Goal: Task Accomplishment & Management: Manage account settings

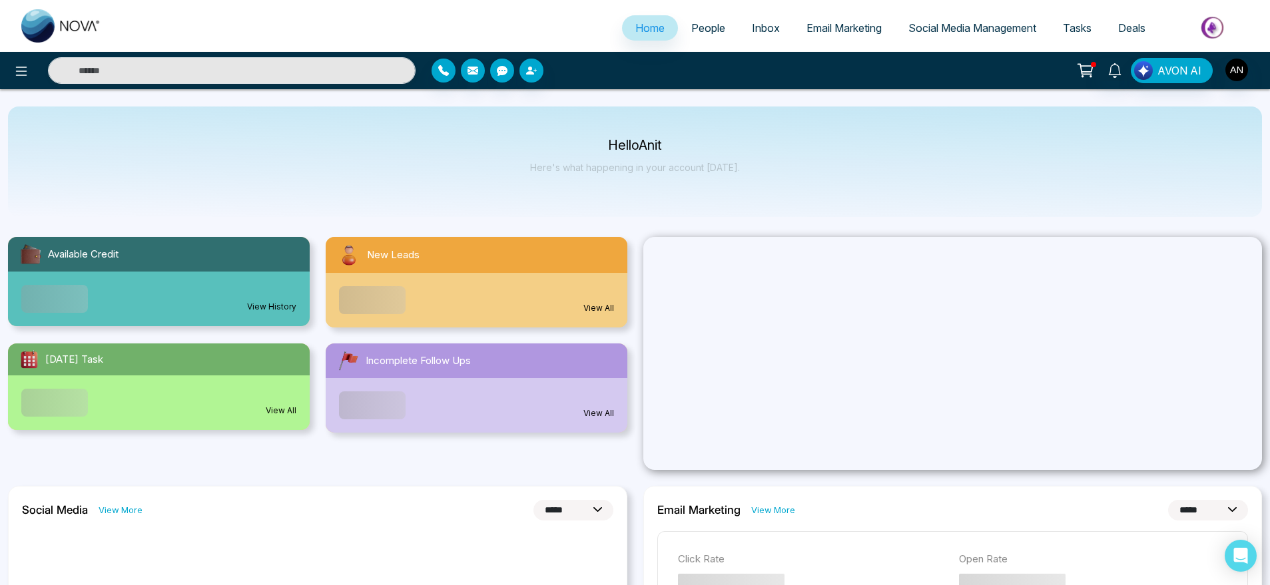
select select "*"
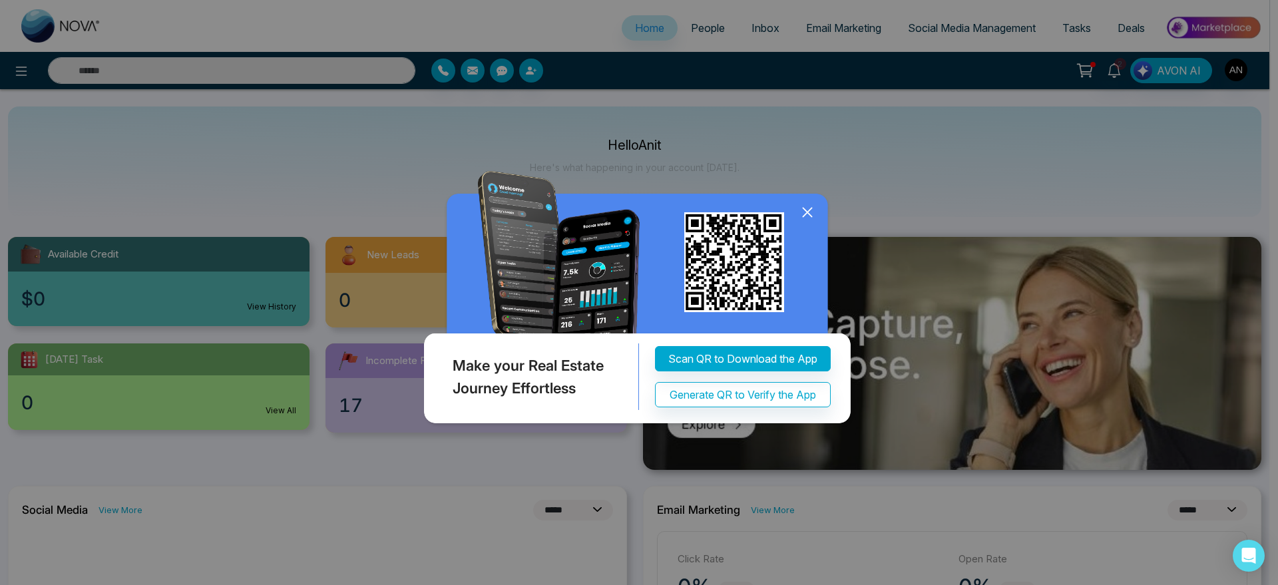
click at [773, 188] on div "Make your Real Estate Journey Effortless Scan QR to Download the App Generate Q…" at bounding box center [639, 292] width 1278 height 585
click at [814, 208] on icon at bounding box center [808, 212] width 20 height 20
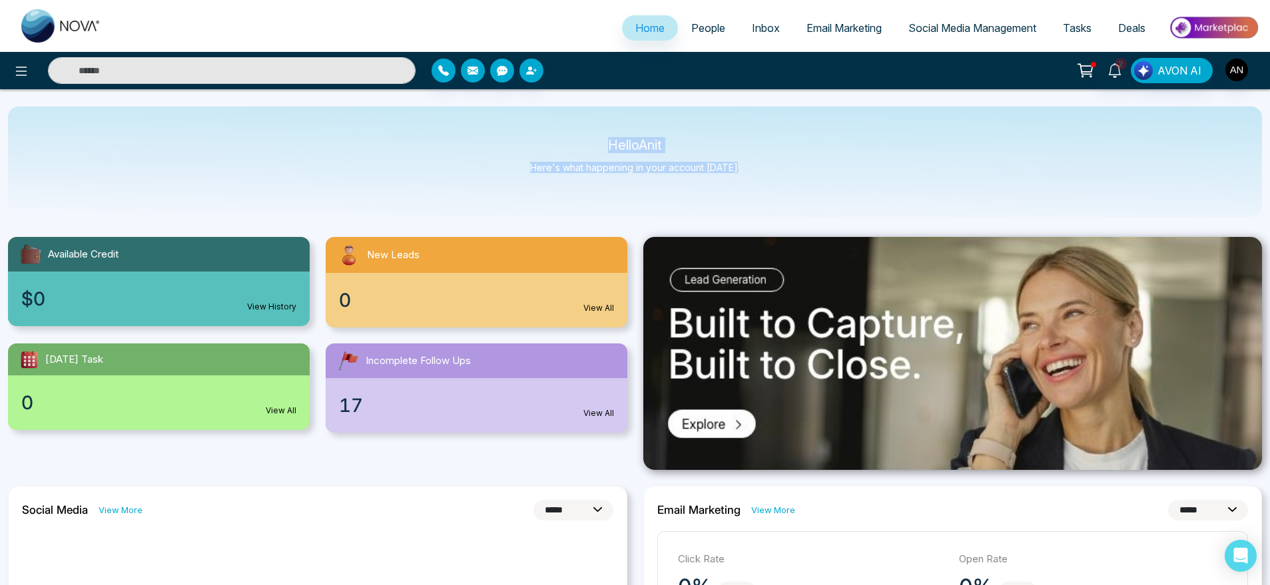
drag, startPoint x: 596, startPoint y: 138, endPoint x: 788, endPoint y: 172, distance: 195.4
click at [788, 172] on div "Hello Anit Here's what happening in your account [DATE]." at bounding box center [635, 162] width 1254 height 111
click at [788, 172] on div "Hello Anit Here's what happening in your account today." at bounding box center [635, 162] width 1254 height 111
click at [10, 65] on button at bounding box center [21, 70] width 27 height 27
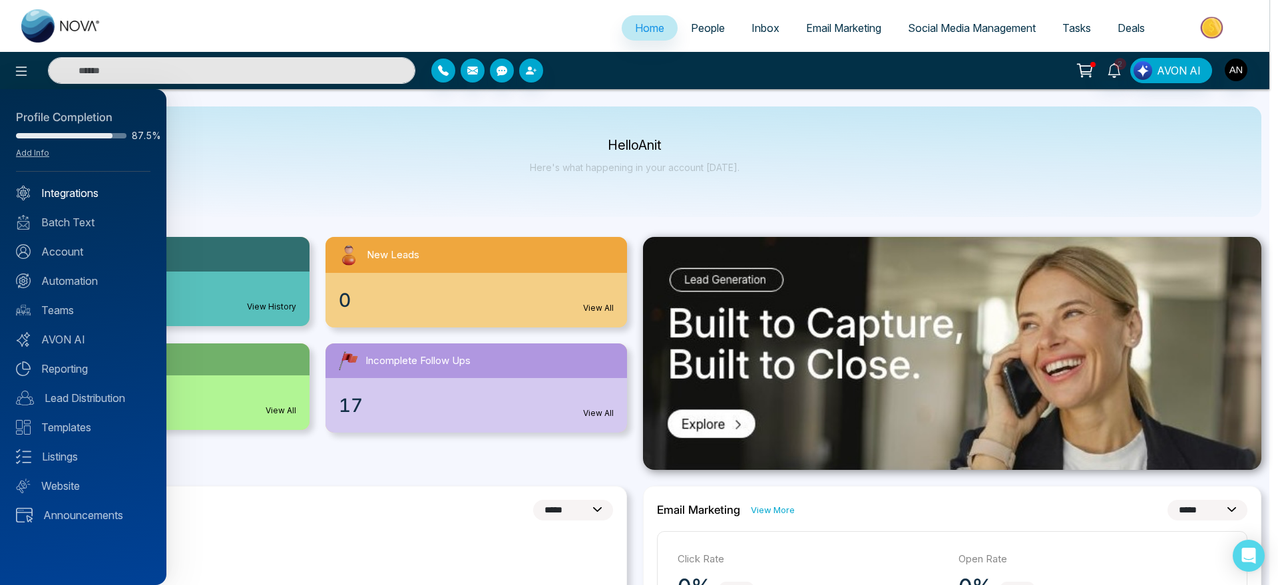
click at [41, 185] on link "Integrations" at bounding box center [83, 193] width 135 height 16
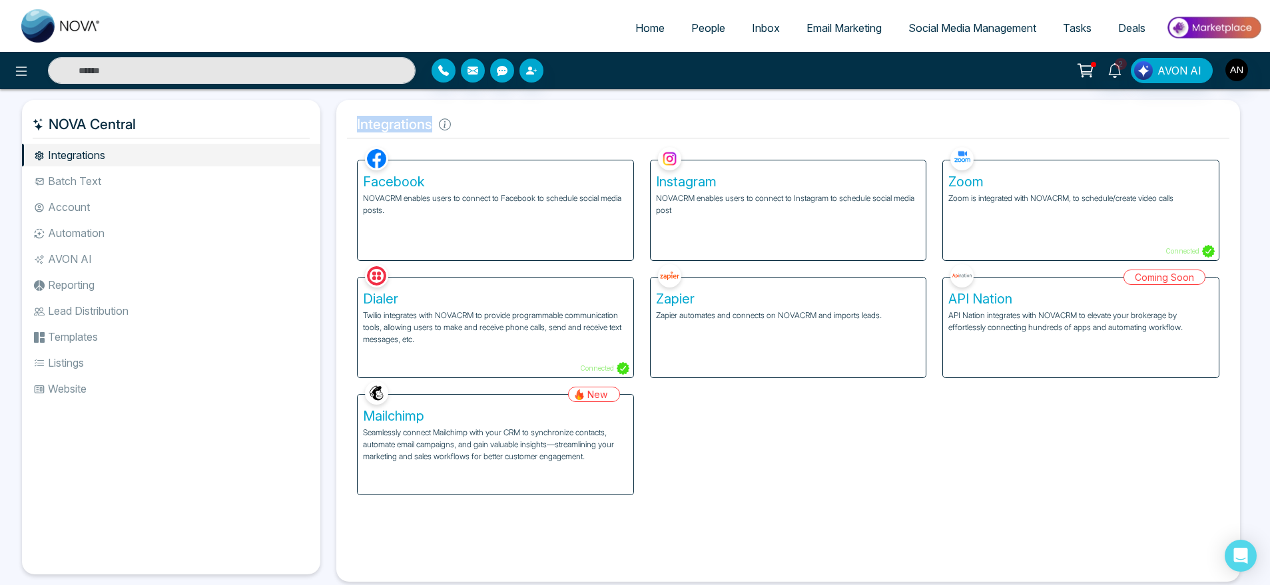
drag, startPoint x: 352, startPoint y: 127, endPoint x: 481, endPoint y: 134, distance: 129.4
click at [481, 134] on h5 "Integrations" at bounding box center [788, 125] width 882 height 28
drag, startPoint x: 51, startPoint y: 127, endPoint x: 208, endPoint y: 133, distance: 156.6
click at [208, 133] on h5 "NOVA Central" at bounding box center [171, 125] width 277 height 28
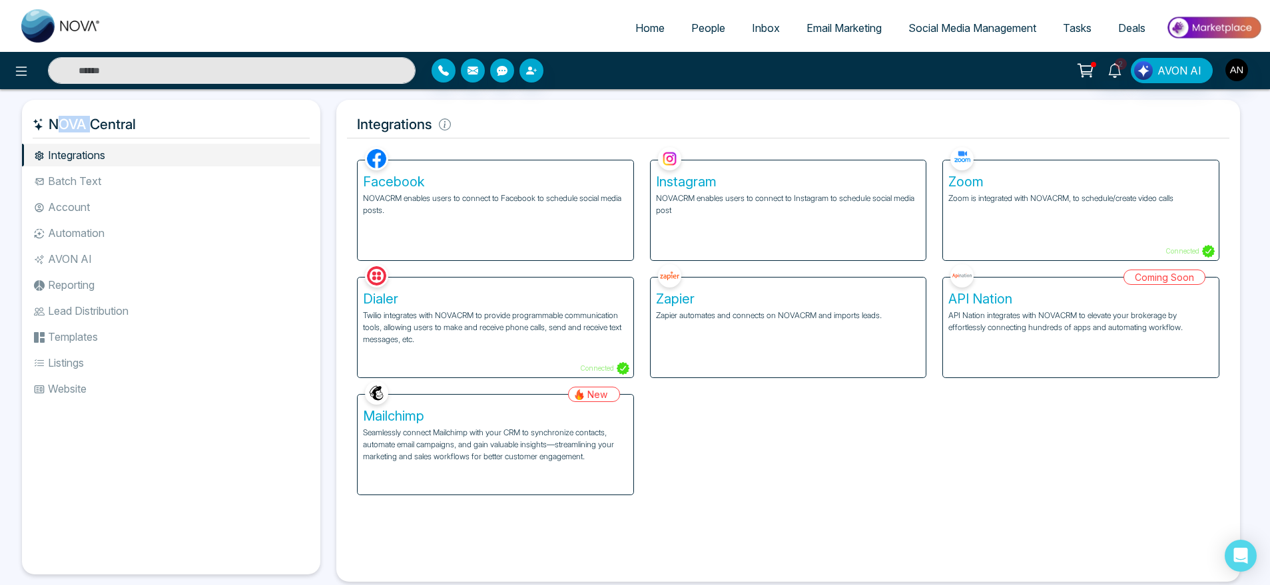
click at [208, 133] on h5 "NOVA Central" at bounding box center [171, 125] width 277 height 28
click at [475, 304] on h5 "Dialer" at bounding box center [495, 299] width 265 height 16
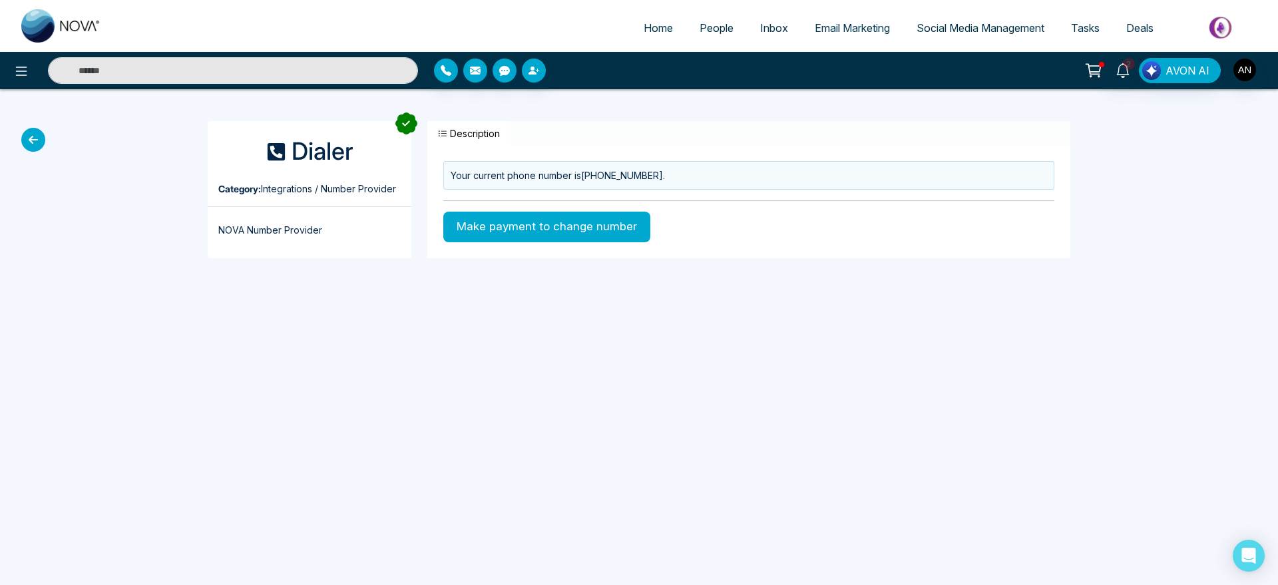
click at [31, 134] on icon at bounding box center [33, 140] width 24 height 24
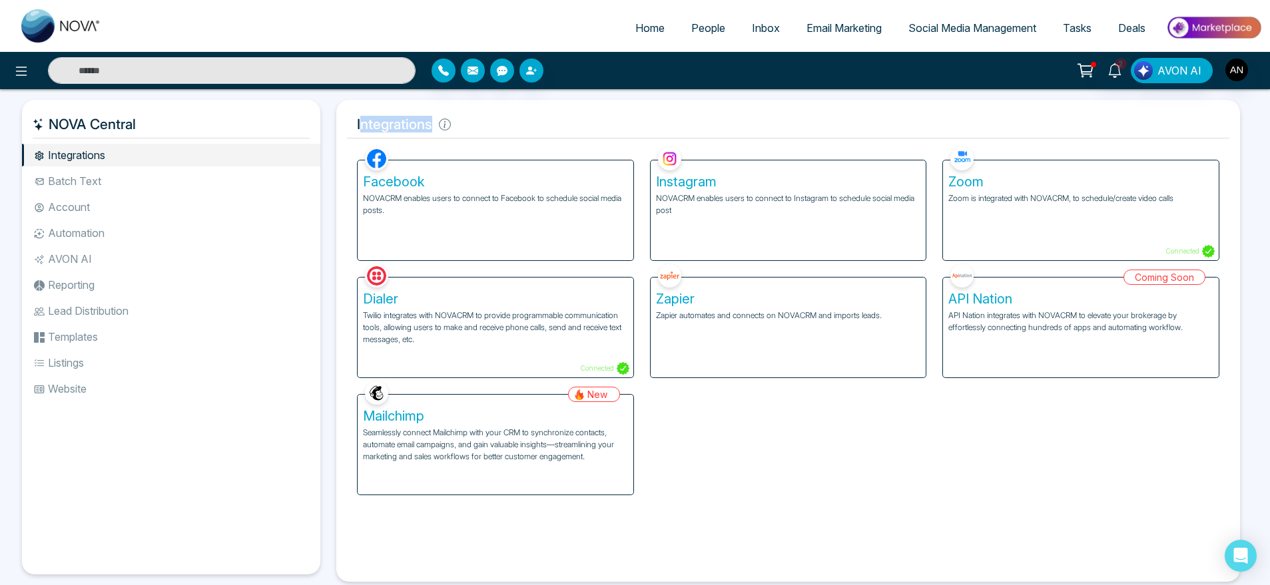
drag, startPoint x: 362, startPoint y: 125, endPoint x: 524, endPoint y: 144, distance: 163.6
click at [524, 144] on div "Integrations Facebook NOVACRM enables users to connect to Facebook to schedule …" at bounding box center [788, 341] width 904 height 482
click at [524, 144] on div "Facebook NOVACRM enables users to connect to Facebook to schedule social media …" at bounding box center [495, 202] width 293 height 117
drag, startPoint x: 358, startPoint y: 126, endPoint x: 601, endPoint y: 137, distance: 242.6
click at [601, 137] on h5 "Integrations" at bounding box center [788, 125] width 882 height 28
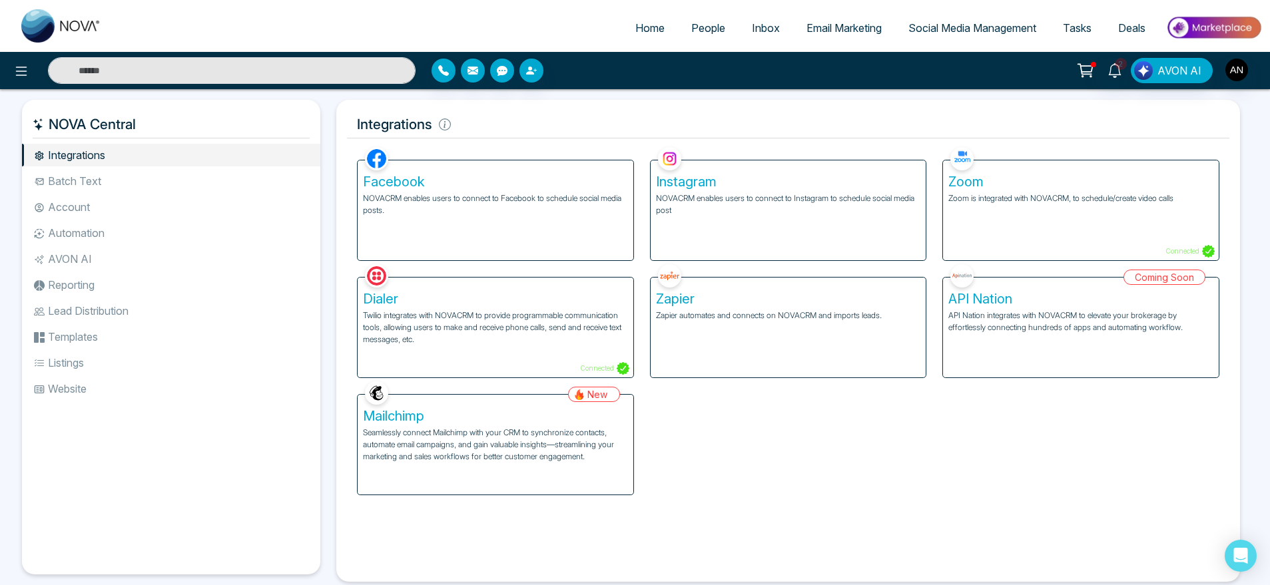
click at [601, 137] on h5 "Integrations" at bounding box center [788, 125] width 882 height 28
click at [1018, 207] on div "Zoom Zoom is integrated with NOVACRM, to schedule/create video calls Connected" at bounding box center [1081, 210] width 276 height 100
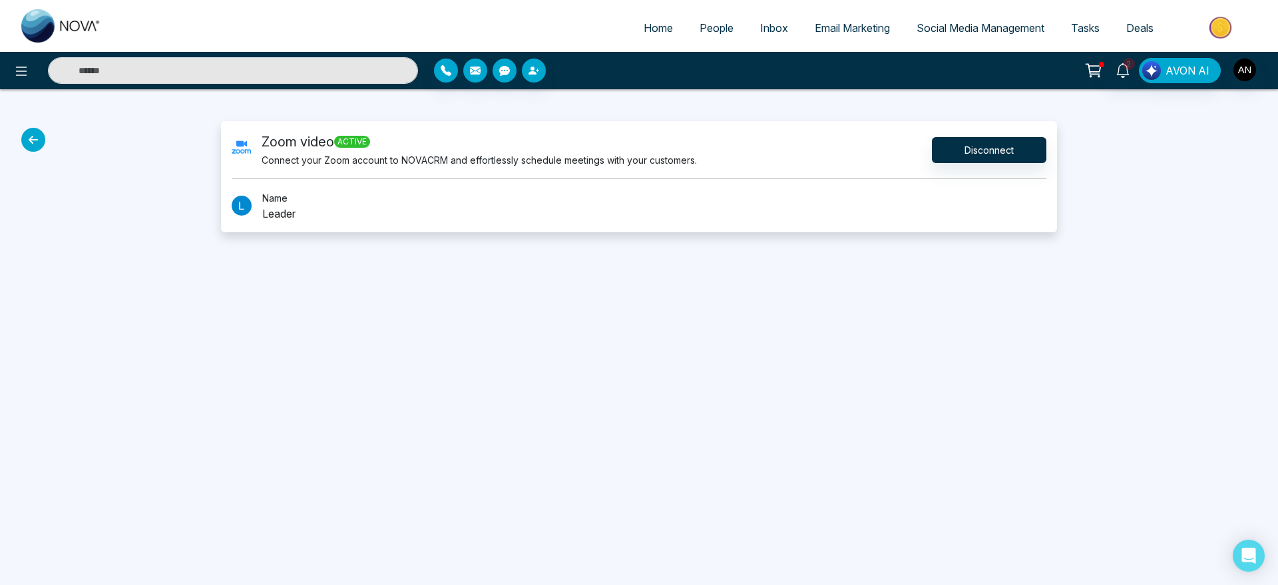
click at [41, 144] on icon at bounding box center [33, 140] width 24 height 24
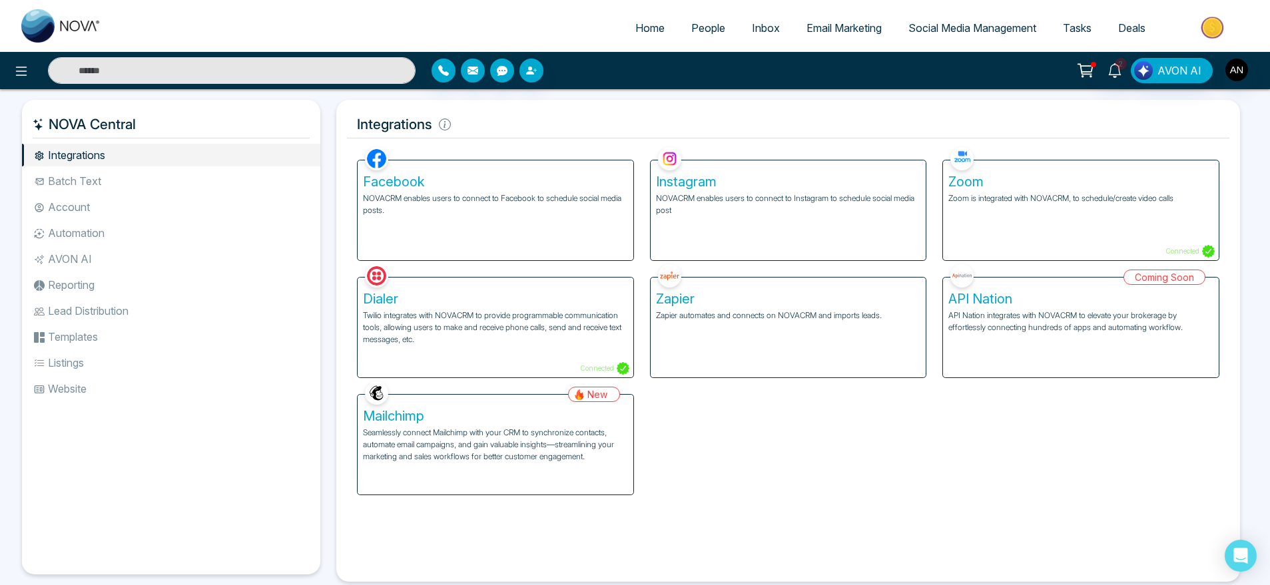
drag, startPoint x: 341, startPoint y: 291, endPoint x: 382, endPoint y: 290, distance: 40.6
click at [382, 290] on div "Integrations Facebook NOVACRM enables users to connect to Facebook to schedule …" at bounding box center [788, 341] width 904 height 482
click at [415, 307] on div "Dialer Twilio integrates with NOVACRM to provide programmable communication too…" at bounding box center [496, 328] width 276 height 100
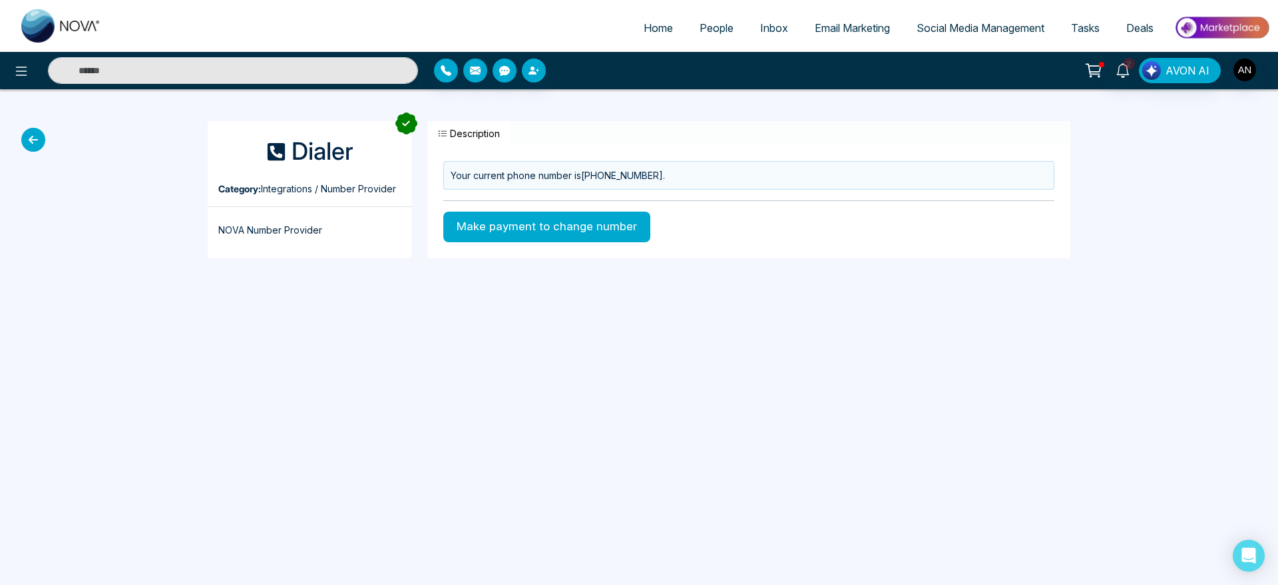
click at [39, 144] on icon at bounding box center [33, 140] width 24 height 24
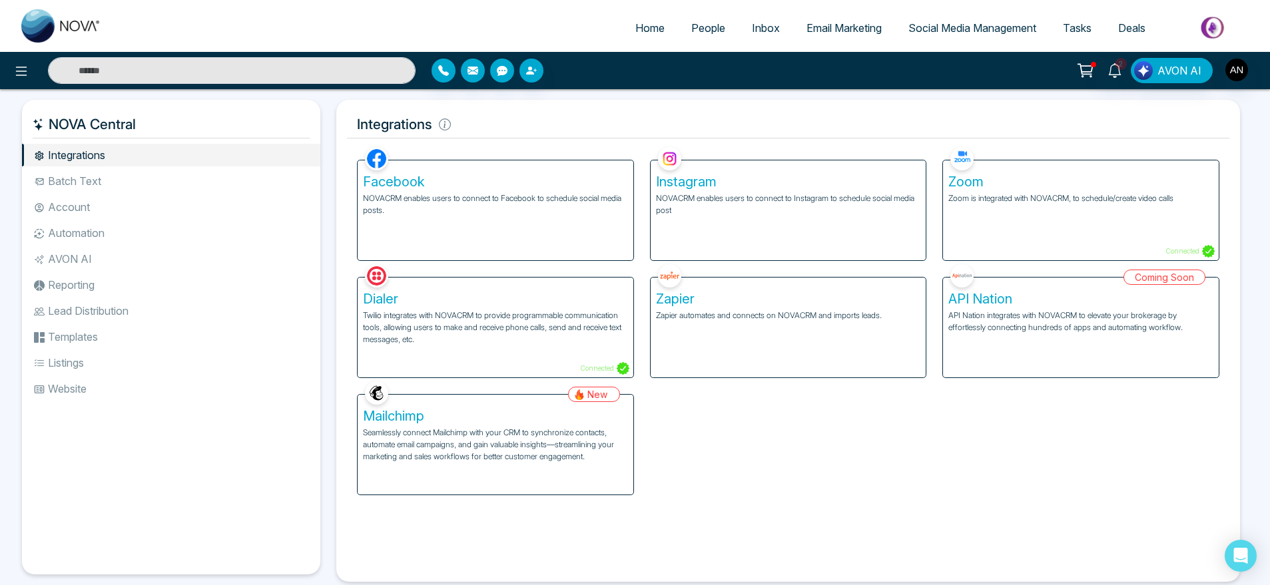
click at [107, 178] on li "Batch Text" at bounding box center [171, 181] width 298 height 23
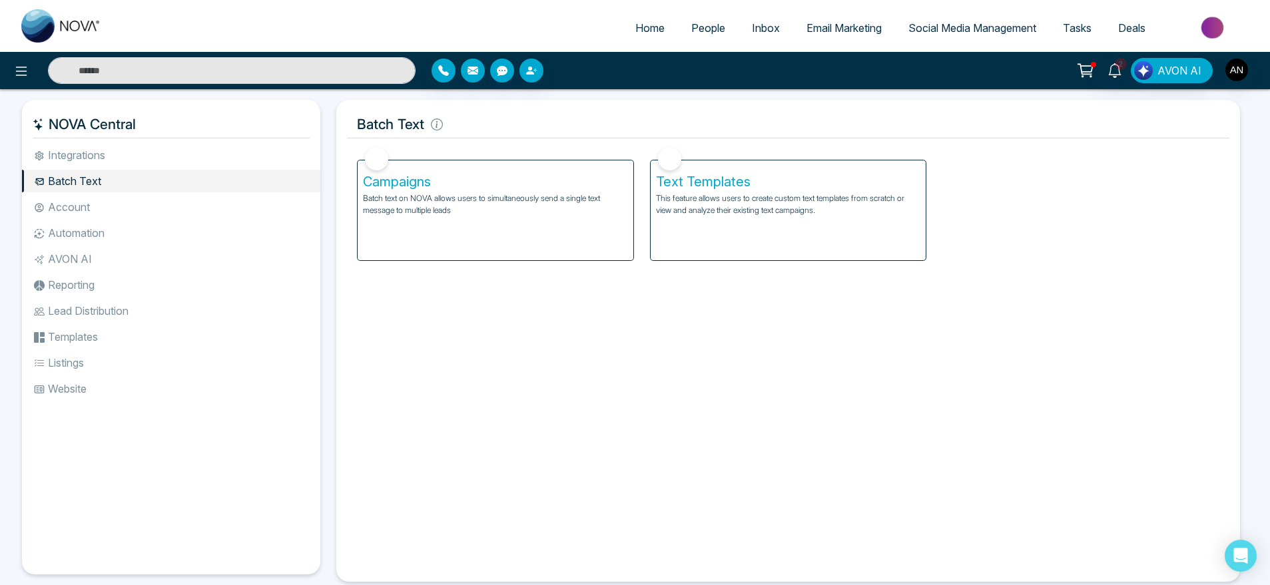
click at [533, 210] on p "Batch text on NOVA allows users to simultaneously send a single text message to…" at bounding box center [495, 204] width 265 height 24
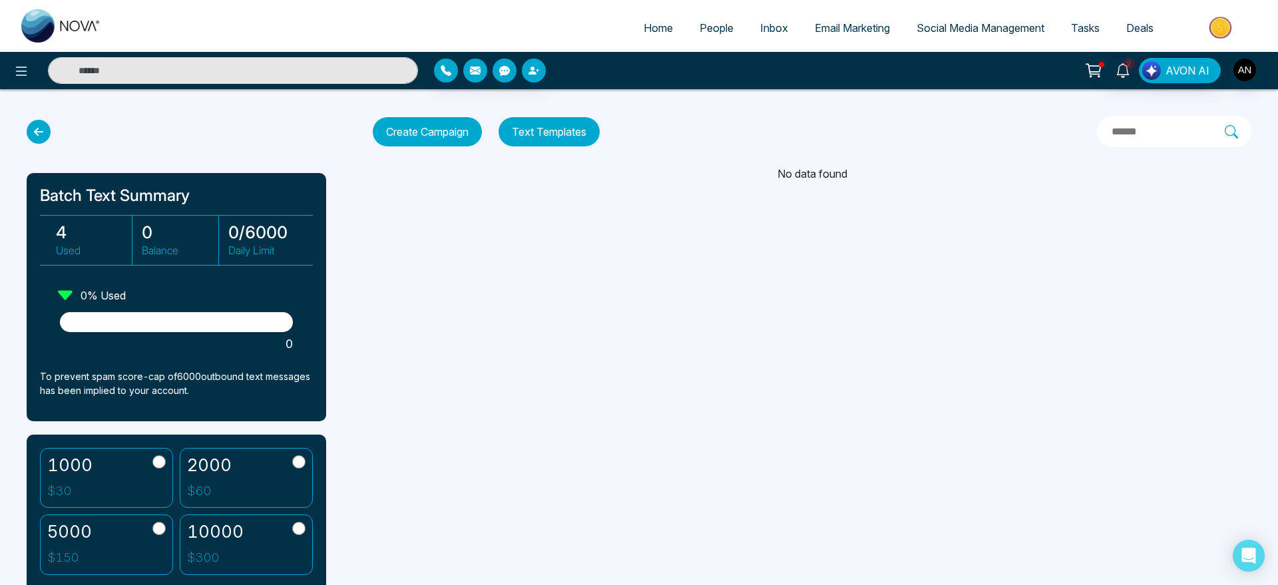
click at [35, 127] on icon at bounding box center [39, 132] width 24 height 24
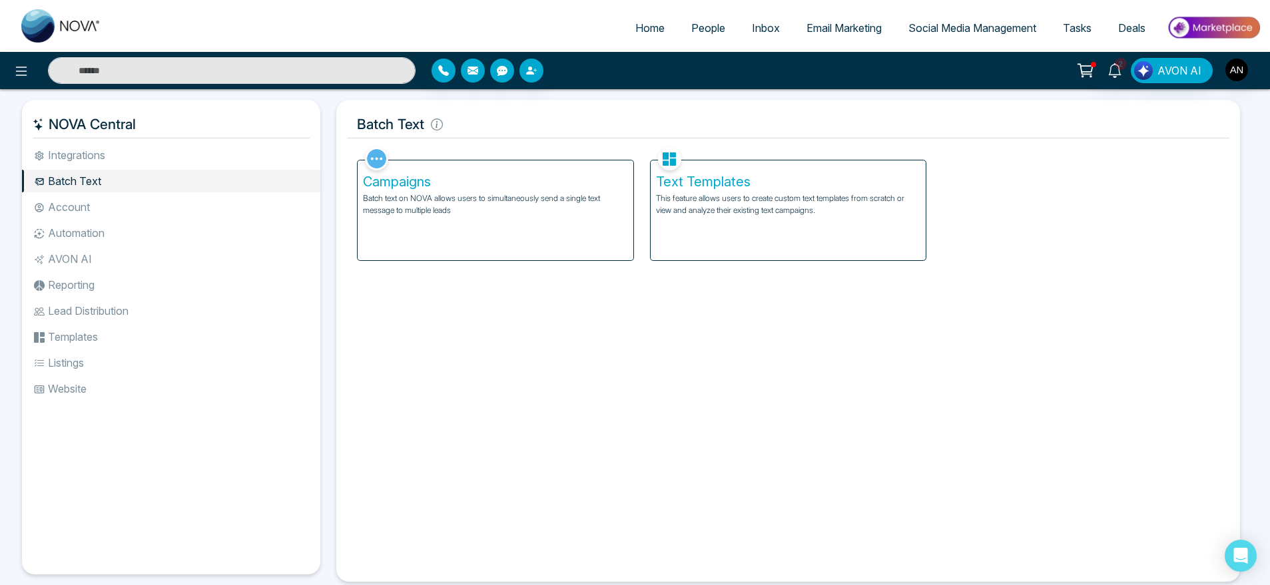
click at [71, 235] on li "Automation" at bounding box center [171, 233] width 298 height 23
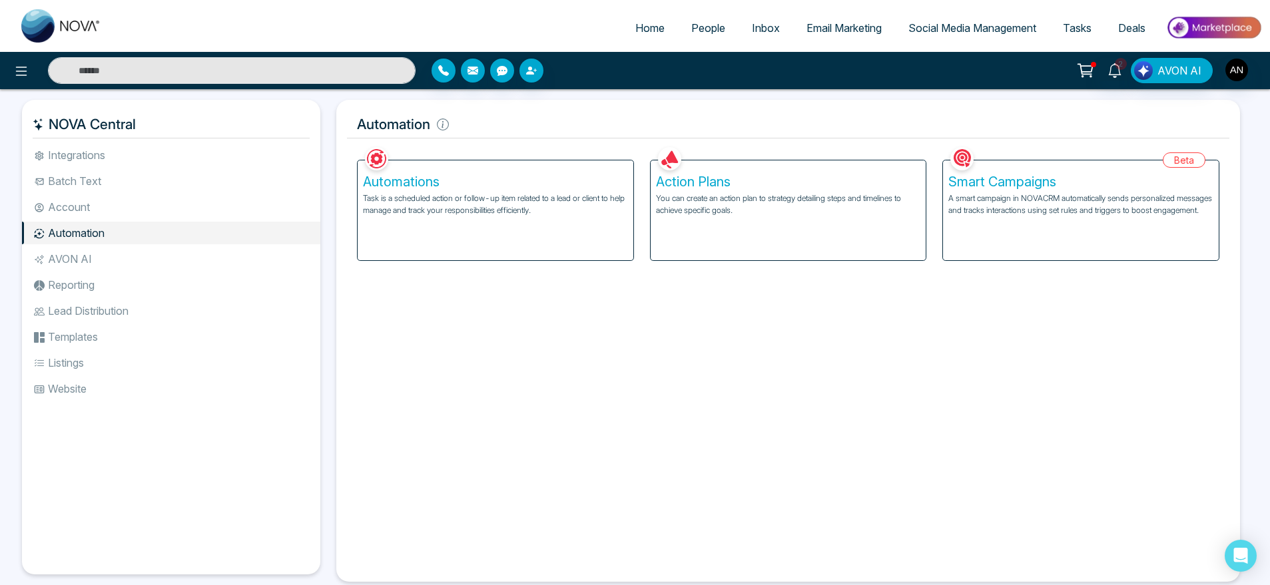
click at [115, 213] on li "Account" at bounding box center [171, 207] width 298 height 23
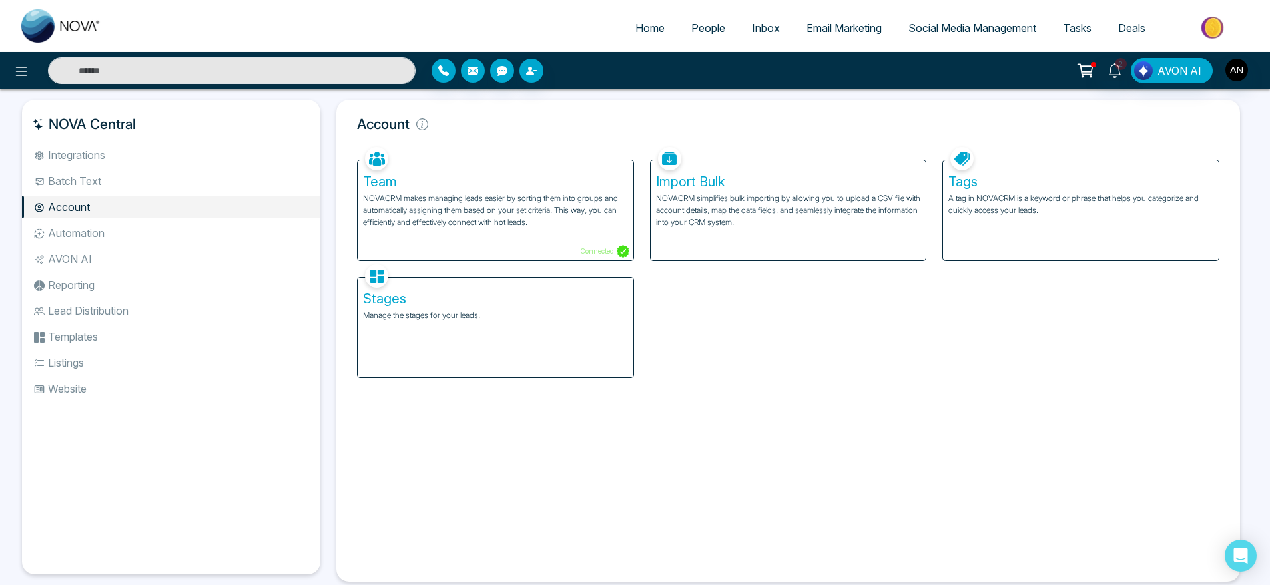
click at [702, 31] on span "People" at bounding box center [708, 27] width 34 height 13
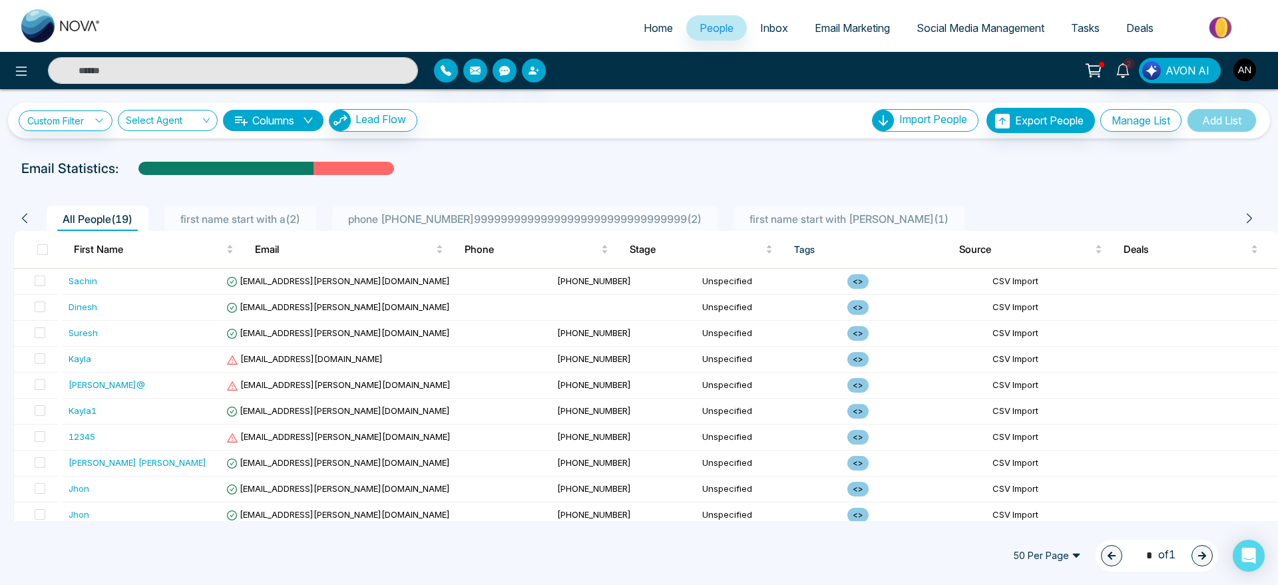
click at [702, 31] on span "People" at bounding box center [717, 27] width 34 height 13
click at [11, 67] on button at bounding box center [21, 70] width 27 height 27
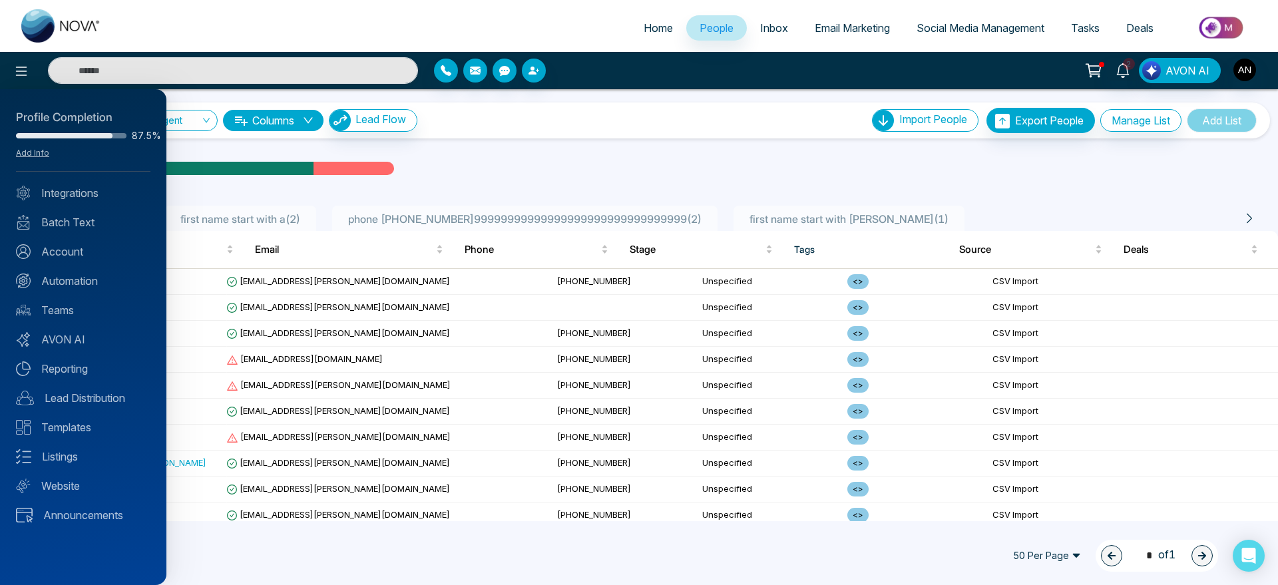
click at [747, 167] on div at bounding box center [639, 292] width 1278 height 585
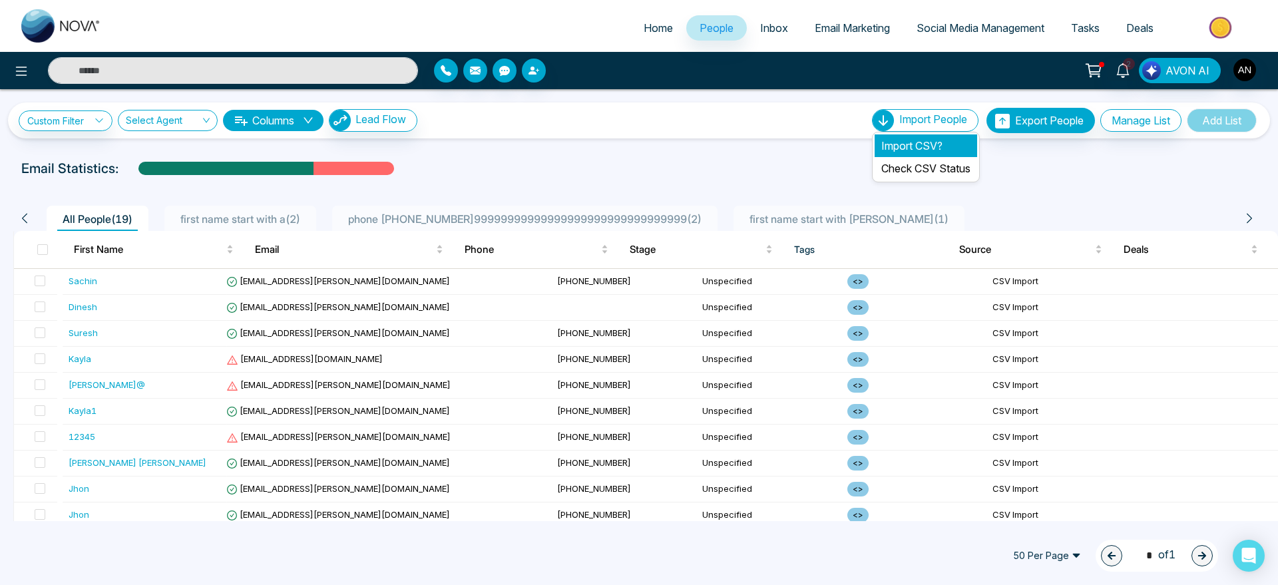
click at [912, 145] on li "Import CSV?" at bounding box center [926, 146] width 103 height 23
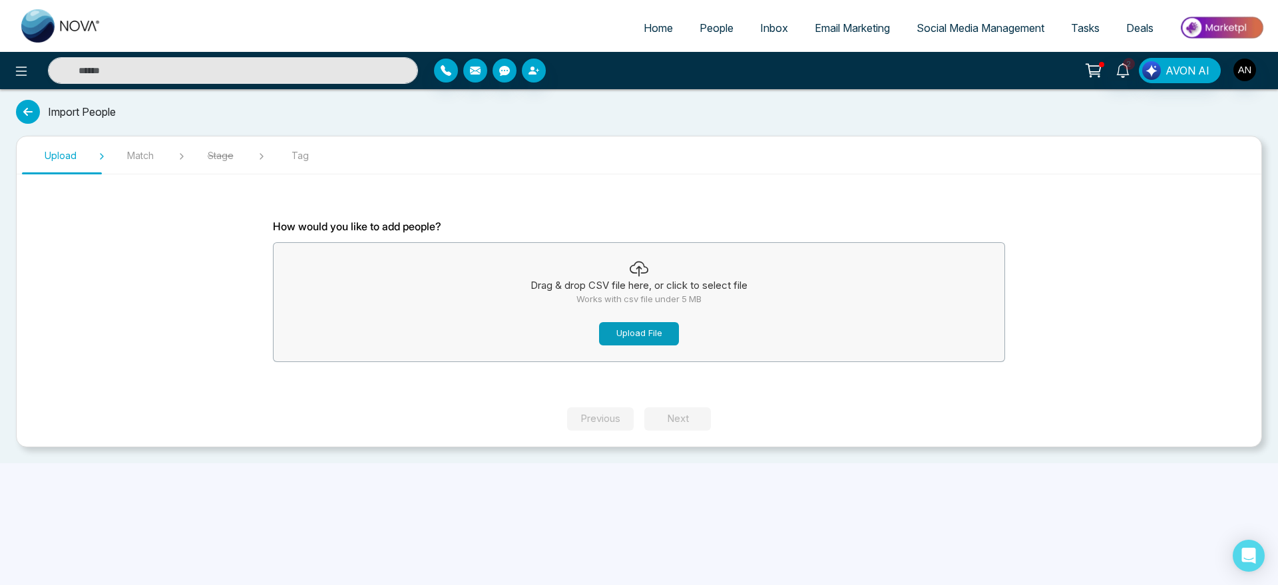
click at [640, 335] on button "Upload File" at bounding box center [639, 333] width 80 height 23
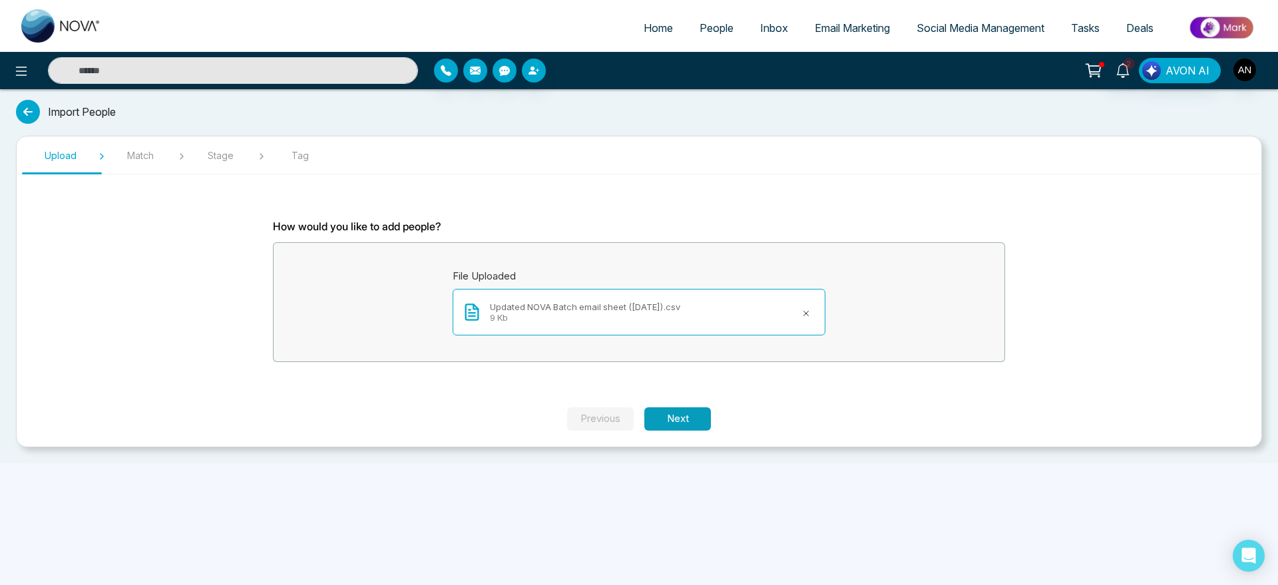
click at [679, 421] on button "Next" at bounding box center [678, 419] width 67 height 23
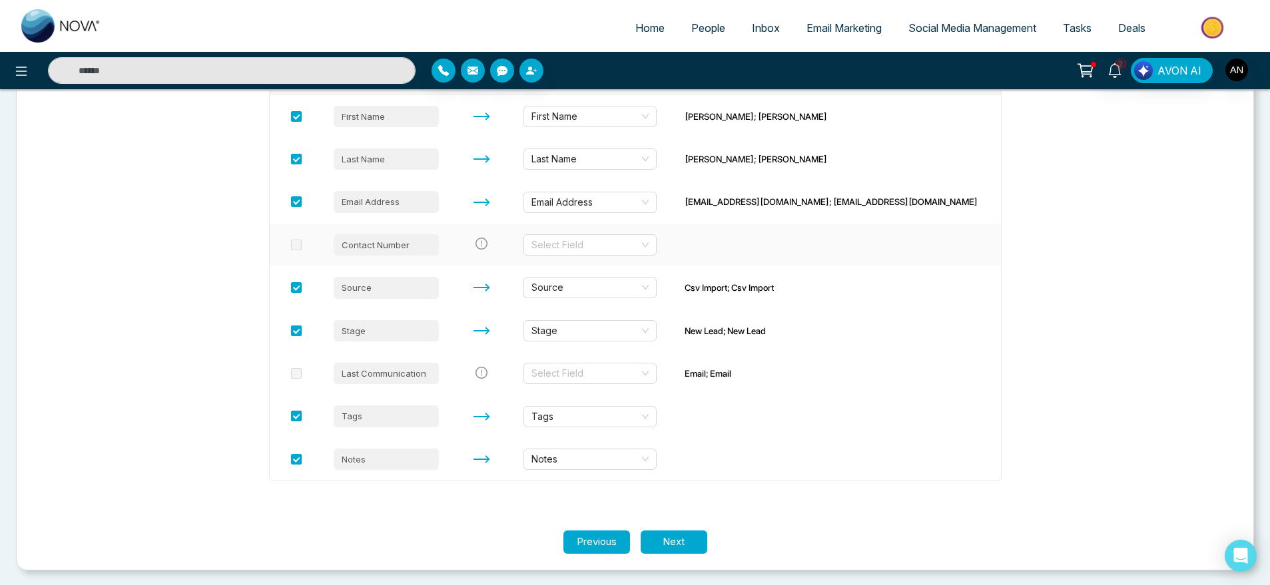
scroll to position [228, 0]
click at [623, 322] on span "Stage" at bounding box center [589, 330] width 117 height 20
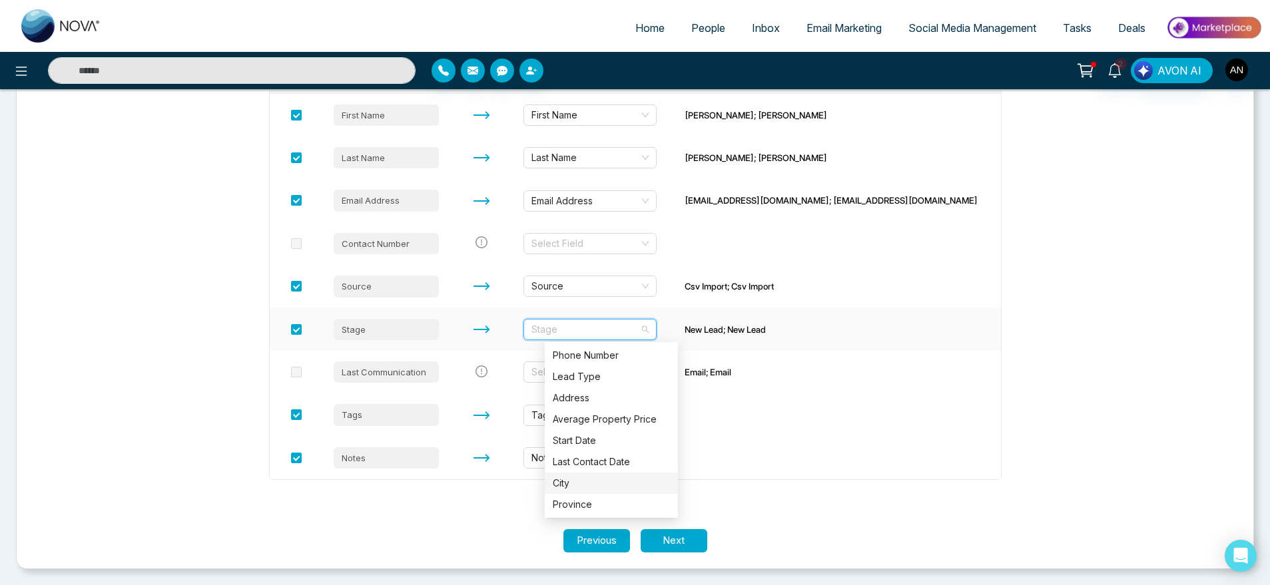
click at [572, 485] on div "City" at bounding box center [611, 483] width 117 height 15
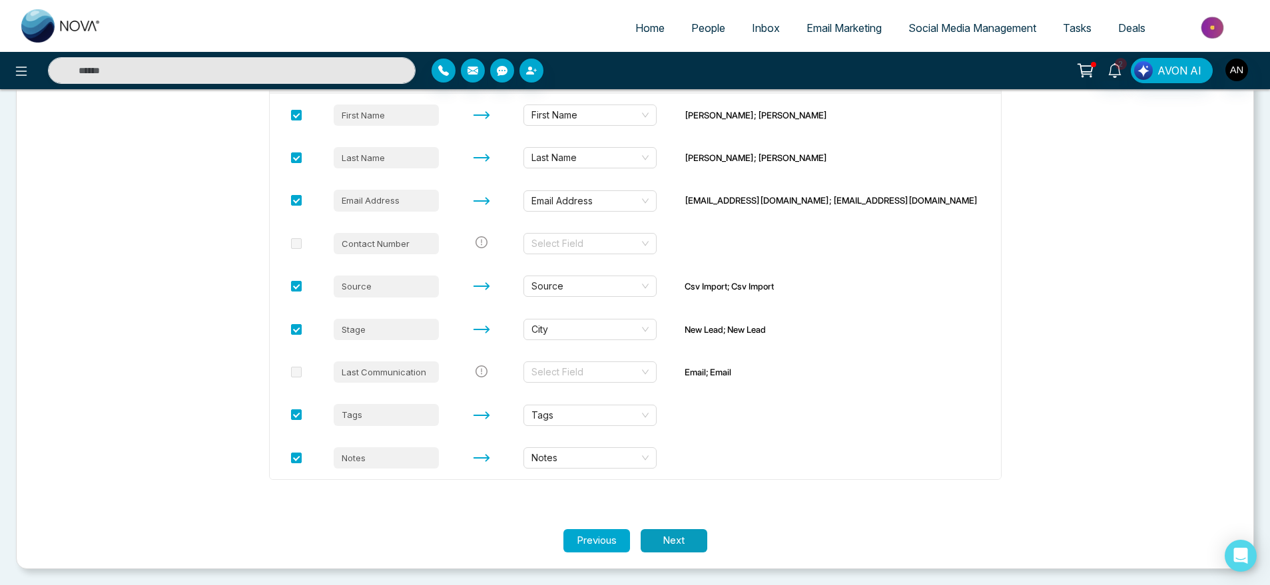
click at [679, 543] on button "Next" at bounding box center [674, 540] width 67 height 23
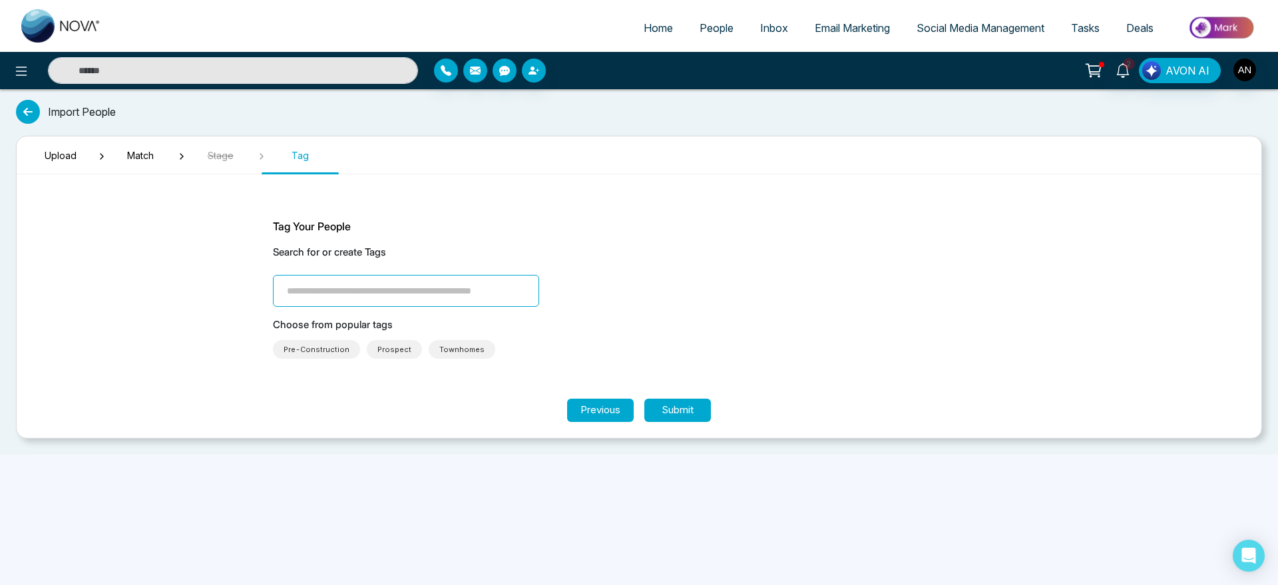
click at [433, 306] on input "search" at bounding box center [406, 291] width 266 height 32
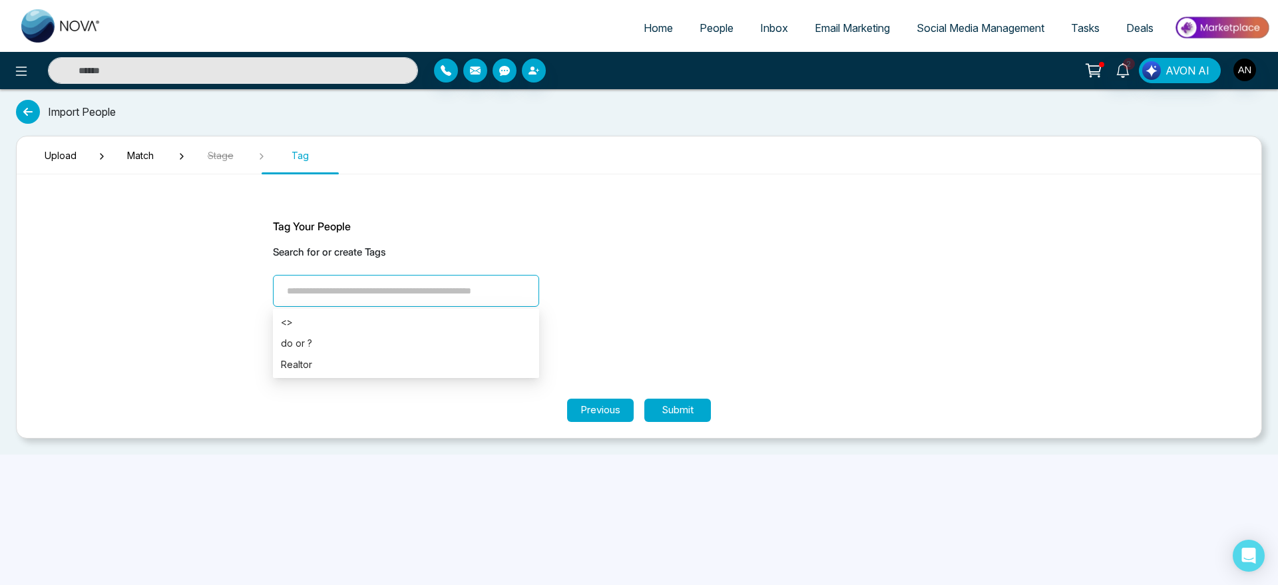
type input "*"
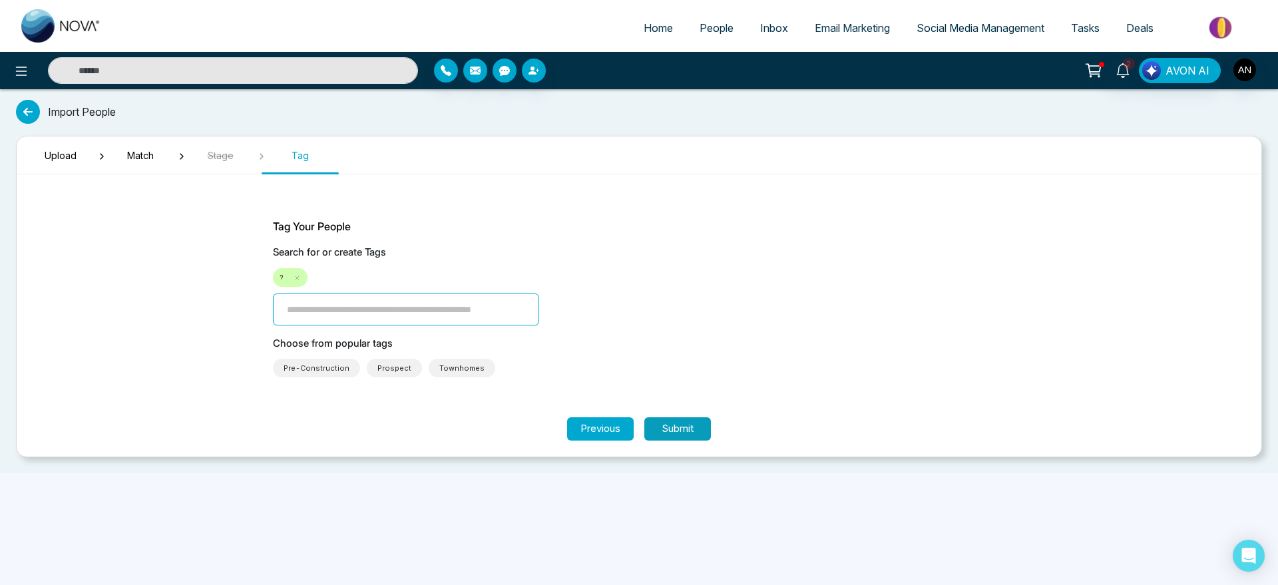
click at [674, 436] on button "Submit" at bounding box center [678, 428] width 67 height 23
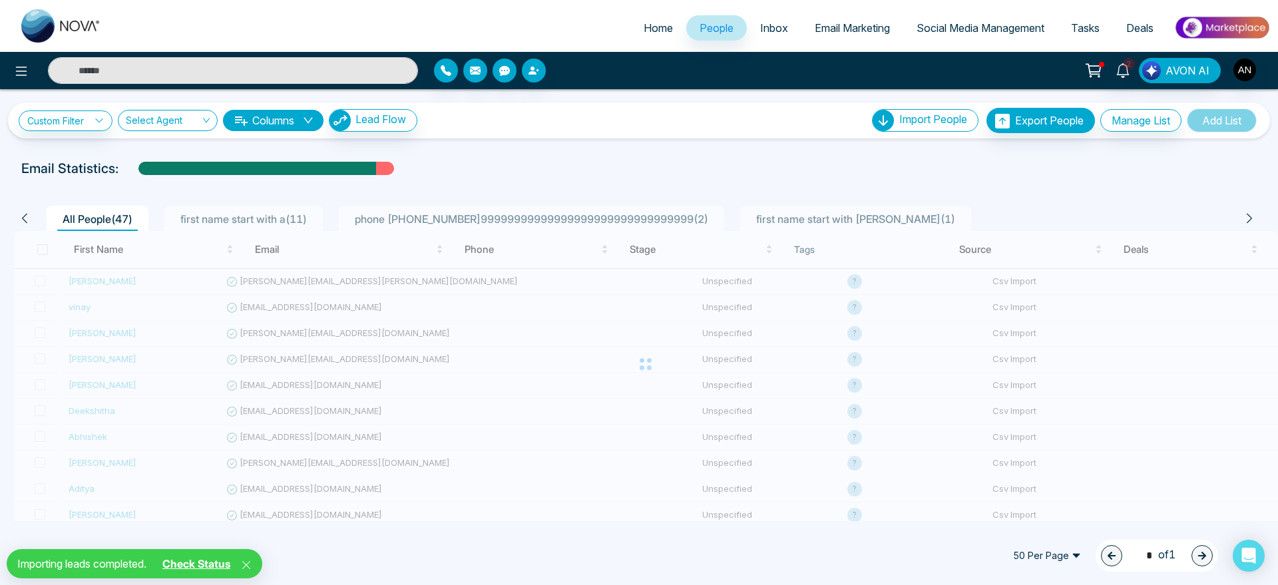
click at [205, 559] on link "Check Status" at bounding box center [196, 563] width 79 height 13
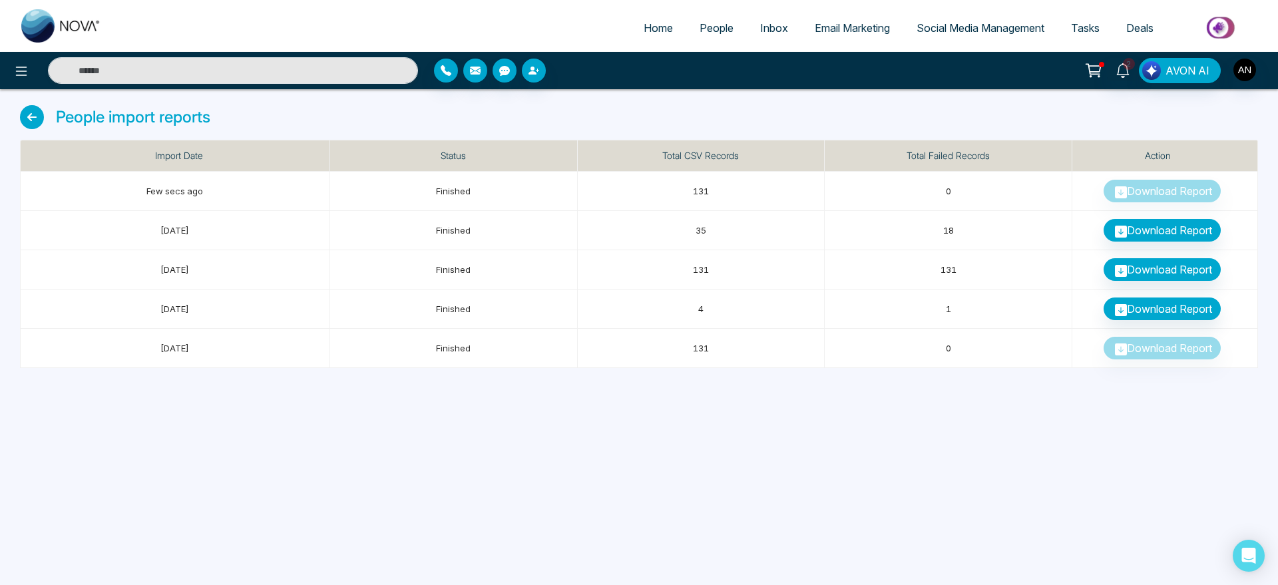
click at [25, 117] on icon at bounding box center [32, 117] width 24 height 24
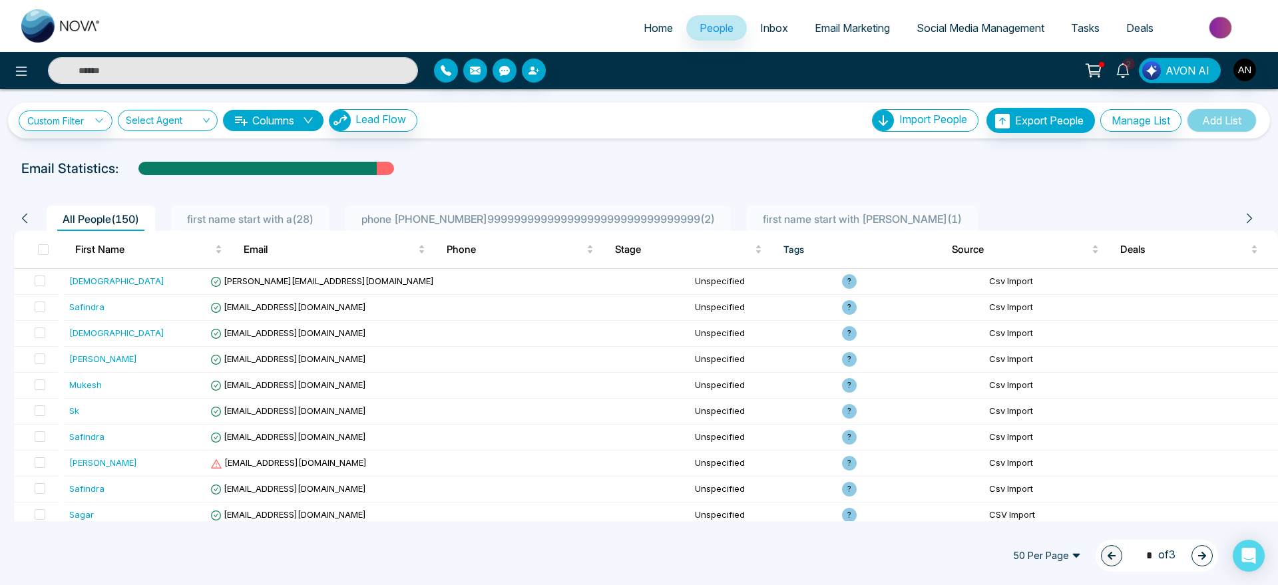
click at [654, 25] on span "Home" at bounding box center [658, 27] width 29 height 13
select select "*"
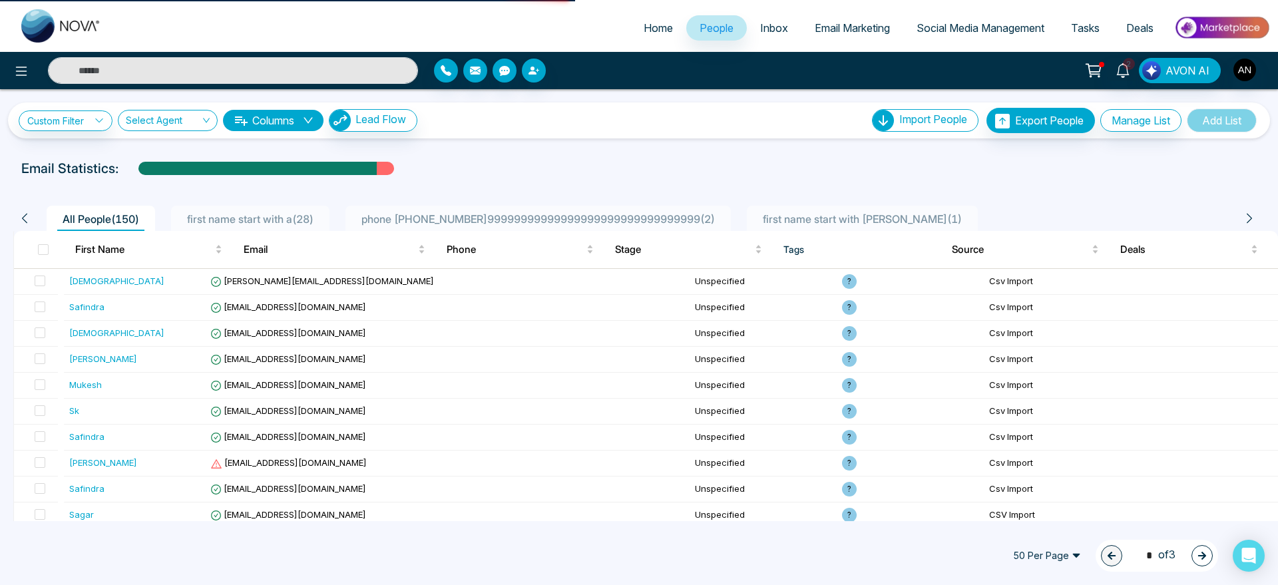
select select "*"
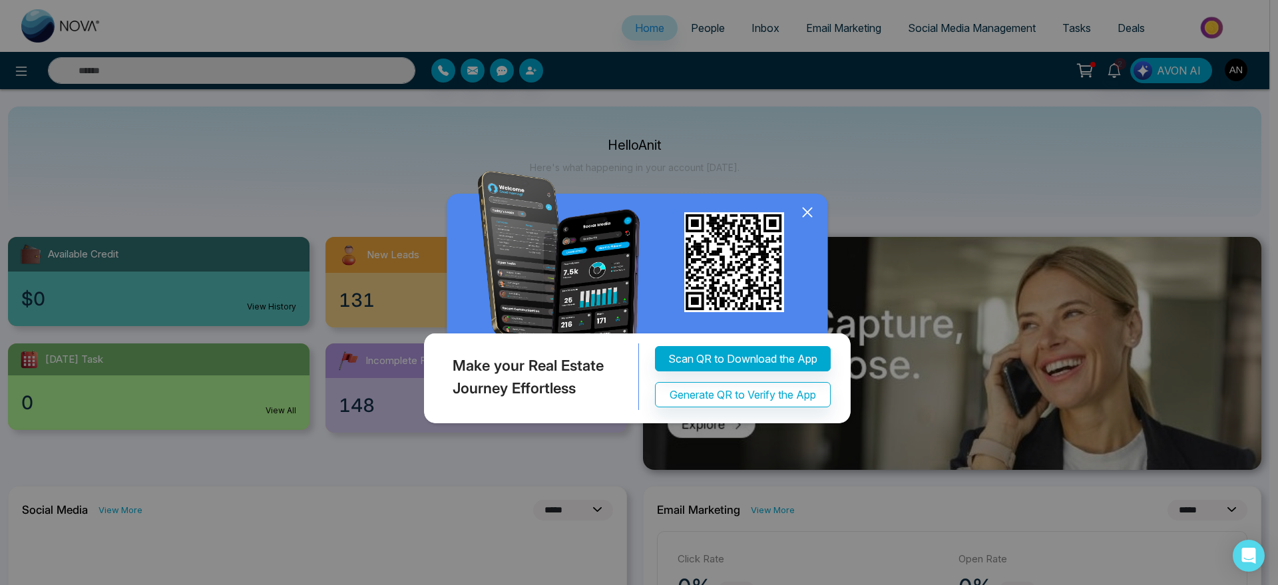
click at [812, 204] on icon at bounding box center [808, 212] width 20 height 20
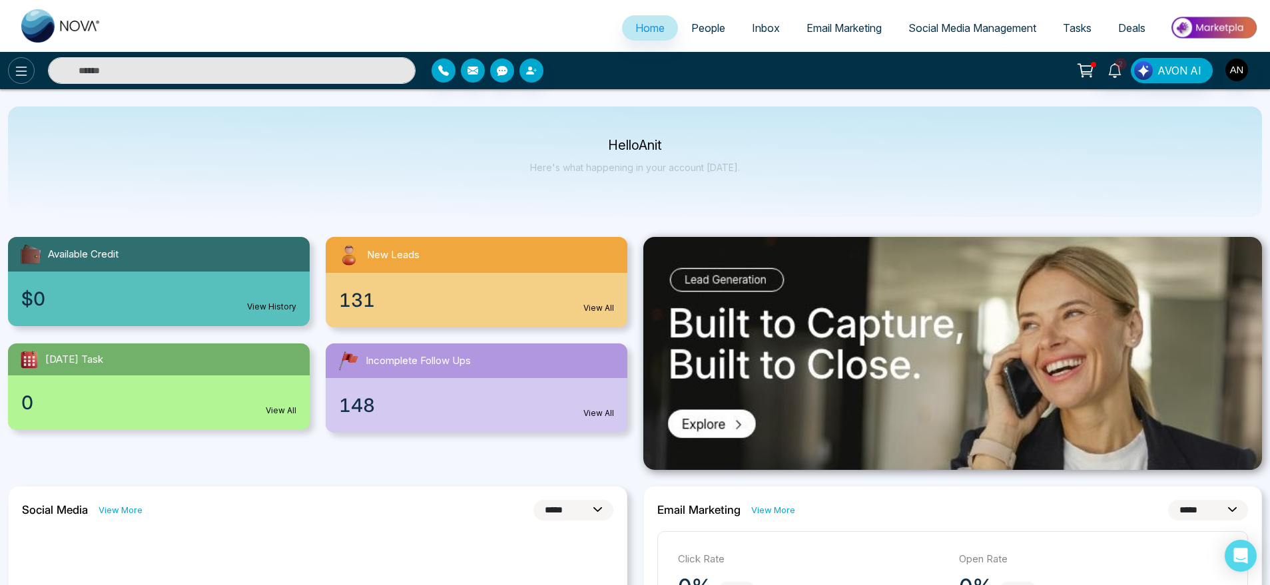
click at [19, 71] on icon at bounding box center [21, 71] width 16 height 16
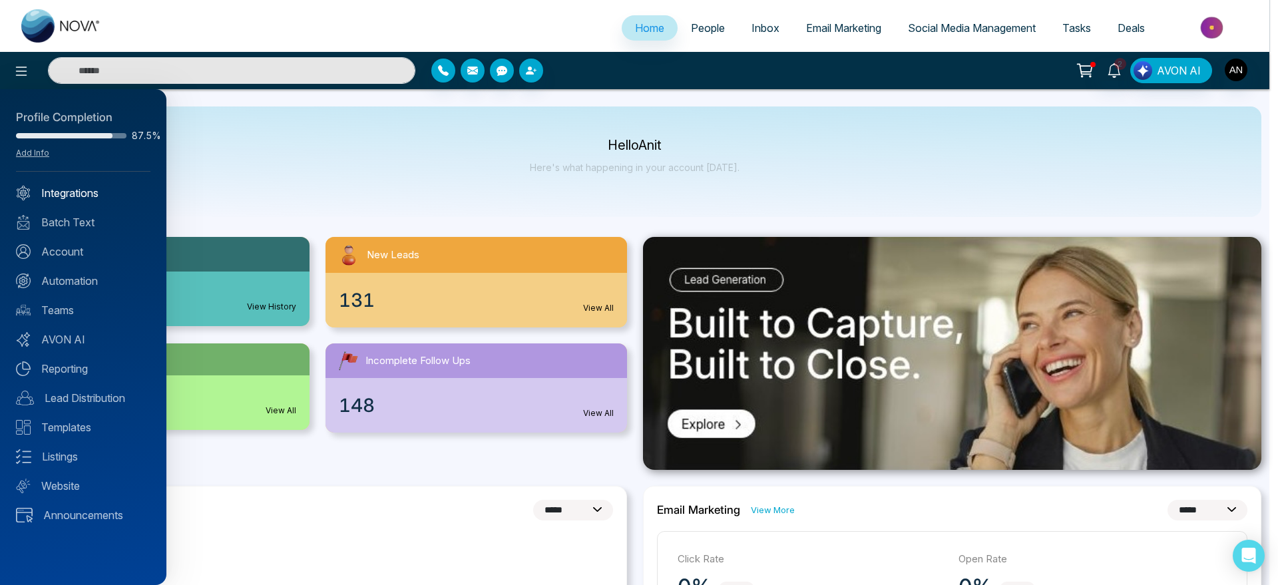
click at [56, 195] on link "Integrations" at bounding box center [83, 193] width 135 height 16
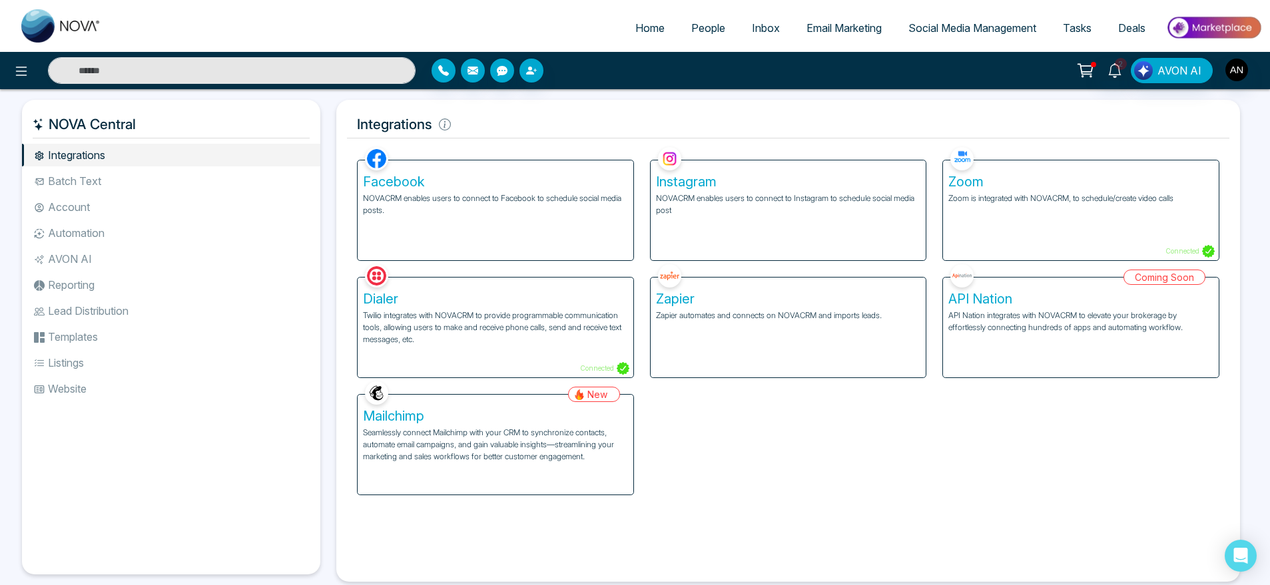
drag, startPoint x: 33, startPoint y: 113, endPoint x: 183, endPoint y: 123, distance: 150.8
click at [183, 123] on h5 "NOVA Central" at bounding box center [171, 125] width 277 height 28
drag, startPoint x: 45, startPoint y: 123, endPoint x: 191, endPoint y: 123, distance: 146.5
click at [191, 123] on h5 "NOVA Central" at bounding box center [171, 125] width 277 height 28
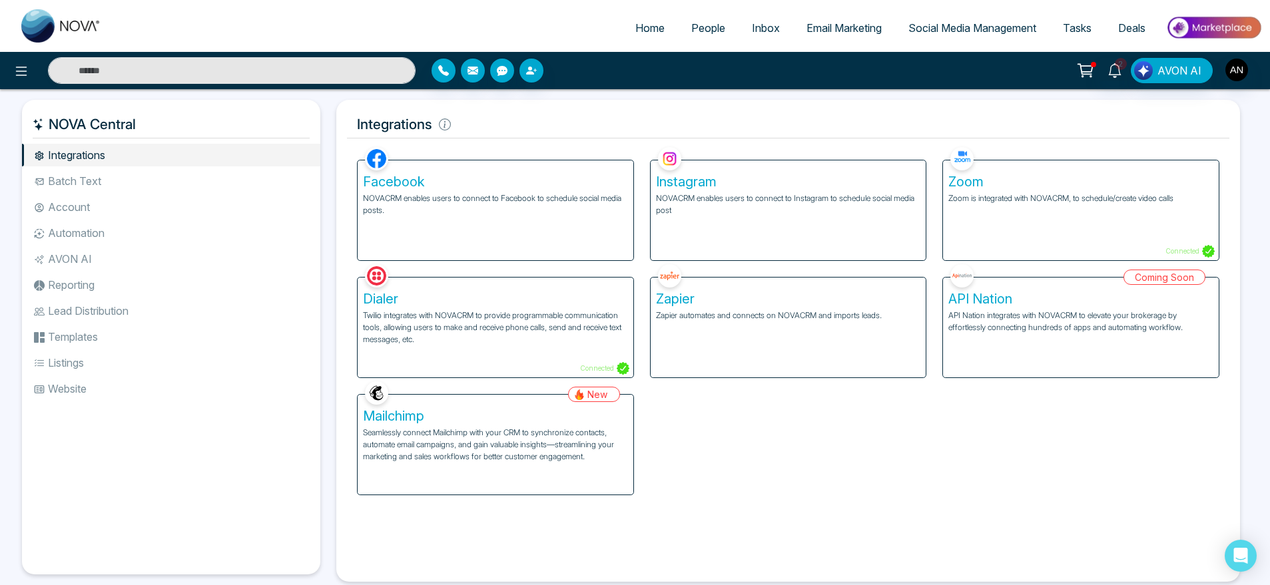
click at [191, 123] on h5 "NOVA Central" at bounding box center [171, 125] width 277 height 28
click at [153, 115] on h5 "NOVA Central" at bounding box center [171, 125] width 277 height 28
drag, startPoint x: 153, startPoint y: 115, endPoint x: 131, endPoint y: 117, distance: 22.7
click at [131, 117] on h5 "NOVA Central" at bounding box center [171, 125] width 277 height 28
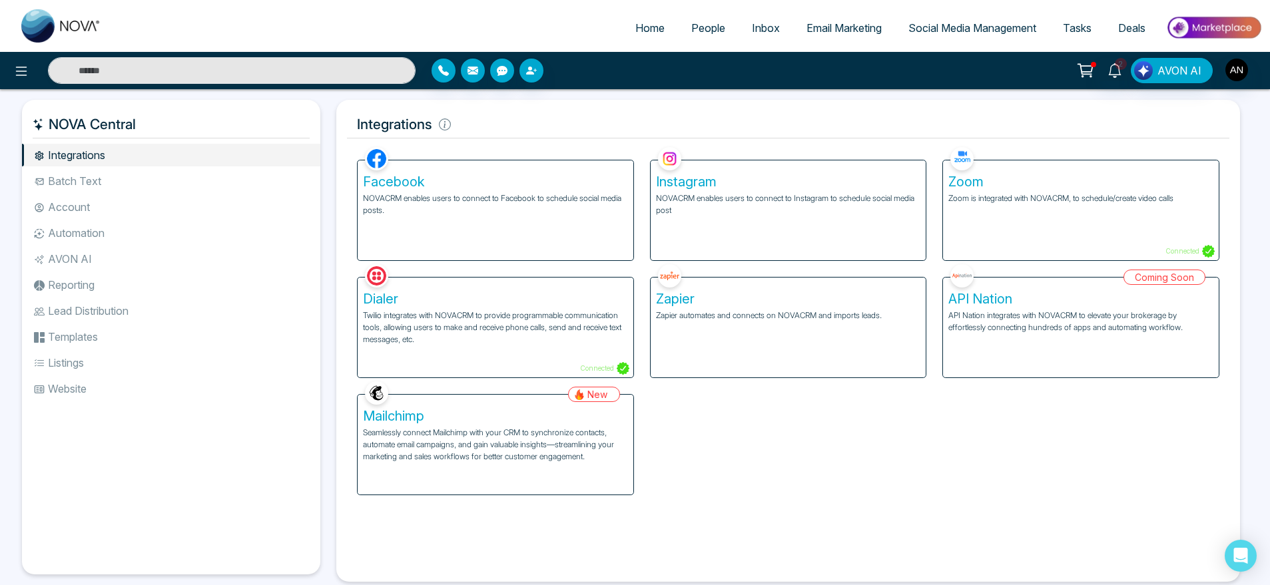
click at [131, 117] on h5 "NOVA Central" at bounding box center [171, 125] width 277 height 28
drag, startPoint x: 153, startPoint y: 125, endPoint x: 158, endPoint y: 134, distance: 10.4
click at [158, 134] on h5 "NOVA Central" at bounding box center [171, 125] width 277 height 28
drag, startPoint x: 151, startPoint y: 129, endPoint x: 29, endPoint y: 133, distance: 122.6
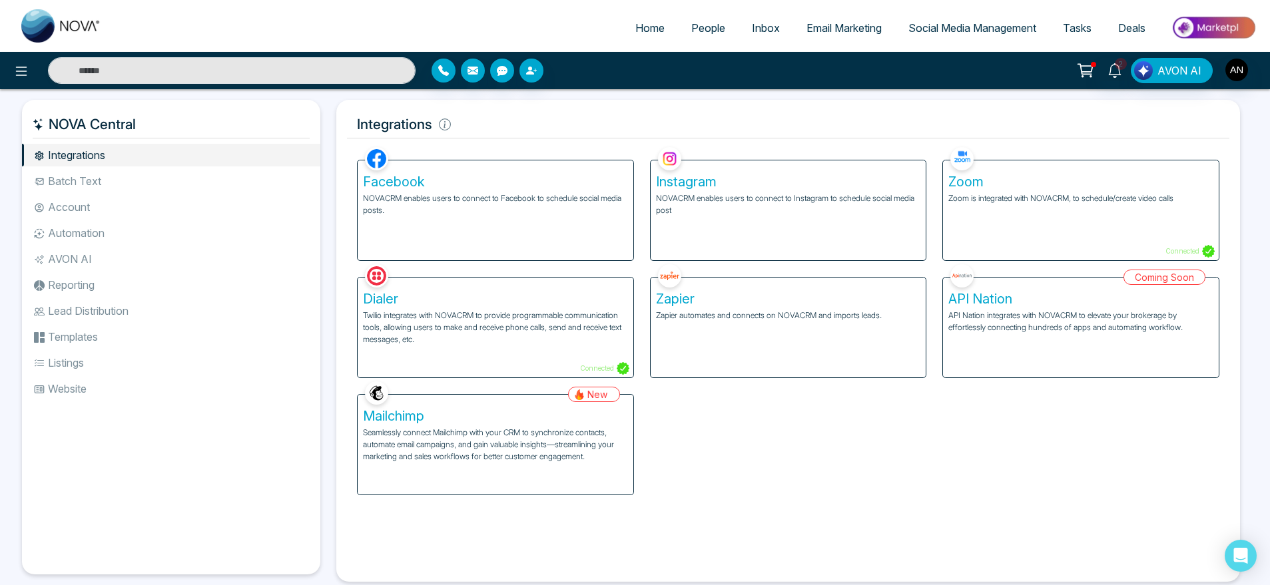
click at [29, 133] on div "NOVA Central" at bounding box center [171, 125] width 298 height 28
drag, startPoint x: 133, startPoint y: 129, endPoint x: 83, endPoint y: 123, distance: 50.3
click at [83, 123] on h5 "NOVA Central" at bounding box center [171, 125] width 277 height 28
click at [196, 128] on h5 "NOVA Central" at bounding box center [171, 125] width 277 height 28
click at [968, 357] on div "Coming Soon API Nation API Nation integrates with NOVACRM to elevate your broke…" at bounding box center [1080, 319] width 293 height 117
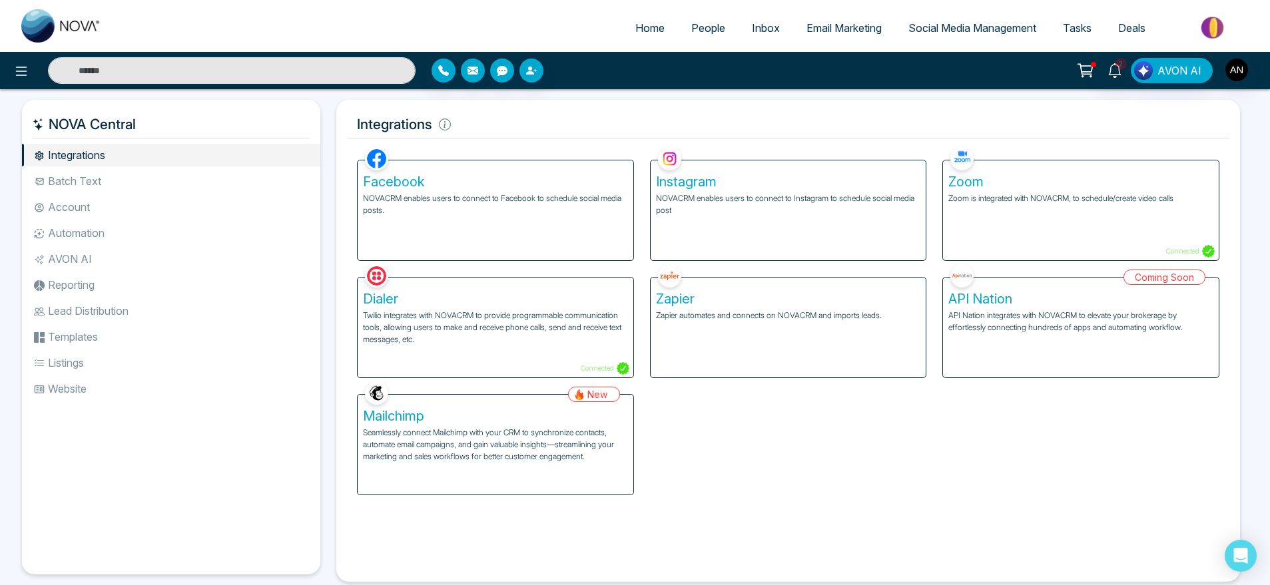
click at [125, 168] on ul "Integrations Batch Text Account Automation AVON AI Reporting Lead Distribution …" at bounding box center [171, 349] width 298 height 410
click at [90, 191] on li "Batch Text" at bounding box center [171, 181] width 298 height 23
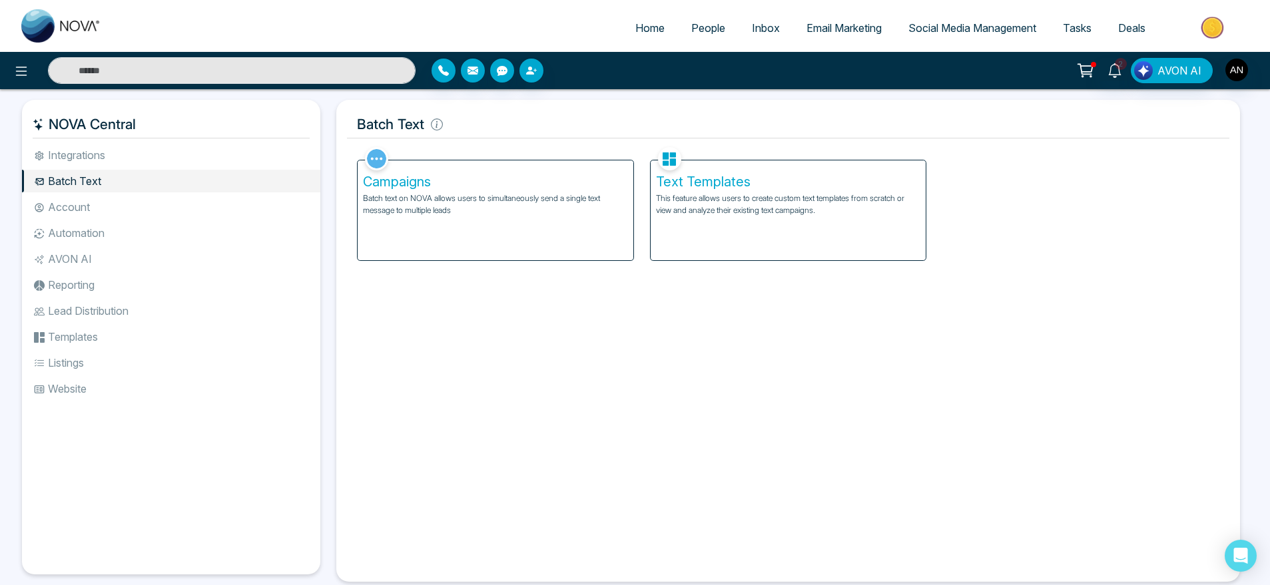
click at [563, 222] on div "Campaigns Batch text on NOVA allows users to simultaneously send a single text …" at bounding box center [496, 210] width 276 height 100
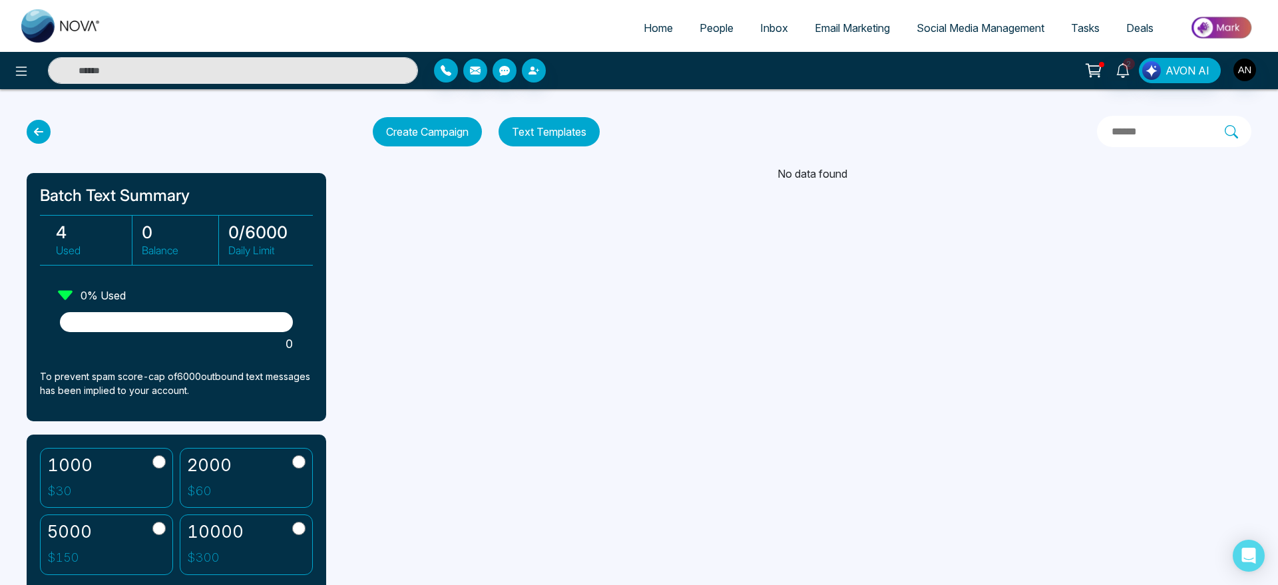
click at [537, 122] on button "Text Templates" at bounding box center [549, 131] width 101 height 29
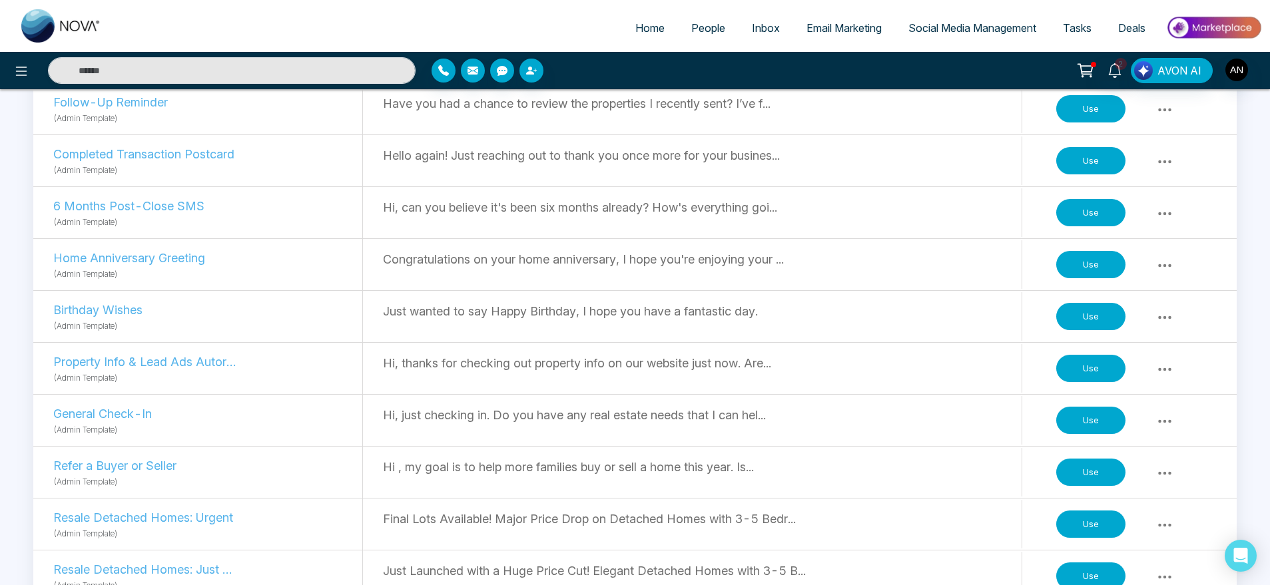
scroll to position [465, 0]
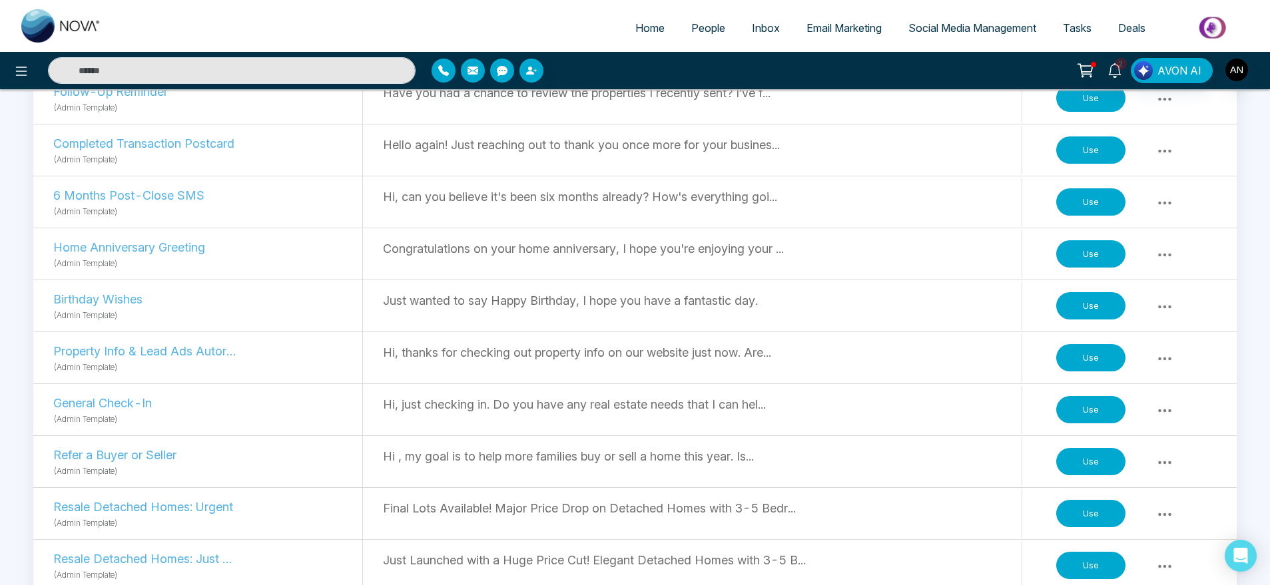
click at [1095, 308] on button "Use" at bounding box center [1090, 306] width 69 height 28
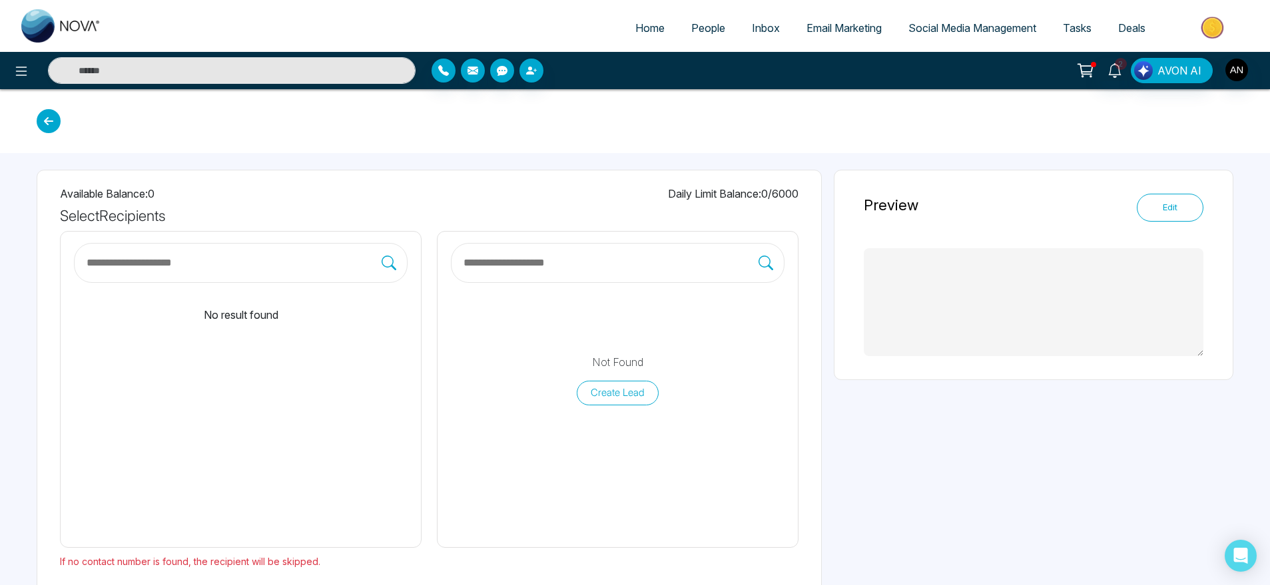
type textarea "**********"
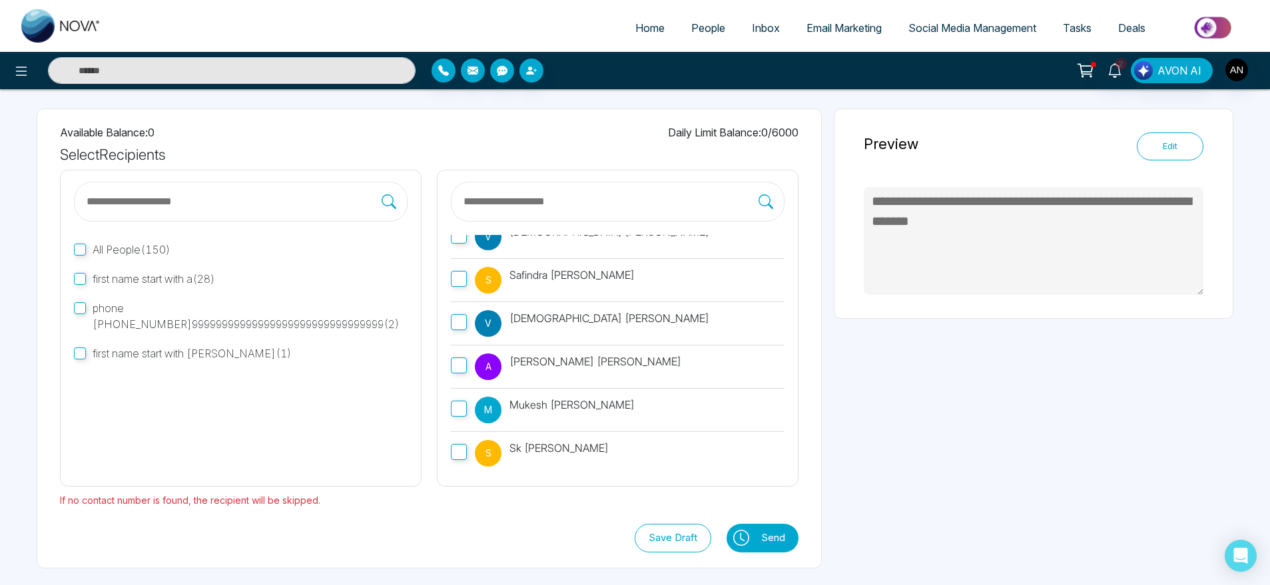
scroll to position [20, 0]
click at [474, 242] on label "V Vaibhav Sharma" at bounding box center [618, 236] width 334 height 43
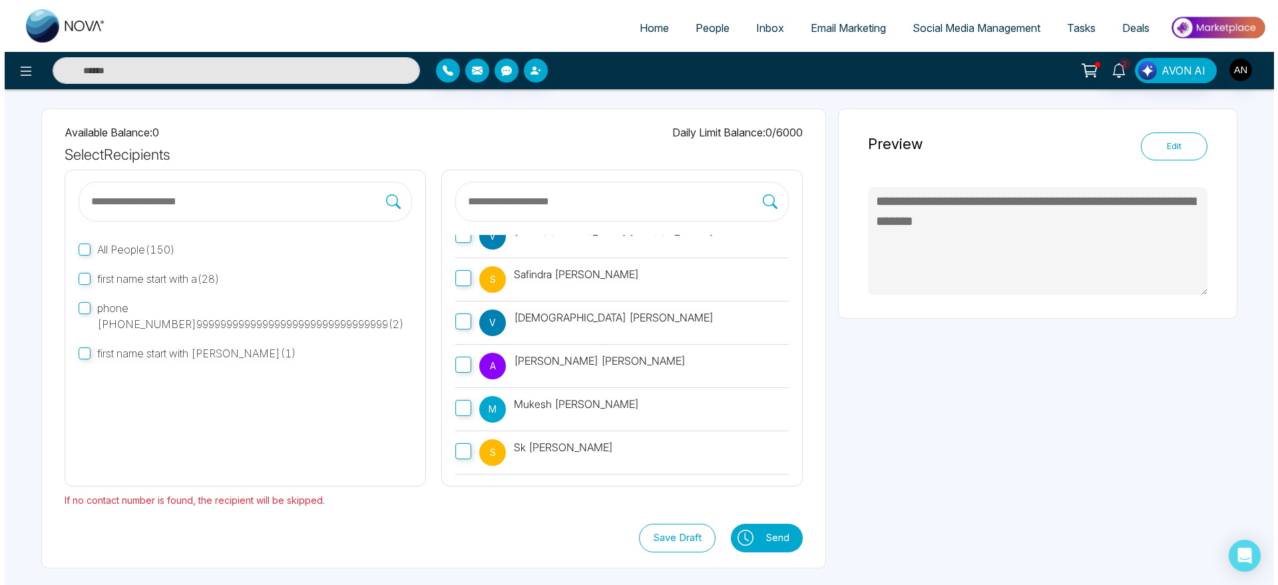
scroll to position [0, 0]
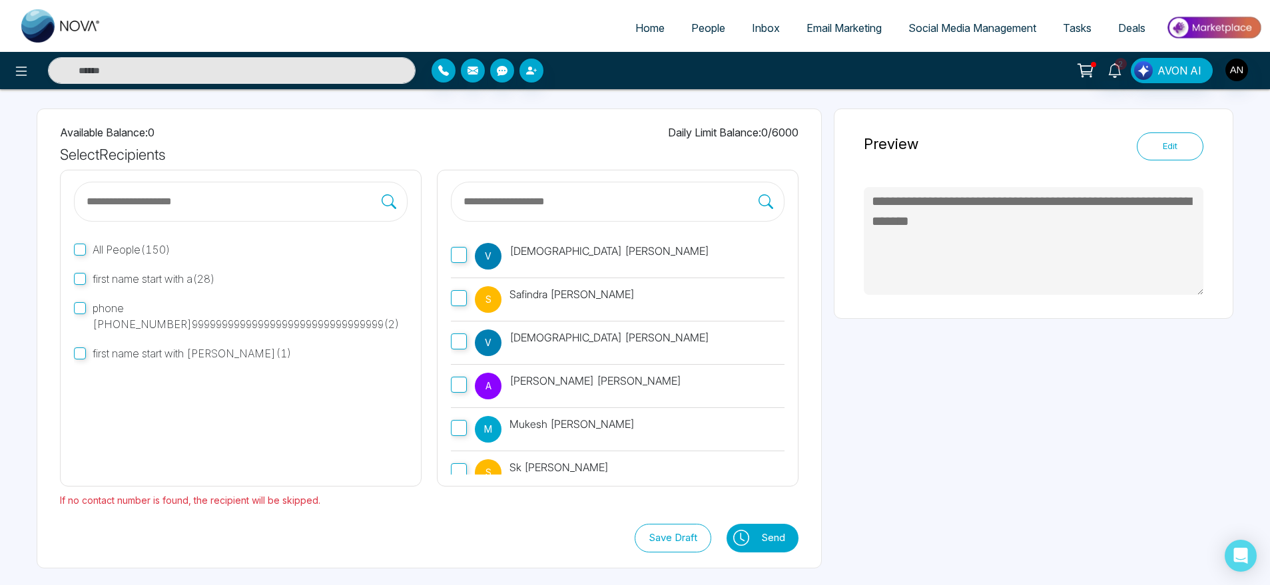
click at [461, 263] on label "V Vaibhav Sharma" at bounding box center [618, 256] width 334 height 43
click at [87, 368] on label "first name start with Anit ( 1 )" at bounding box center [241, 353] width 334 height 29
click at [789, 531] on button "Send" at bounding box center [776, 538] width 44 height 29
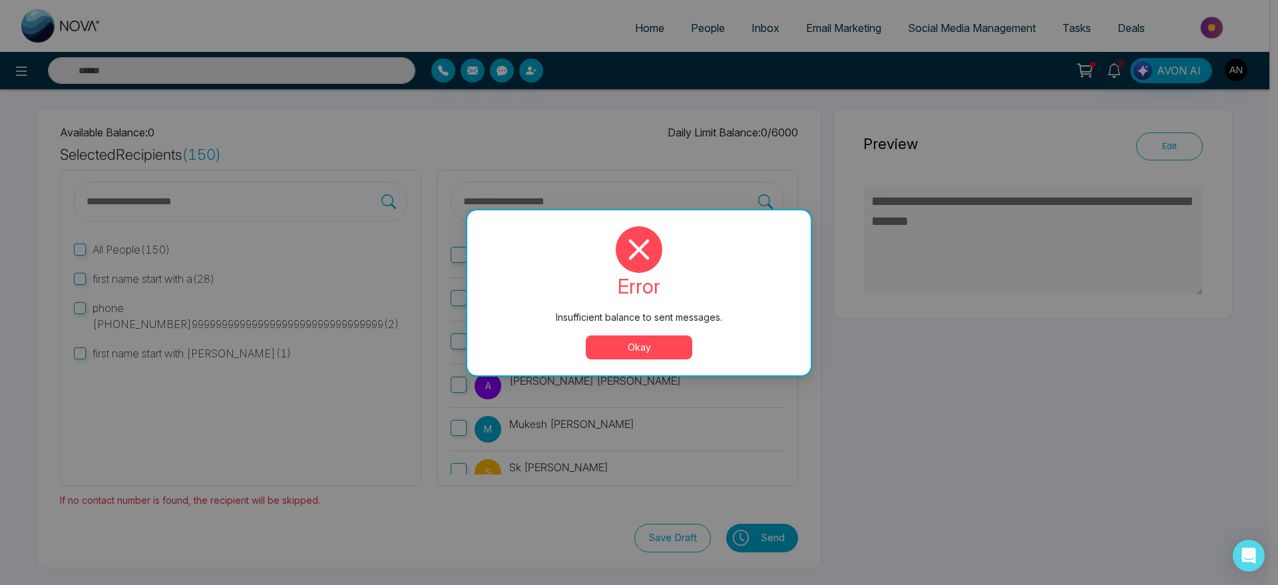
click at [638, 362] on div "error Insufficient balance to sent messages. Okay" at bounding box center [639, 292] width 344 height 165
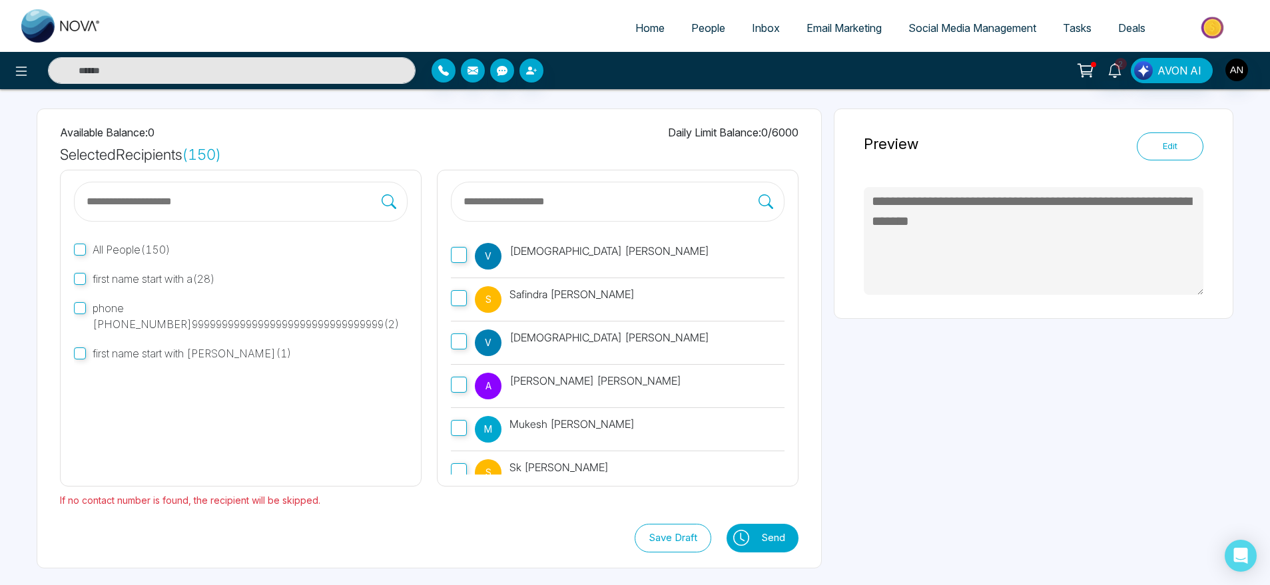
click at [79, 285] on label "first name start with a ( 28 )" at bounding box center [241, 278] width 334 height 29
click at [766, 544] on button "Send" at bounding box center [776, 538] width 44 height 29
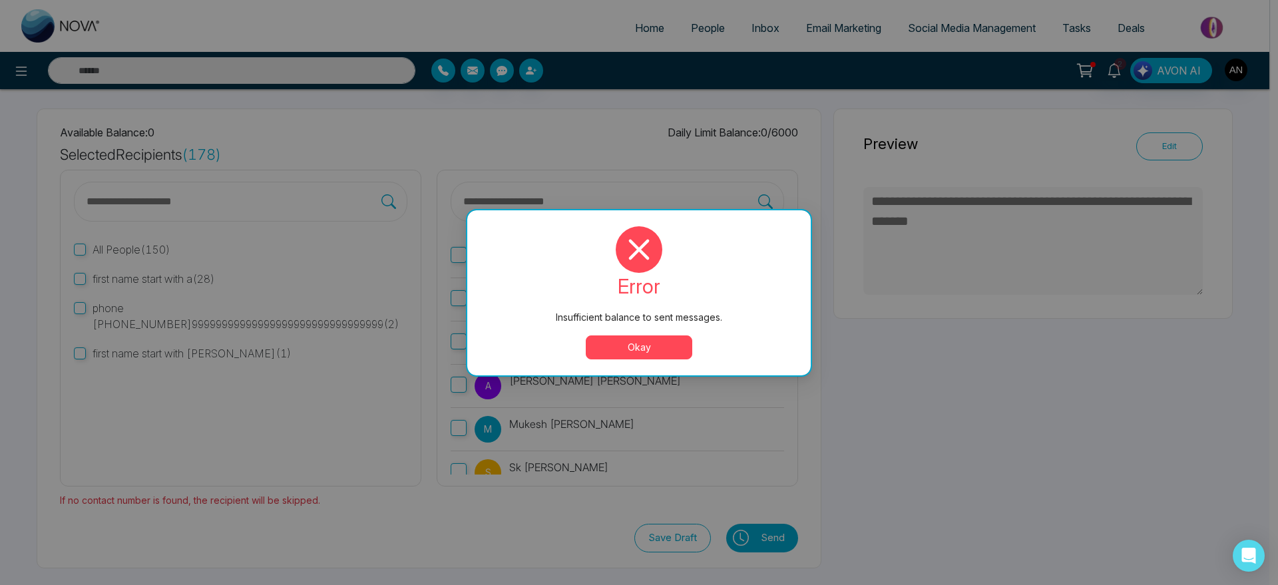
click at [657, 360] on div "error Insufficient balance to sent messages. Okay" at bounding box center [639, 292] width 344 height 165
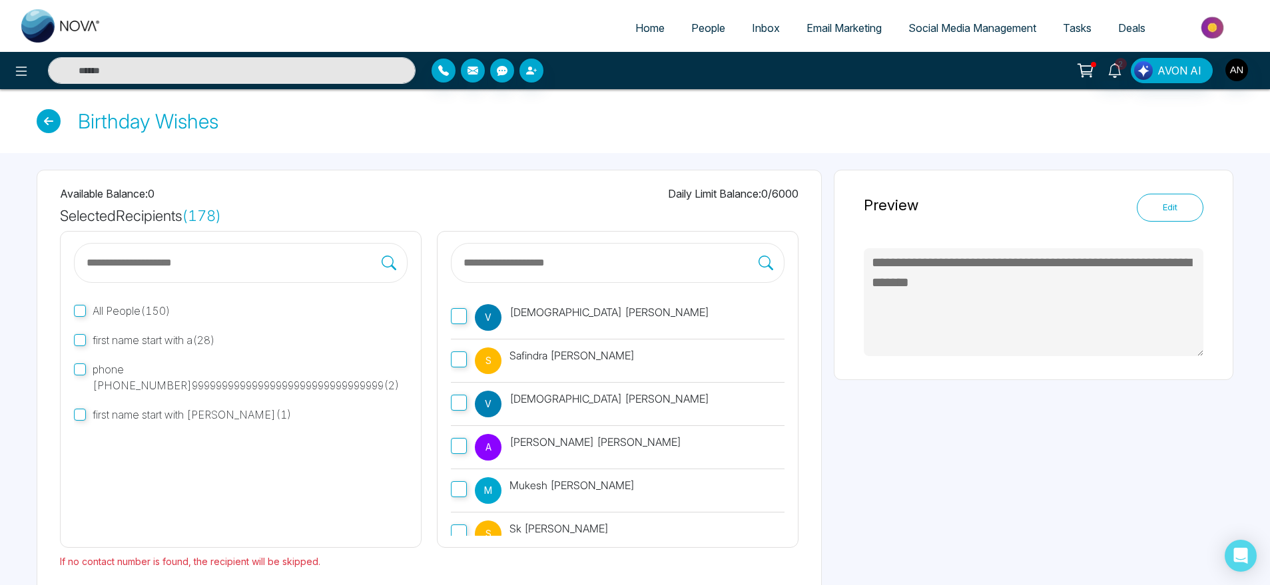
click at [1173, 224] on div "**********" at bounding box center [1034, 275] width 400 height 210
click at [1176, 207] on button "Edit" at bounding box center [1170, 208] width 67 height 28
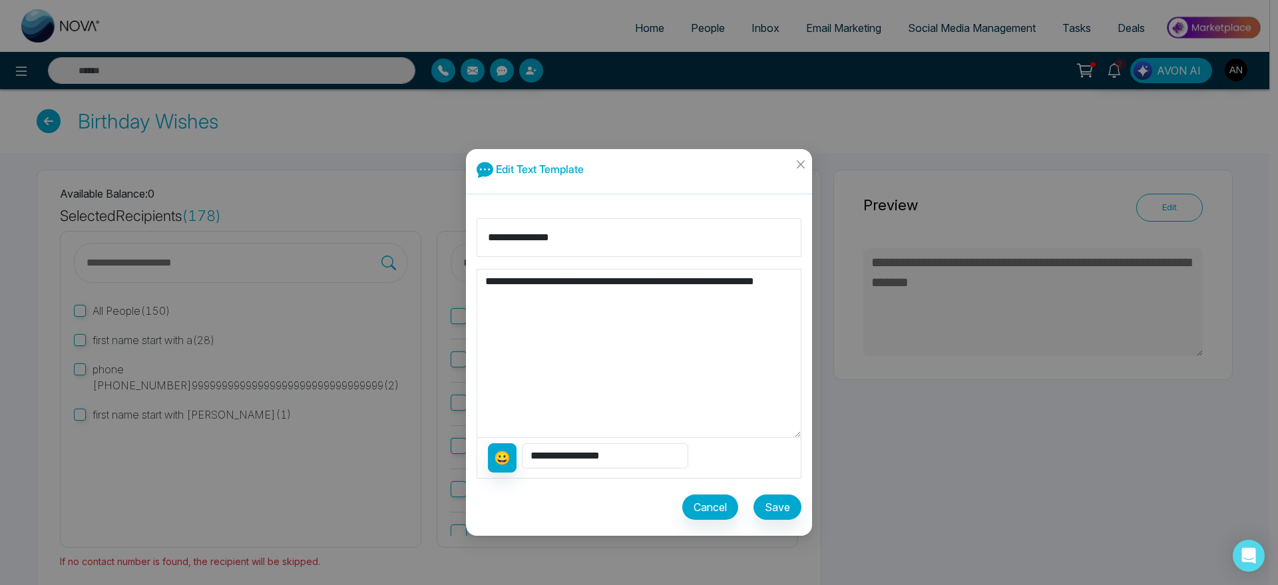
click at [557, 309] on textarea "**********" at bounding box center [639, 354] width 324 height 168
type textarea "**********"
click at [700, 504] on button "Cancel" at bounding box center [711, 507] width 56 height 25
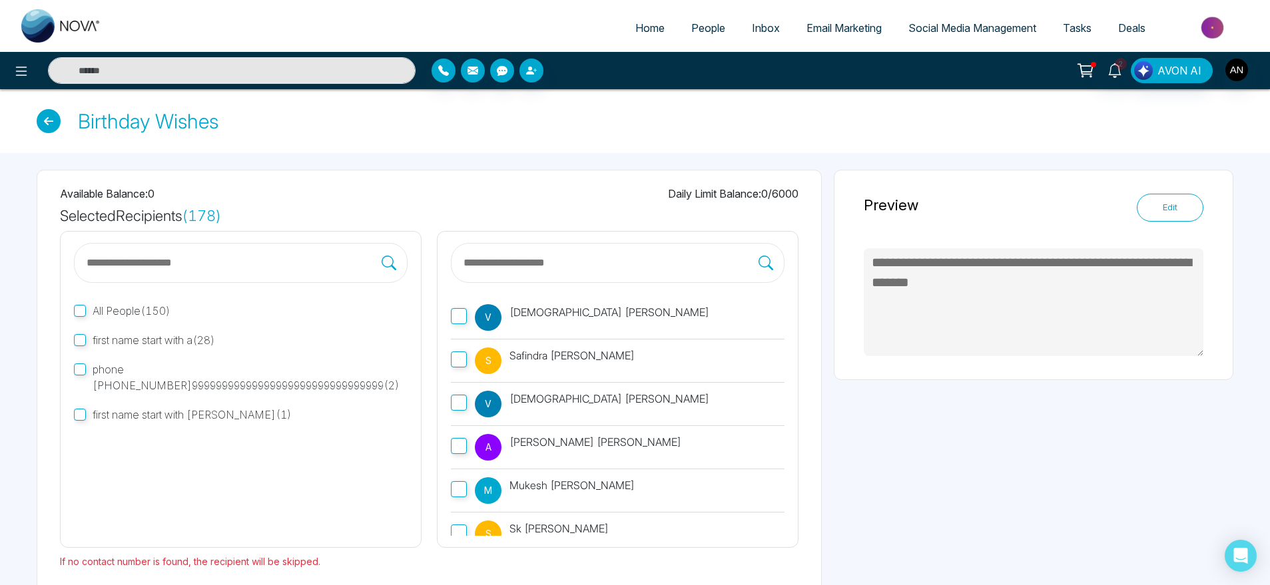
click at [47, 121] on icon at bounding box center [49, 121] width 24 height 24
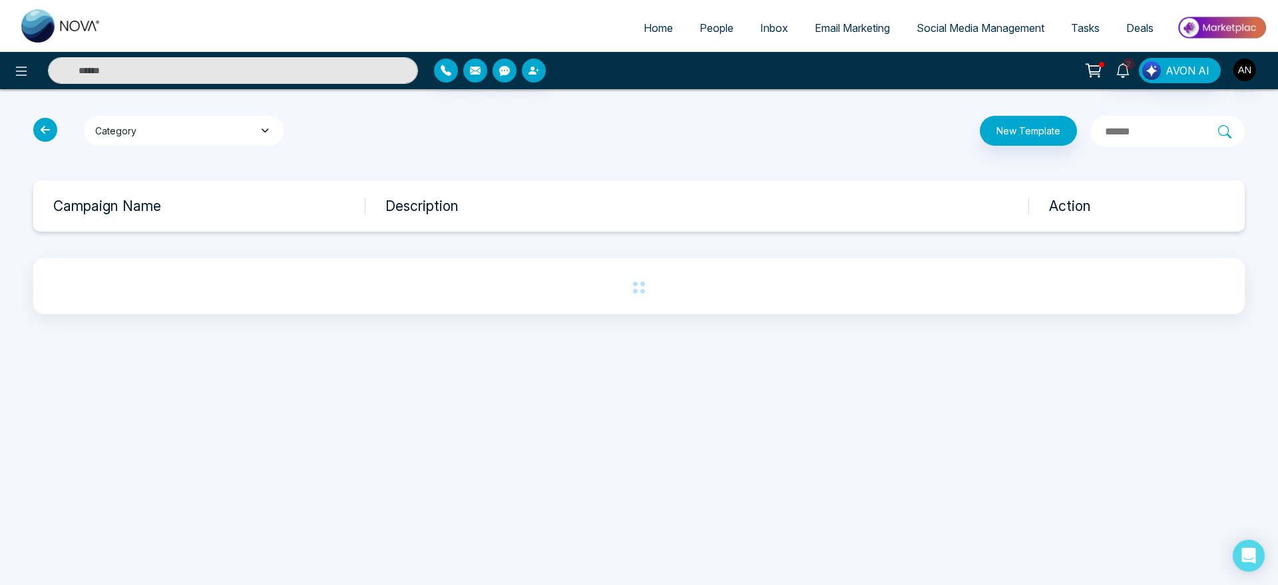
click at [221, 132] on button "Category" at bounding box center [184, 131] width 200 height 30
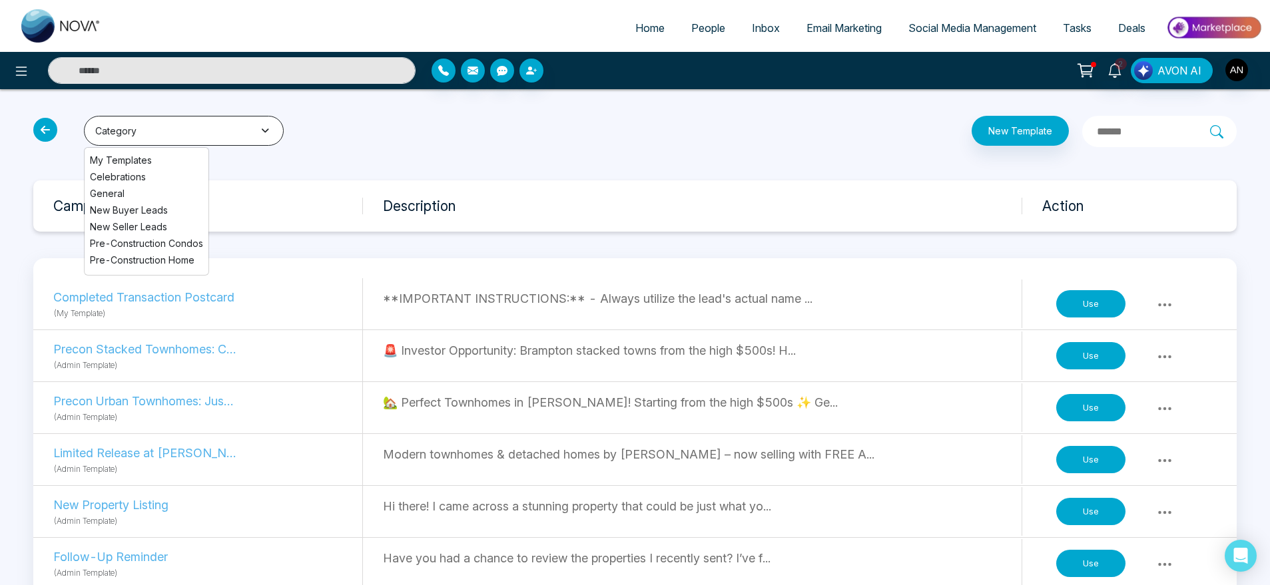
click at [221, 132] on button "Category" at bounding box center [184, 131] width 200 height 30
click at [140, 176] on li "Celebrations" at bounding box center [147, 177] width 124 height 14
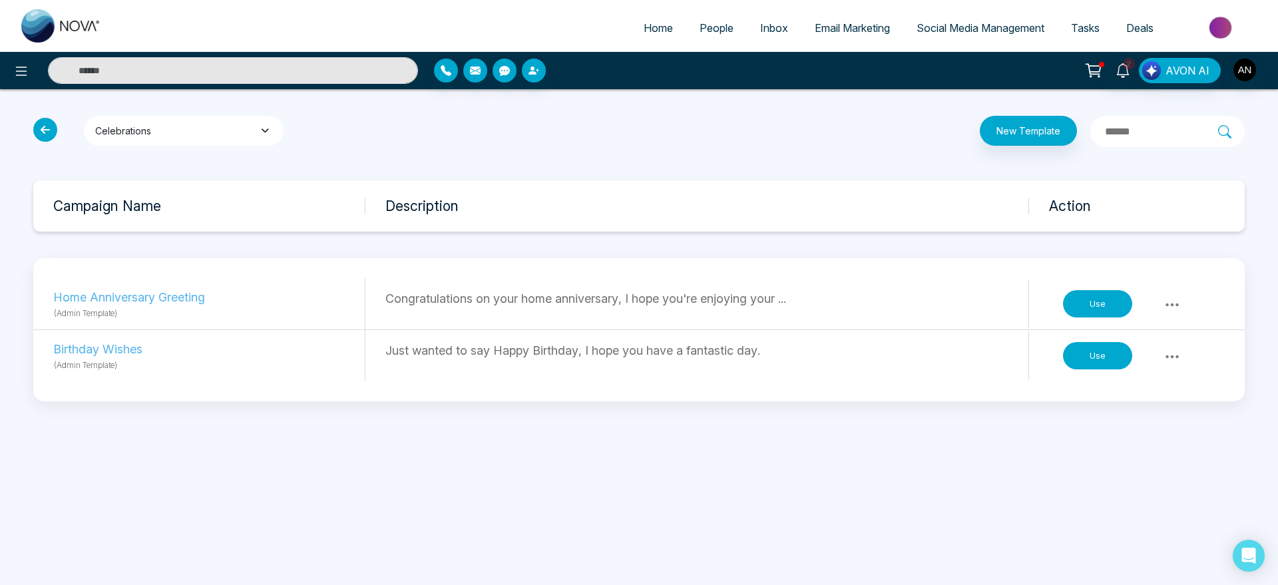
click at [215, 121] on button "Celebrations" at bounding box center [184, 131] width 200 height 30
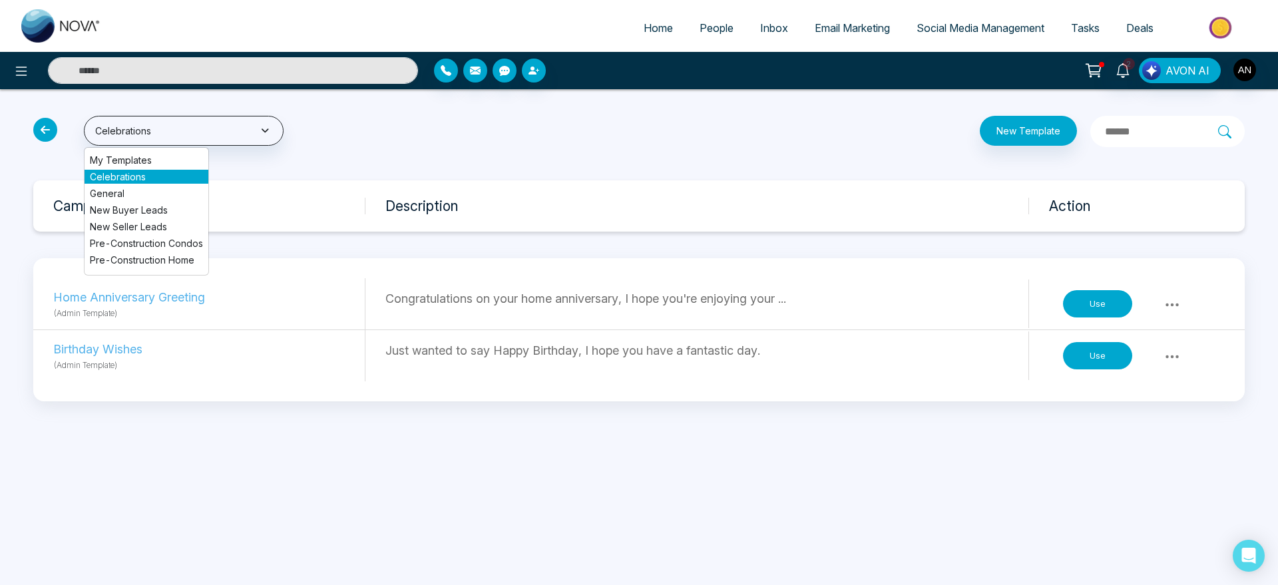
click at [167, 205] on li "New Buyer Leads" at bounding box center [147, 210] width 124 height 14
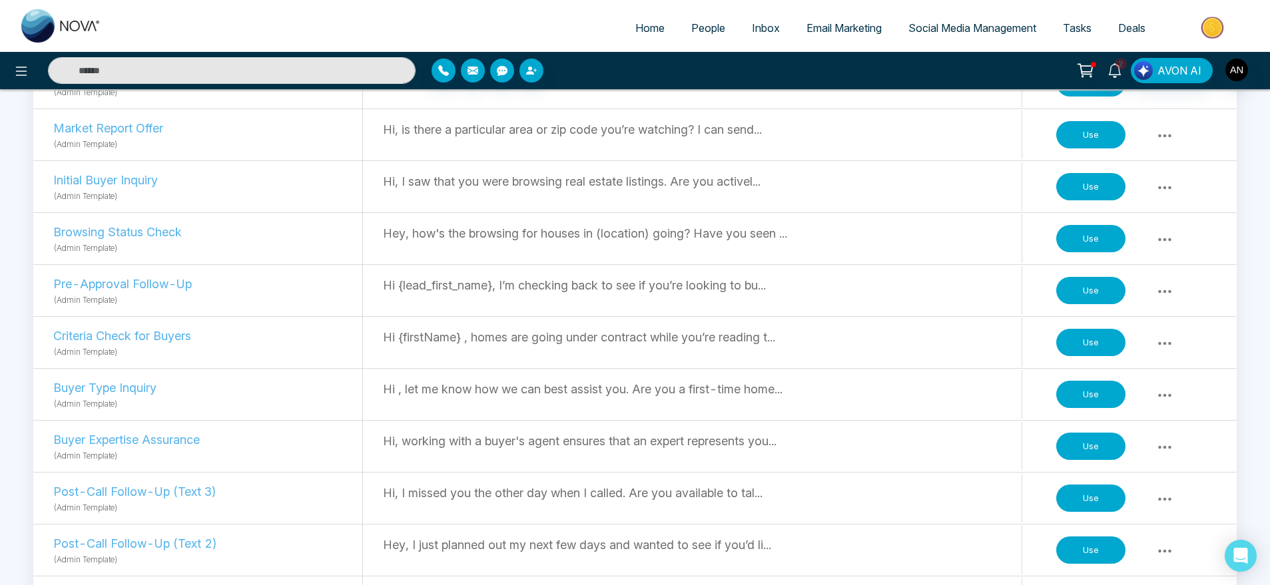
scroll to position [553, 0]
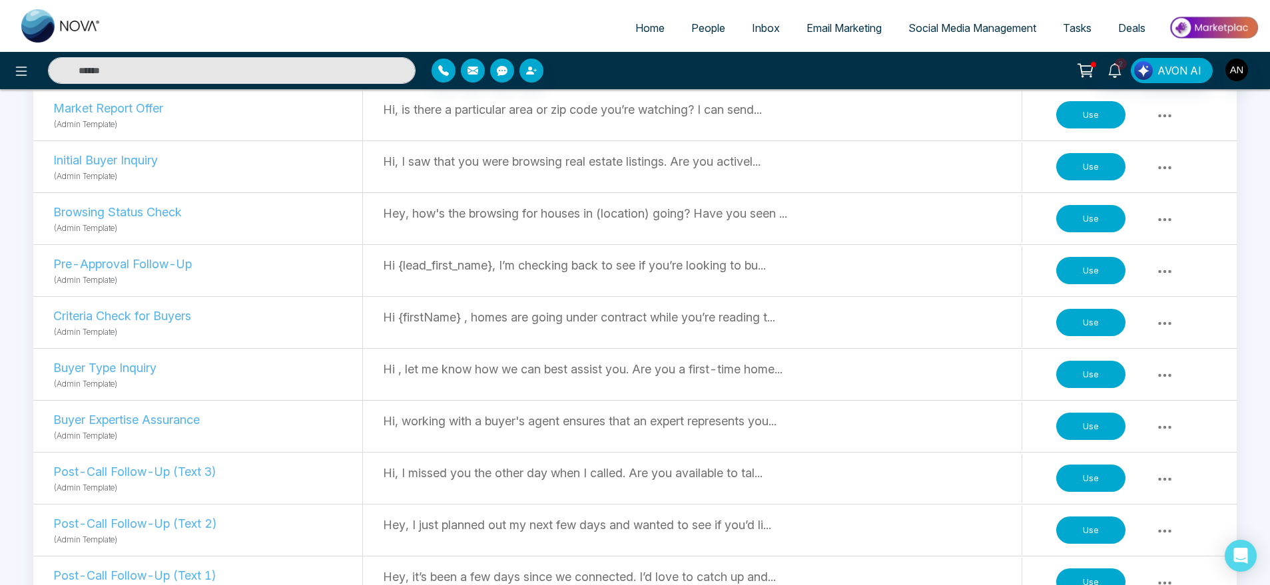
click at [1103, 318] on button "Use" at bounding box center [1090, 323] width 69 height 28
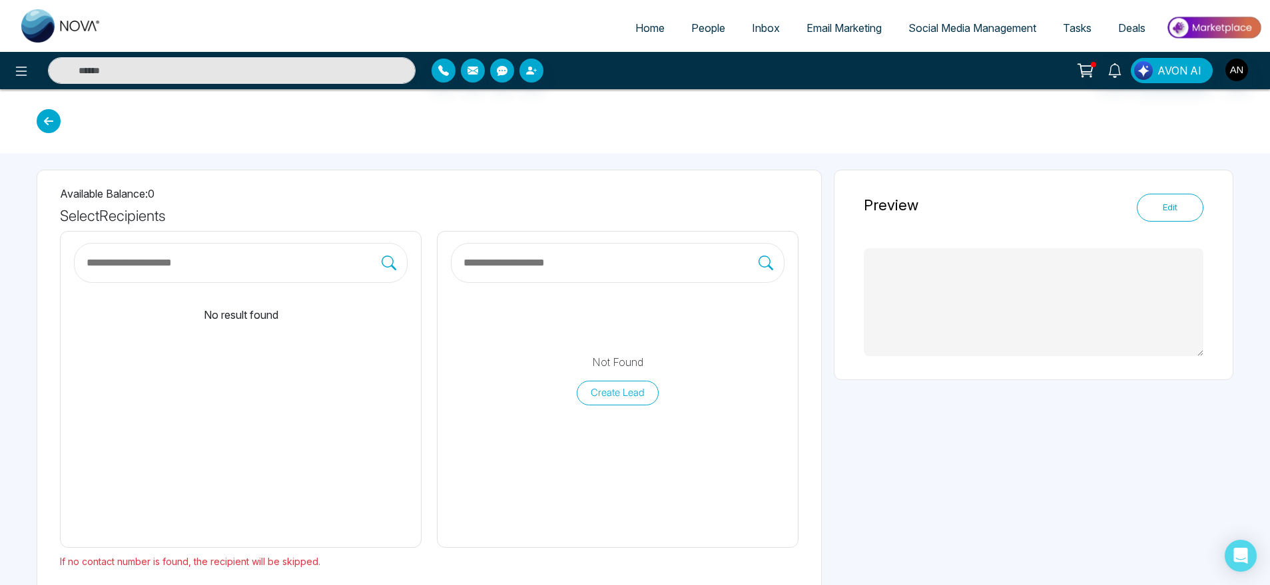
scroll to position [61, 0]
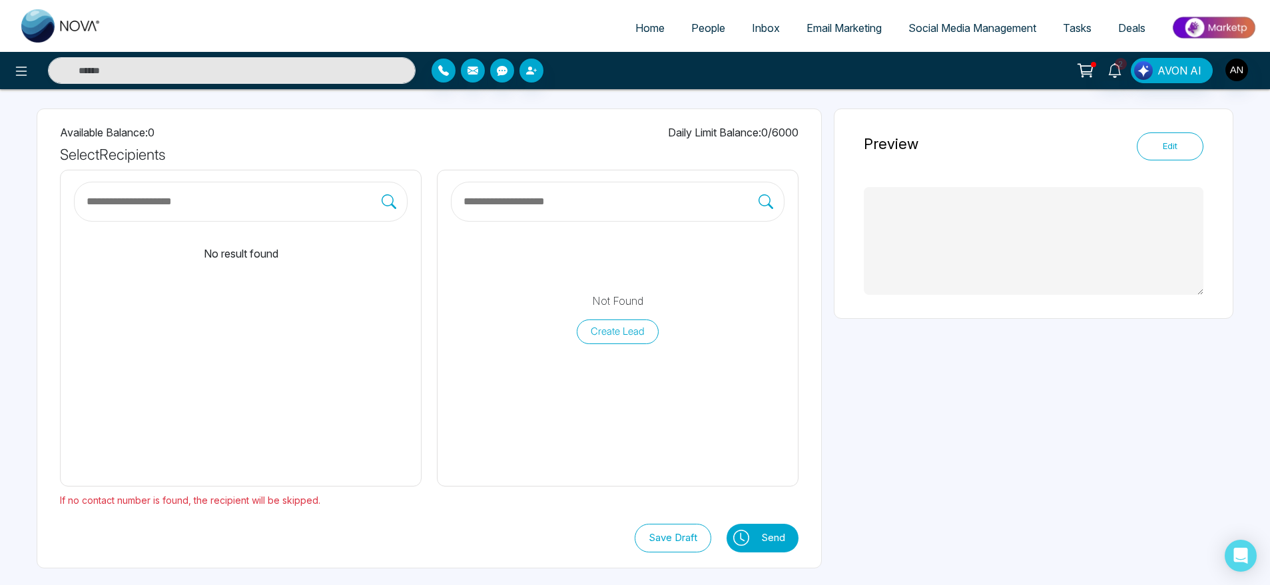
type textarea "**********"
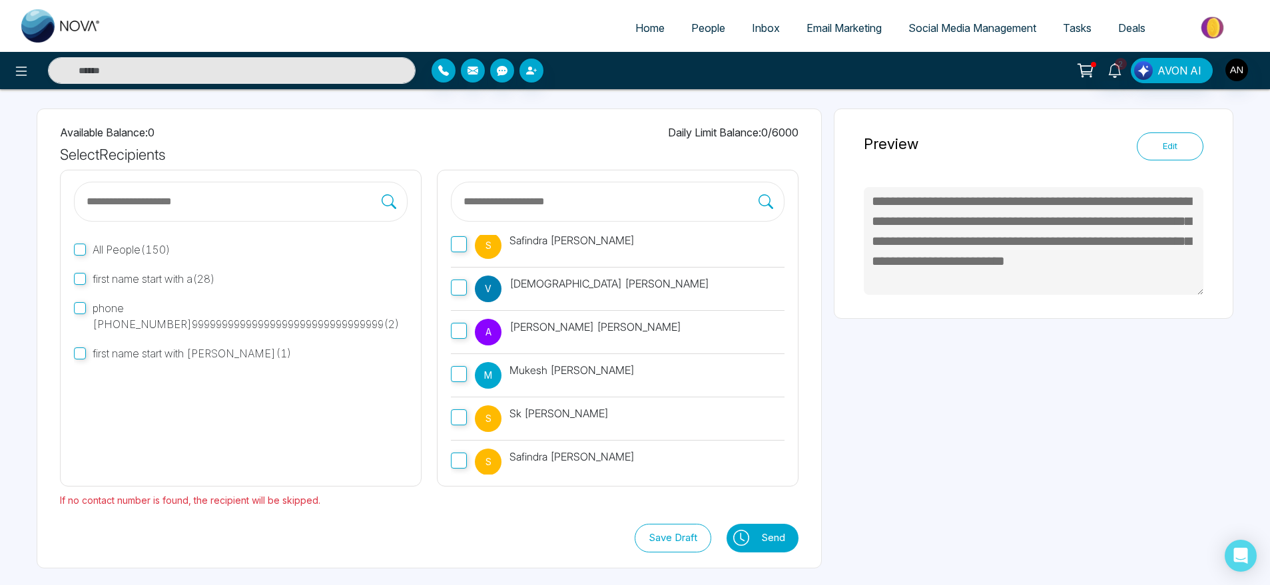
scroll to position [79, 0]
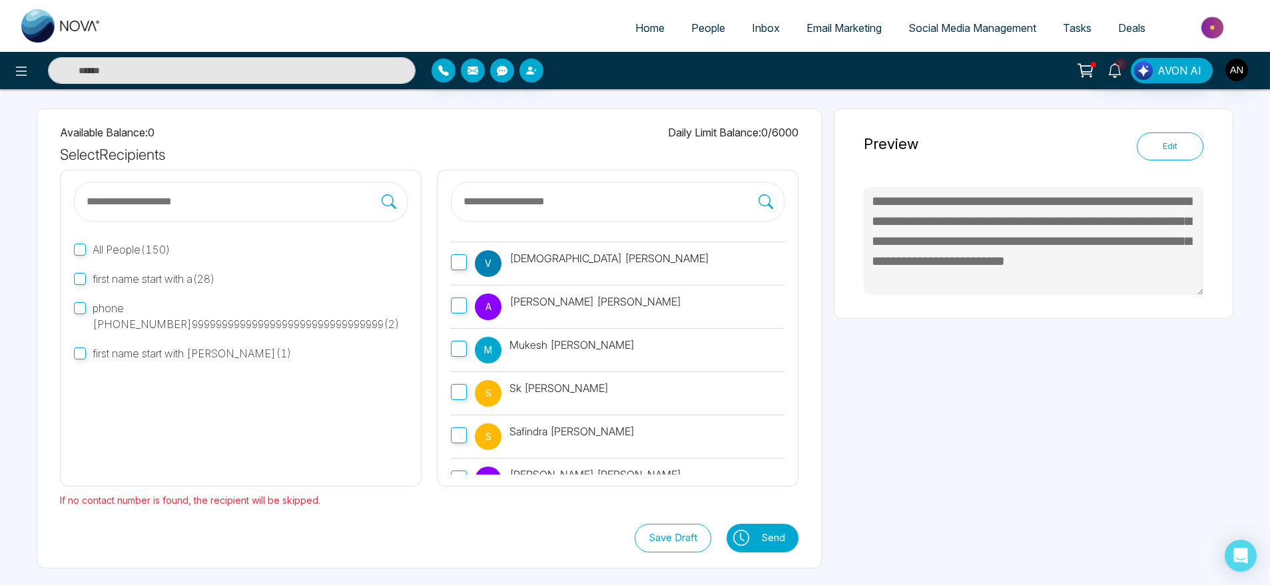
click at [461, 253] on label "V Vaibhav Sharma" at bounding box center [618, 263] width 334 height 43
click at [469, 324] on label "A Amritjot Singh" at bounding box center [618, 307] width 334 height 43
click at [782, 532] on button "Send" at bounding box center [776, 538] width 44 height 29
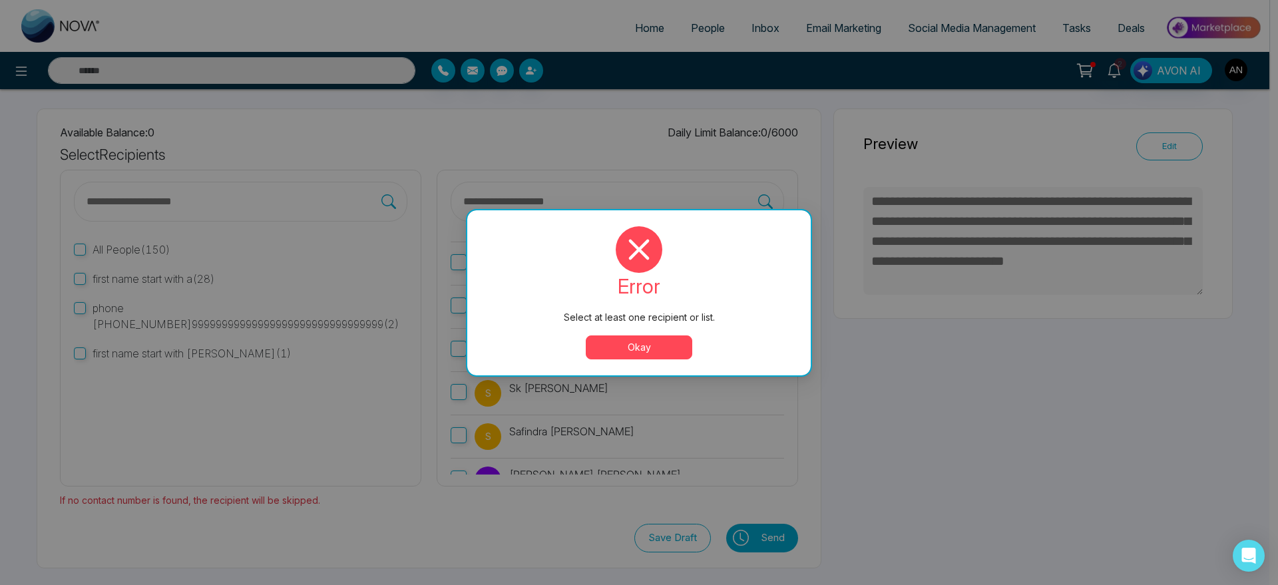
click at [666, 347] on button "Okay" at bounding box center [639, 348] width 107 height 24
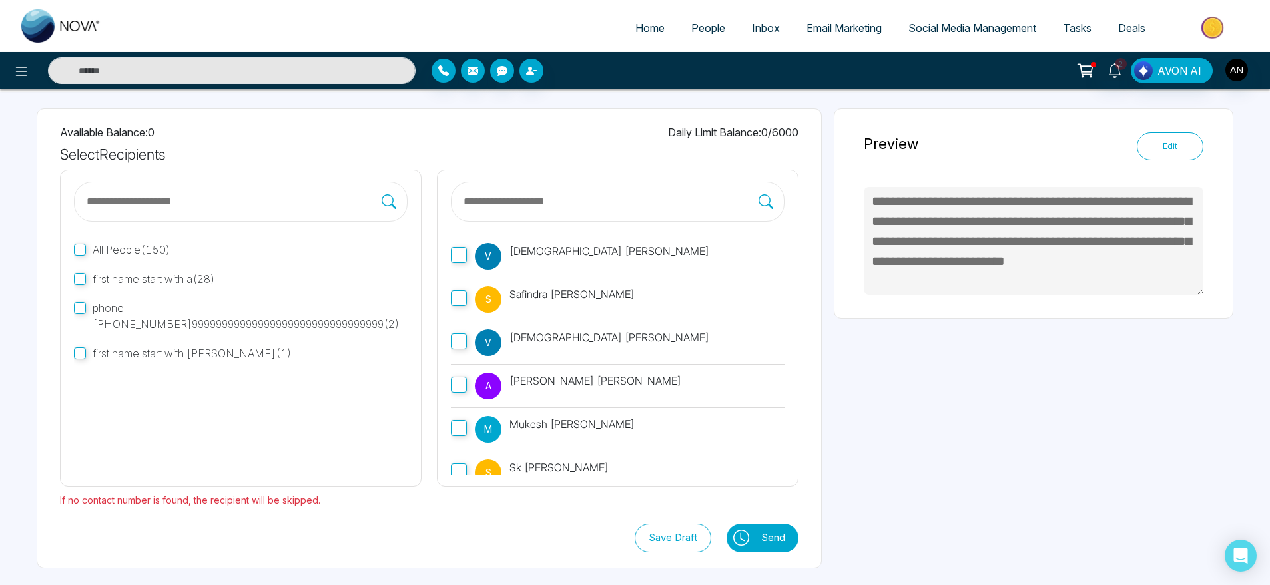
scroll to position [0, 0]
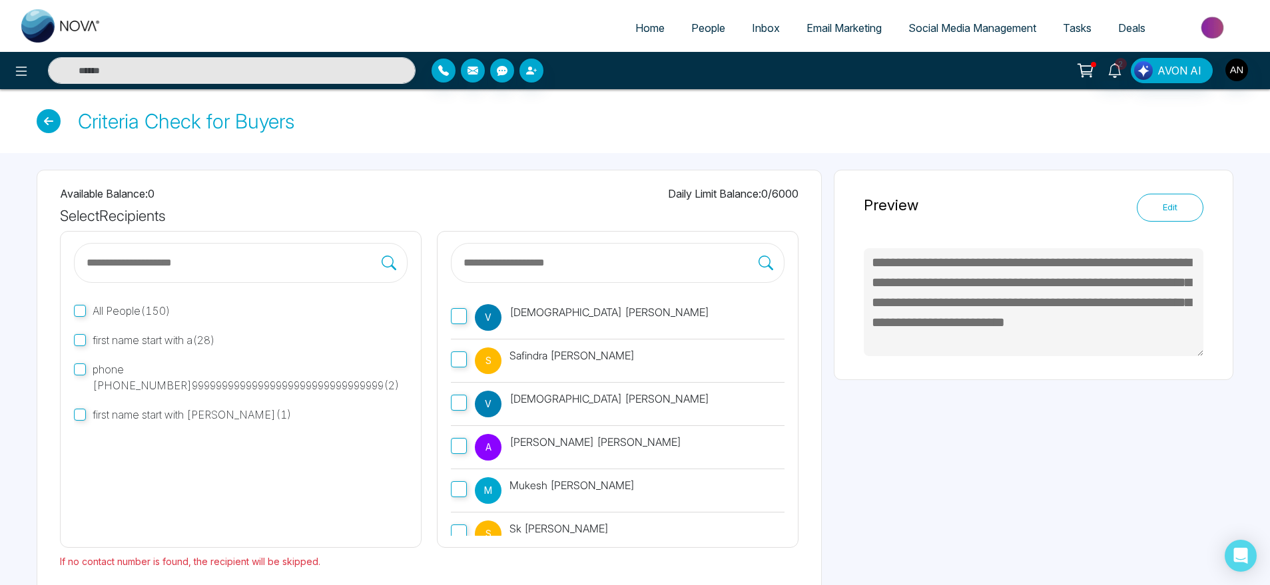
click at [53, 127] on icon at bounding box center [49, 121] width 24 height 24
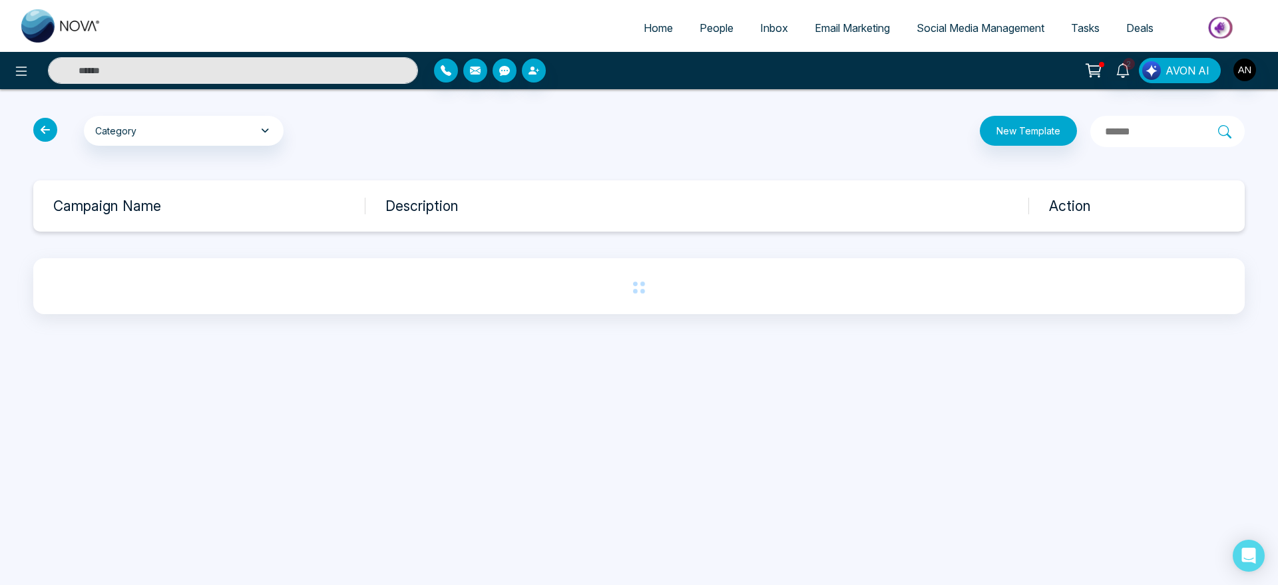
click at [53, 127] on icon at bounding box center [45, 130] width 24 height 24
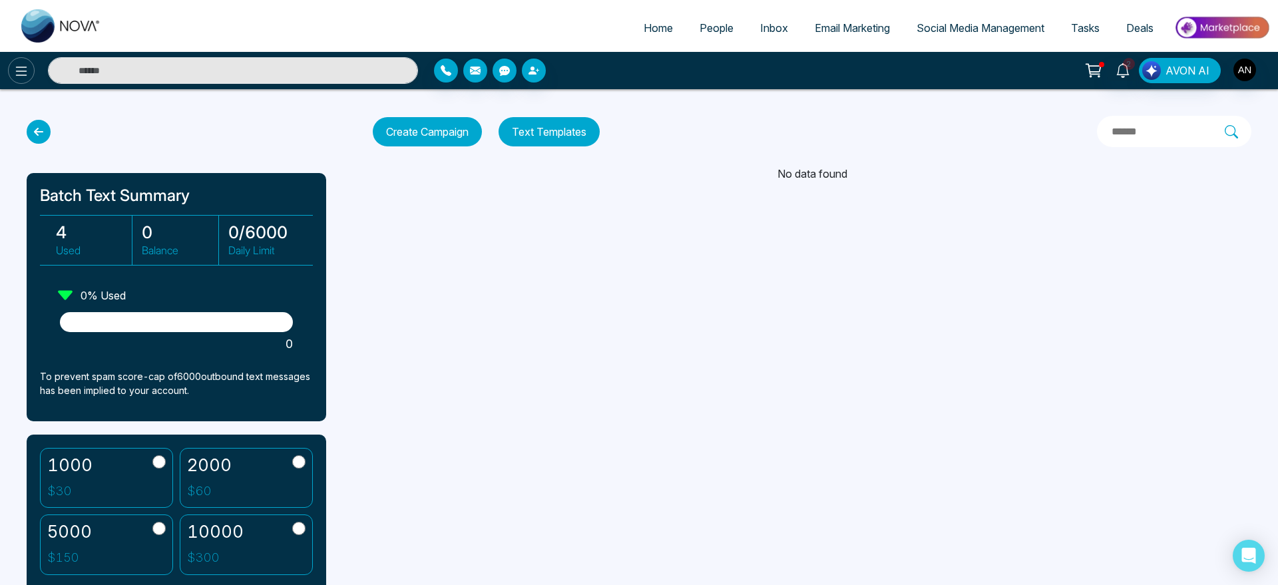
click at [14, 61] on button at bounding box center [21, 70] width 27 height 27
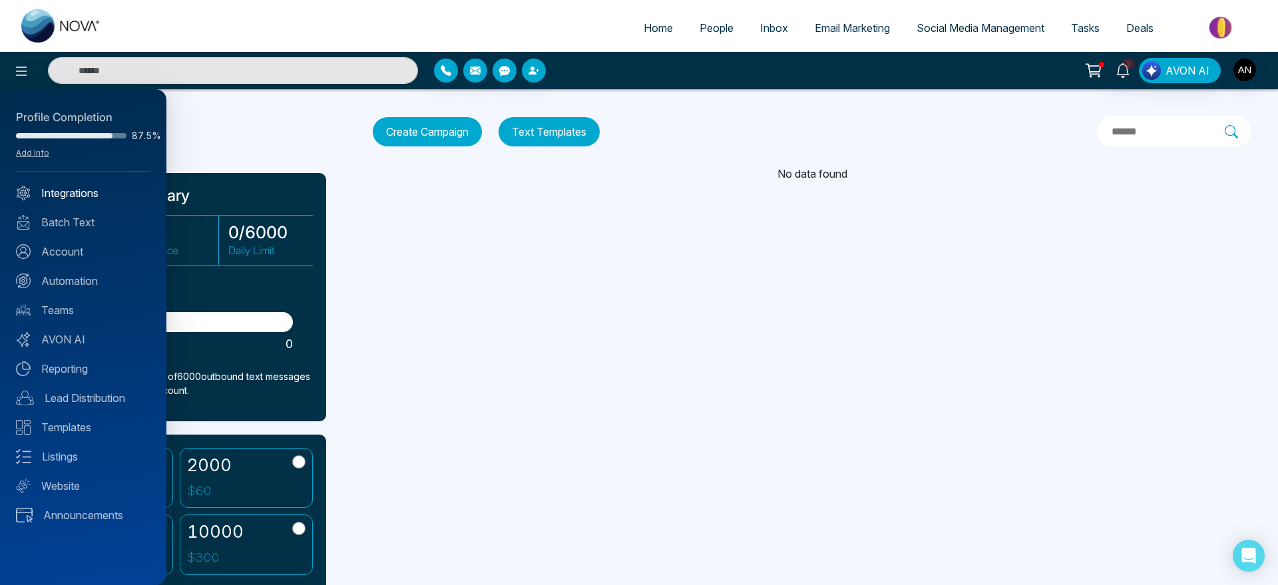
click at [85, 189] on link "Integrations" at bounding box center [83, 193] width 135 height 16
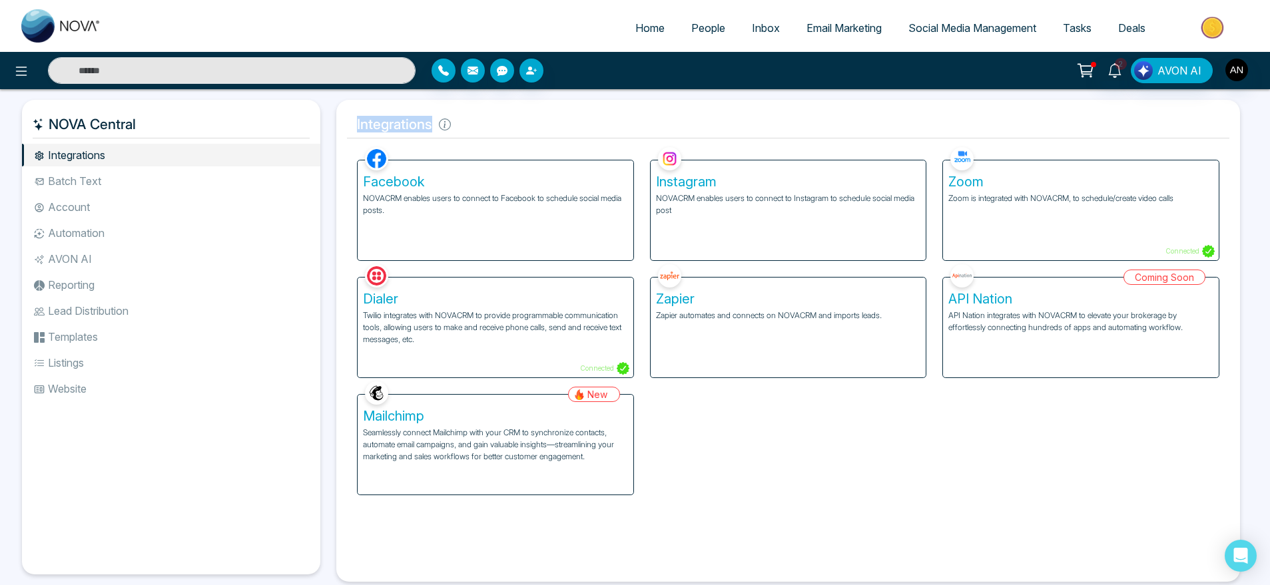
drag, startPoint x: 358, startPoint y: 118, endPoint x: 535, endPoint y: 132, distance: 178.3
click at [535, 132] on h5 "Integrations" at bounding box center [788, 125] width 882 height 28
drag, startPoint x: 352, startPoint y: 113, endPoint x: 514, endPoint y: 121, distance: 162.0
click at [514, 121] on h5 "Integrations" at bounding box center [788, 125] width 882 height 28
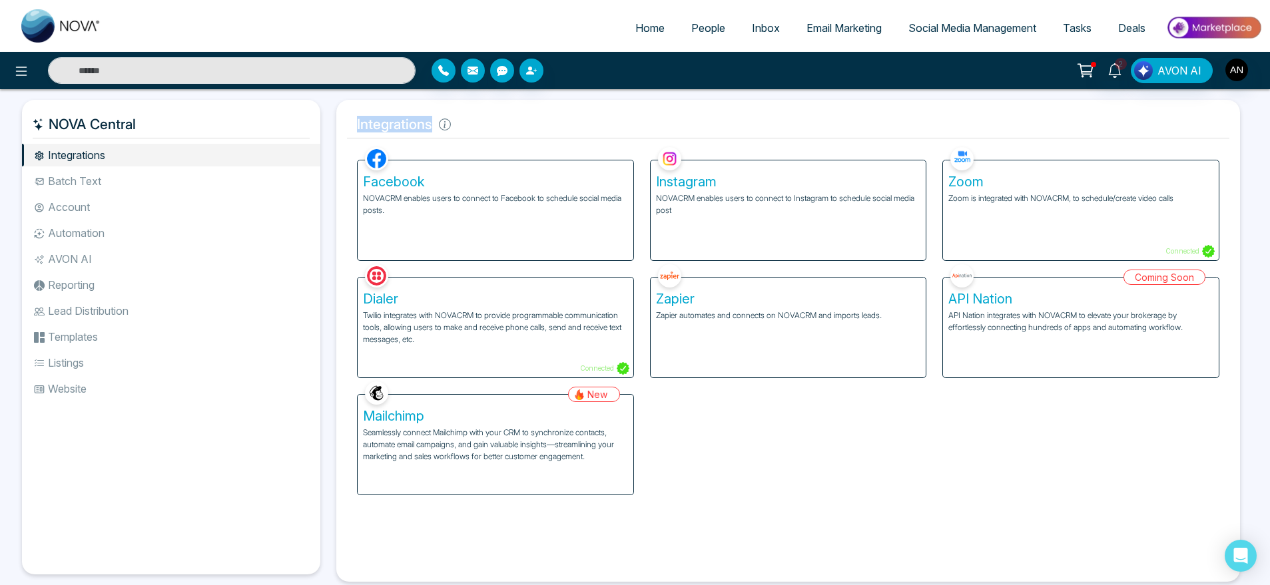
click at [514, 121] on h5 "Integrations" at bounding box center [788, 125] width 882 height 28
drag, startPoint x: 447, startPoint y: 117, endPoint x: 353, endPoint y: 123, distance: 94.7
click at [353, 123] on h5 "Integrations" at bounding box center [788, 125] width 882 height 28
click at [552, 131] on h5 "Integrations" at bounding box center [788, 125] width 882 height 28
click at [91, 205] on li "Account" at bounding box center [171, 207] width 298 height 23
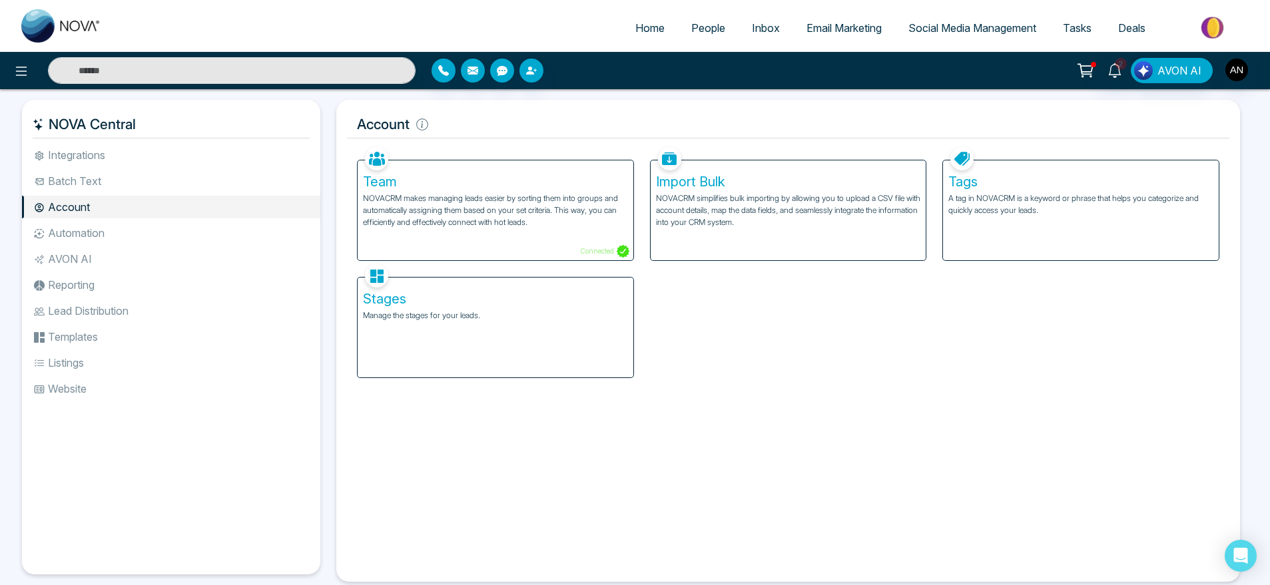
click at [836, 191] on div "Import Bulk NOVACRM simplifies bulk importing by allowing you to upload a CSV f…" at bounding box center [789, 210] width 276 height 100
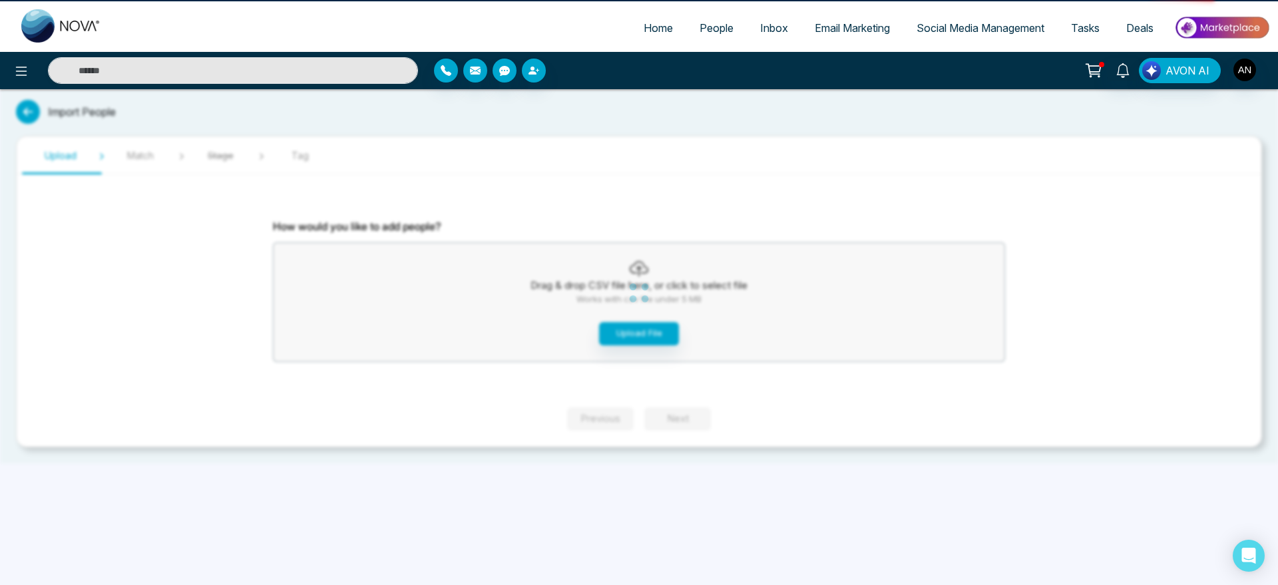
click at [654, 18] on link "Home" at bounding box center [659, 27] width 56 height 25
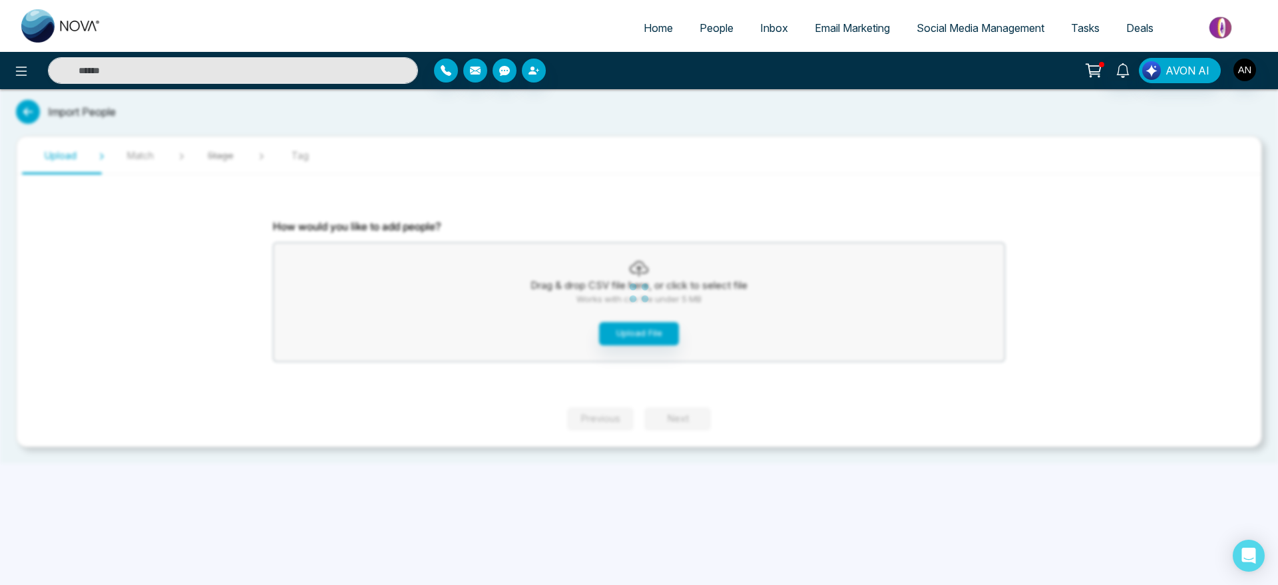
select select "*"
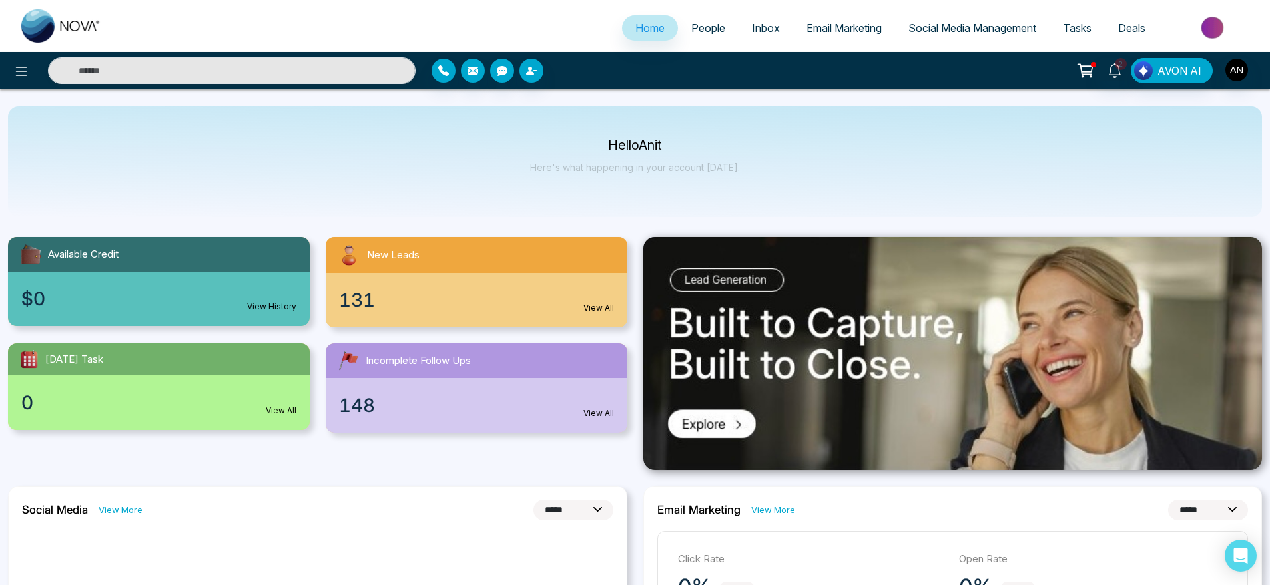
click at [33, 76] on div at bounding box center [211, 70] width 423 height 27
click at [18, 70] on body "**********" at bounding box center [635, 292] width 1270 height 585
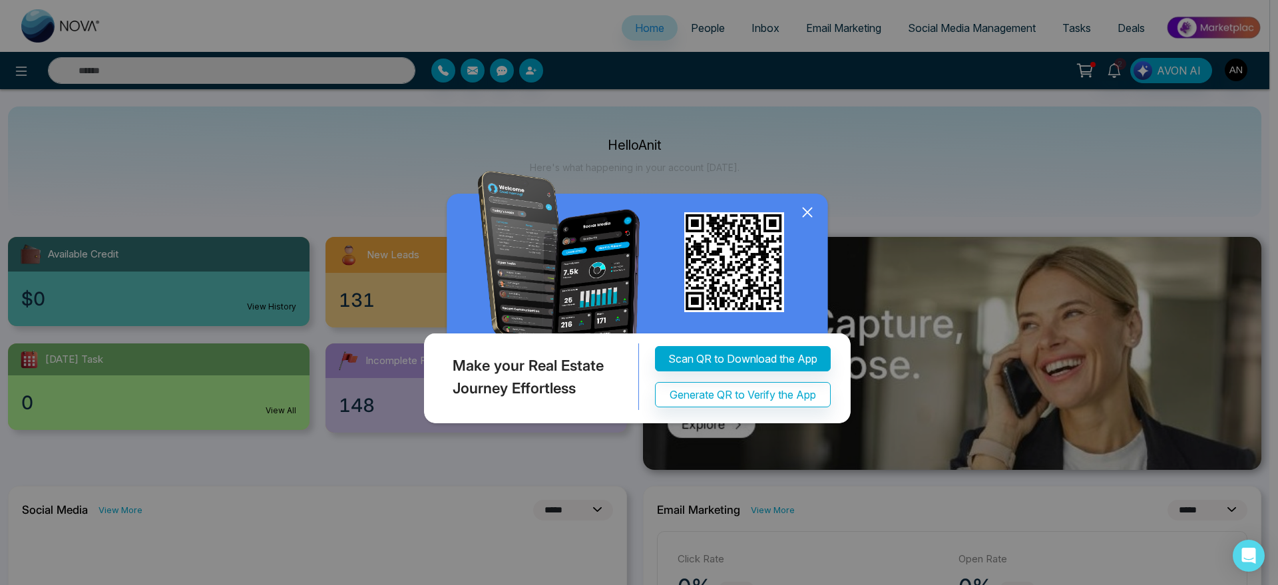
click at [808, 212] on icon at bounding box center [807, 212] width 9 height 9
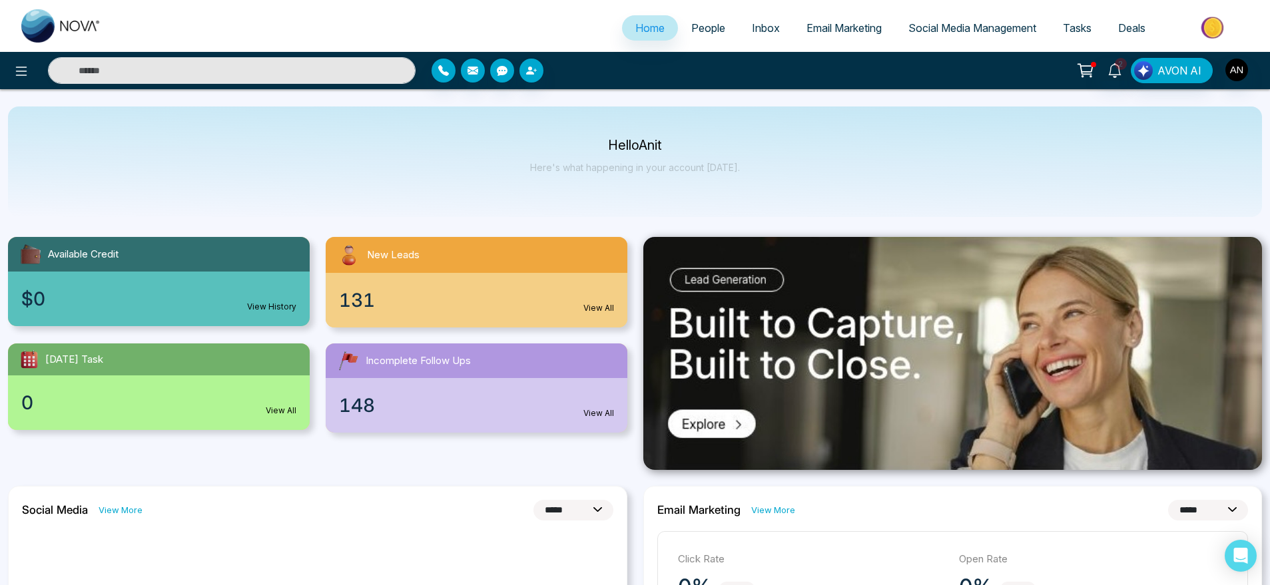
click at [706, 40] on link "People" at bounding box center [708, 27] width 61 height 25
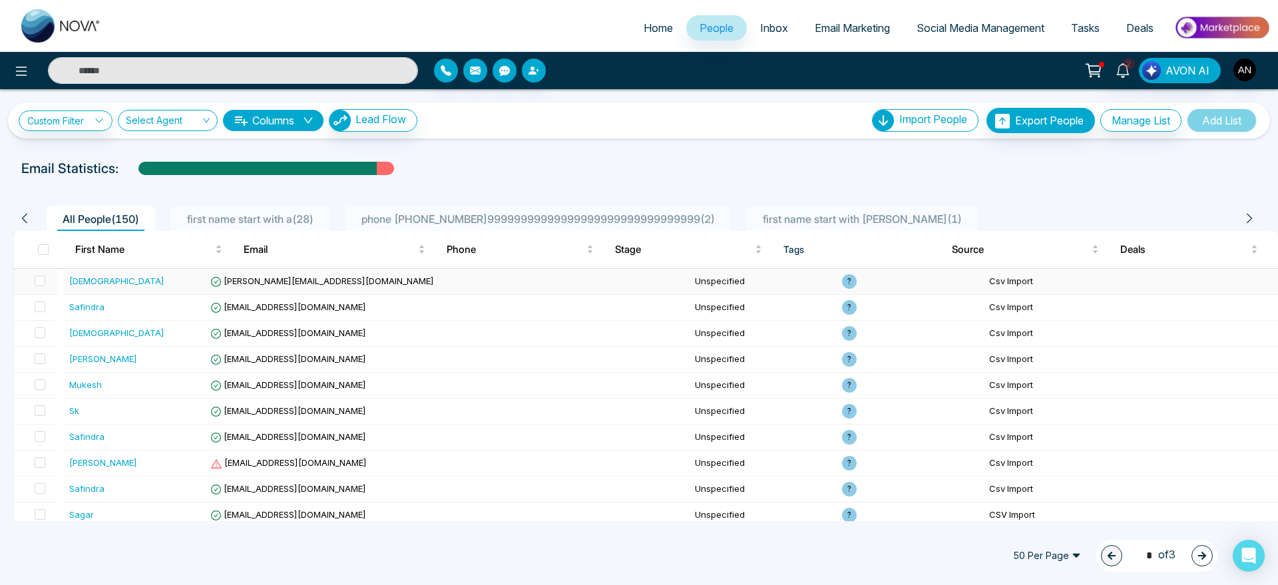
click at [382, 282] on td "vaibhav@mmnovatech.com" at bounding box center [373, 282] width 337 height 26
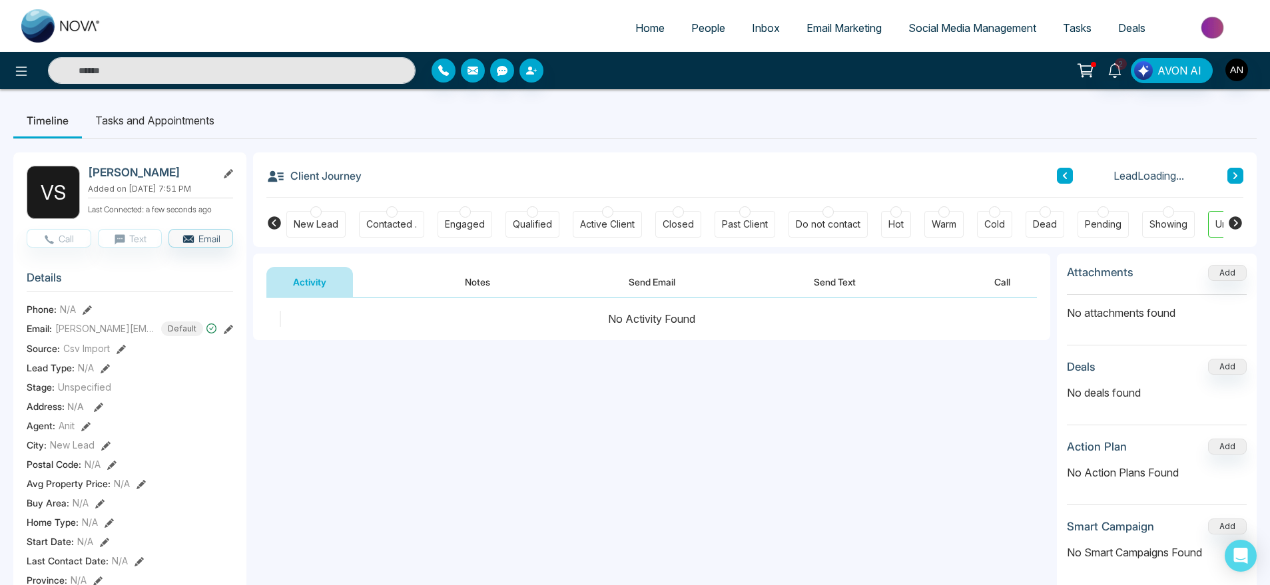
scroll to position [49, 0]
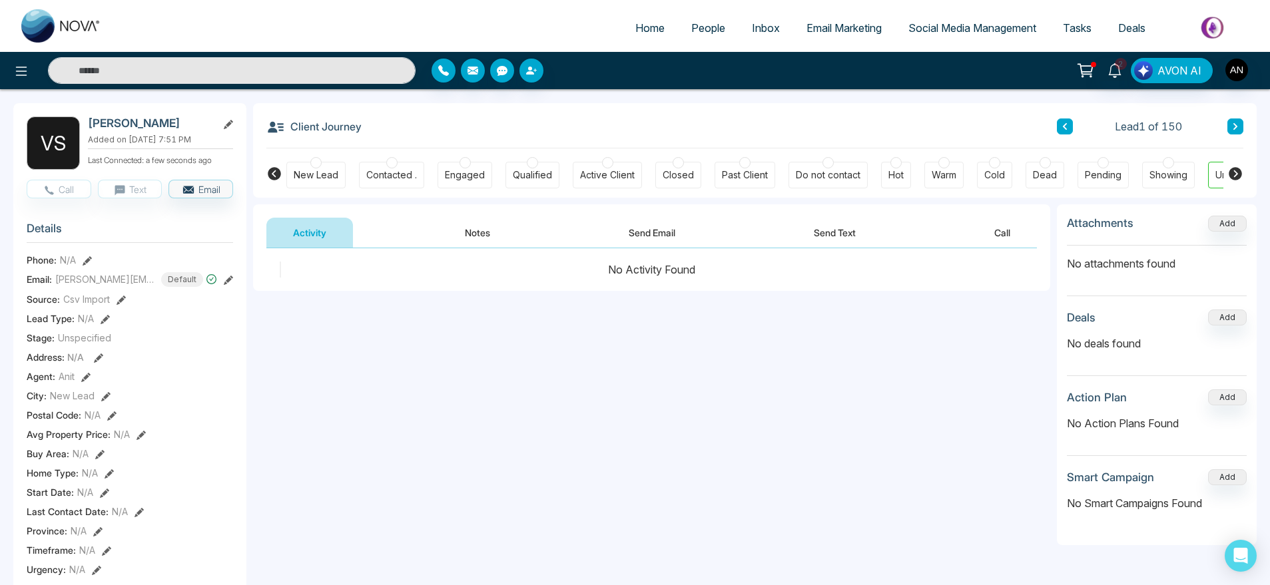
click at [1231, 170] on icon at bounding box center [1235, 173] width 13 height 13
click at [276, 172] on icon at bounding box center [274, 173] width 13 height 13
click at [648, 24] on span "Home" at bounding box center [649, 27] width 29 height 13
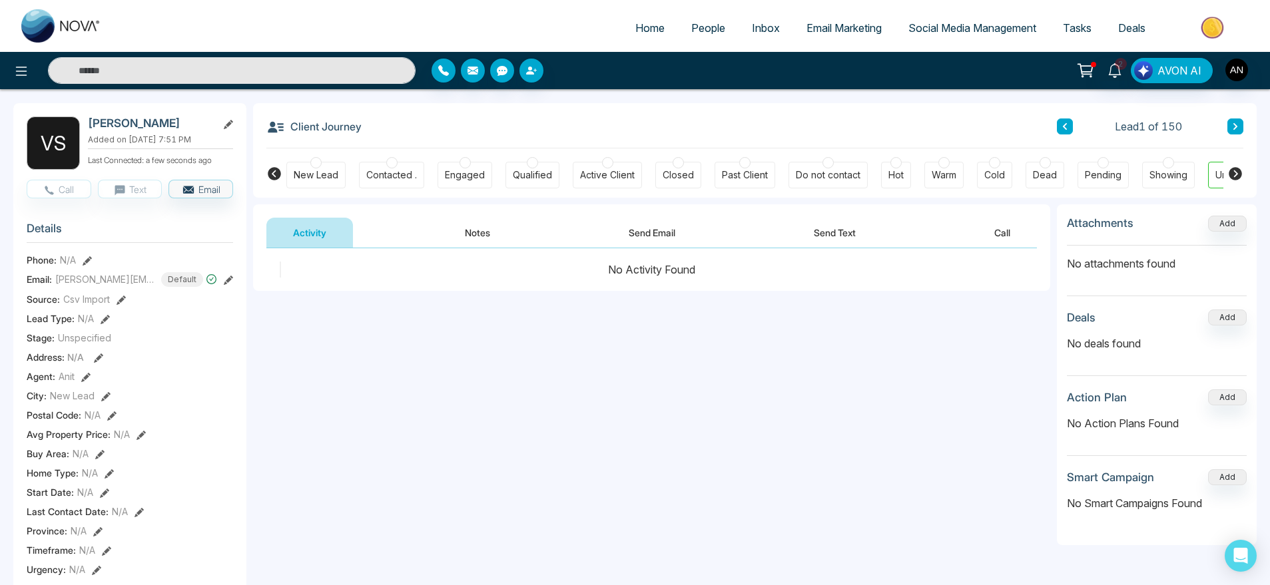
select select "*"
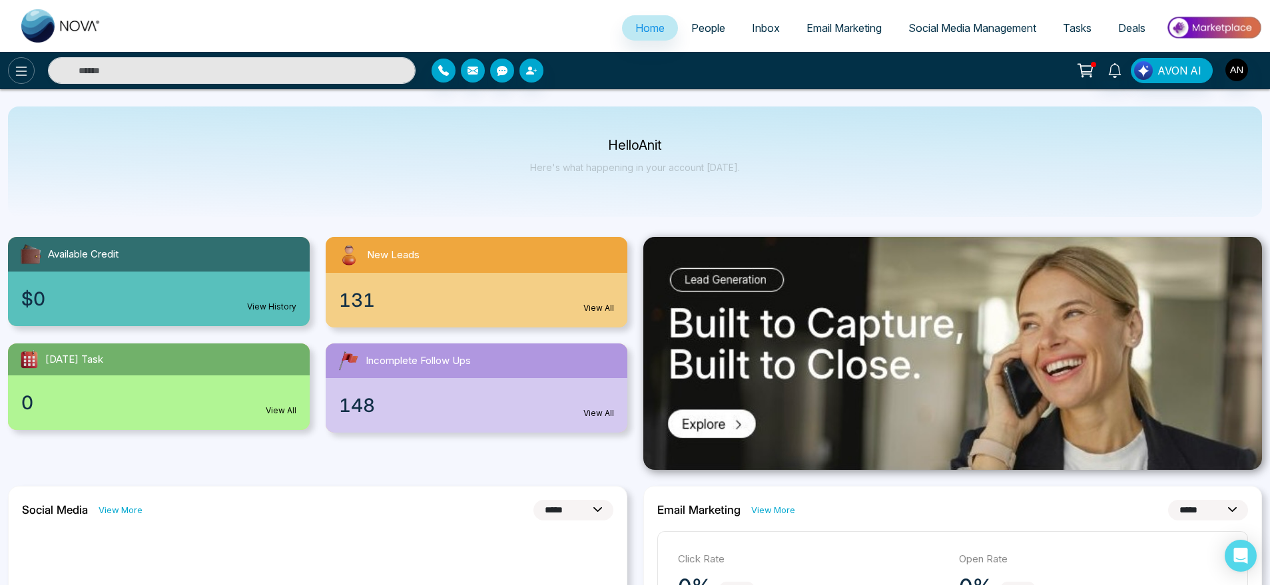
click at [17, 71] on icon at bounding box center [21, 71] width 16 height 16
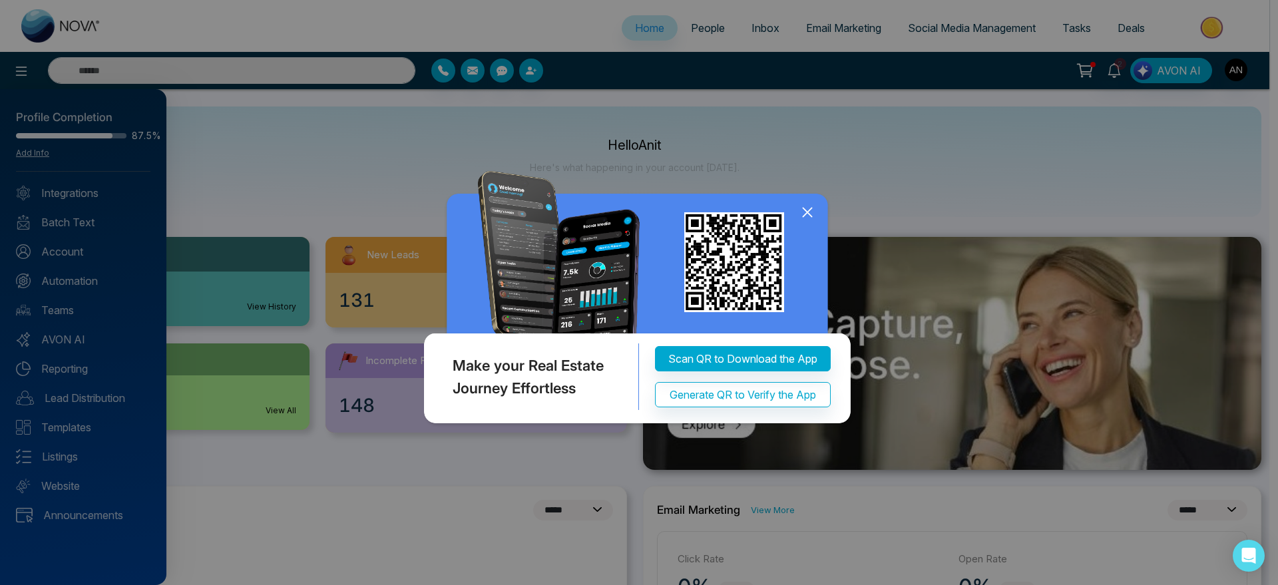
click at [804, 216] on icon at bounding box center [807, 212] width 9 height 9
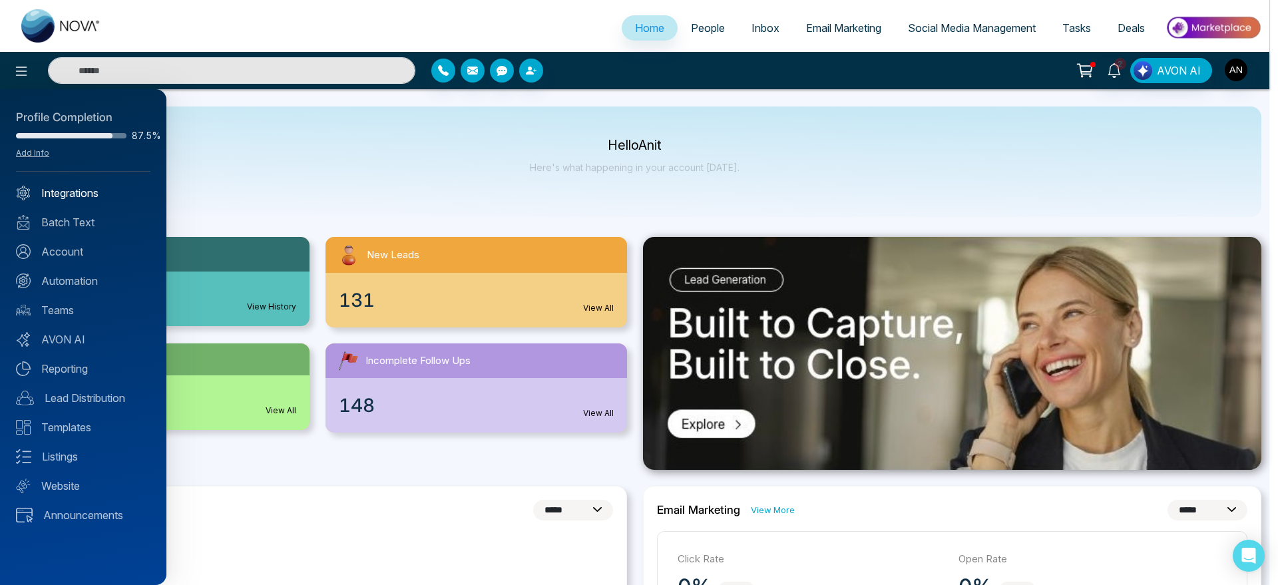
click at [84, 190] on link "Integrations" at bounding box center [83, 193] width 135 height 16
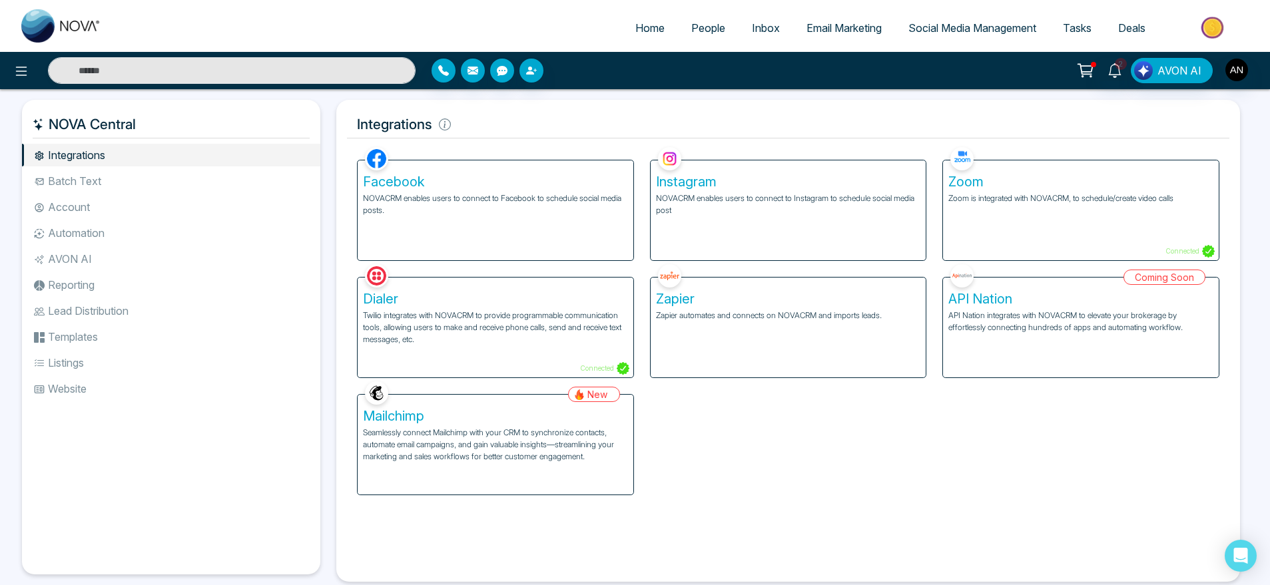
click at [121, 190] on li "Batch Text" at bounding box center [171, 181] width 298 height 23
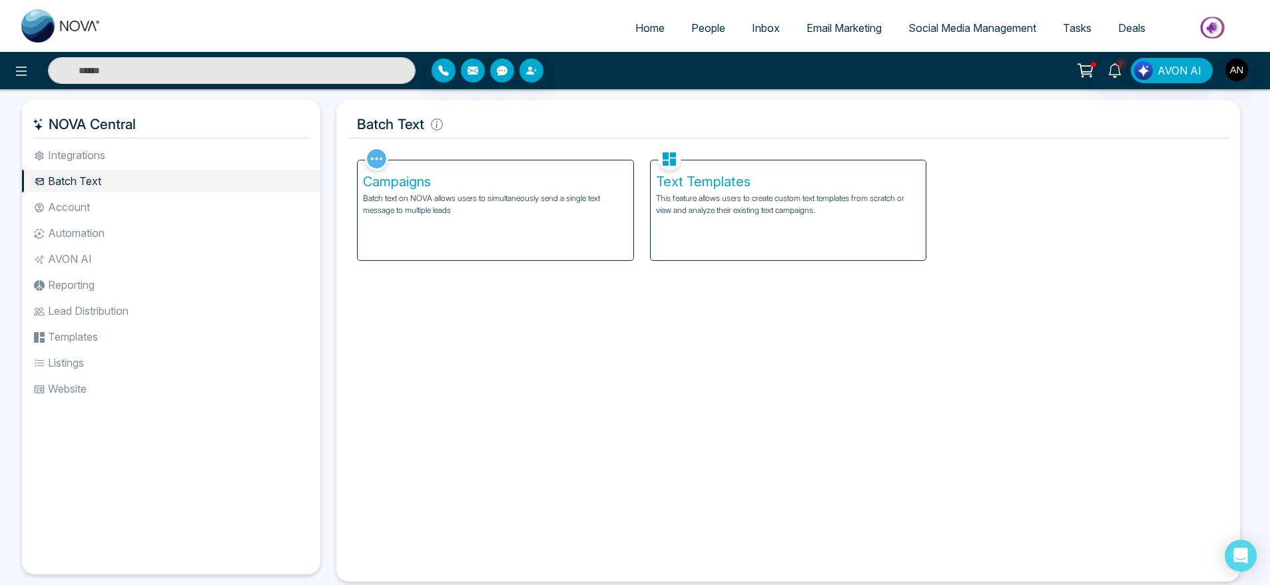
click at [121, 220] on ul "Integrations Batch Text Account Automation AVON AI Reporting Lead Distribution …" at bounding box center [171, 349] width 298 height 410
click at [77, 210] on li "Account" at bounding box center [171, 207] width 298 height 23
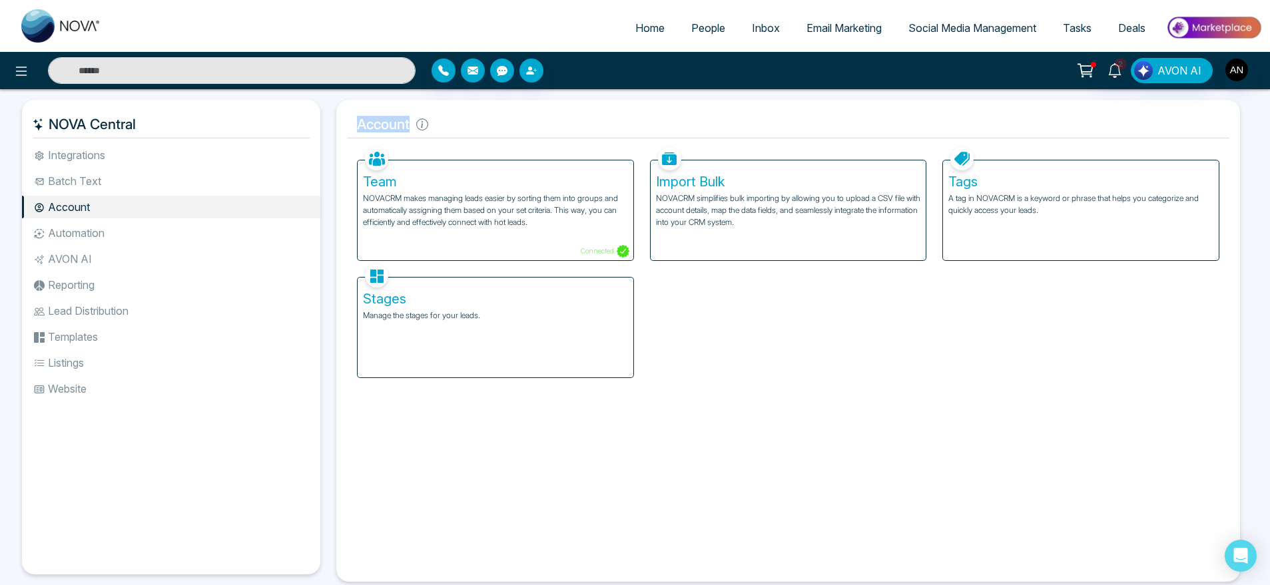
drag, startPoint x: 421, startPoint y: 125, endPoint x: 345, endPoint y: 125, distance: 75.9
click at [345, 125] on div "Account Facebook NOVACRM enables users to connect to Facebook to schedule socia…" at bounding box center [788, 341] width 904 height 482
click at [423, 124] on icon at bounding box center [422, 125] width 12 height 12
drag, startPoint x: 449, startPoint y: 129, endPoint x: 378, endPoint y: 128, distance: 71.9
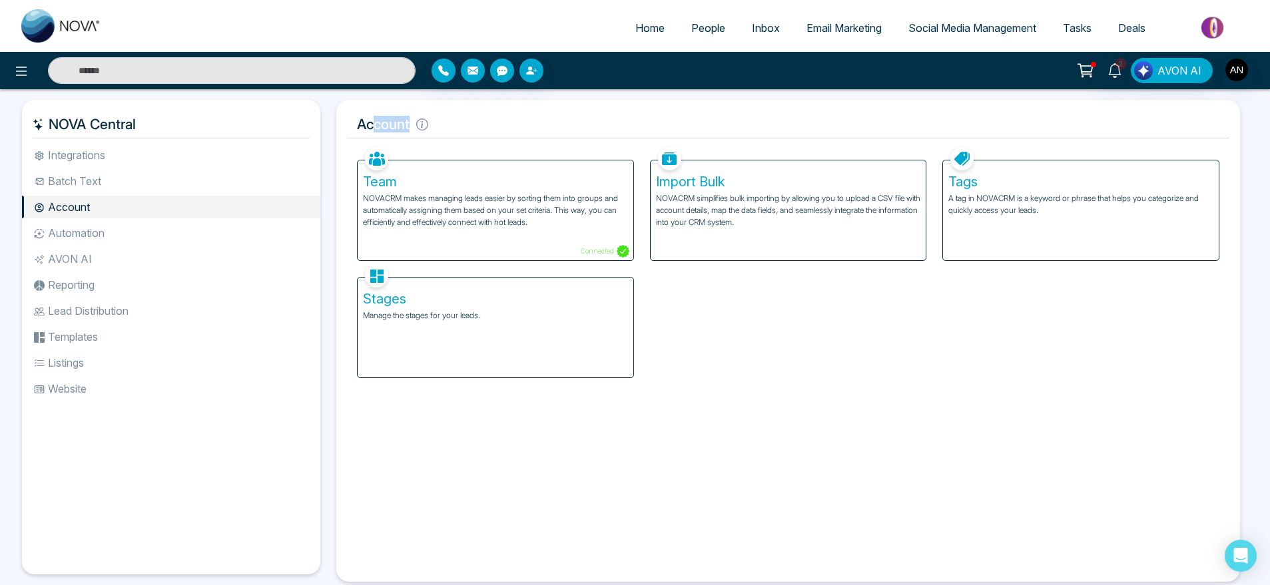
click at [378, 128] on h5 "Account" at bounding box center [788, 125] width 882 height 28
click at [985, 203] on p "A tag in NOVACRM is a keyword or phrase that helps you categorize and quickly a…" at bounding box center [1080, 204] width 265 height 24
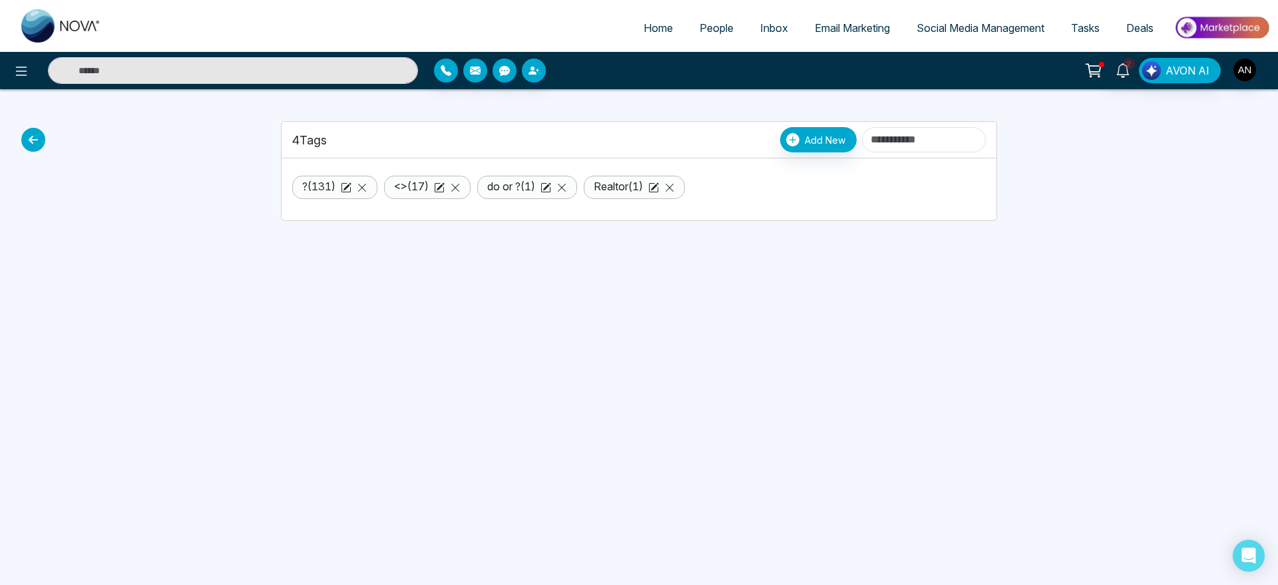
click at [31, 138] on icon at bounding box center [33, 140] width 24 height 24
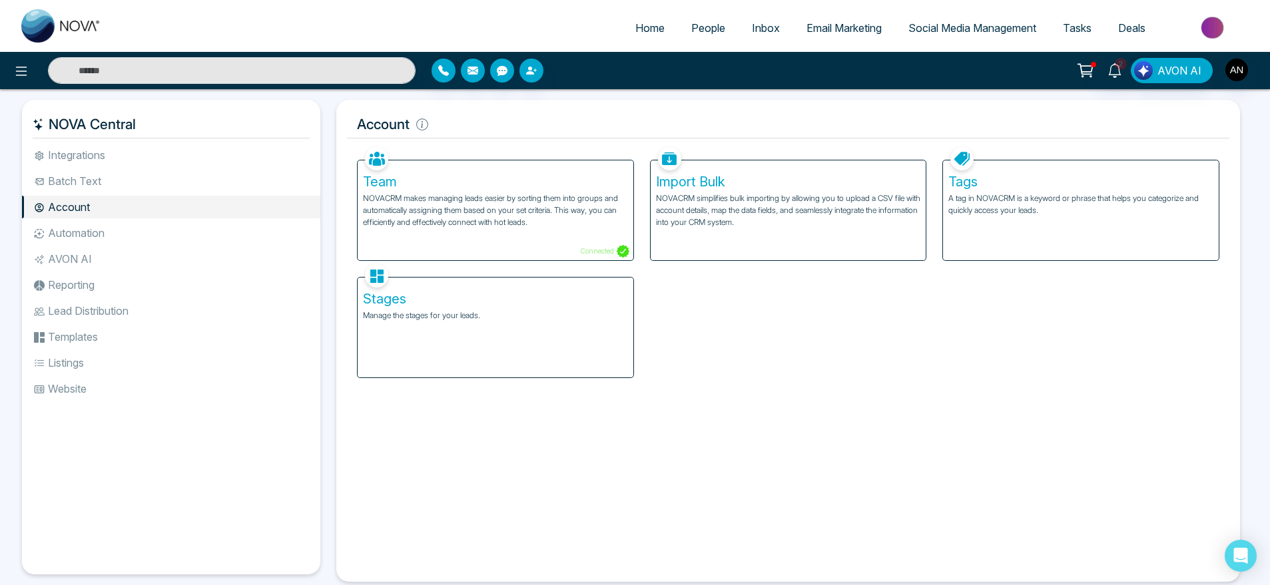
click at [123, 236] on li "Automation" at bounding box center [171, 233] width 298 height 23
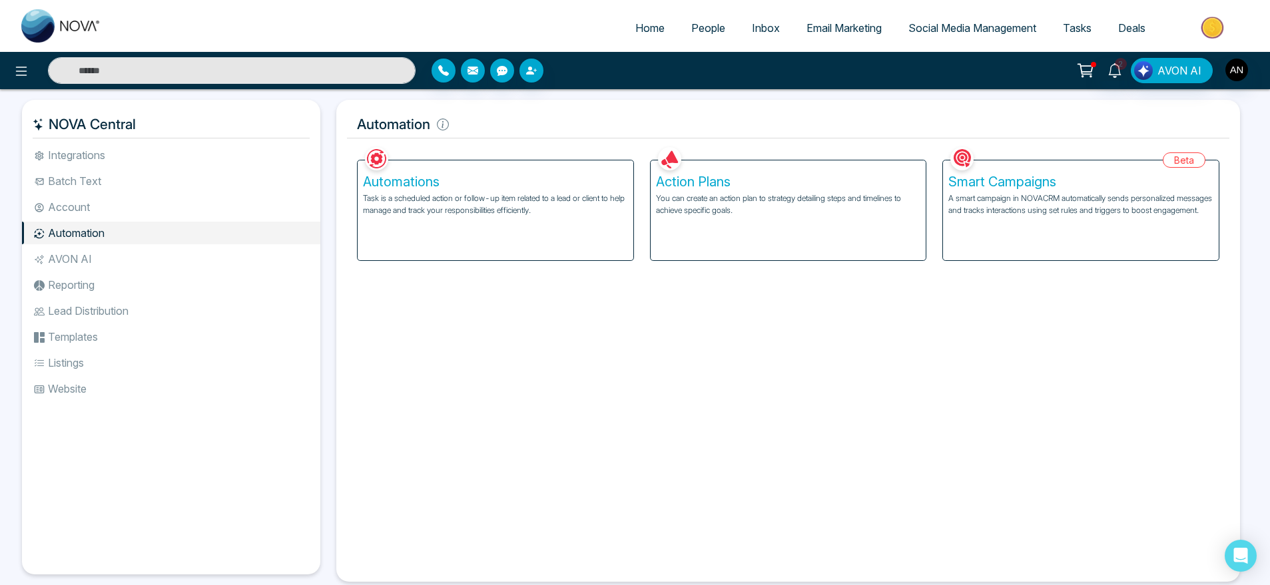
click at [734, 226] on div "Action Plans You can create an action plan to strategy detailing steps and time…" at bounding box center [789, 210] width 276 height 100
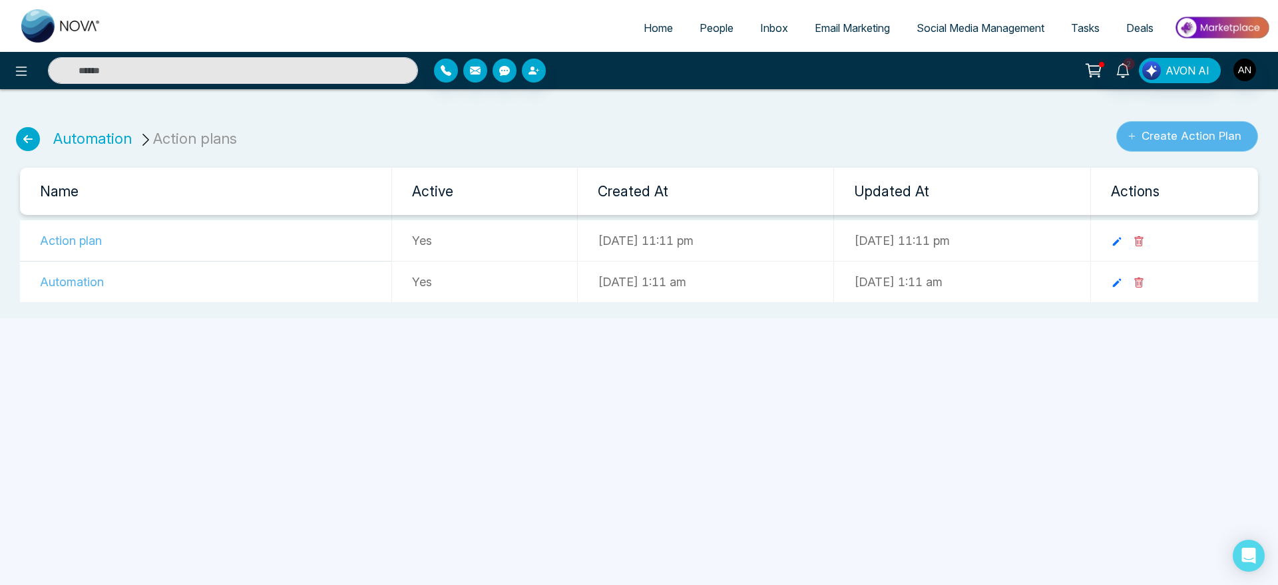
click at [1181, 133] on button "Create Action Plan" at bounding box center [1188, 136] width 142 height 31
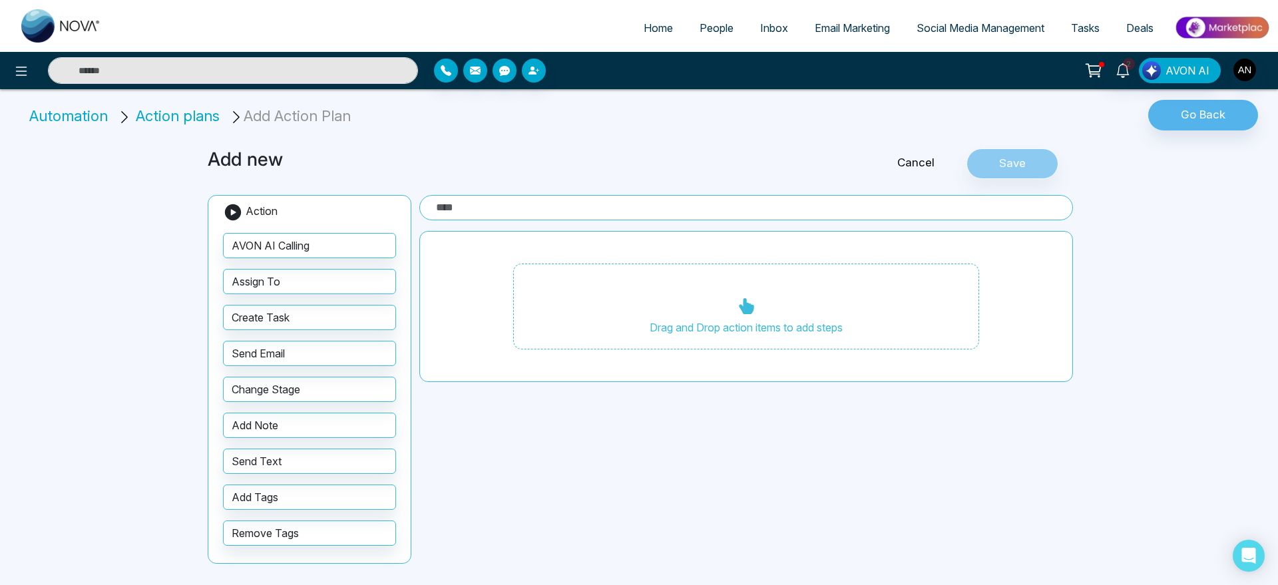
click at [467, 210] on input "text" at bounding box center [746, 207] width 654 height 25
type input "*"
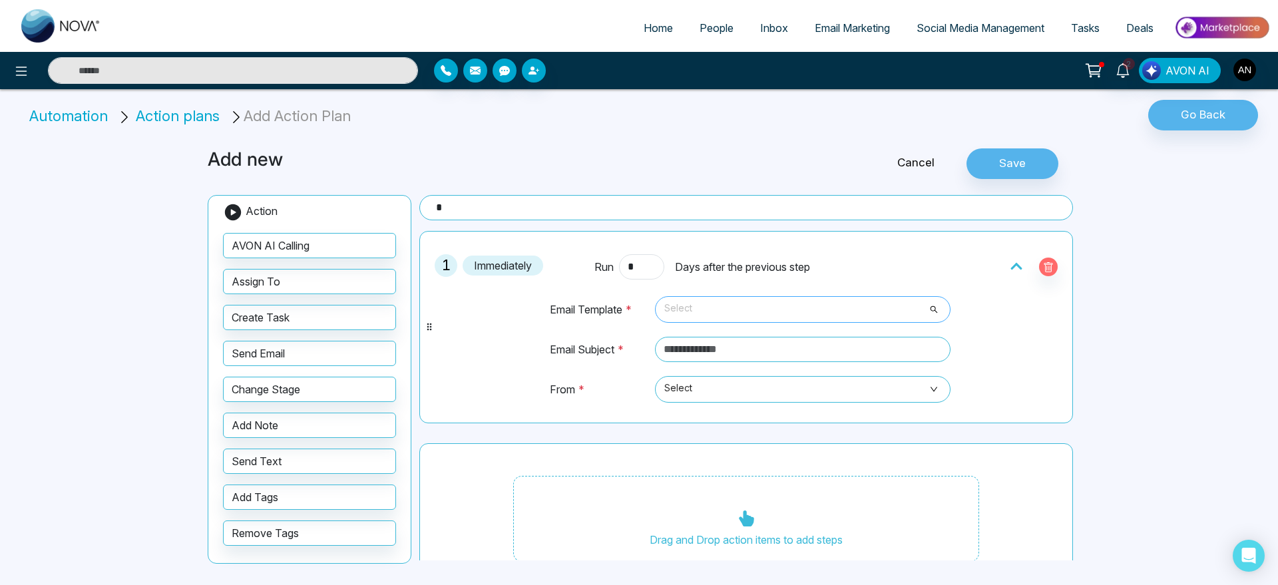
click at [738, 314] on span "Select" at bounding box center [803, 309] width 277 height 23
click at [729, 316] on span "Select" at bounding box center [803, 309] width 277 height 23
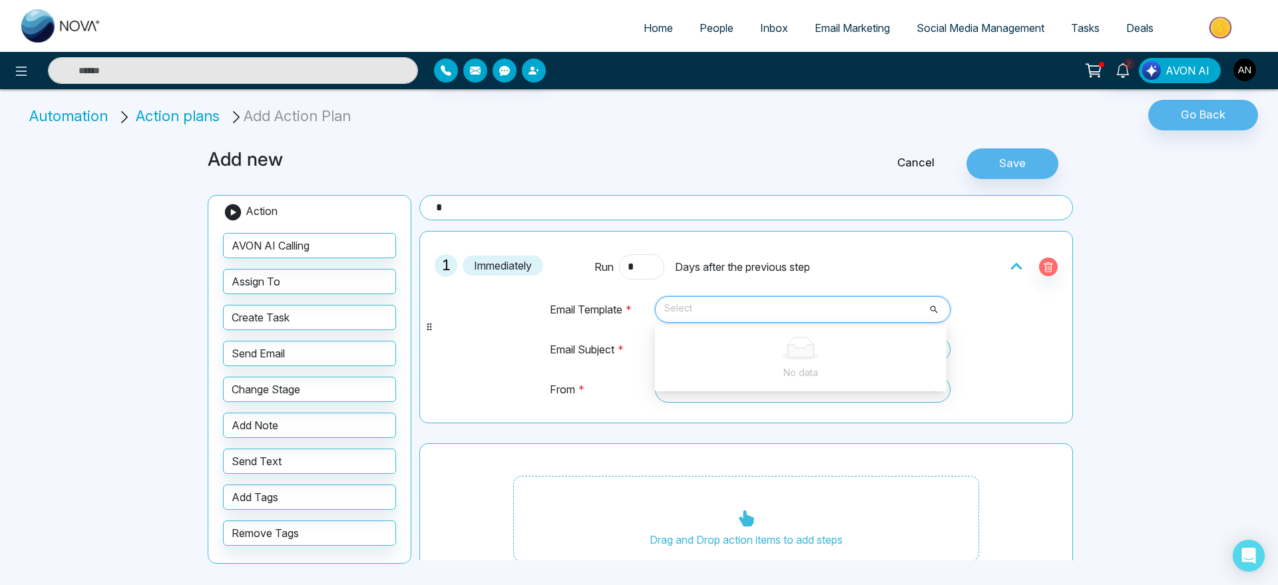
click at [1049, 268] on div at bounding box center [986, 266] width 160 height 25
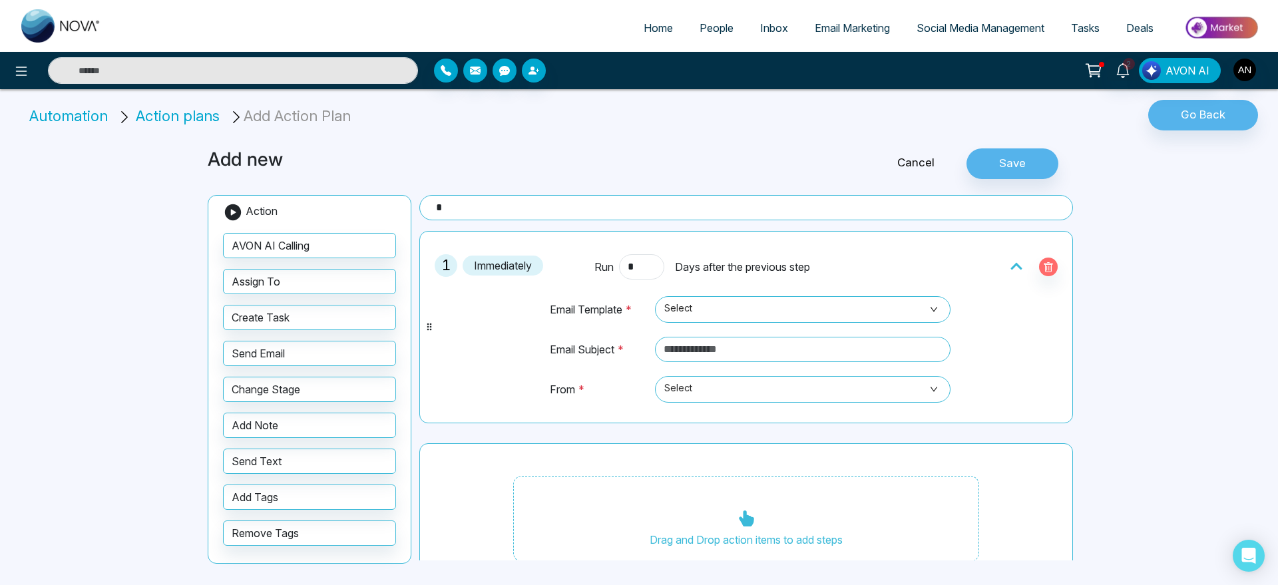
drag, startPoint x: 1049, startPoint y: 268, endPoint x: 1015, endPoint y: 268, distance: 34.6
click at [1015, 268] on div at bounding box center [986, 266] width 160 height 25
click at [792, 309] on span "Select" at bounding box center [803, 309] width 277 height 23
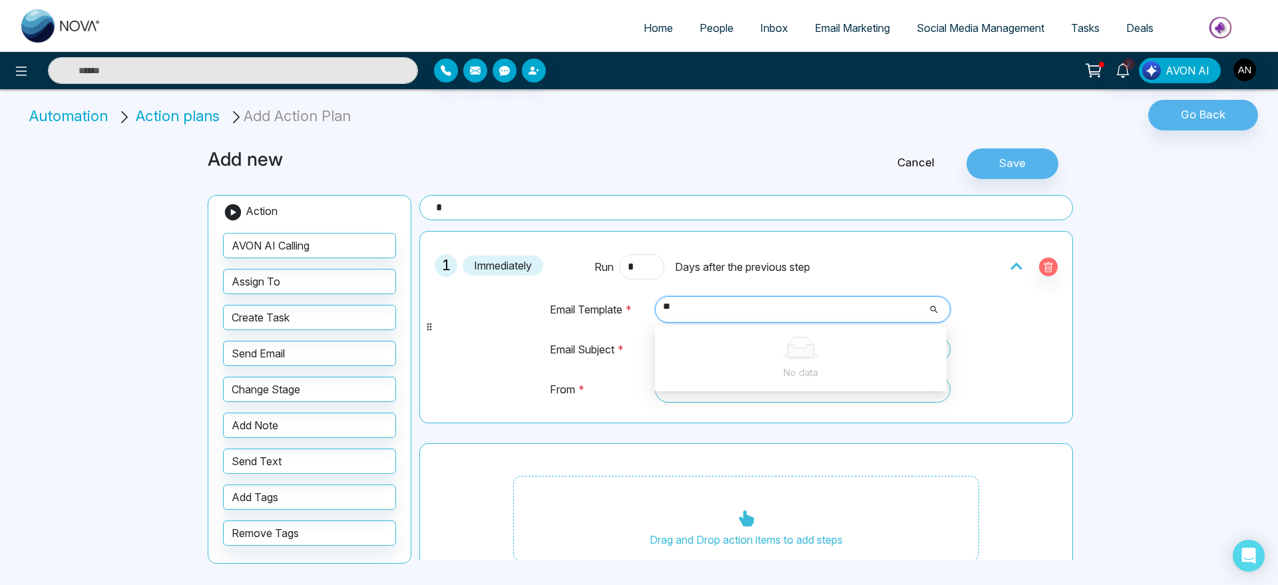
type input "*"
type input "*****"
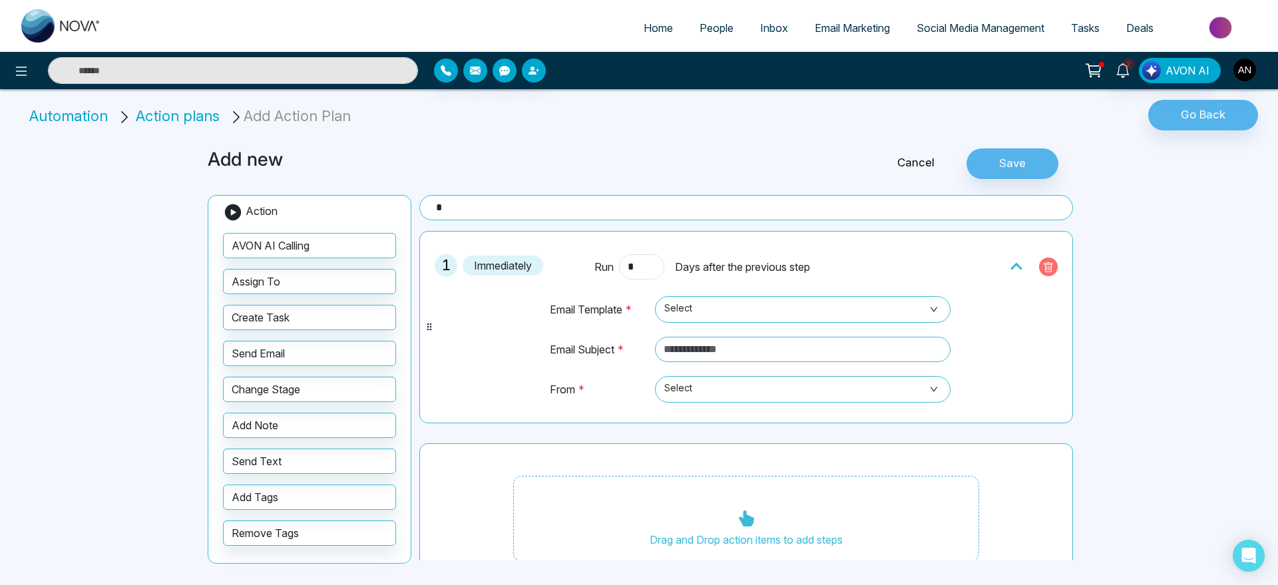
click at [1047, 262] on button "button" at bounding box center [1048, 267] width 19 height 19
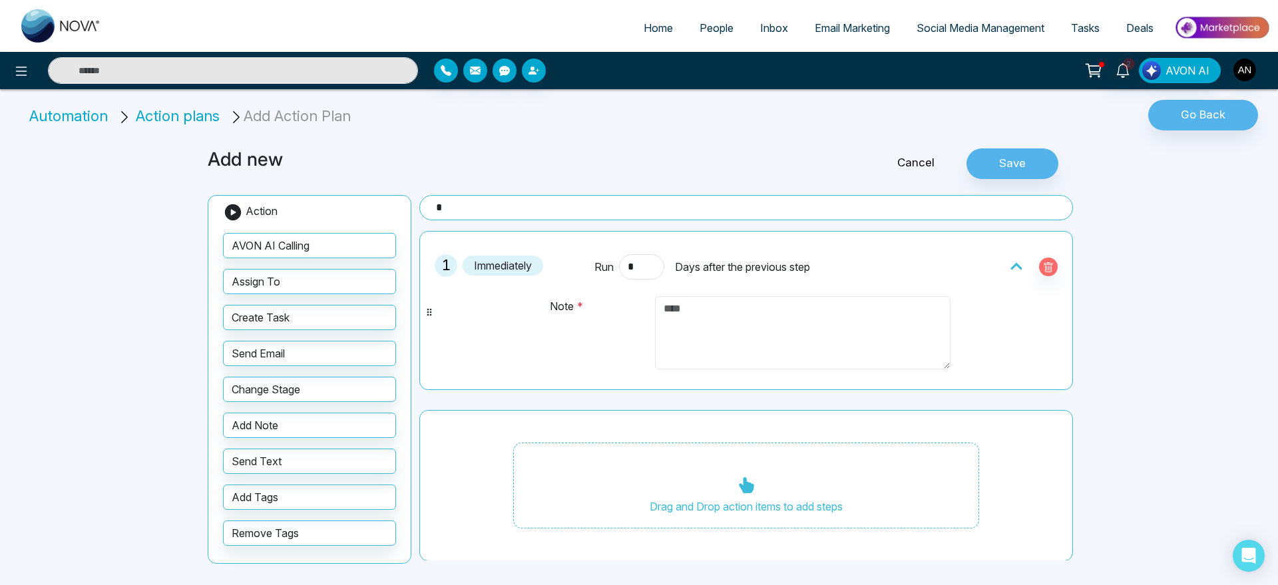
click at [728, 302] on textarea at bounding box center [803, 332] width 296 height 73
type textarea "****"
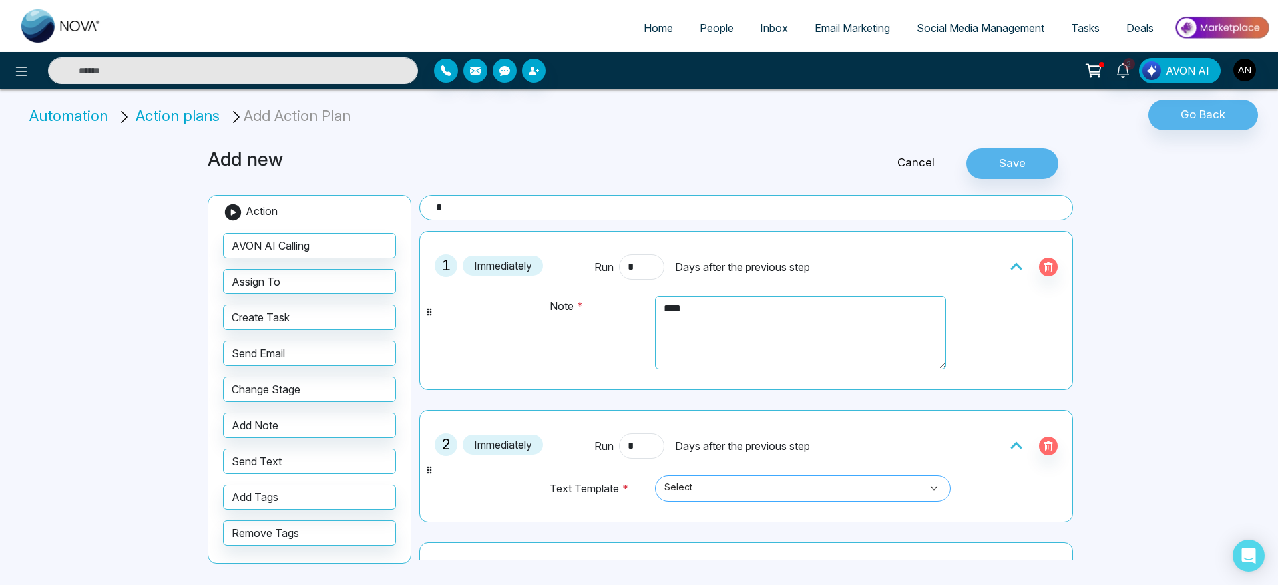
click at [702, 480] on span "Select" at bounding box center [803, 488] width 277 height 23
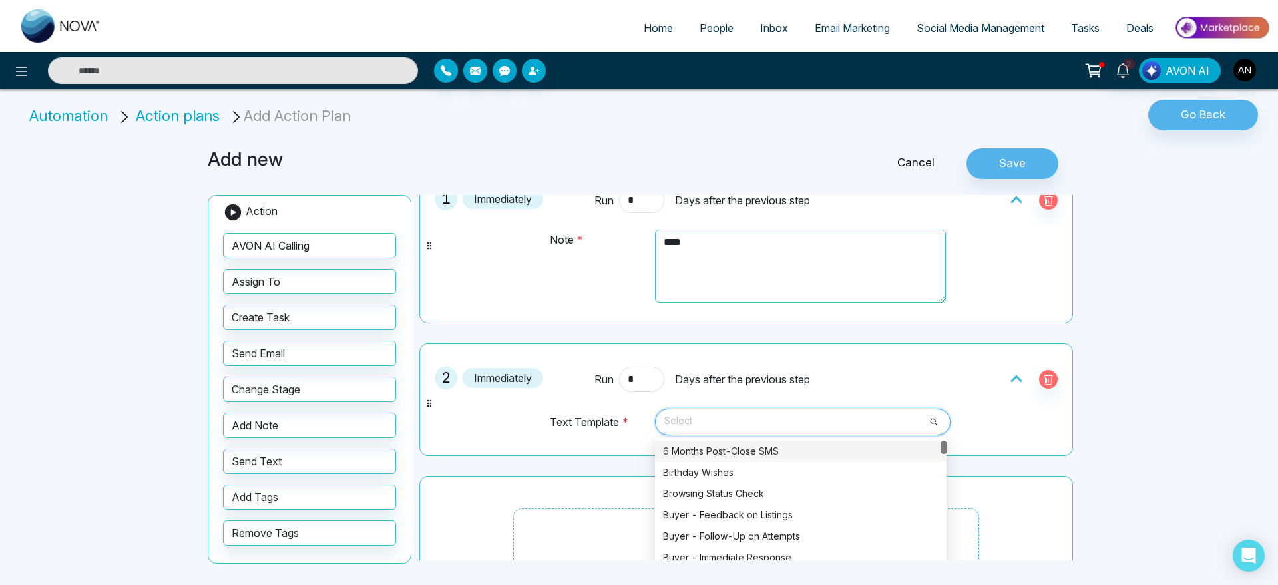
scroll to position [69, 0]
click at [748, 447] on div "6 Months Post-Close SMS" at bounding box center [801, 449] width 276 height 15
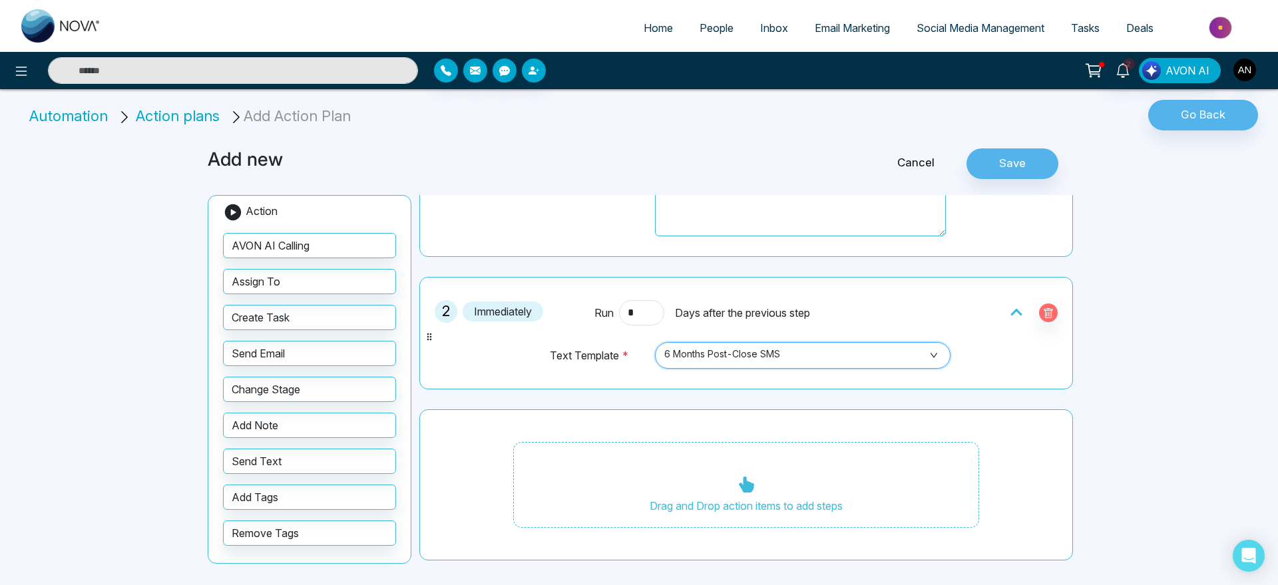
scroll to position [0, 0]
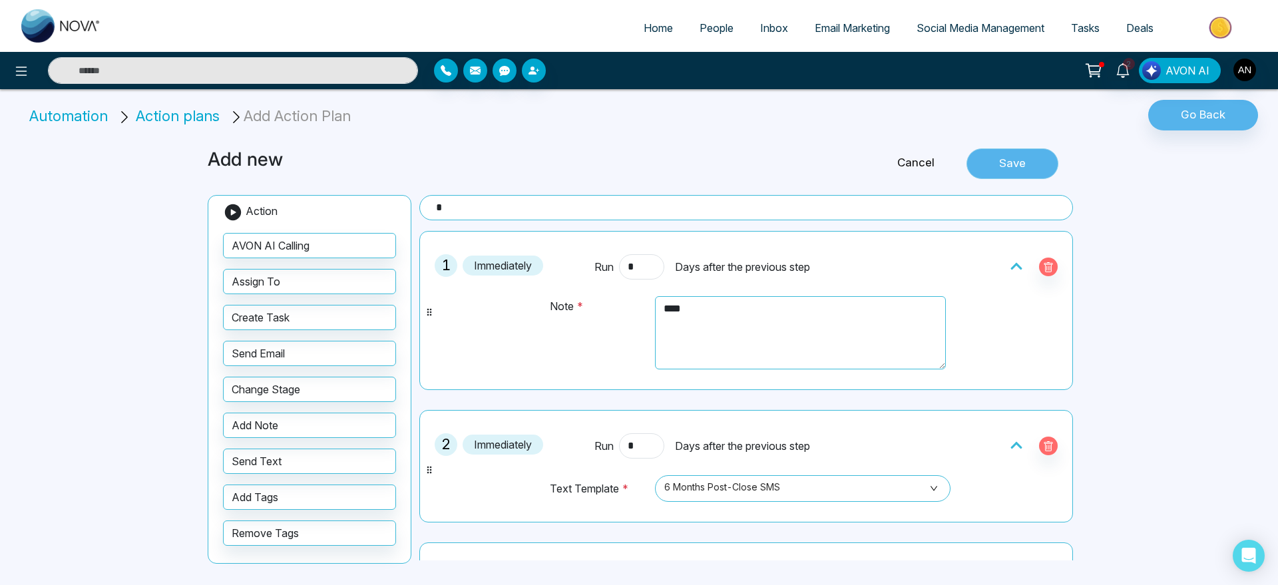
click at [1031, 159] on button "Save" at bounding box center [1013, 163] width 92 height 31
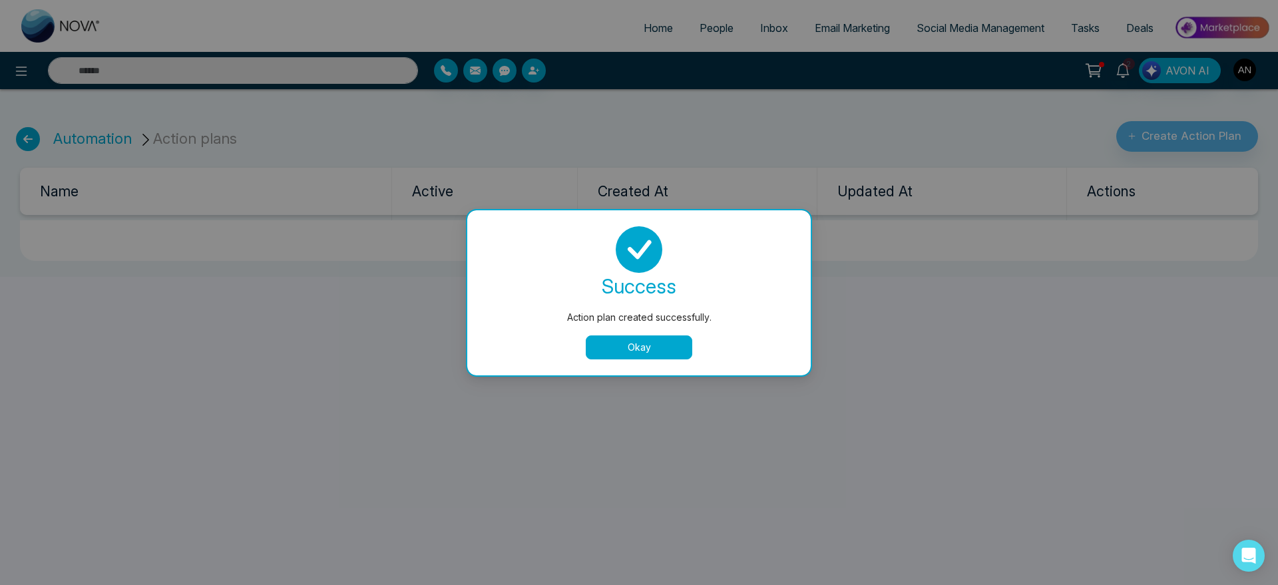
click at [653, 339] on button "Okay" at bounding box center [639, 348] width 107 height 24
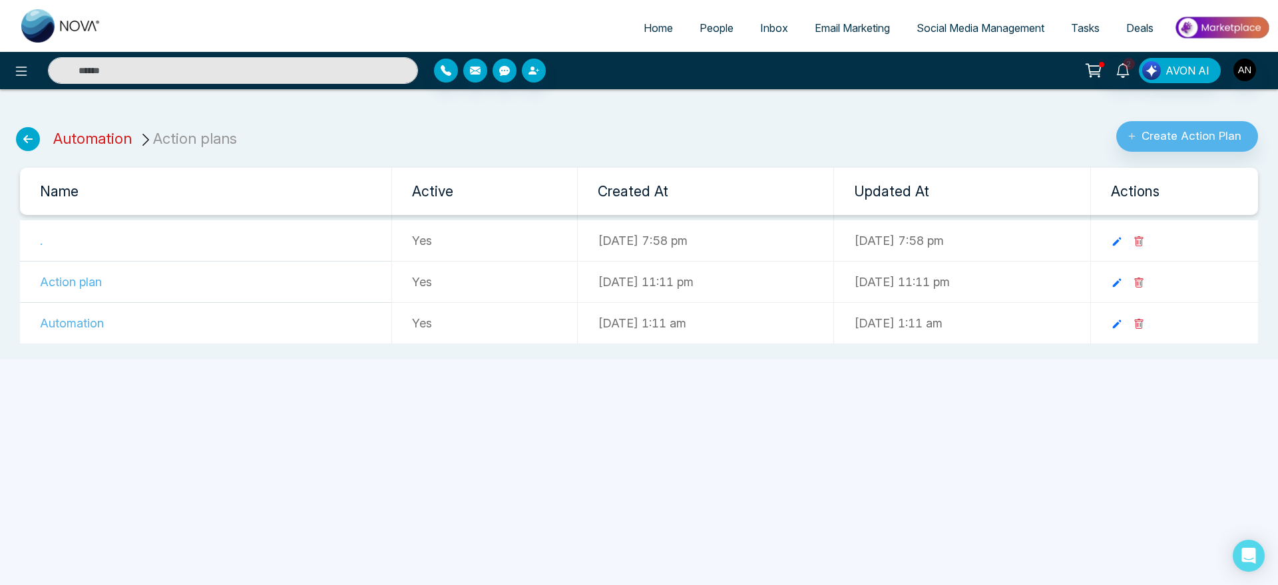
click at [109, 143] on link "Automation" at bounding box center [92, 138] width 79 height 17
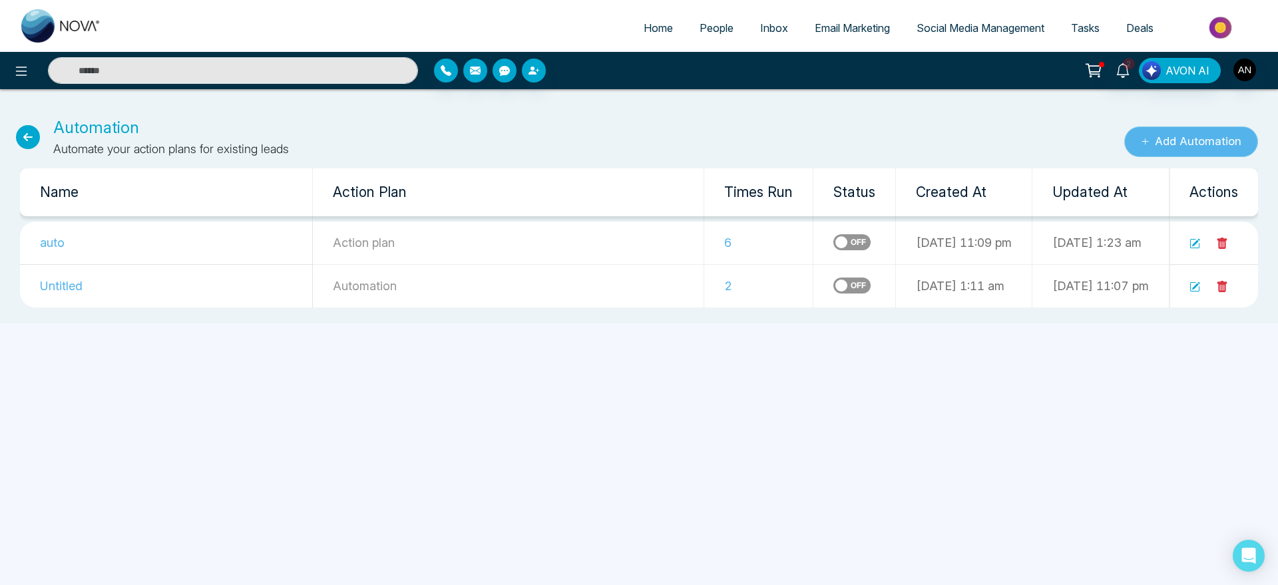
click at [1199, 131] on button "Add Automation" at bounding box center [1192, 142] width 134 height 31
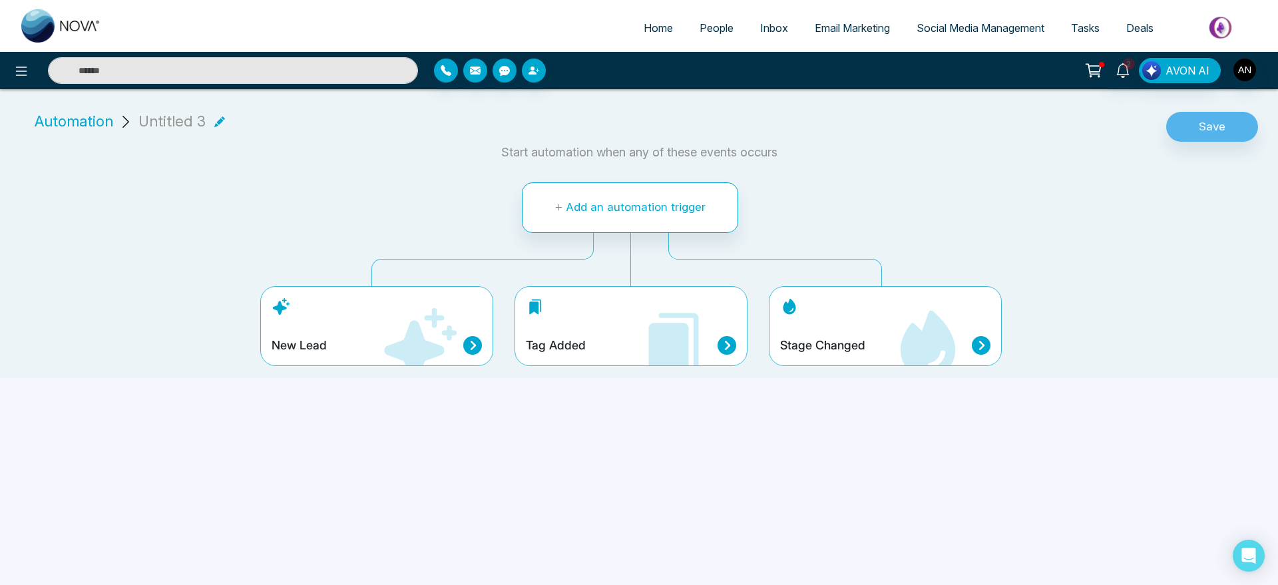
click at [882, 317] on div "Stage Changed" at bounding box center [885, 326] width 233 height 80
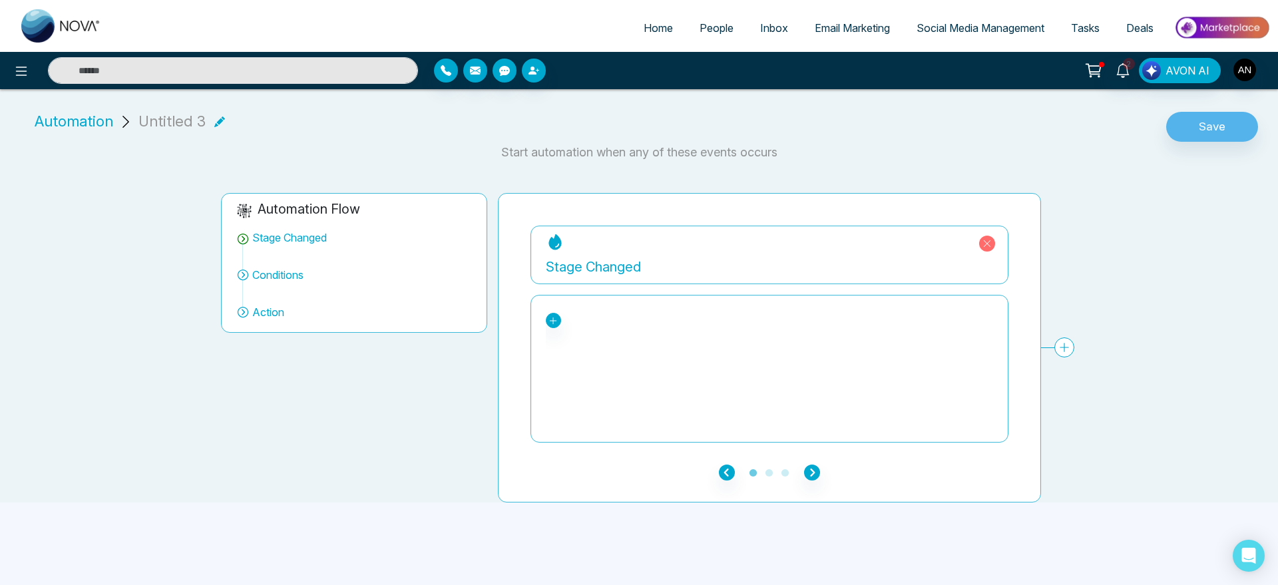
click at [553, 331] on div "New Lead Contacted . Engaged Qualified Active Client Closed Past Client Do not …" at bounding box center [769, 368] width 447 height 133
click at [555, 308] on div "New Lead Contacted . Engaged Qualified Active Client Closed Past Client Do not …" at bounding box center [769, 368] width 447 height 133
click at [555, 324] on icon at bounding box center [553, 320] width 9 height 9
click at [582, 387] on div "Dead" at bounding box center [608, 388] width 103 height 16
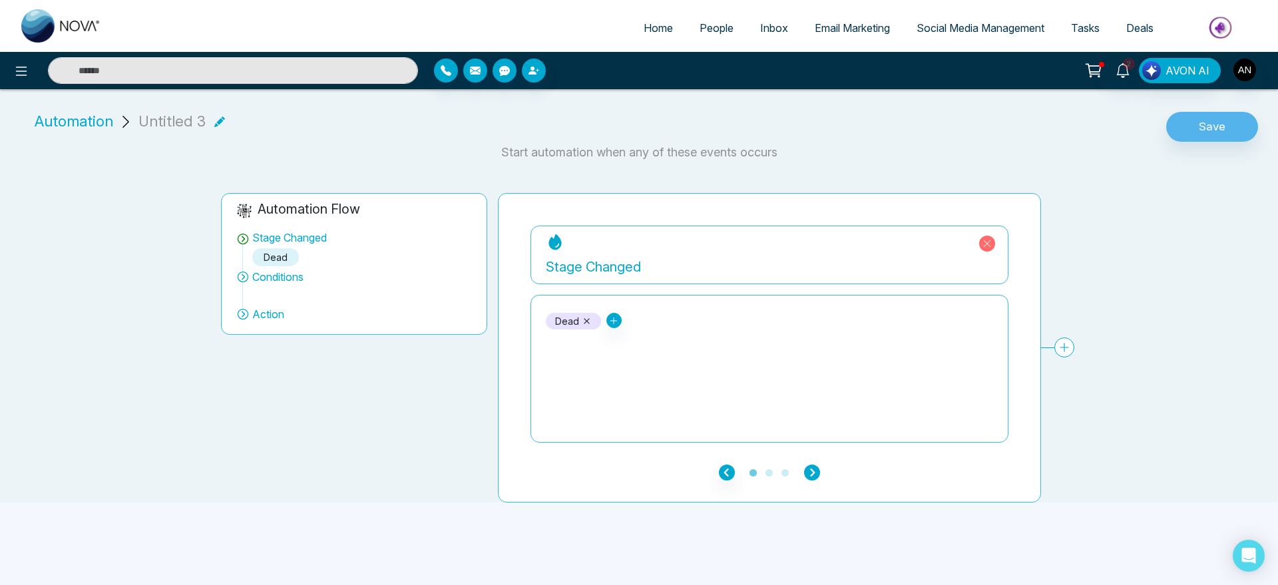
click at [804, 470] on icon "button" at bounding box center [812, 473] width 16 height 16
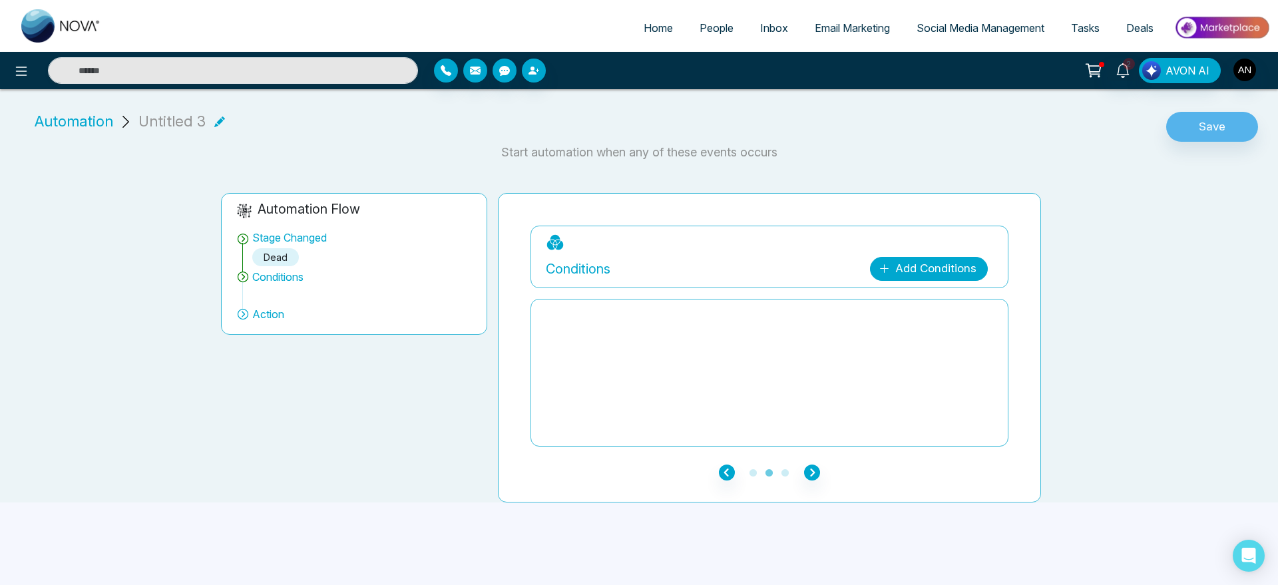
click at [925, 275] on link "Add Conditions" at bounding box center [929, 269] width 118 height 24
click at [819, 475] on icon "button" at bounding box center [812, 473] width 16 height 16
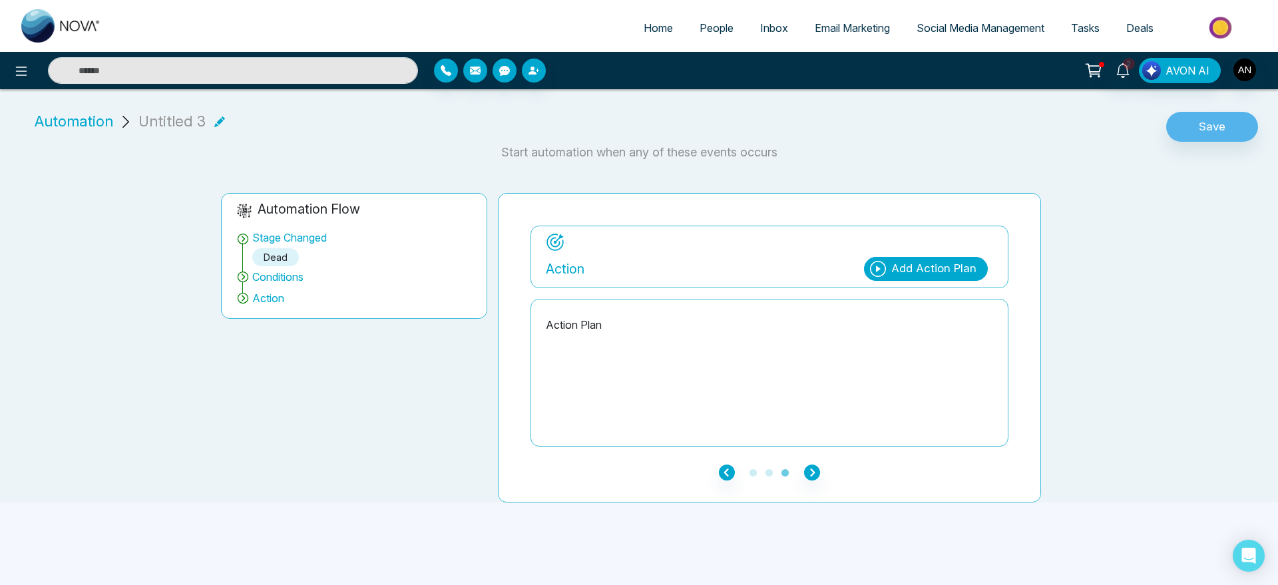
click at [947, 268] on div "Add Action Plan" at bounding box center [934, 268] width 85 height 17
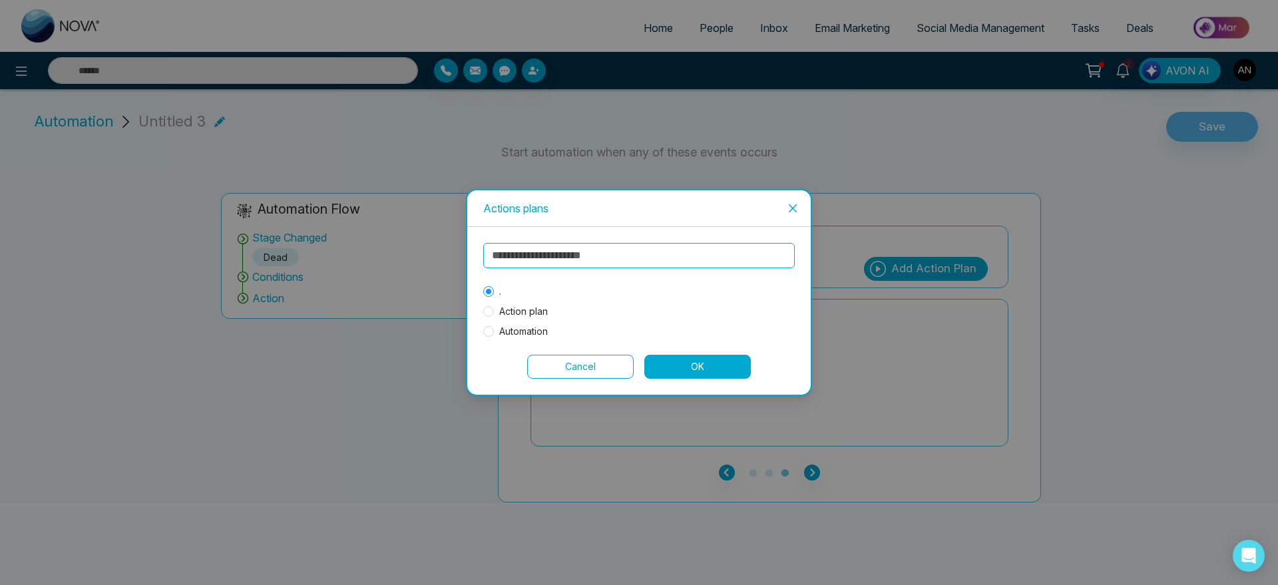
click at [668, 372] on button "OK" at bounding box center [698, 367] width 107 height 24
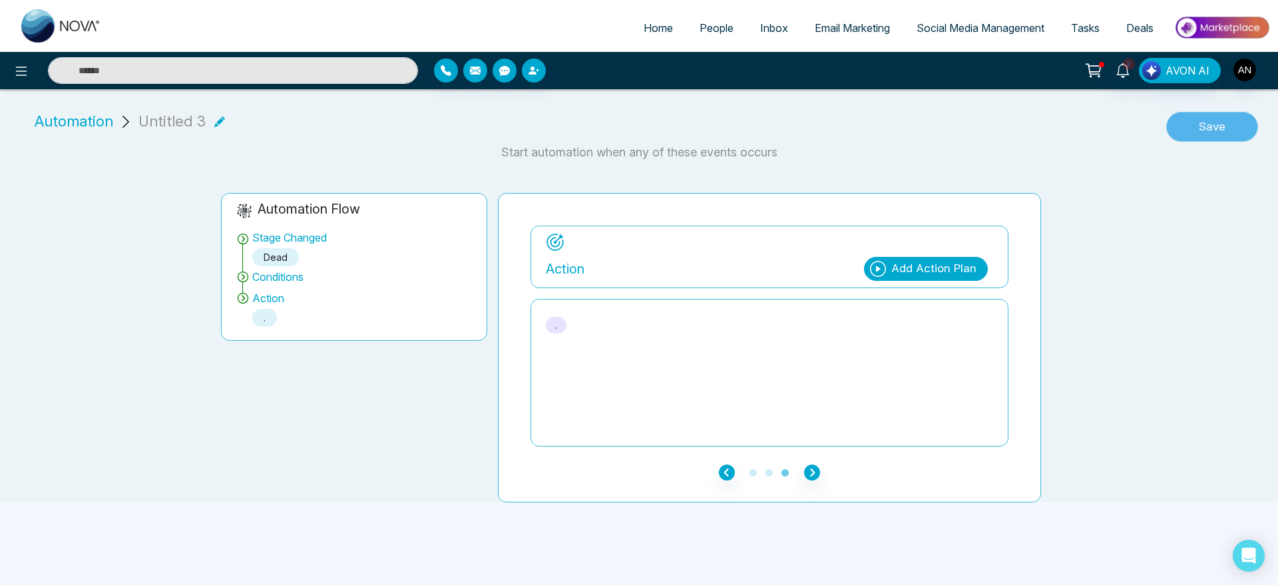
click at [1216, 120] on button "Save" at bounding box center [1213, 127] width 92 height 31
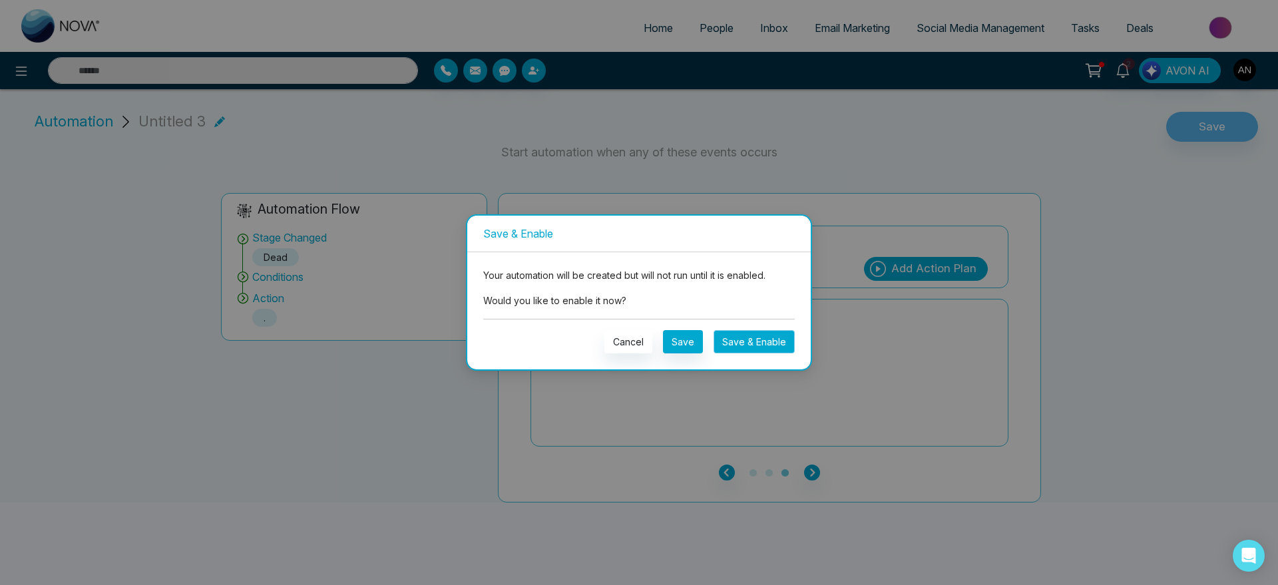
click at [770, 342] on button "Save & Enable" at bounding box center [754, 341] width 81 height 23
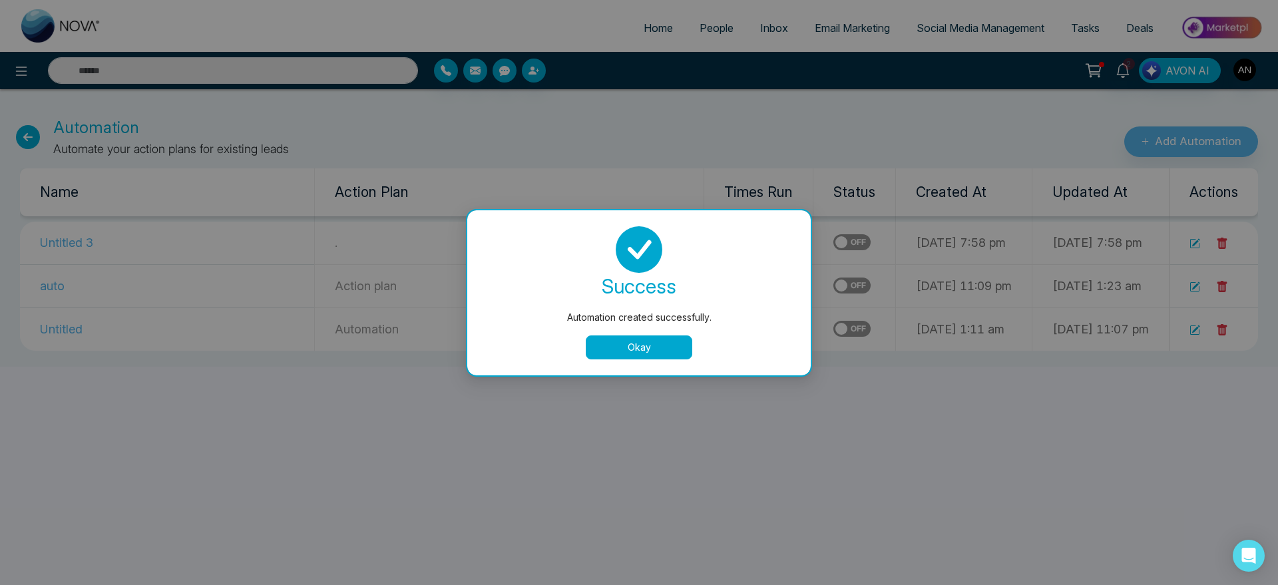
click at [623, 351] on button "Okay" at bounding box center [639, 348] width 107 height 24
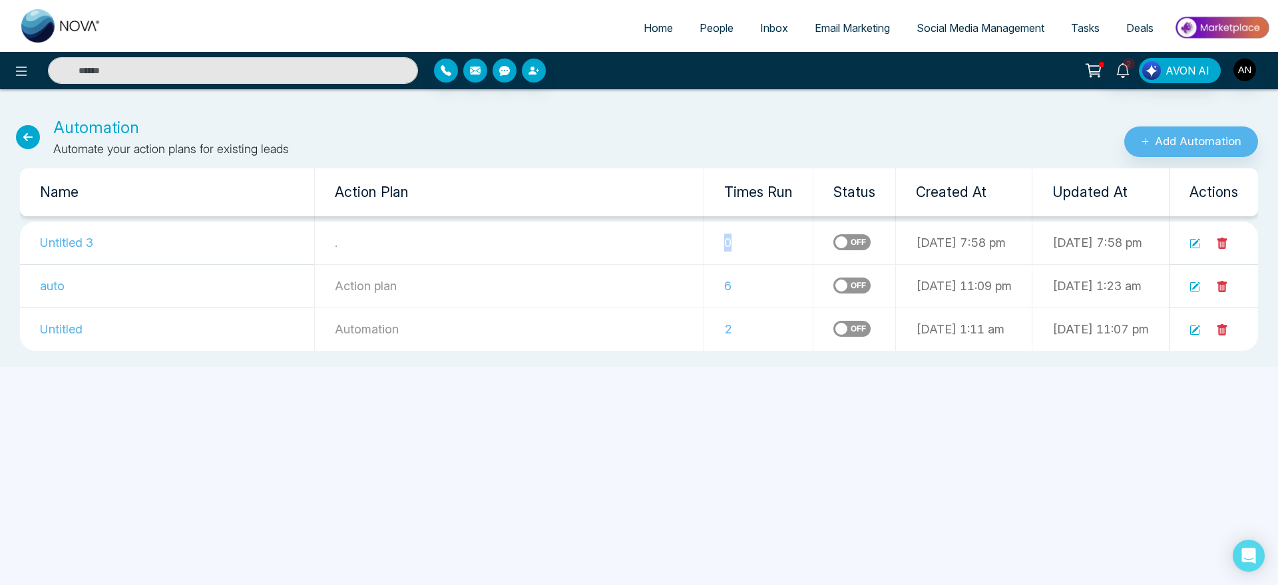
drag, startPoint x: 644, startPoint y: 240, endPoint x: 689, endPoint y: 240, distance: 45.3
click at [704, 240] on td "0" at bounding box center [758, 243] width 109 height 43
drag, startPoint x: 653, startPoint y: 190, endPoint x: 762, endPoint y: 200, distance: 109.7
click at [762, 200] on tr "Name Action Plan Times Run Status Created At Updated At Actions" at bounding box center [639, 192] width 1239 height 48
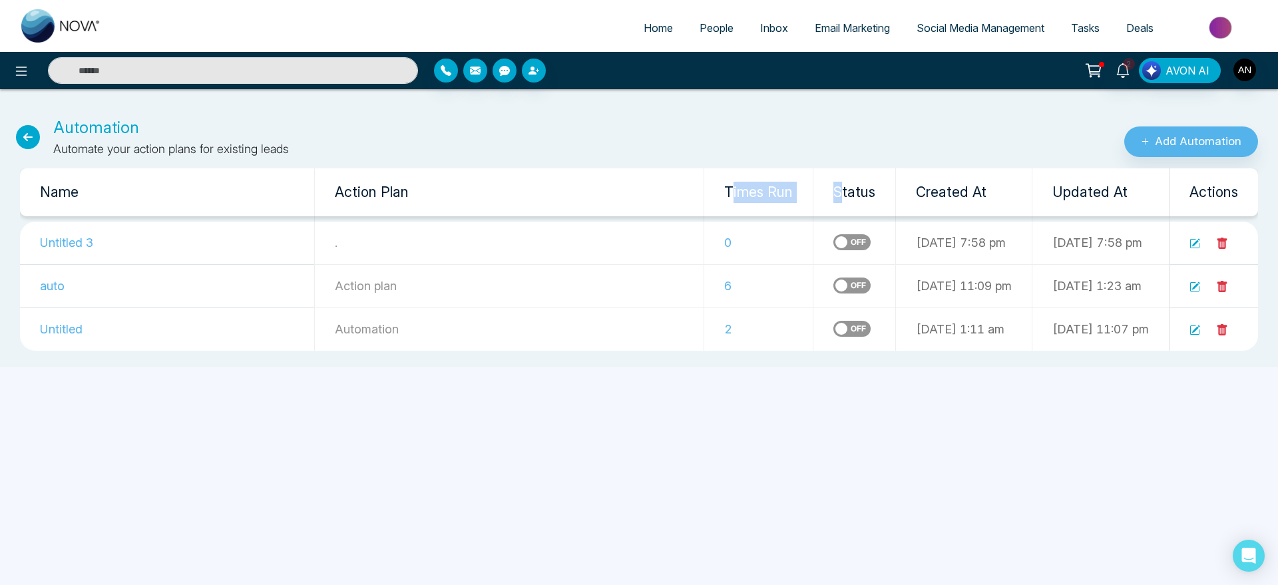
click at [814, 200] on th "Status" at bounding box center [855, 192] width 83 height 48
drag, startPoint x: 716, startPoint y: 194, endPoint x: 593, endPoint y: 202, distance: 123.4
click at [593, 202] on tr "Name Action Plan Times Run Status Created At Updated At Actions" at bounding box center [639, 192] width 1239 height 48
click at [704, 206] on th "Times Run" at bounding box center [758, 192] width 109 height 48
drag, startPoint x: 658, startPoint y: 206, endPoint x: 724, endPoint y: 202, distance: 66.0
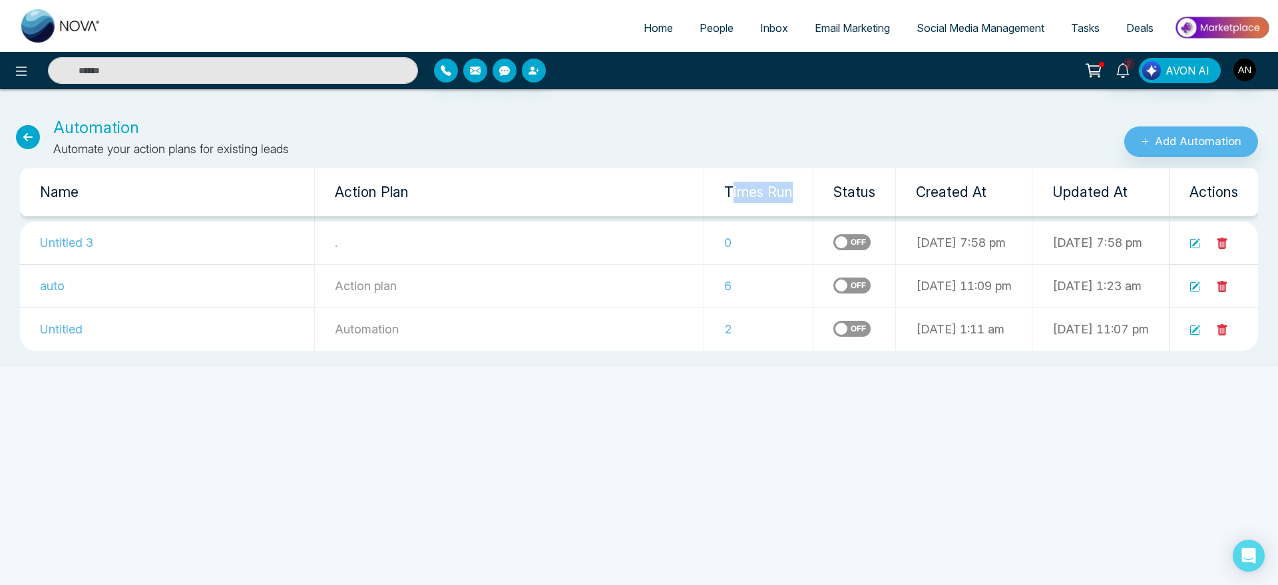
click at [724, 202] on th "Times Run" at bounding box center [758, 192] width 109 height 48
drag, startPoint x: 724, startPoint y: 202, endPoint x: 638, endPoint y: 168, distance: 92.6
click at [704, 168] on th "Times Run" at bounding box center [758, 192] width 109 height 48
click at [706, 98] on div "Automation Automate your action plans for existing leads Add Automation Name Ac…" at bounding box center [639, 228] width 1278 height 278
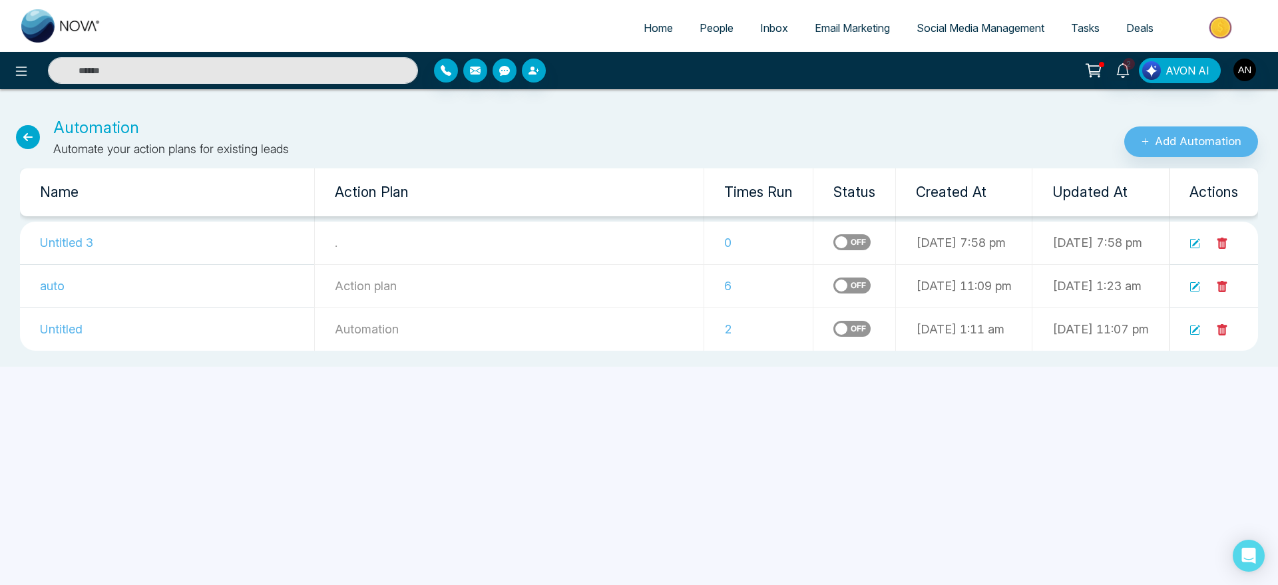
click at [705, 33] on span "People" at bounding box center [717, 27] width 34 height 13
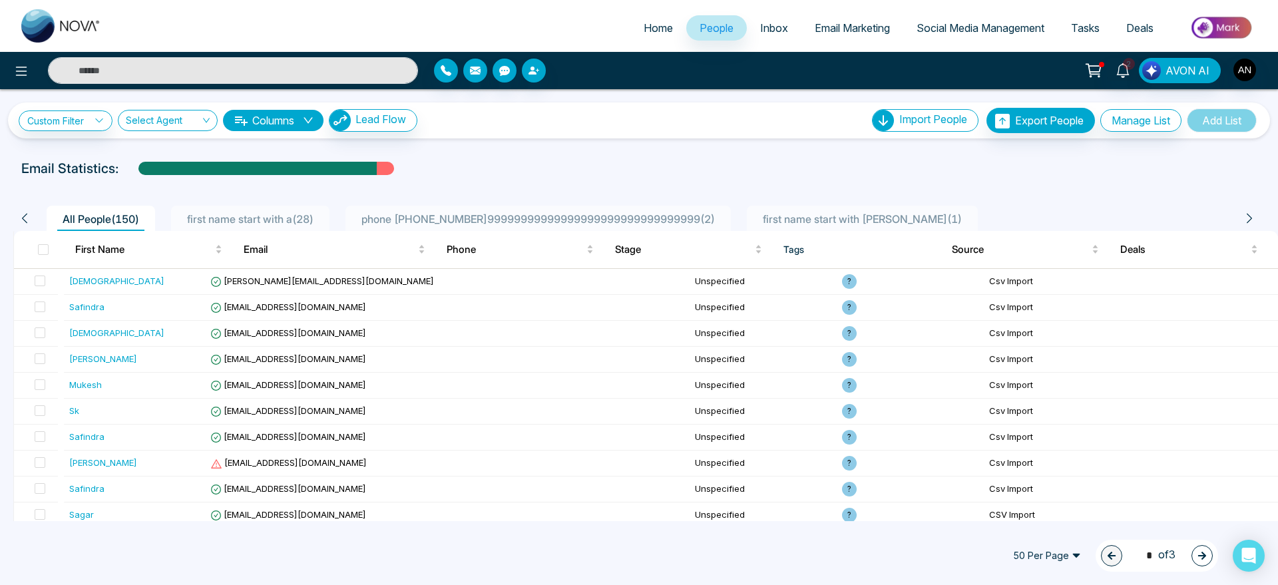
click at [923, 216] on span "first name start with Anit ( 1 )" at bounding box center [863, 218] width 210 height 13
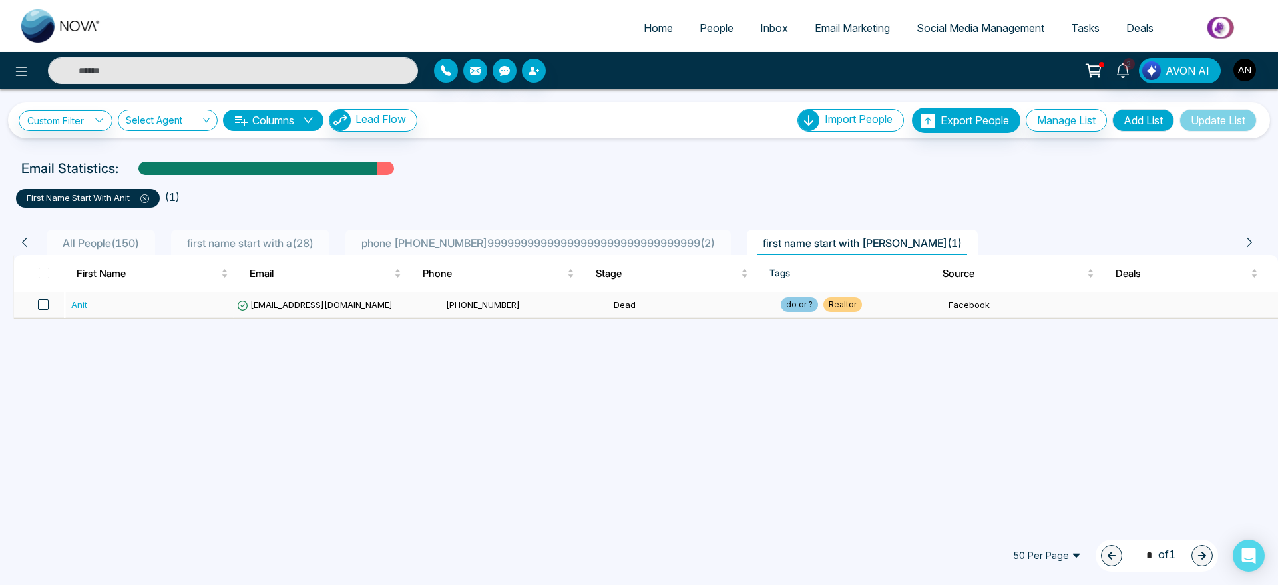
click at [42, 300] on span at bounding box center [43, 305] width 11 height 11
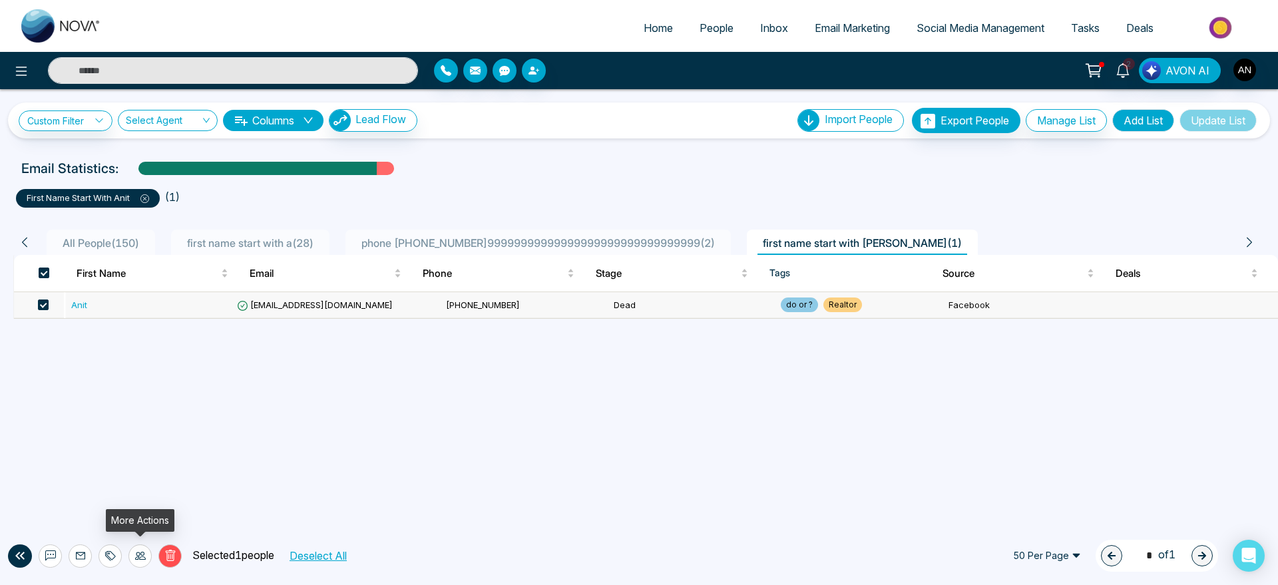
click at [131, 560] on div at bounding box center [140, 556] width 23 height 23
click at [142, 480] on link "Update Stage" at bounding box center [116, 483] width 61 height 11
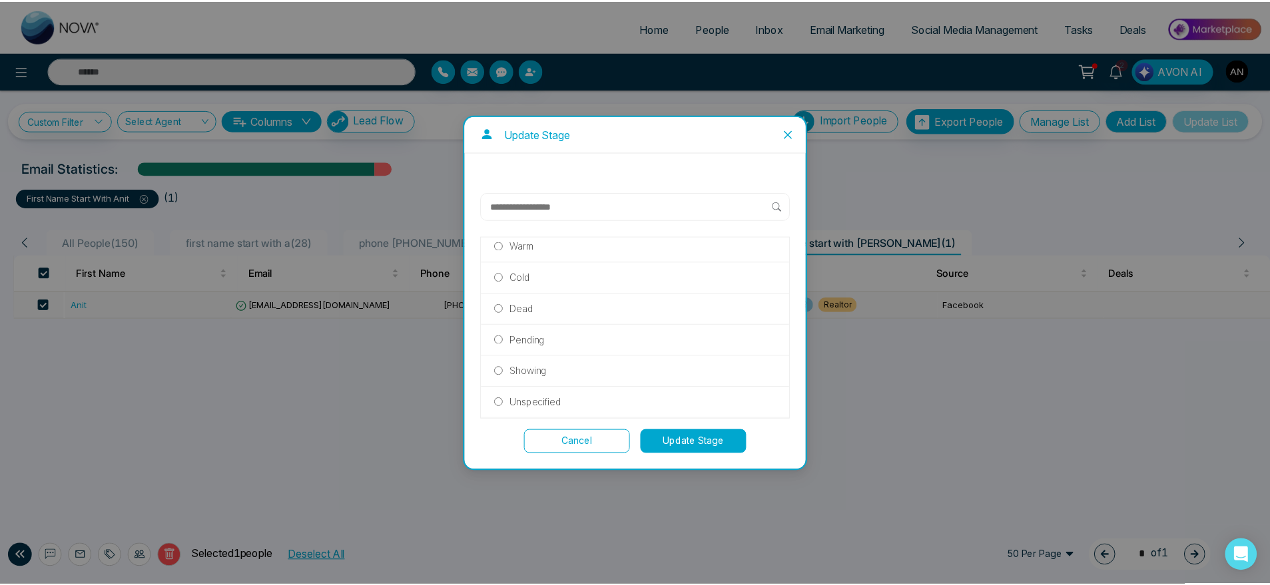
scroll to position [288, 0]
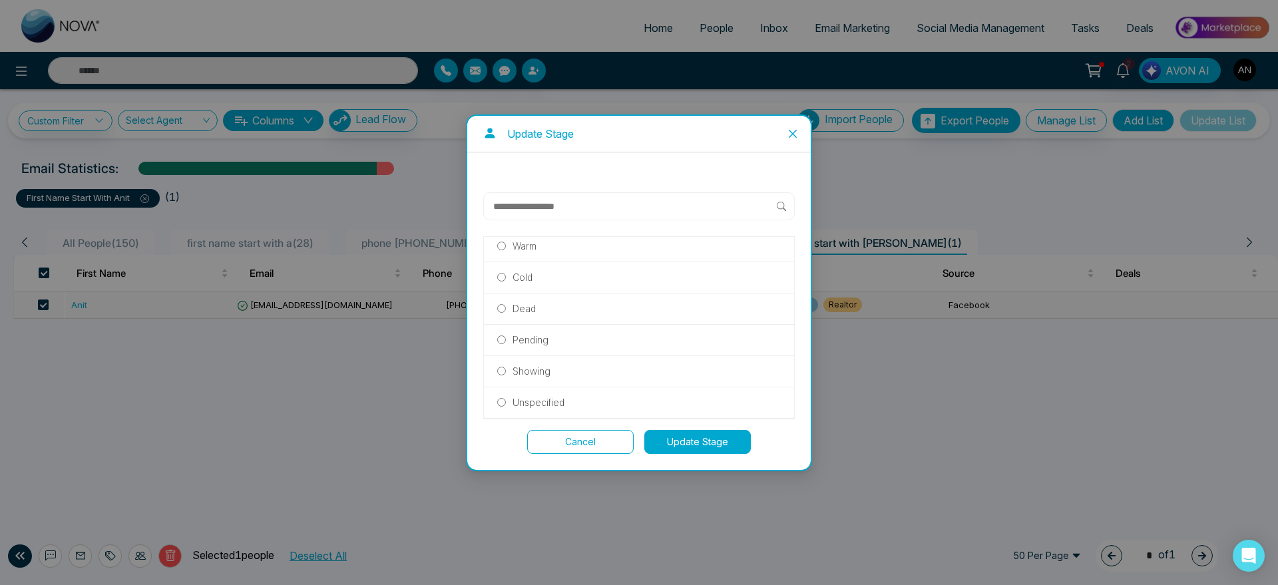
click at [525, 298] on div "Dead" at bounding box center [639, 309] width 310 height 31
click at [543, 310] on label "Dead" at bounding box center [639, 309] width 284 height 15
click at [714, 443] on button "Update Stage" at bounding box center [698, 442] width 107 height 24
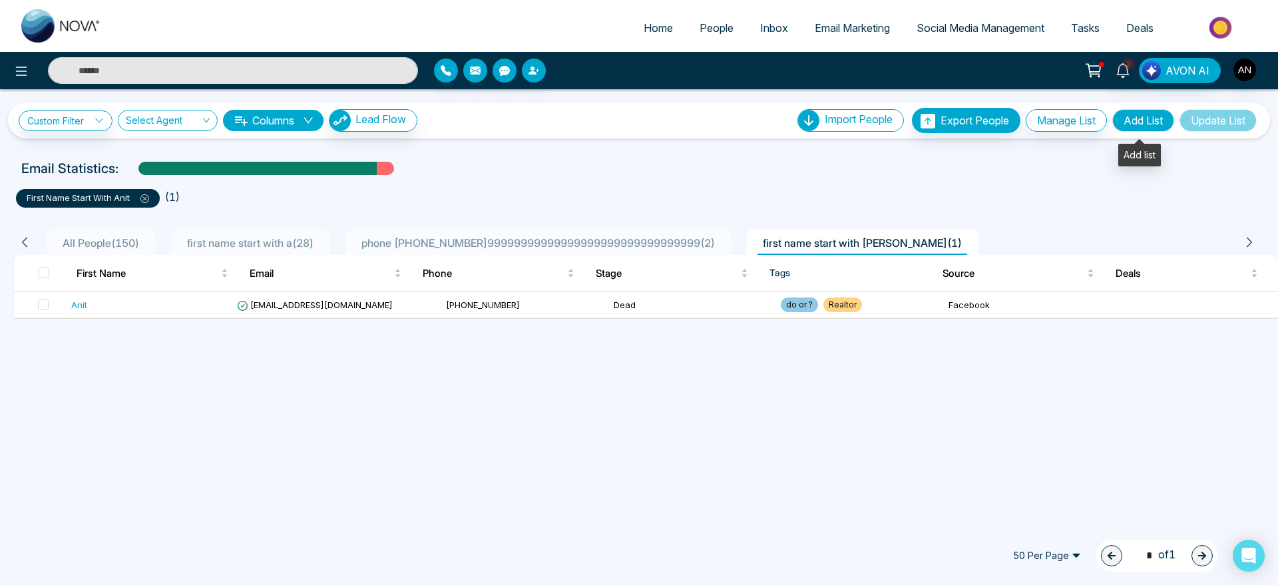
click at [1146, 117] on button "Add List" at bounding box center [1144, 120] width 62 height 23
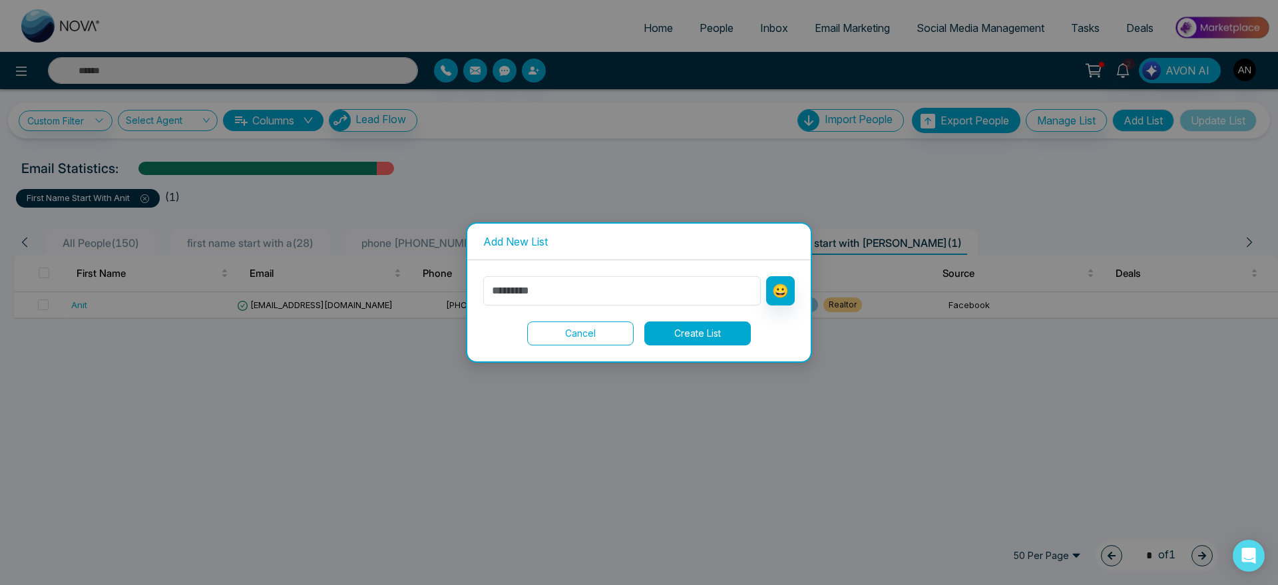
click at [554, 334] on button "Cancel" at bounding box center [580, 334] width 107 height 24
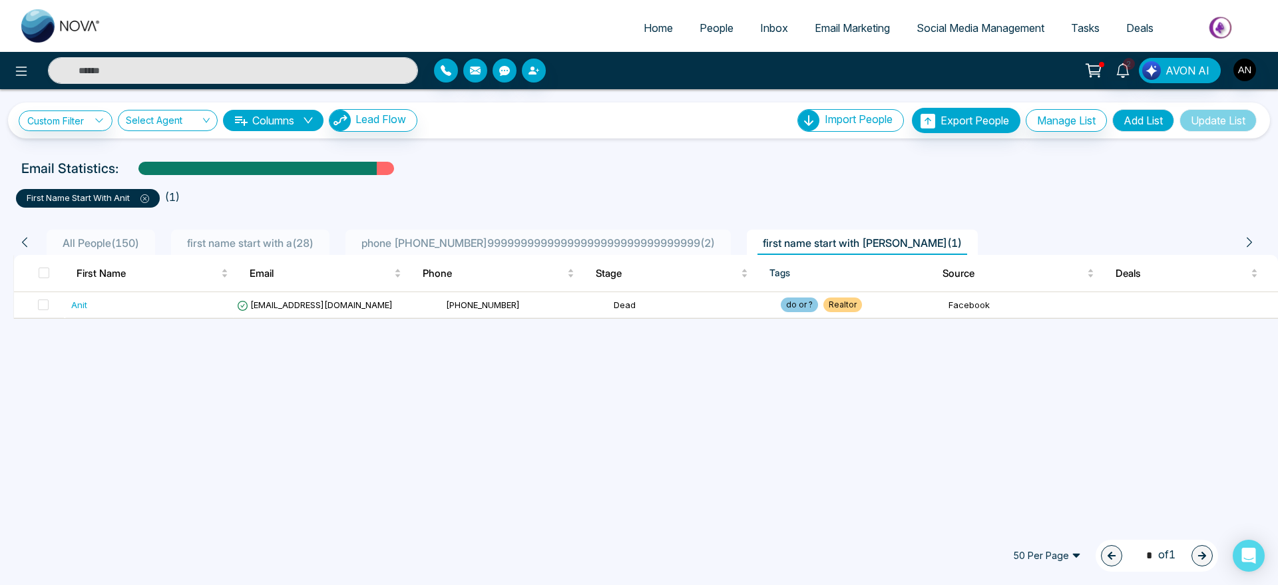
click at [633, 25] on link "Home" at bounding box center [659, 27] width 56 height 25
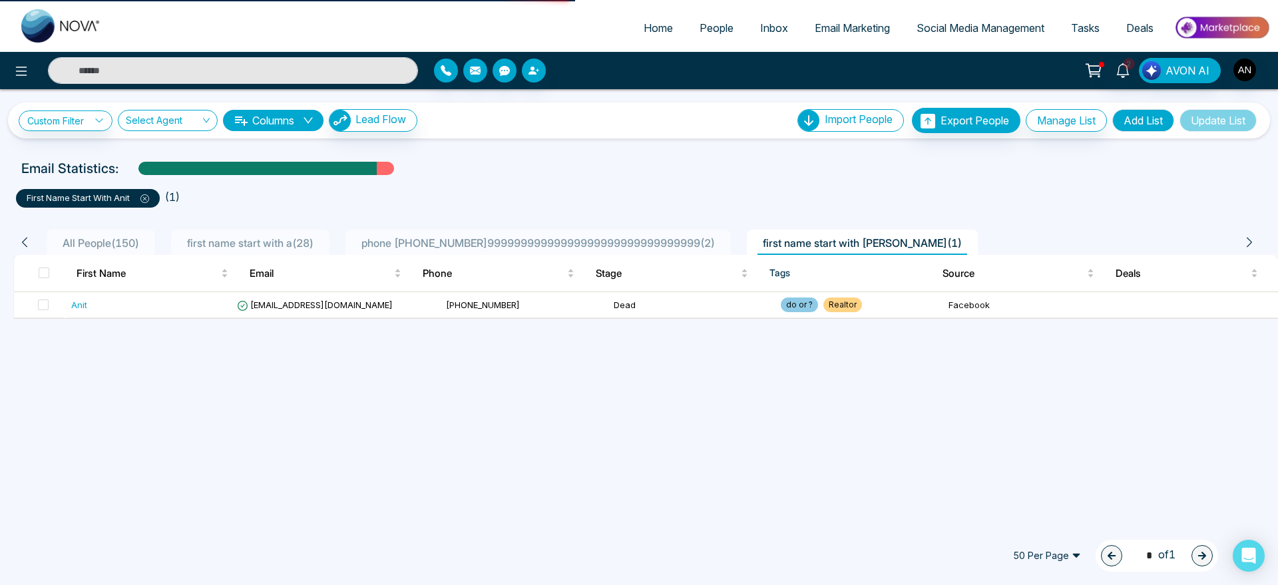
select select "*"
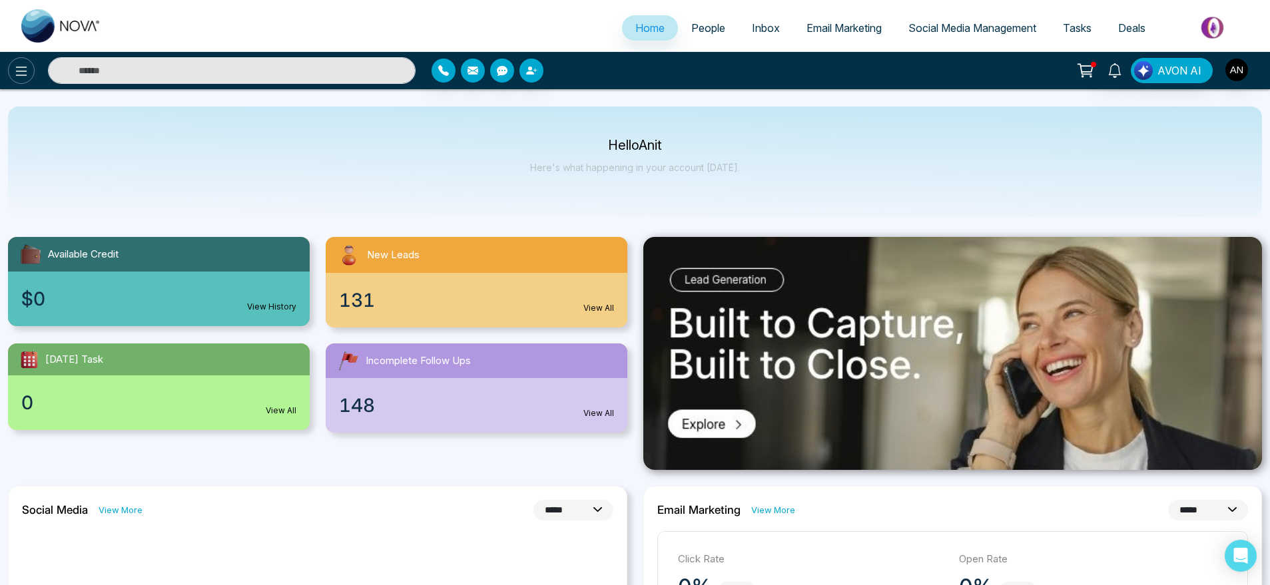
click at [30, 63] on button at bounding box center [21, 70] width 27 height 27
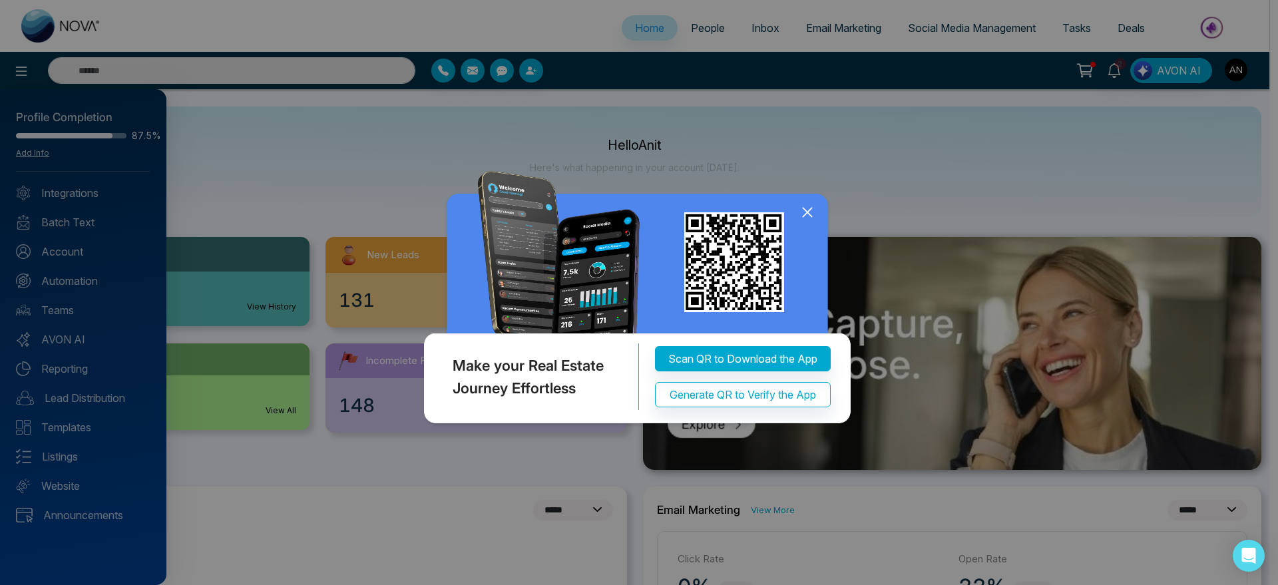
click at [804, 216] on icon at bounding box center [807, 212] width 9 height 9
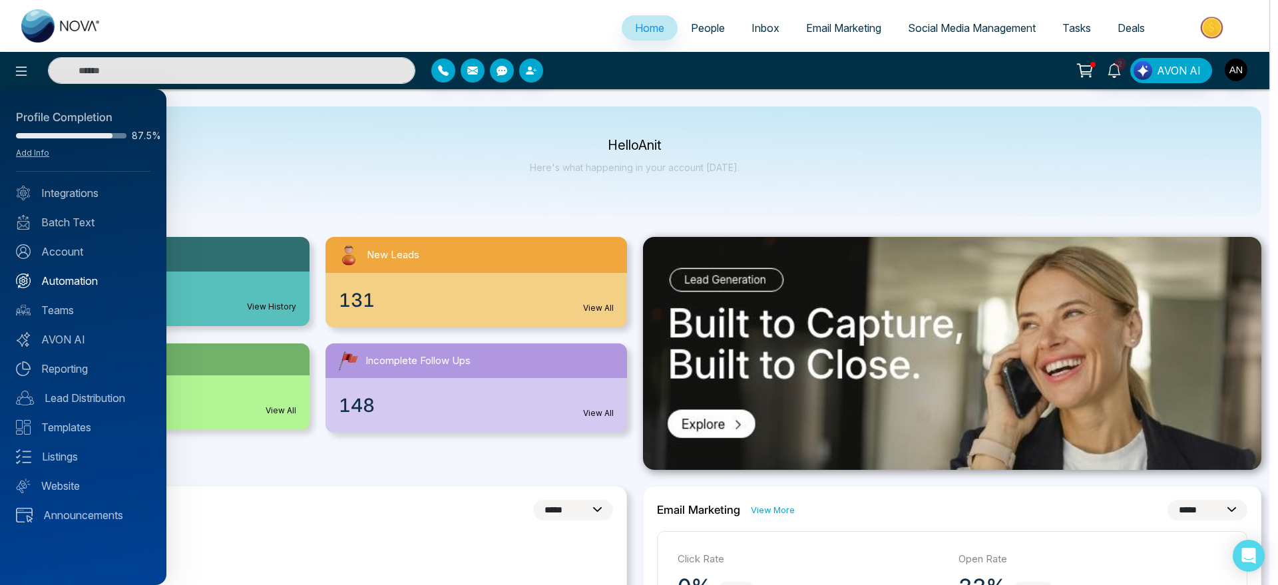
click at [87, 288] on link "Automation" at bounding box center [83, 281] width 135 height 16
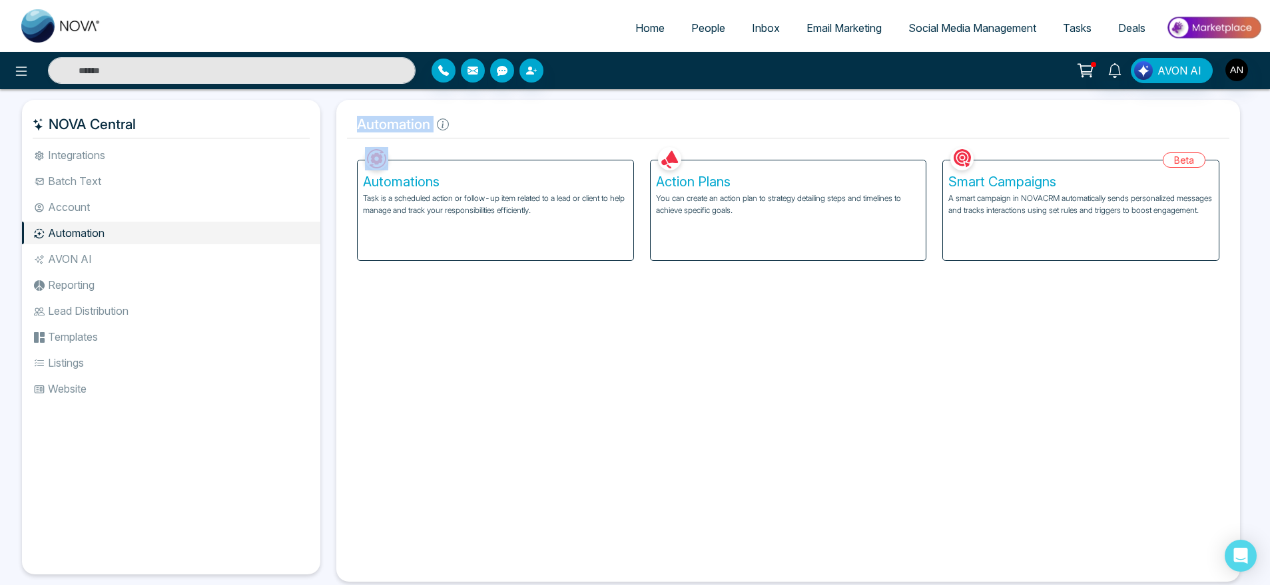
drag, startPoint x: 352, startPoint y: 117, endPoint x: 507, endPoint y: 154, distance: 159.4
click at [507, 154] on div "Automation Facebook NOVACRM enables users to connect to Facebook to schedule so…" at bounding box center [788, 341] width 904 height 482
click at [507, 154] on div "Automations Task is a scheduled action or follow-up item related to a lead or c…" at bounding box center [495, 202] width 293 height 117
click at [1023, 216] on p "A smart campaign in NOVACRM automatically sends personalized messages and track…" at bounding box center [1080, 204] width 265 height 24
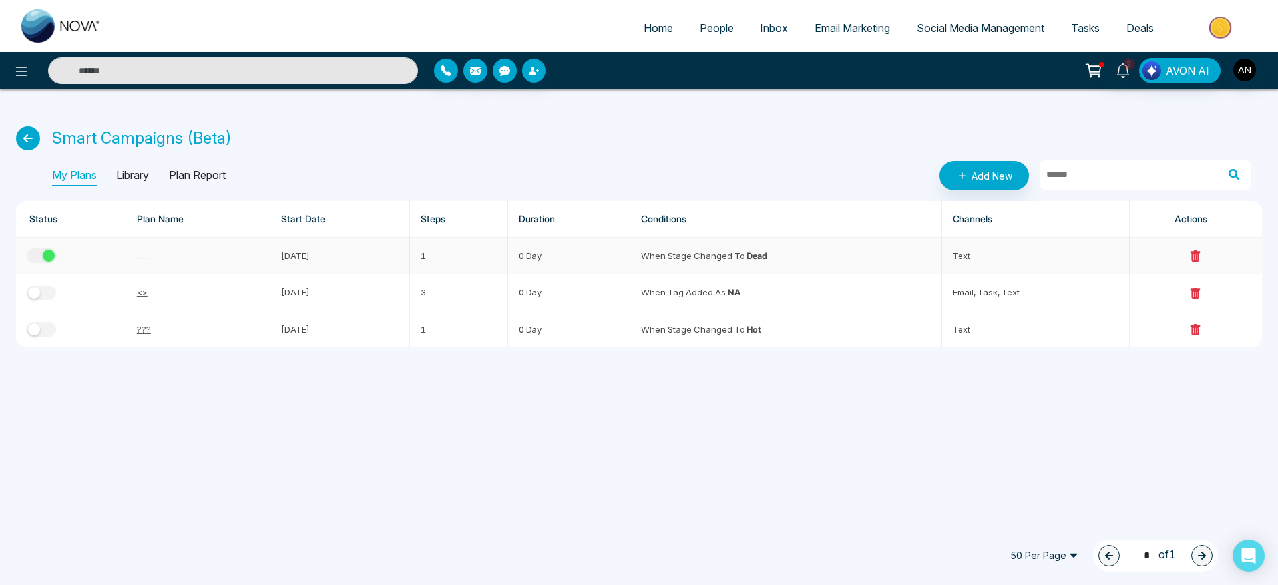
click at [45, 250] on div "button" at bounding box center [49, 256] width 12 height 12
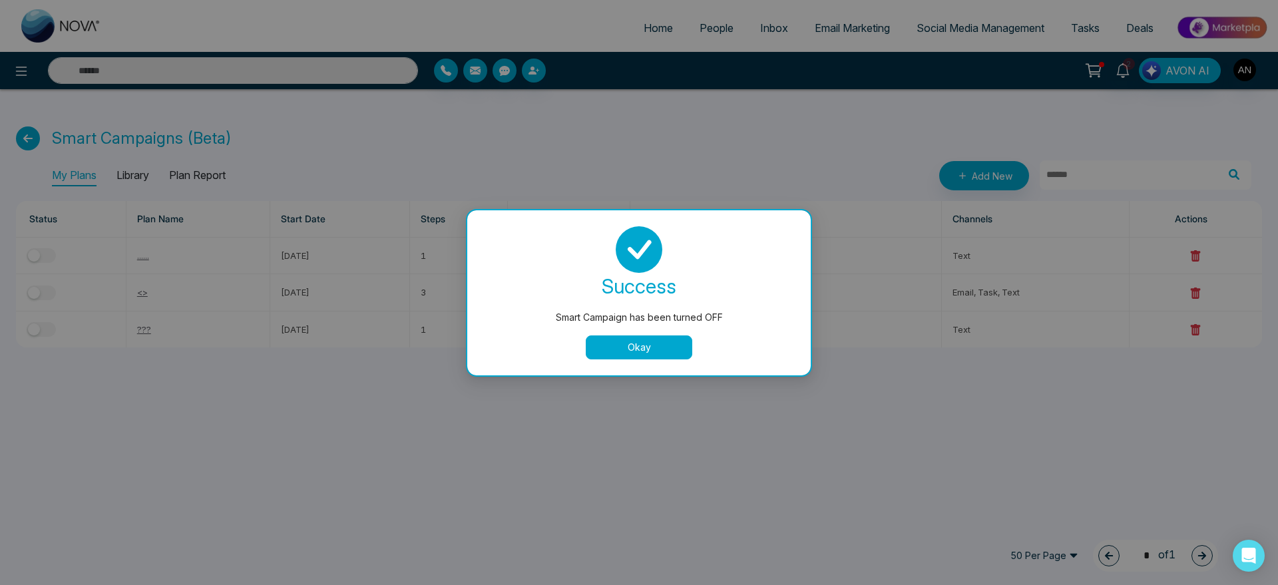
click at [653, 346] on button "Okay" at bounding box center [639, 348] width 107 height 24
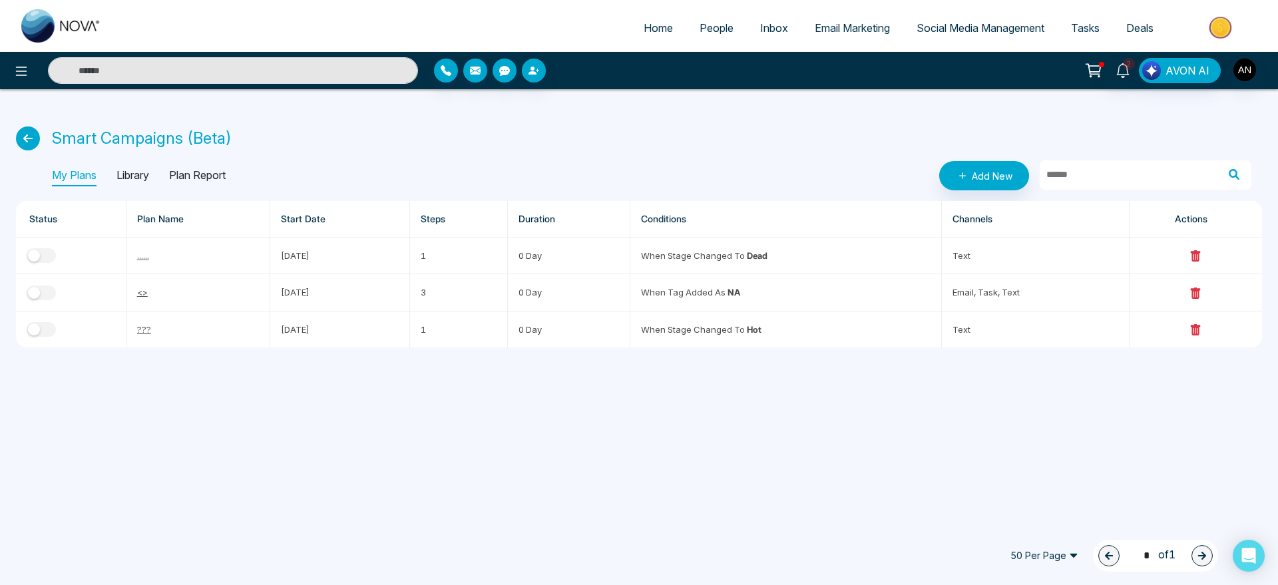
click at [31, 138] on icon at bounding box center [28, 139] width 24 height 24
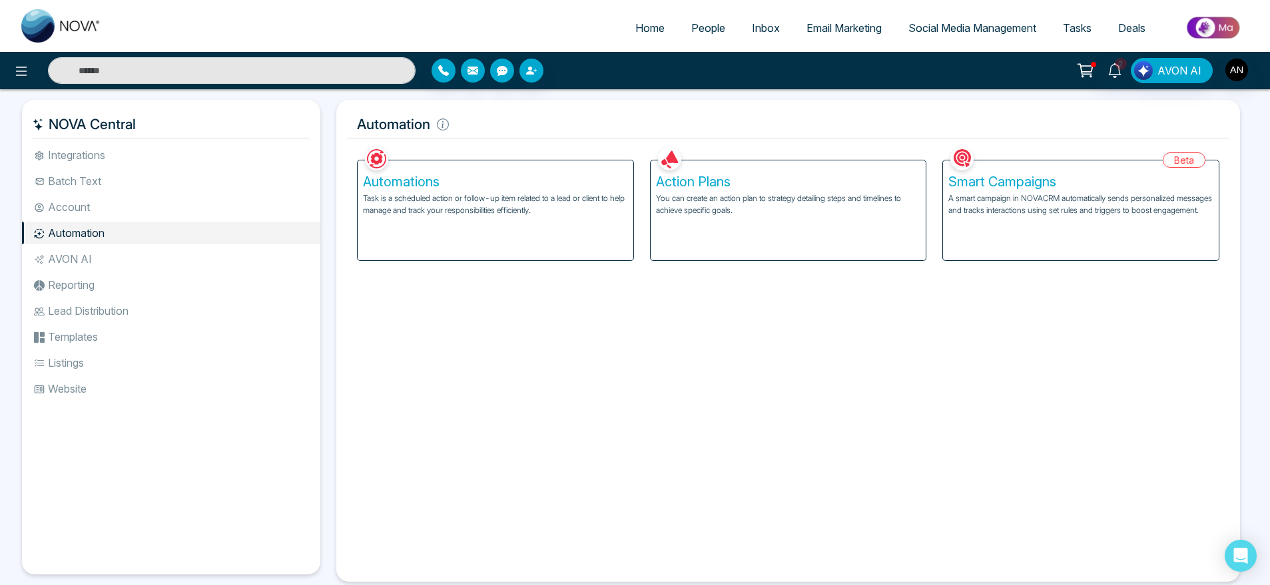
click at [53, 270] on ul "Integrations Batch Text Account Automation AVON AI Reporting Lead Distribution …" at bounding box center [171, 349] width 298 height 410
click at [77, 268] on li "AVON AI" at bounding box center [171, 259] width 298 height 23
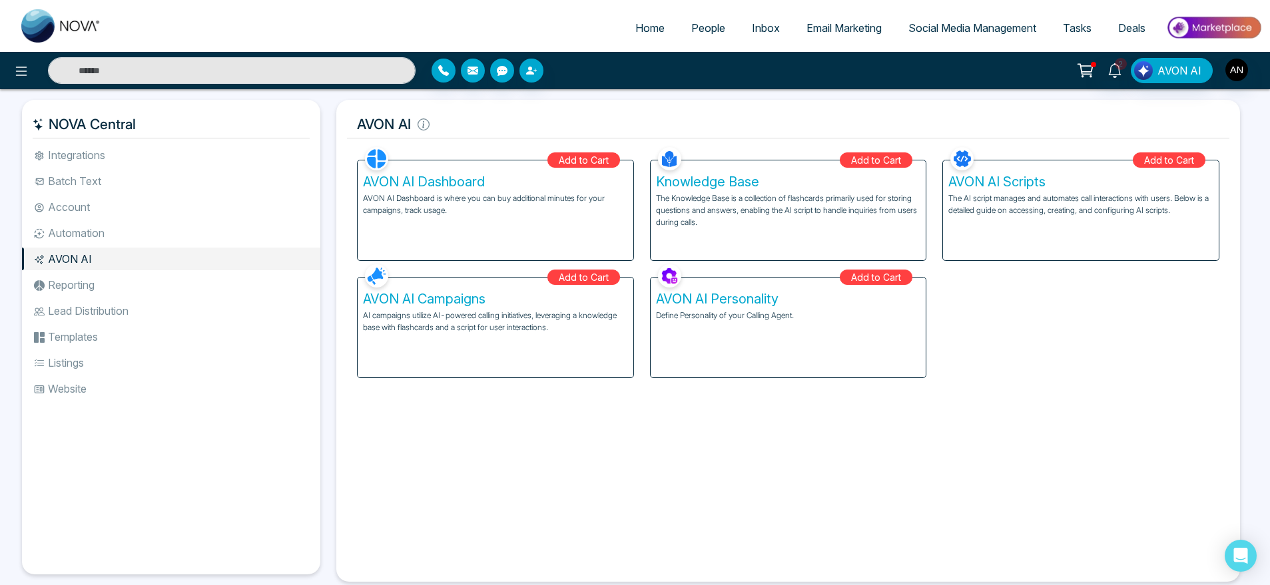
click at [118, 277] on li "Reporting" at bounding box center [171, 285] width 298 height 23
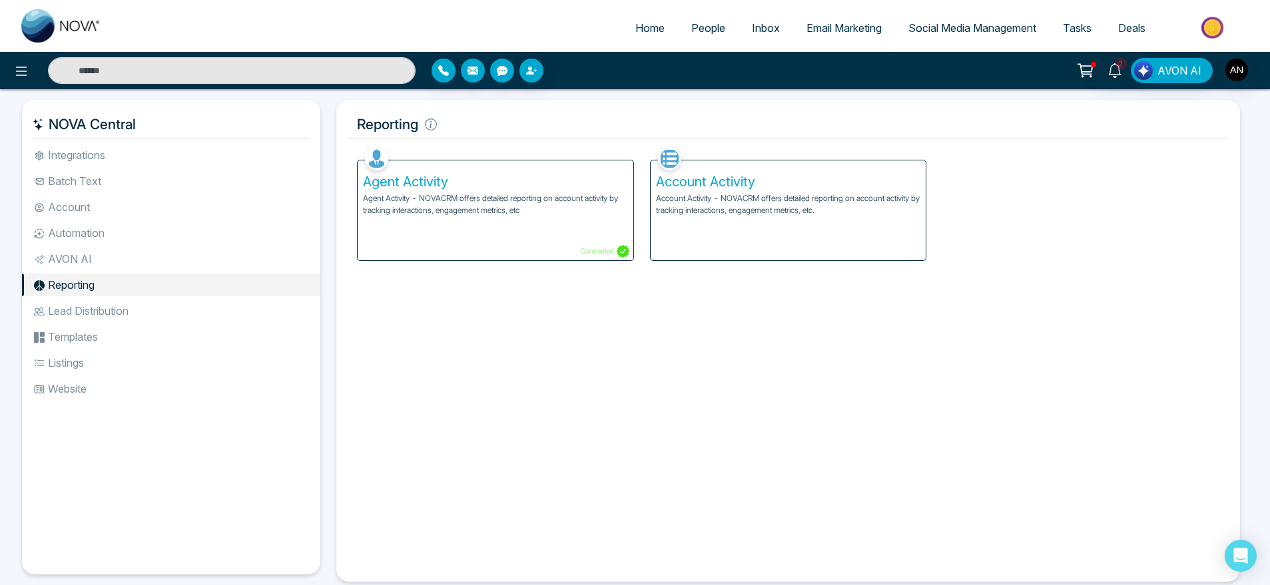
click at [736, 196] on p "Account Activity - NOVACRM offers detailed reporting on account activity by tra…" at bounding box center [788, 204] width 265 height 24
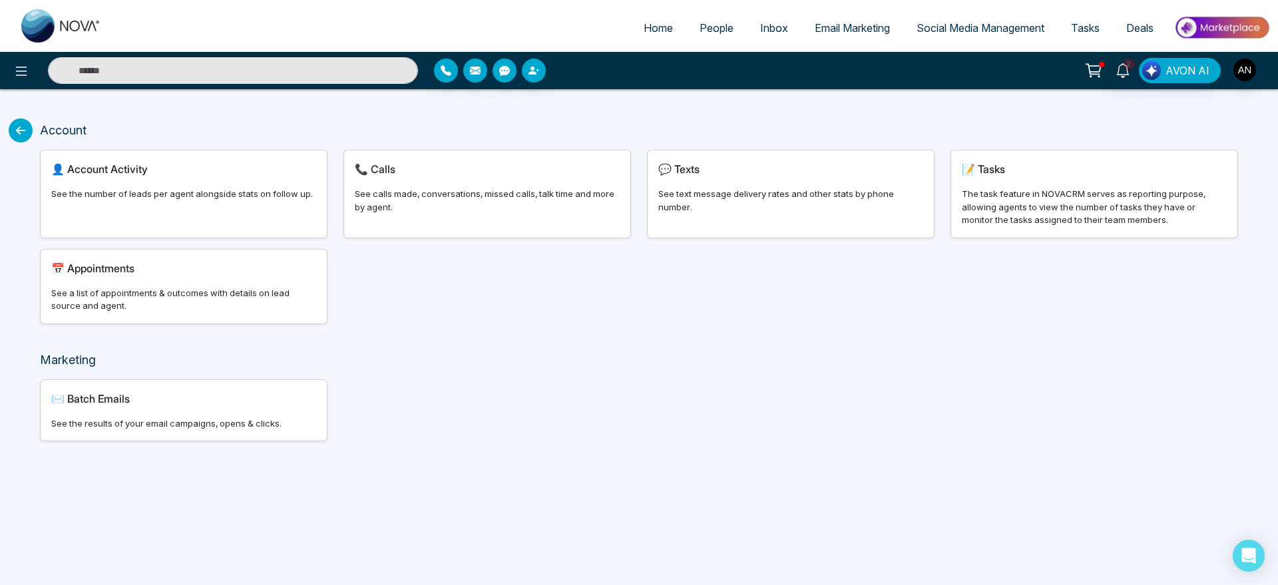
click at [10, 126] on icon at bounding box center [21, 131] width 24 height 24
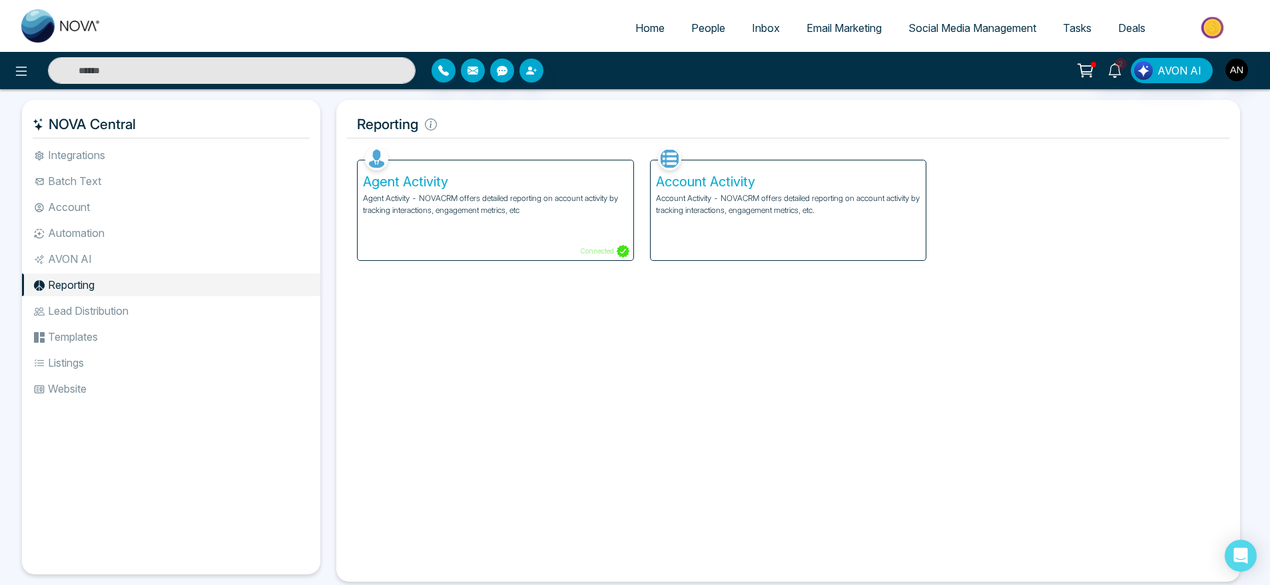
click at [115, 316] on li "Lead Distribution" at bounding box center [171, 311] width 298 height 23
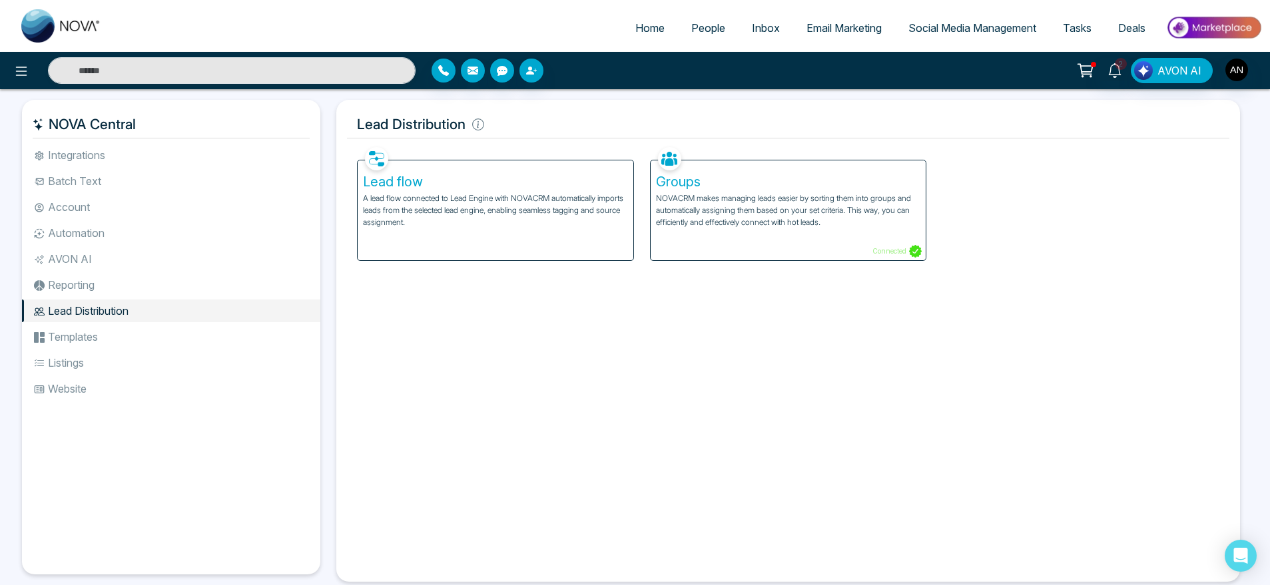
click at [734, 210] on p "NOVACRM makes managing leads easier by sorting them into groups and automatical…" at bounding box center [788, 210] width 265 height 36
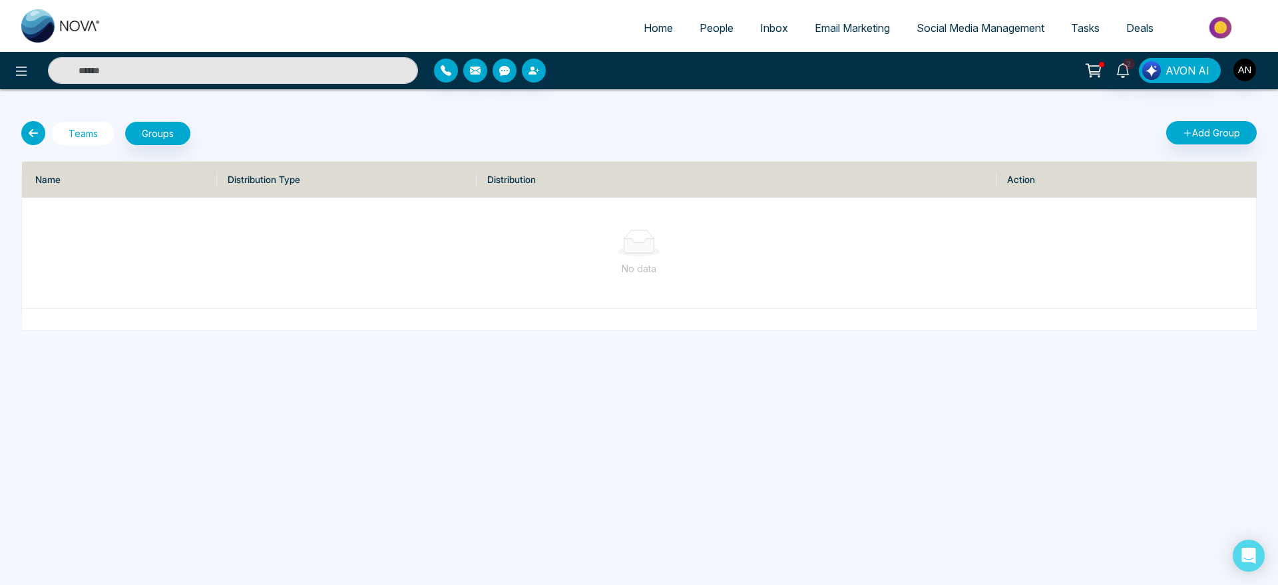
click at [90, 137] on button "Teams" at bounding box center [83, 133] width 63 height 23
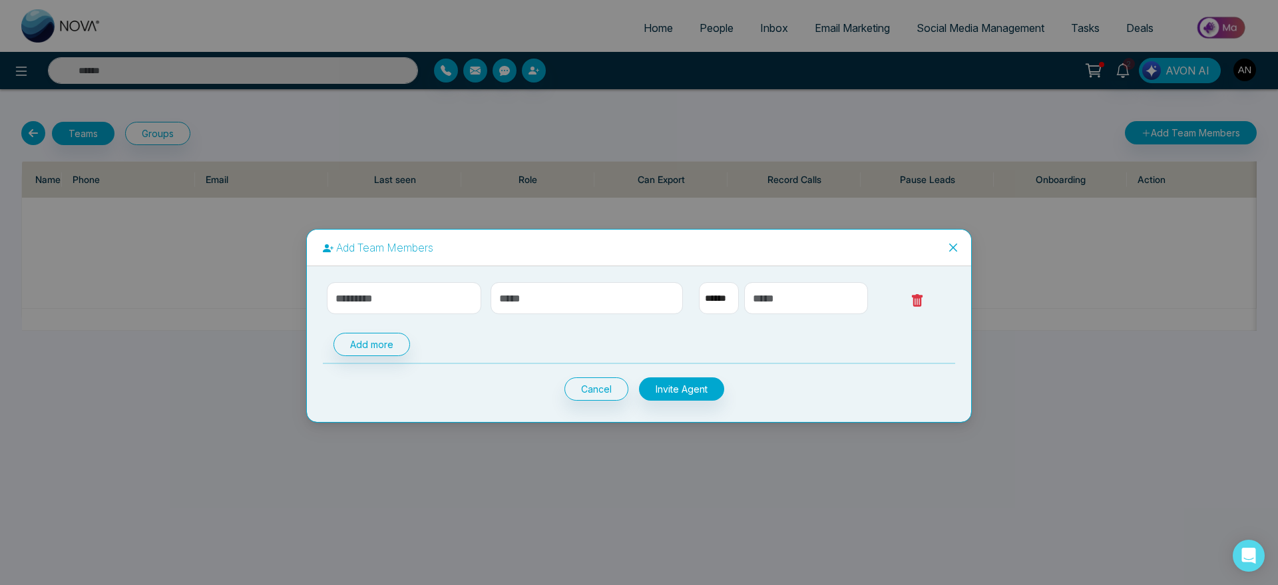
select select "**"
click at [921, 300] on icon at bounding box center [917, 300] width 11 height 13
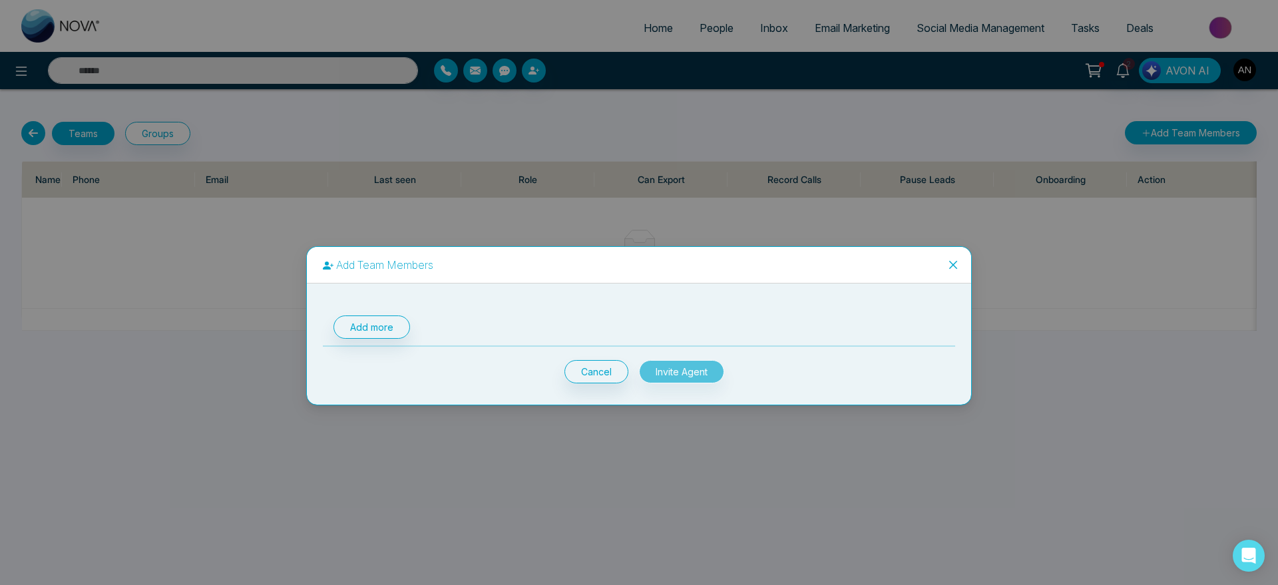
click at [607, 346] on hr at bounding box center [639, 346] width 633 height 1
click at [957, 268] on icon "close" at bounding box center [954, 265] width 8 height 8
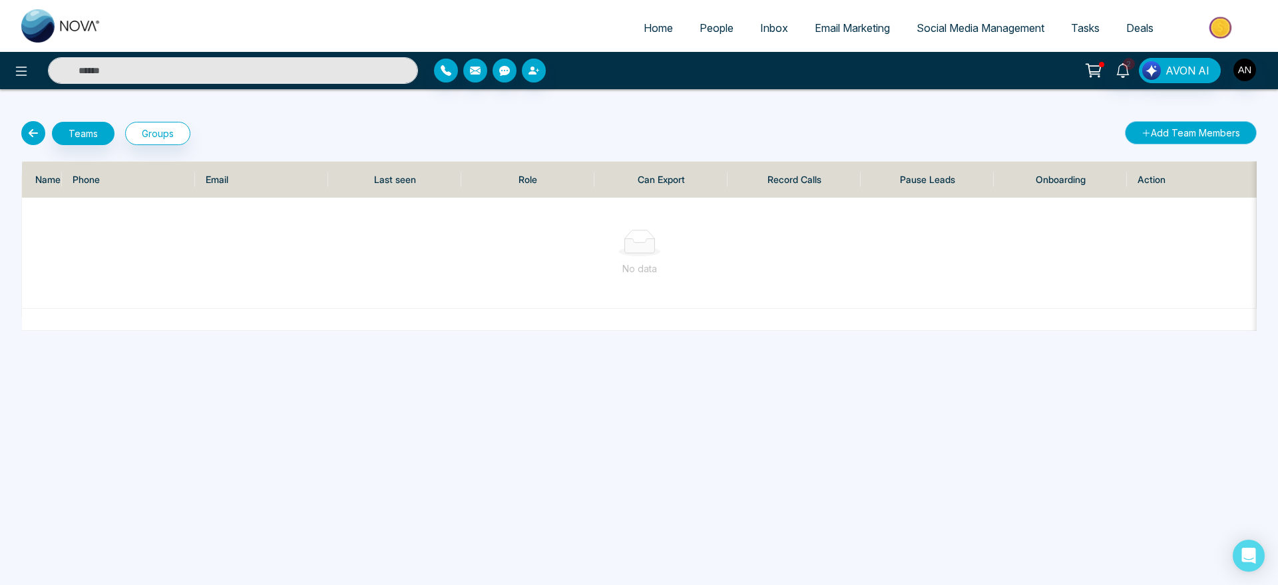
click at [1200, 129] on button "Add Team Members" at bounding box center [1191, 132] width 132 height 23
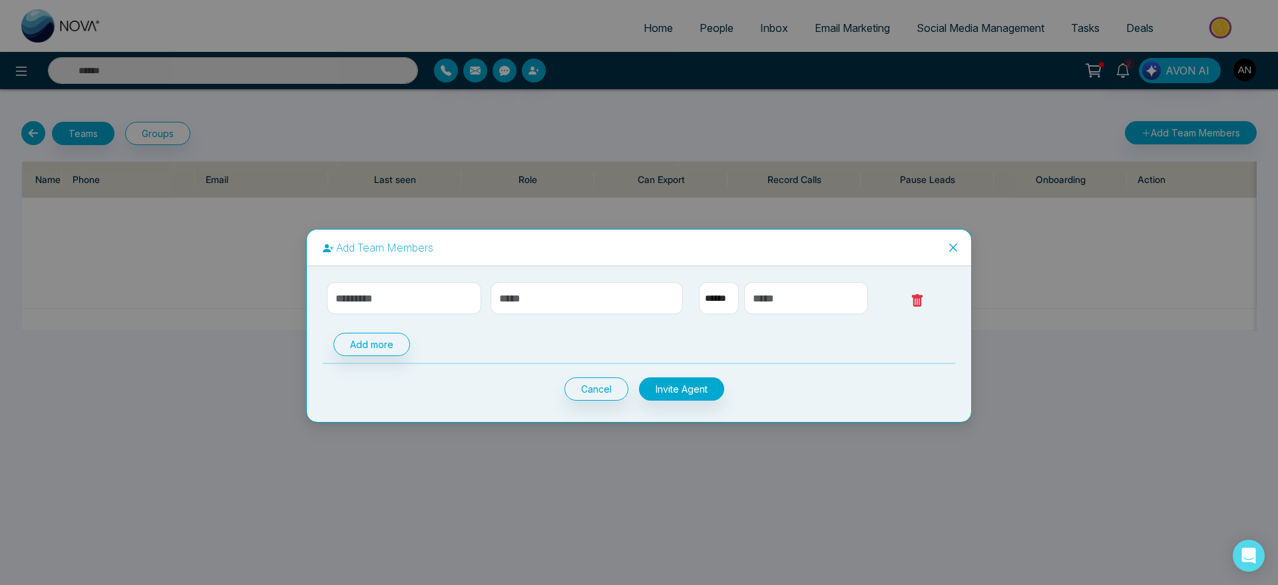
select select "**"
click at [915, 300] on icon at bounding box center [917, 300] width 11 height 13
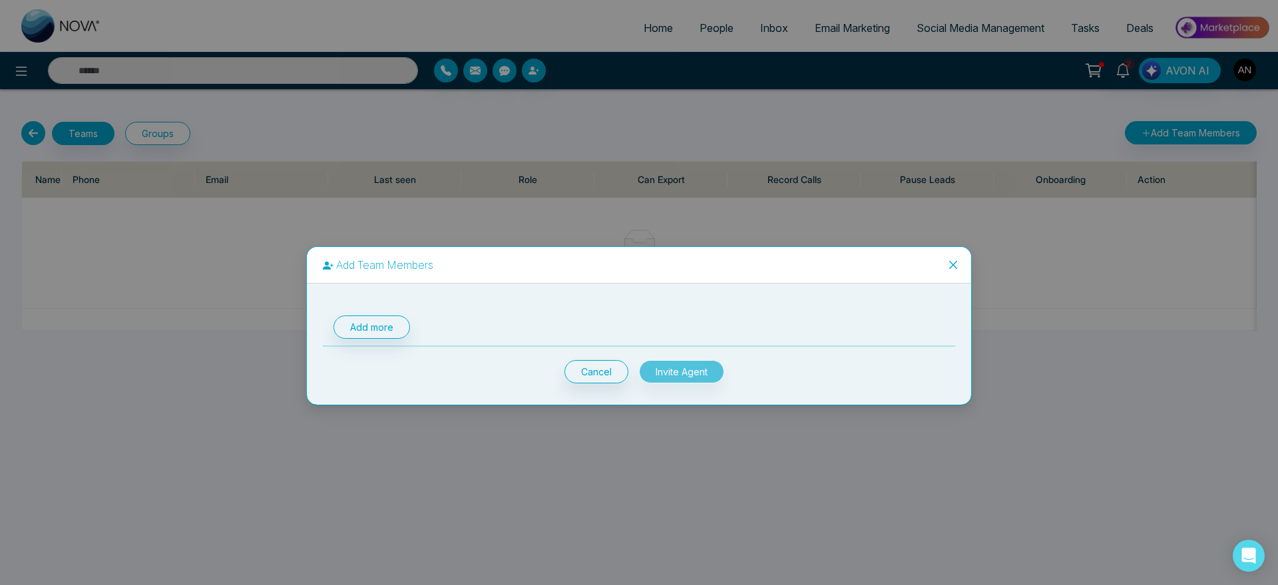
click at [661, 375] on div "Cancel Invite Agent" at bounding box center [639, 371] width 170 height 23
click at [356, 319] on button "Add more" at bounding box center [372, 327] width 77 height 23
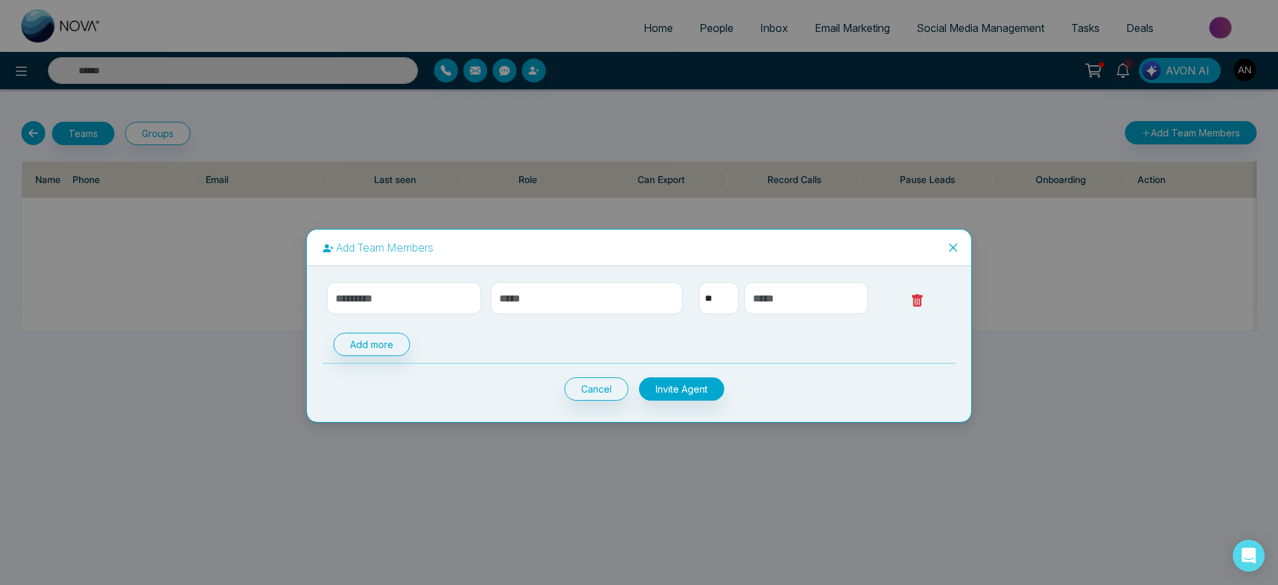
click at [916, 297] on icon at bounding box center [917, 300] width 11 height 13
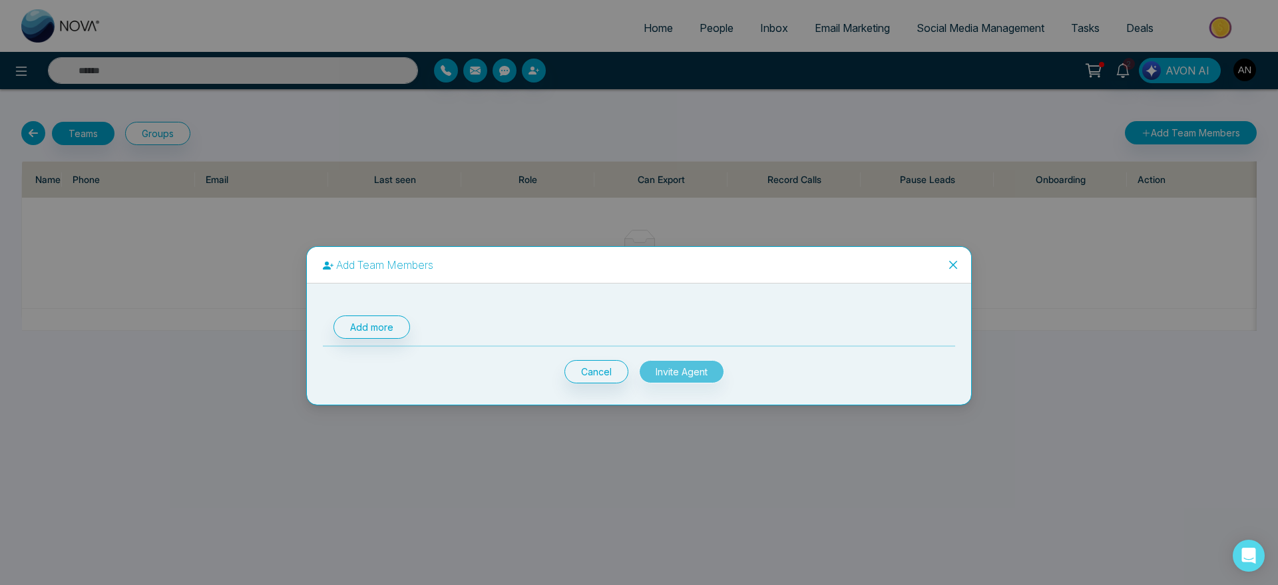
click at [710, 375] on div "Cancel Invite Agent" at bounding box center [639, 371] width 170 height 23
click at [946, 259] on span "Close" at bounding box center [954, 265] width 36 height 36
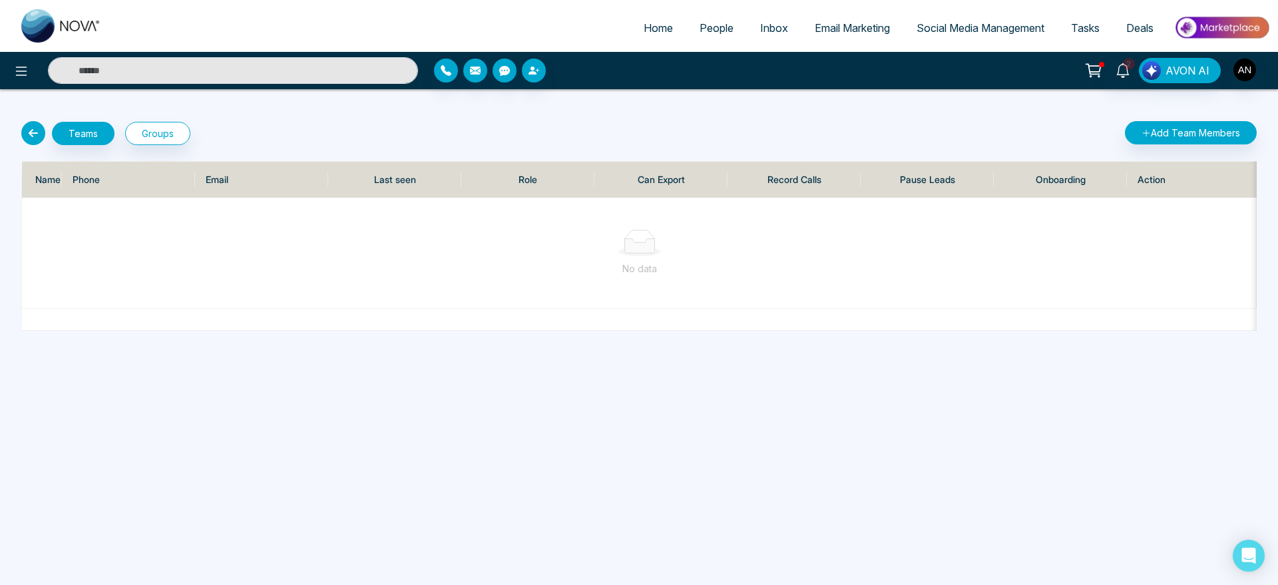
click at [25, 133] on icon at bounding box center [33, 133] width 24 height 24
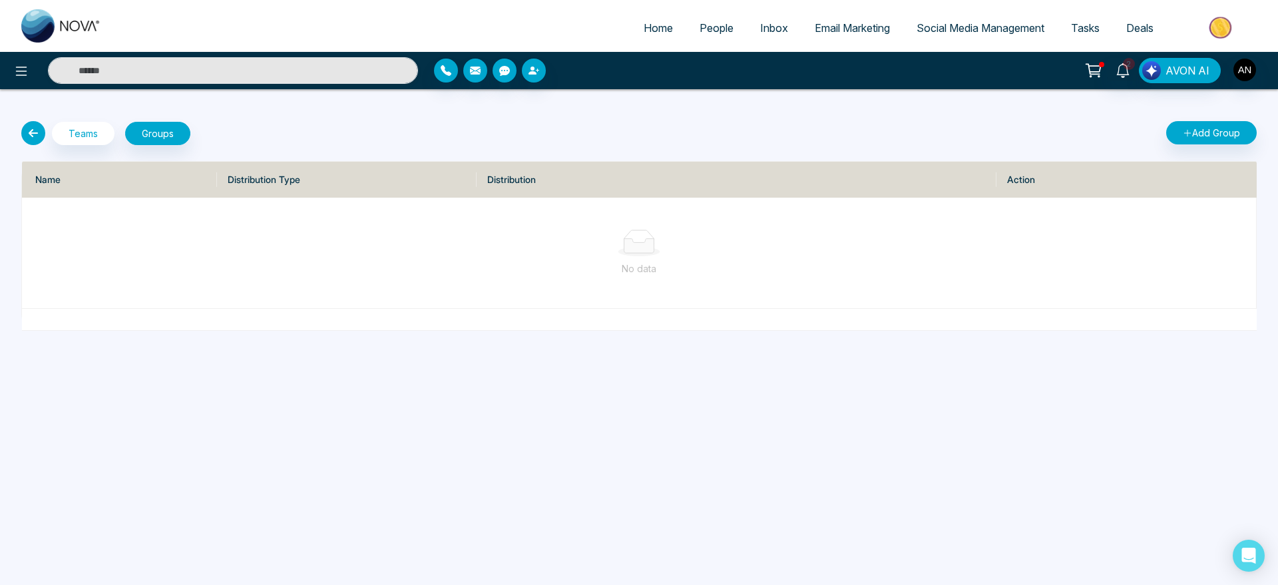
click at [32, 136] on icon at bounding box center [33, 133] width 24 height 24
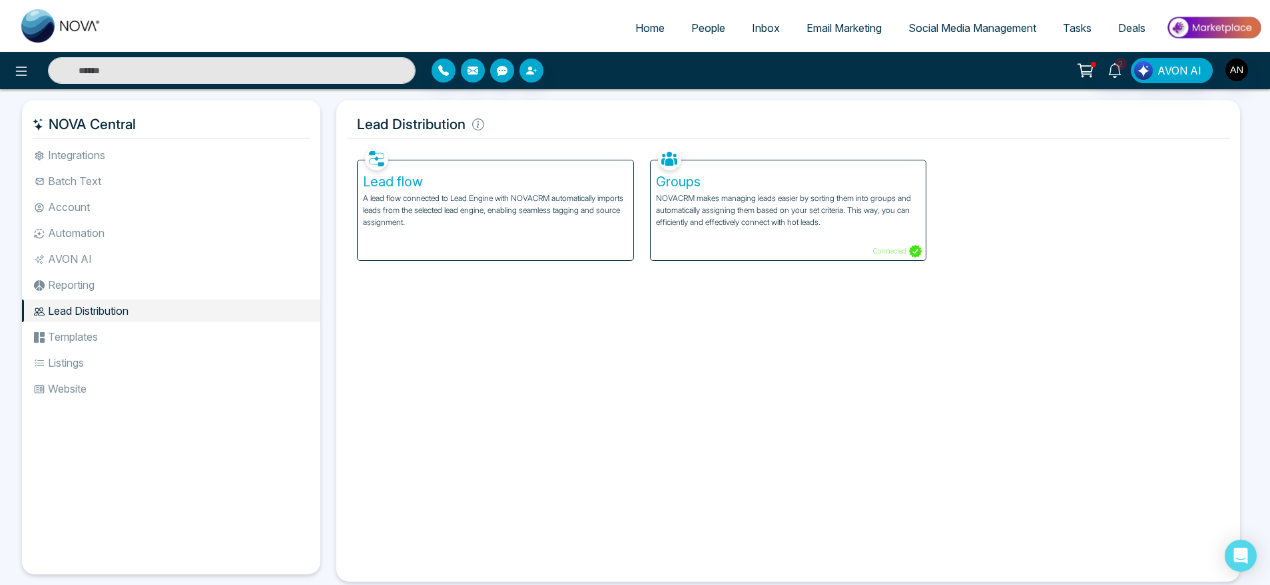
click at [80, 288] on li "Reporting" at bounding box center [171, 285] width 298 height 23
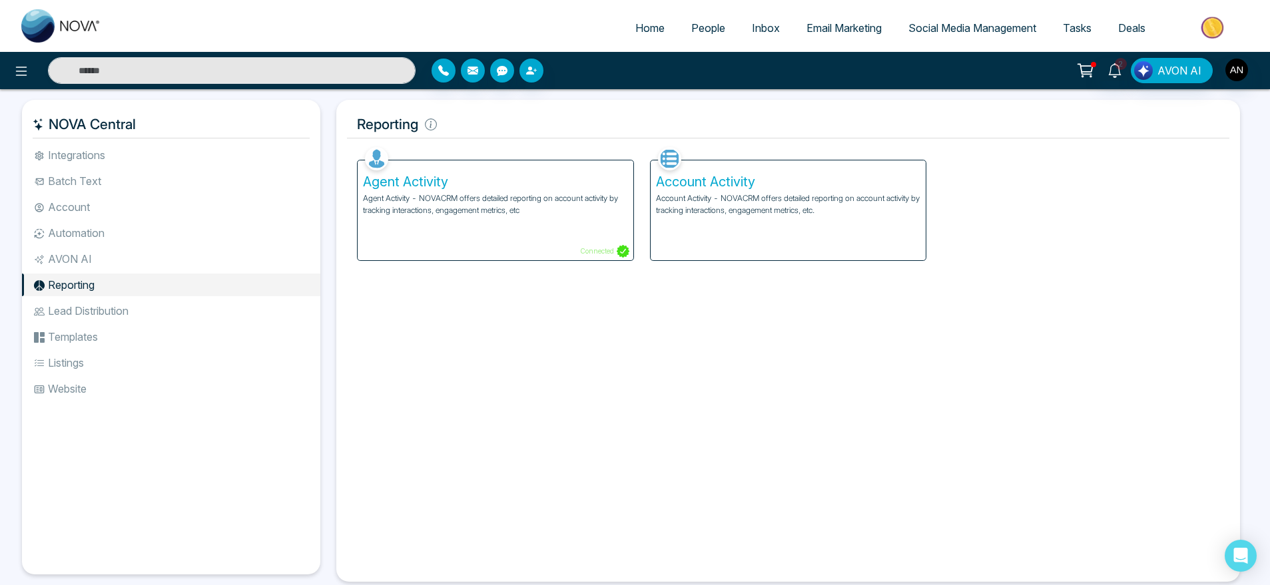
click at [96, 320] on li "Lead Distribution" at bounding box center [171, 311] width 298 height 23
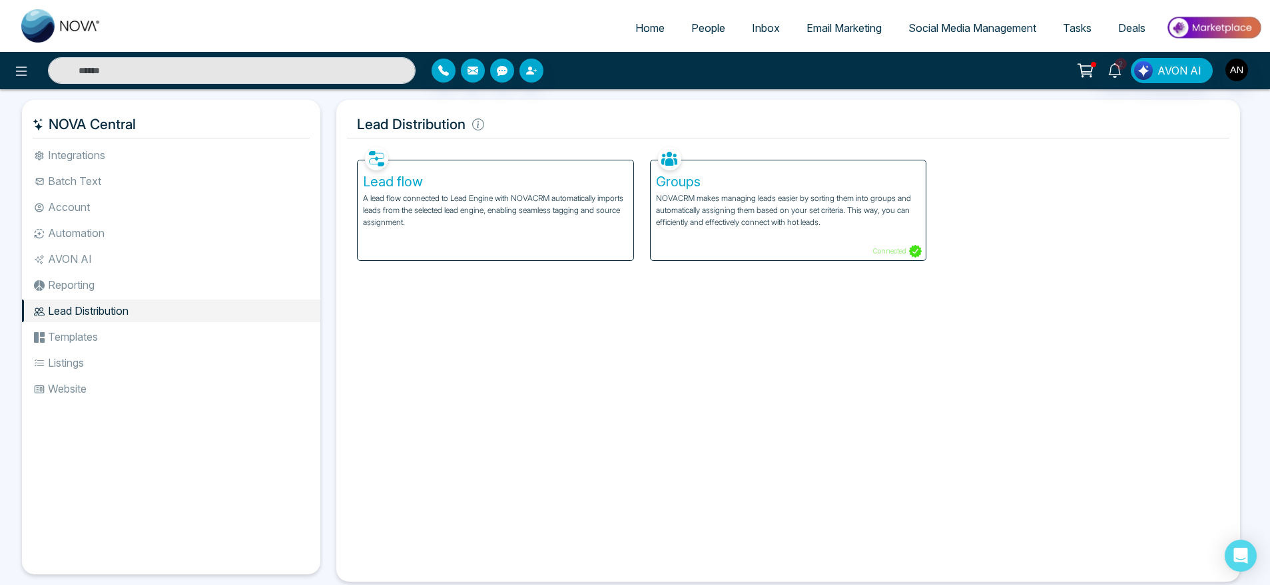
click at [762, 230] on div "Groups NOVACRM makes managing leads easier by sorting them into groups and auto…" at bounding box center [789, 210] width 276 height 100
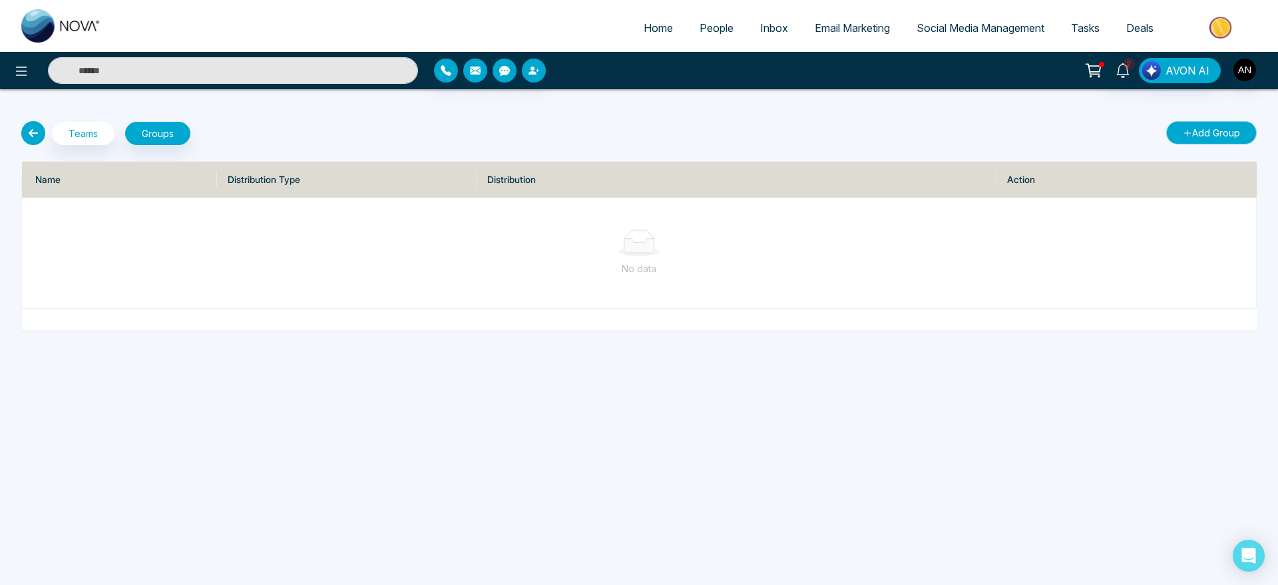
click at [1223, 127] on button "Add Group" at bounding box center [1212, 132] width 91 height 23
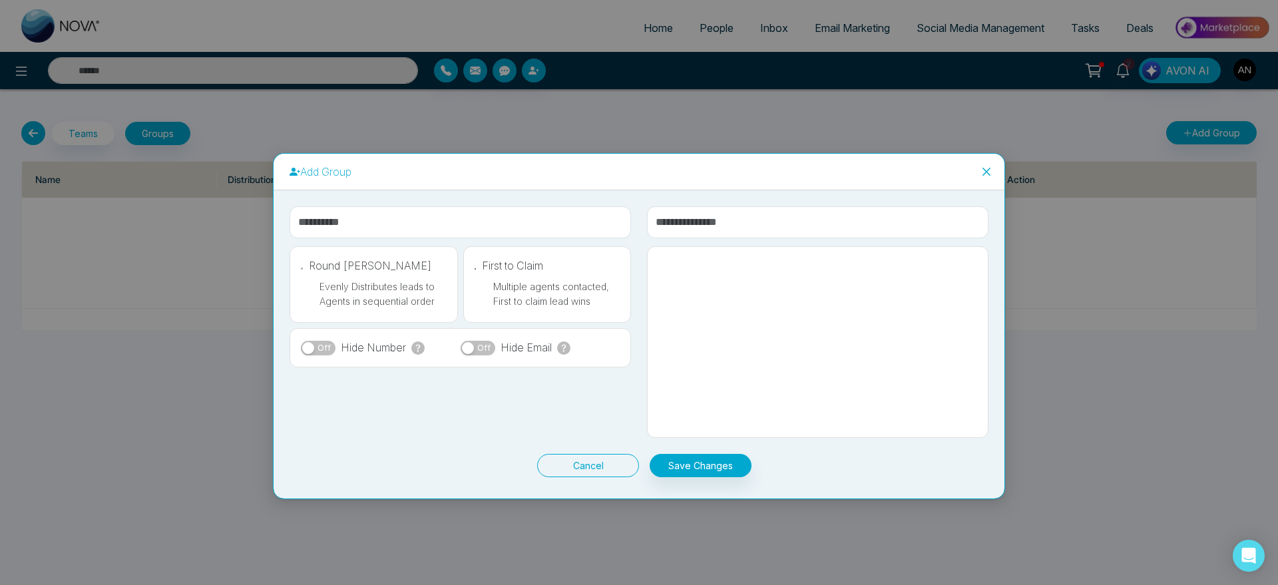
click at [606, 471] on button "Cancel" at bounding box center [588, 465] width 102 height 23
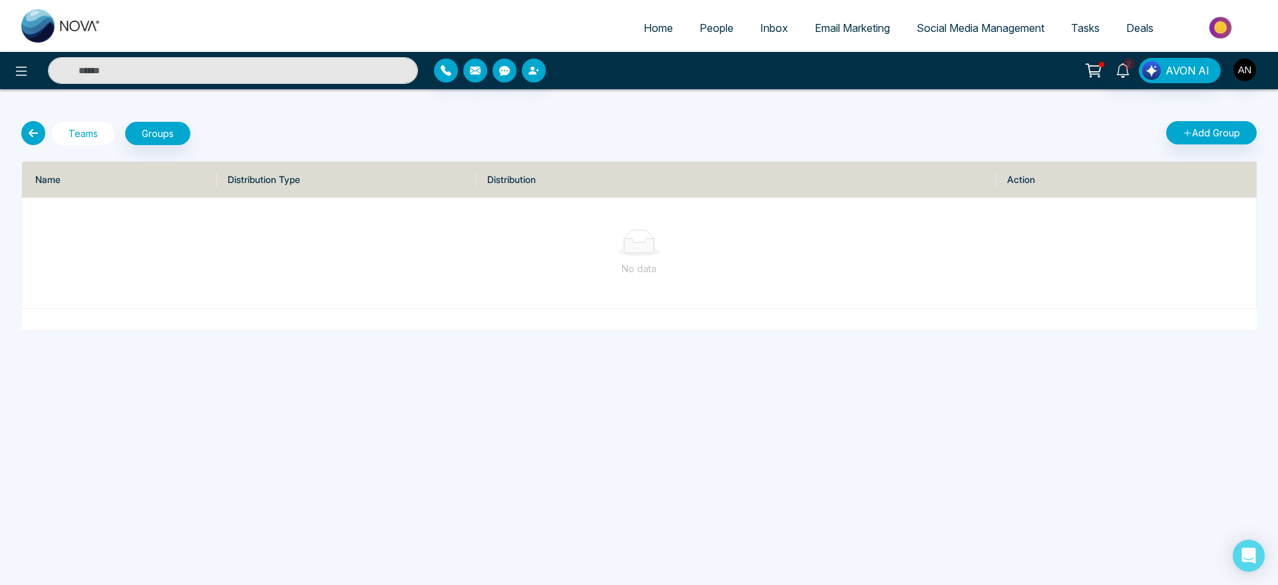
click at [73, 137] on button "Teams" at bounding box center [83, 133] width 63 height 23
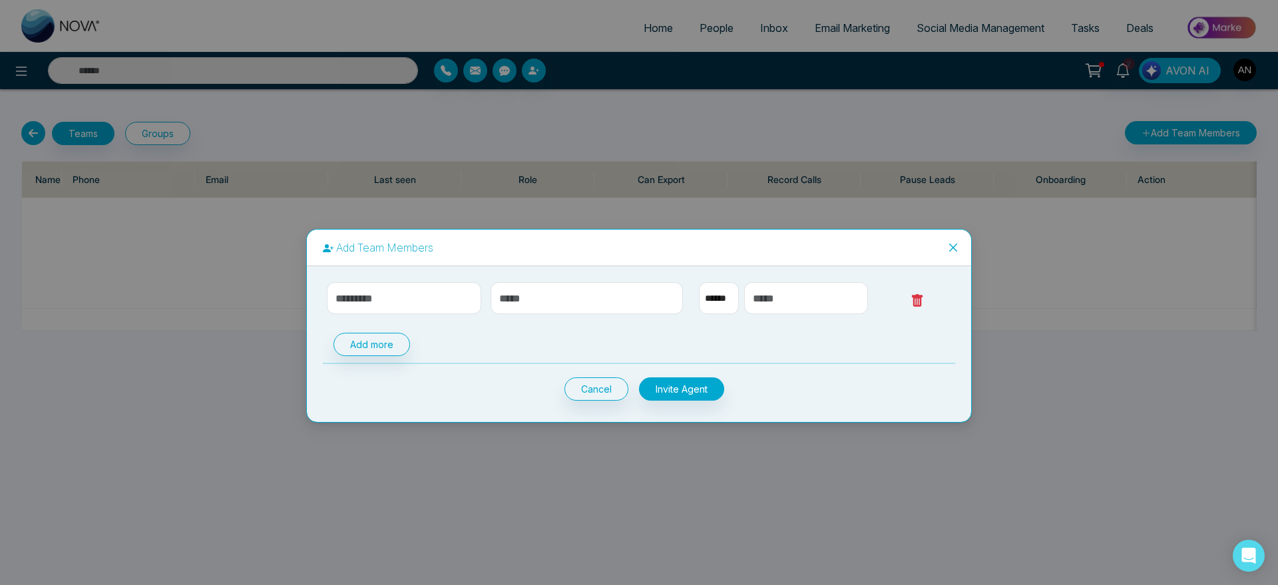
select select "**"
click at [956, 246] on icon "close" at bounding box center [953, 247] width 11 height 11
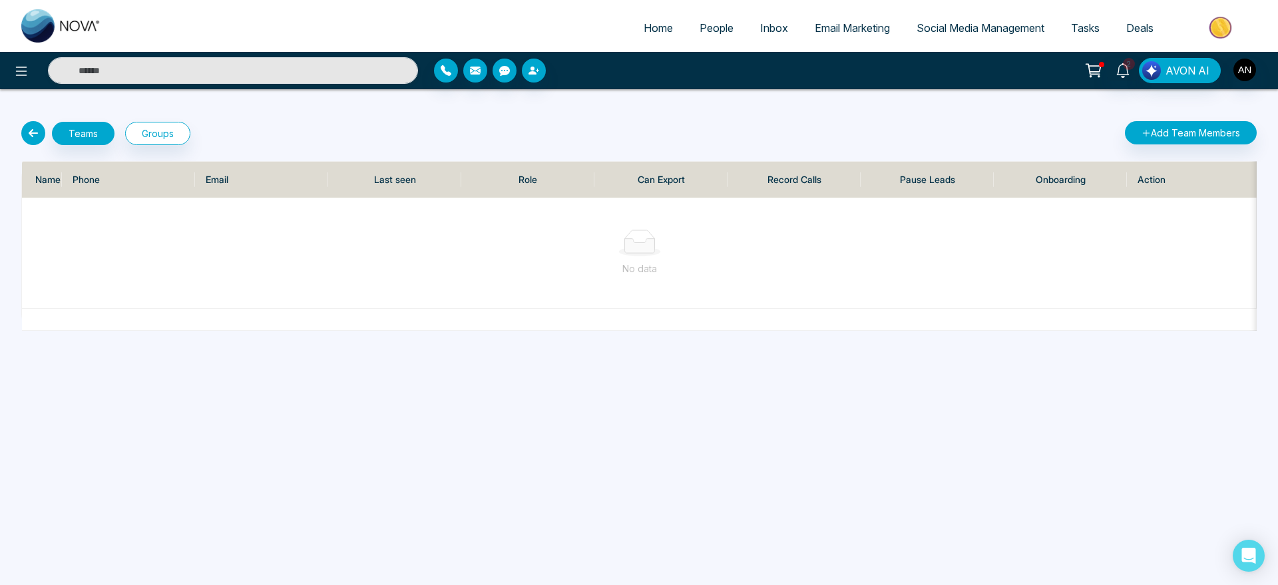
click at [25, 138] on icon at bounding box center [33, 133] width 24 height 24
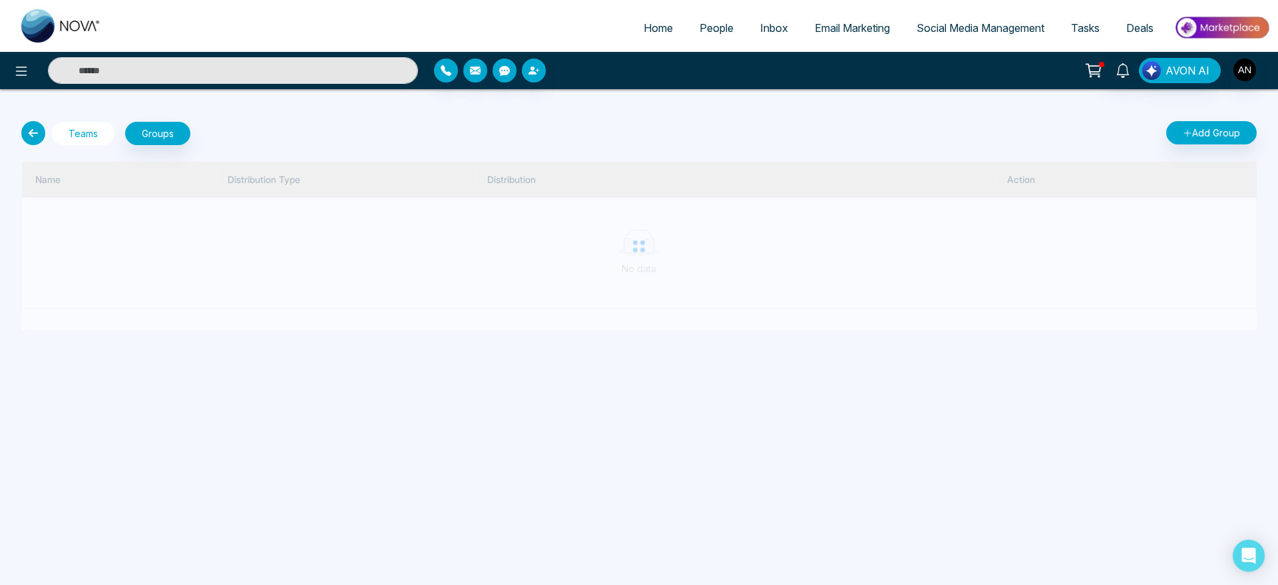
click at [54, 137] on button "Teams" at bounding box center [83, 133] width 63 height 23
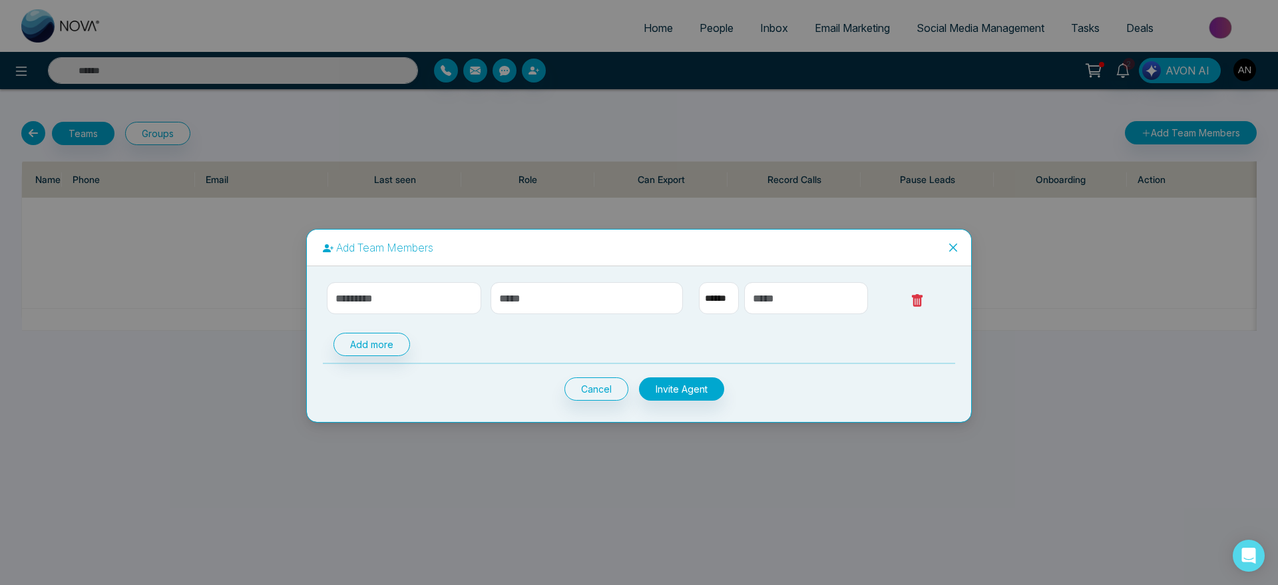
select select "**"
click at [958, 239] on span "Close" at bounding box center [954, 248] width 36 height 36
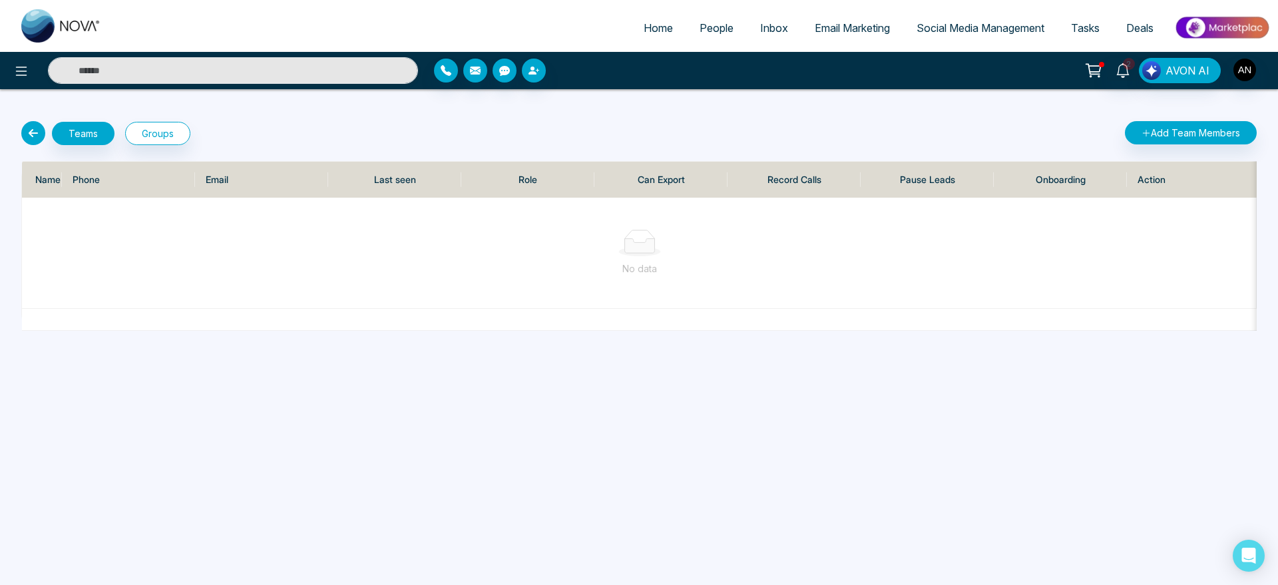
click at [38, 138] on icon at bounding box center [33, 133] width 24 height 24
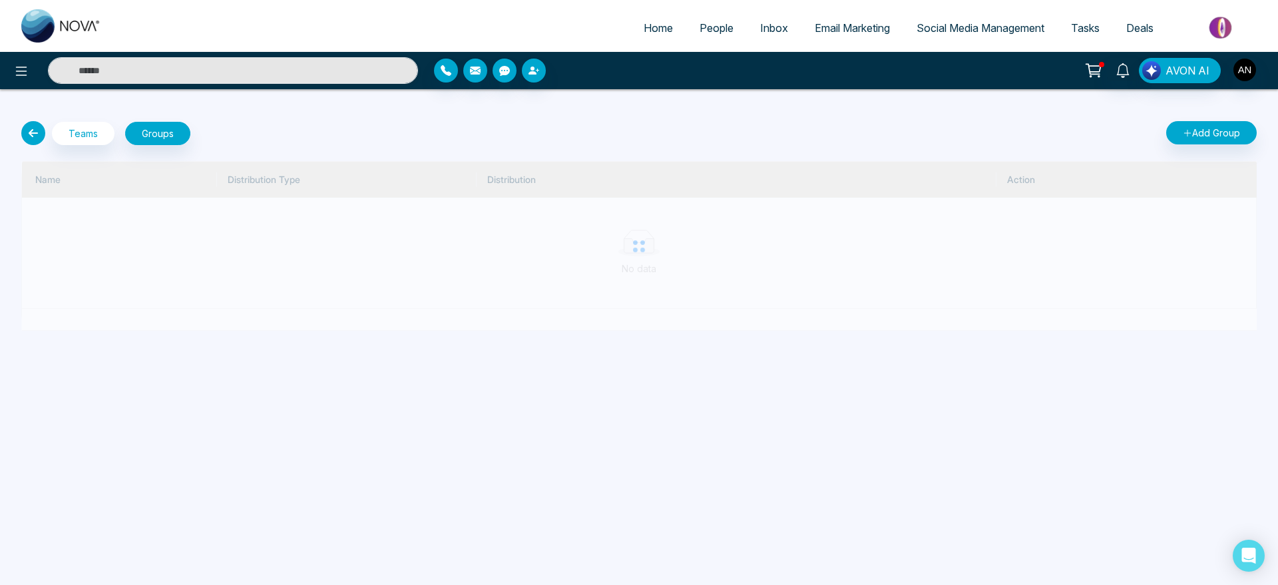
click at [38, 138] on icon at bounding box center [33, 133] width 24 height 24
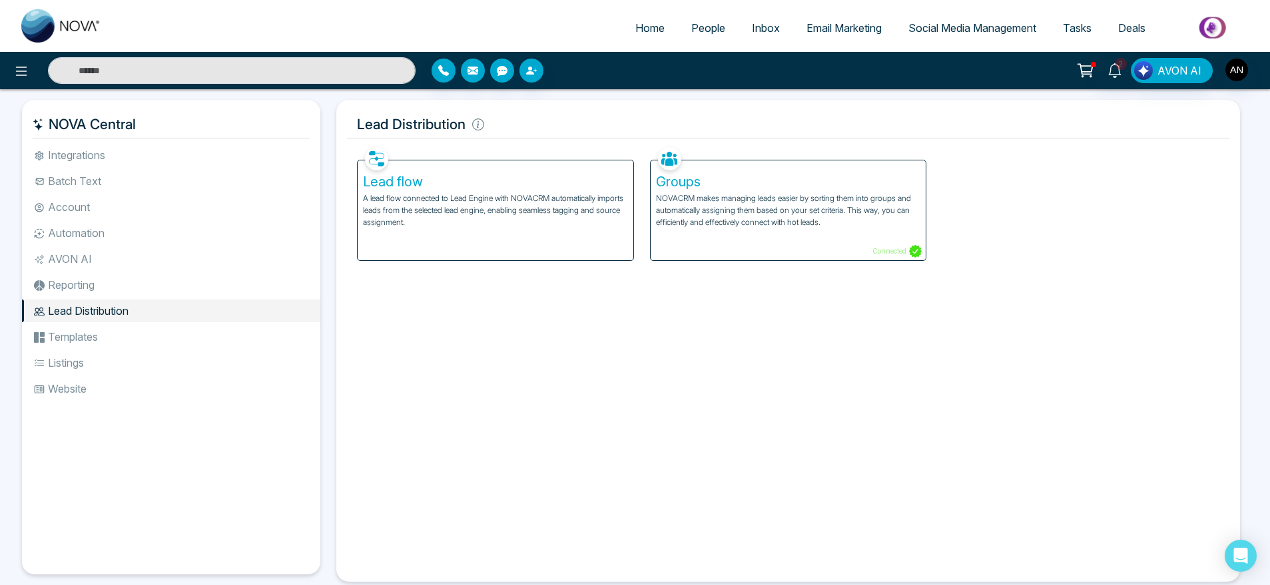
click at [109, 340] on li "Templates" at bounding box center [171, 337] width 298 height 23
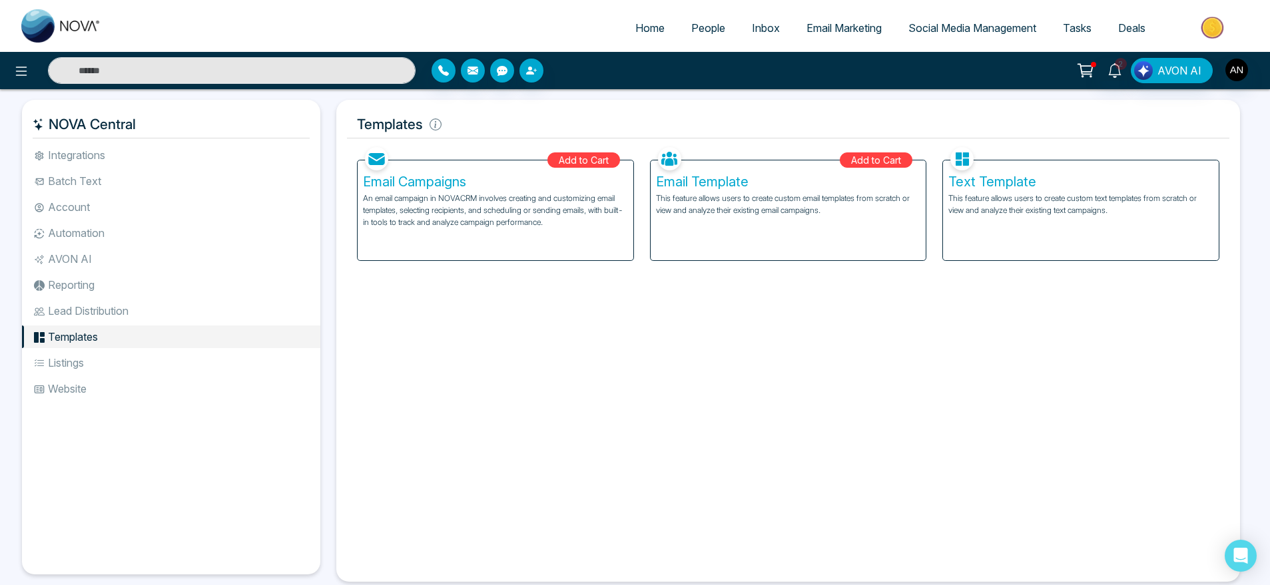
drag, startPoint x: 349, startPoint y: 125, endPoint x: 511, endPoint y: 124, distance: 162.5
click at [511, 124] on h5 "Templates" at bounding box center [788, 125] width 882 height 28
click at [994, 220] on div "Text Template This feature allows users to create custom text templates from sc…" at bounding box center [1081, 210] width 276 height 100
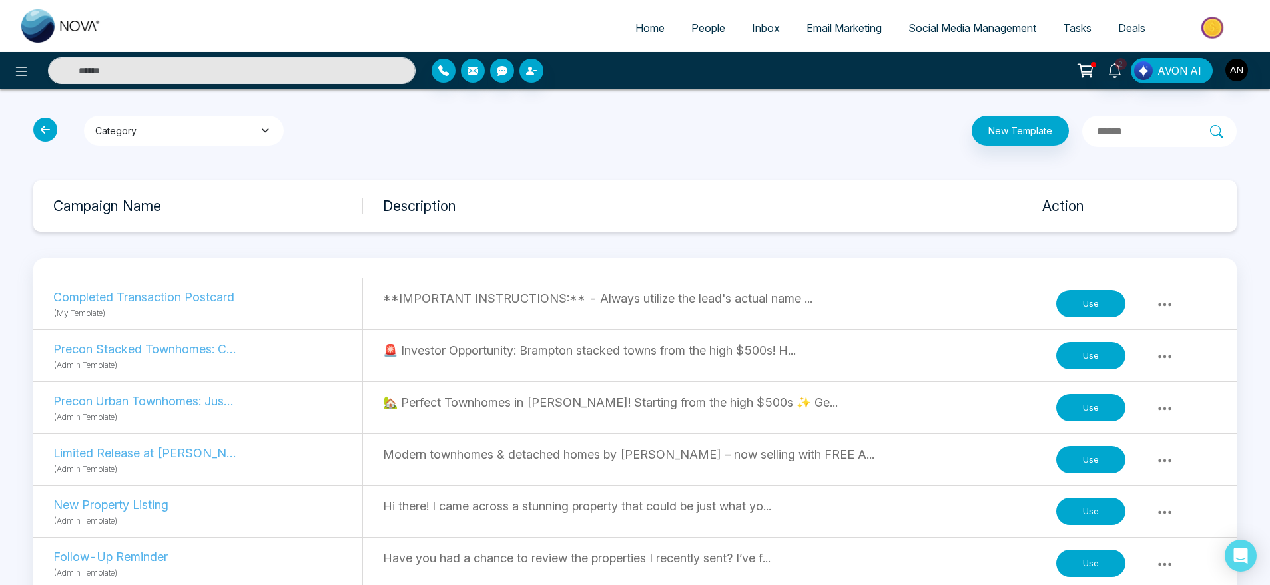
click at [265, 126] on icon "button" at bounding box center [265, 130] width 14 height 9
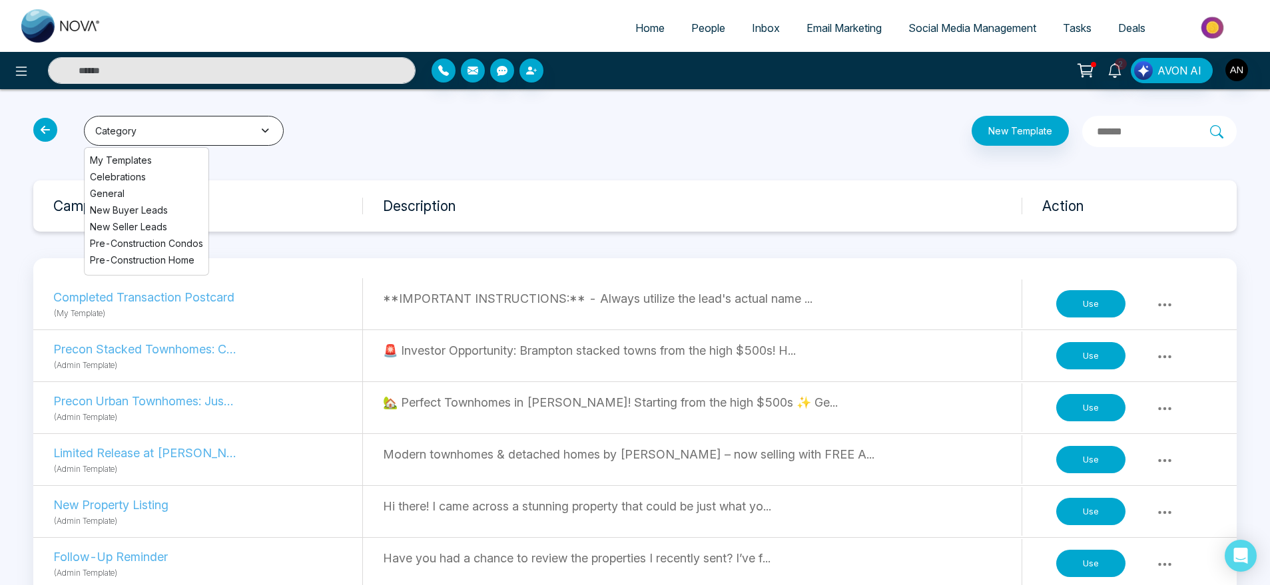
click at [265, 126] on icon "button" at bounding box center [265, 130] width 14 height 9
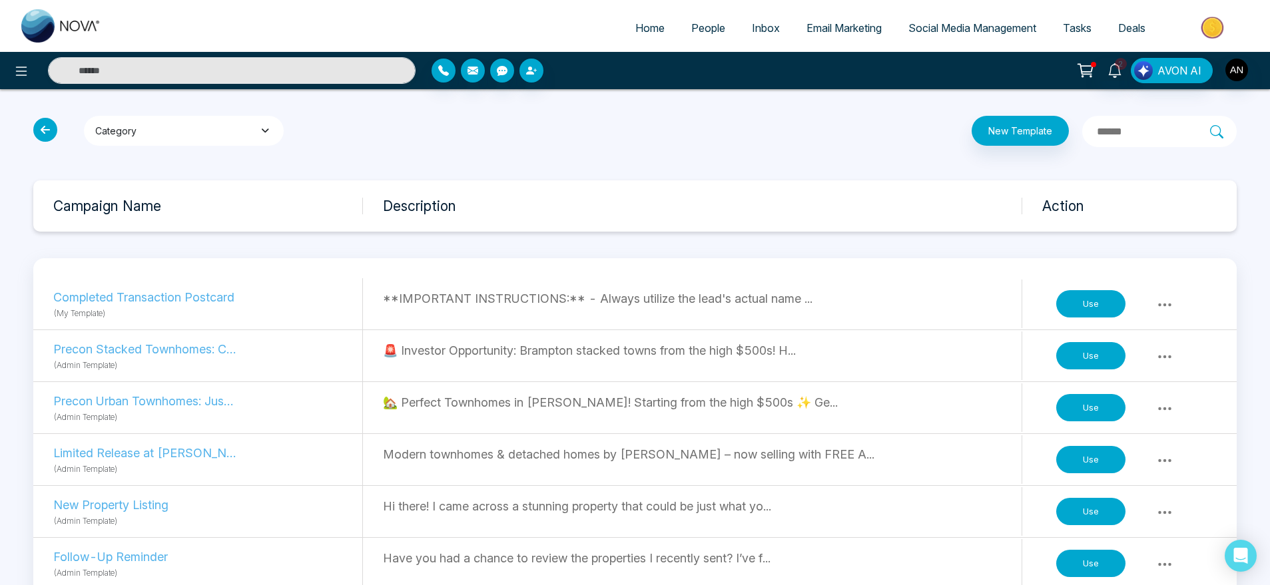
click at [239, 129] on button "Category" at bounding box center [184, 131] width 200 height 30
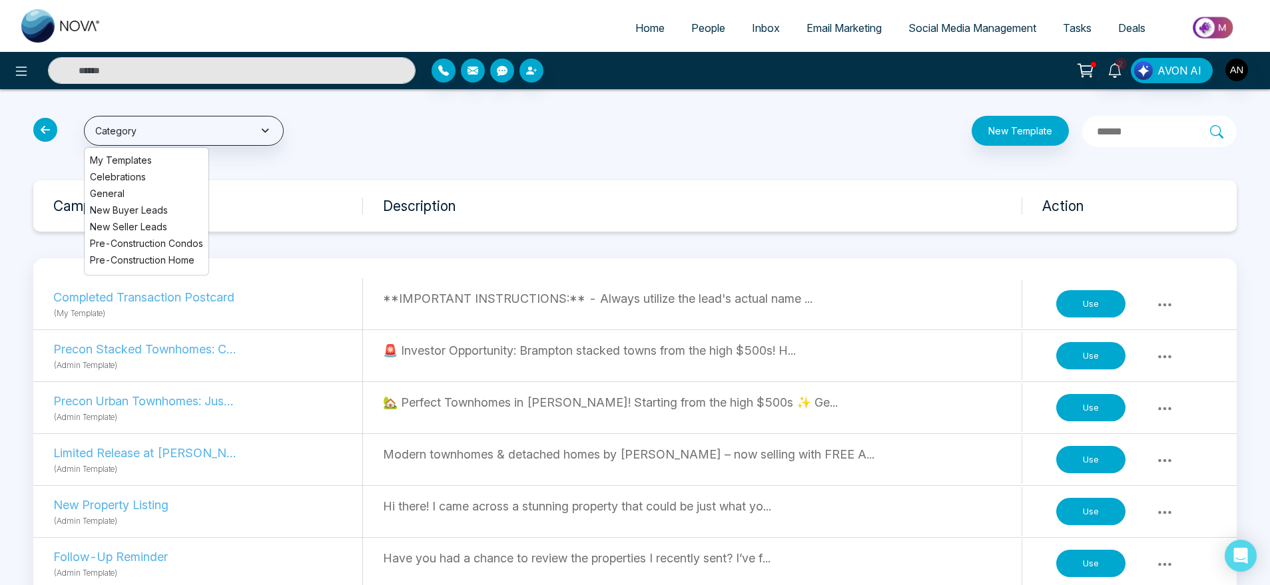
click at [419, 144] on div "Category My Templates Celebrations General New Buyer Leads New Seller Leads Pre…" at bounding box center [228, 131] width 406 height 31
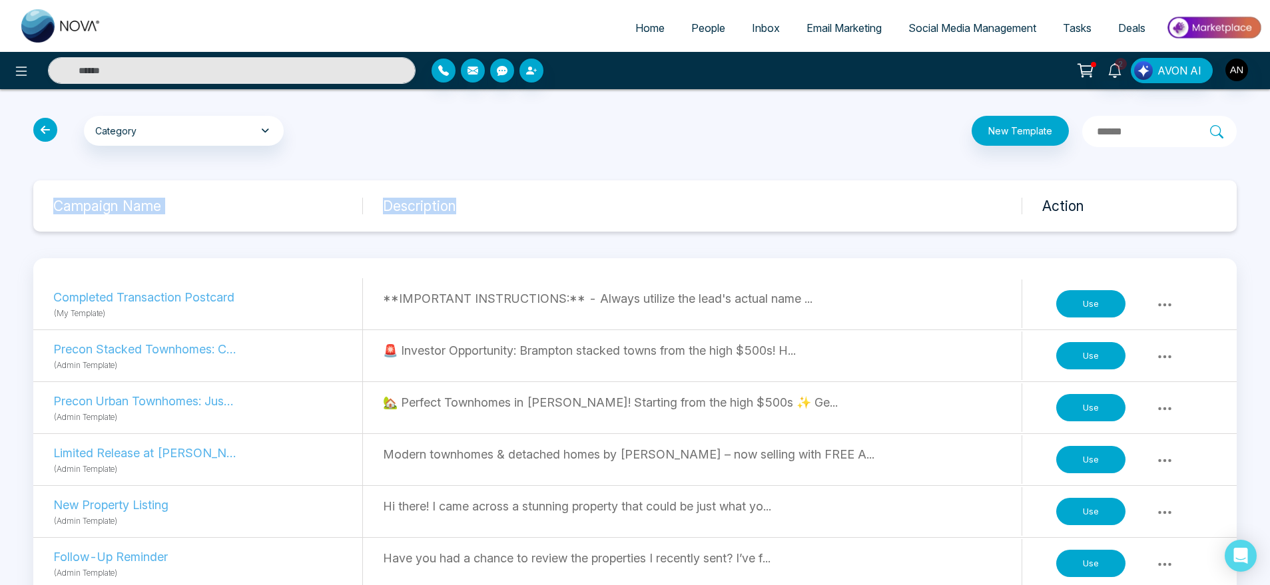
drag, startPoint x: 44, startPoint y: 204, endPoint x: 677, endPoint y: 211, distance: 632.6
click at [677, 211] on div "Campaign Name Description Action" at bounding box center [634, 205] width 1203 height 51
click at [896, 181] on div "Campaign Name Description Action" at bounding box center [634, 205] width 1203 height 51
click at [1056, 205] on h3 "Action" at bounding box center [1139, 206] width 194 height 17
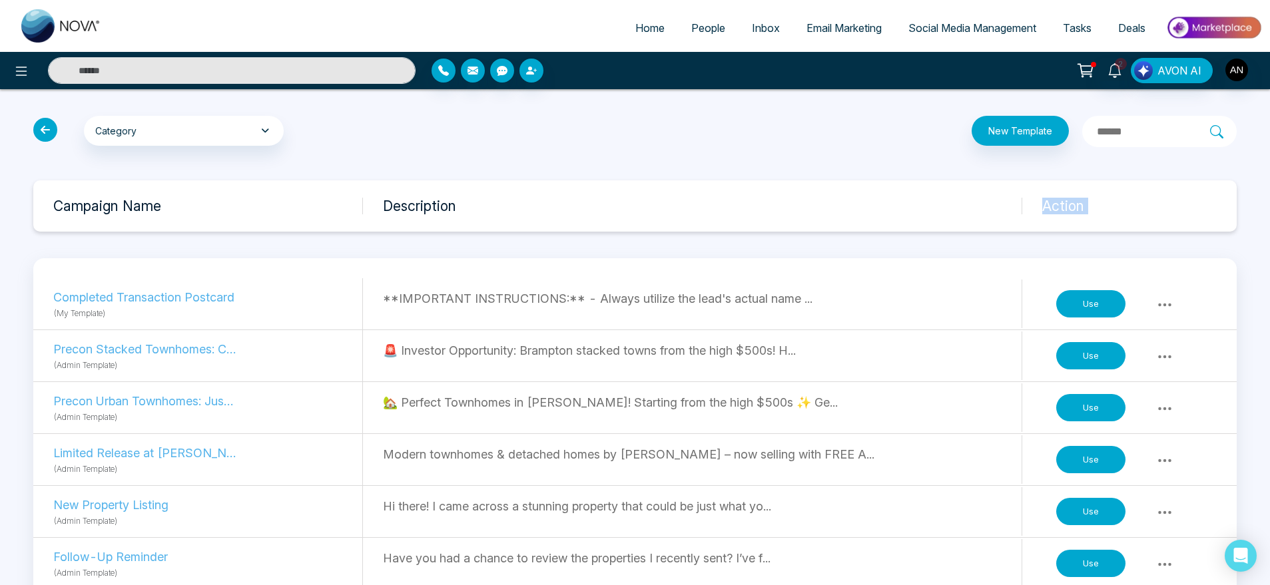
click at [1056, 205] on h3 "Action" at bounding box center [1139, 206] width 194 height 17
click at [1095, 129] on input "text" at bounding box center [1152, 131] width 115 height 17
click at [451, 192] on div "Campaign Name Description Action" at bounding box center [634, 205] width 1203 height 51
drag, startPoint x: 382, startPoint y: 204, endPoint x: 486, endPoint y: 208, distance: 104.0
click at [486, 208] on div "Campaign Name Description Action" at bounding box center [634, 205] width 1203 height 51
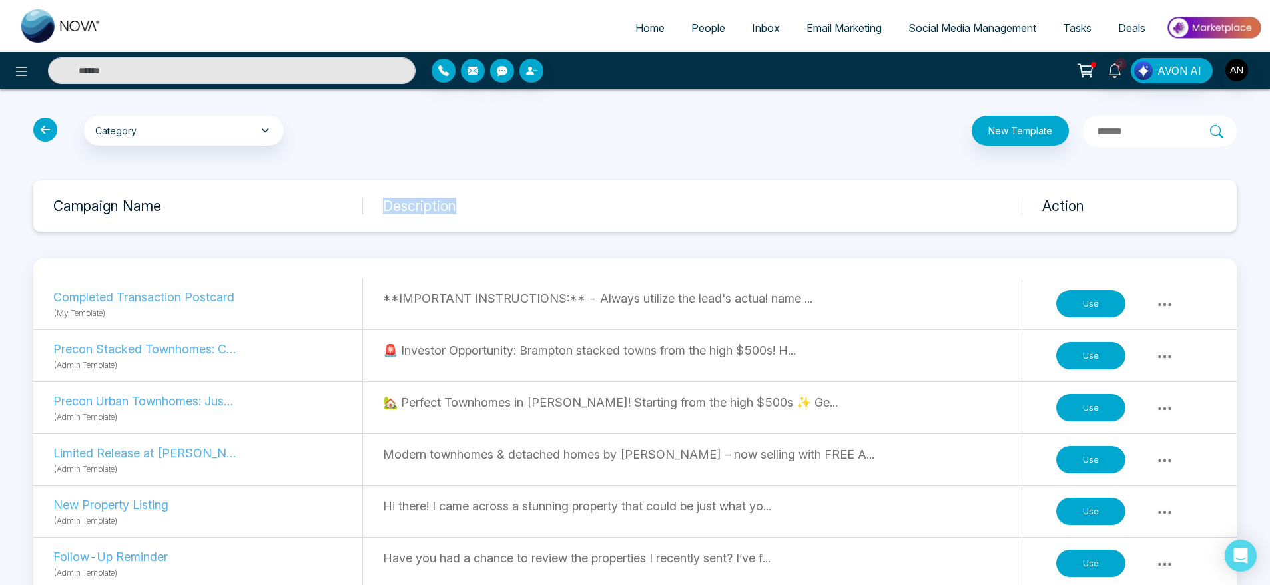
click at [486, 208] on h3 "Description" at bounding box center [702, 206] width 639 height 17
click at [43, 131] on icon at bounding box center [45, 130] width 24 height 24
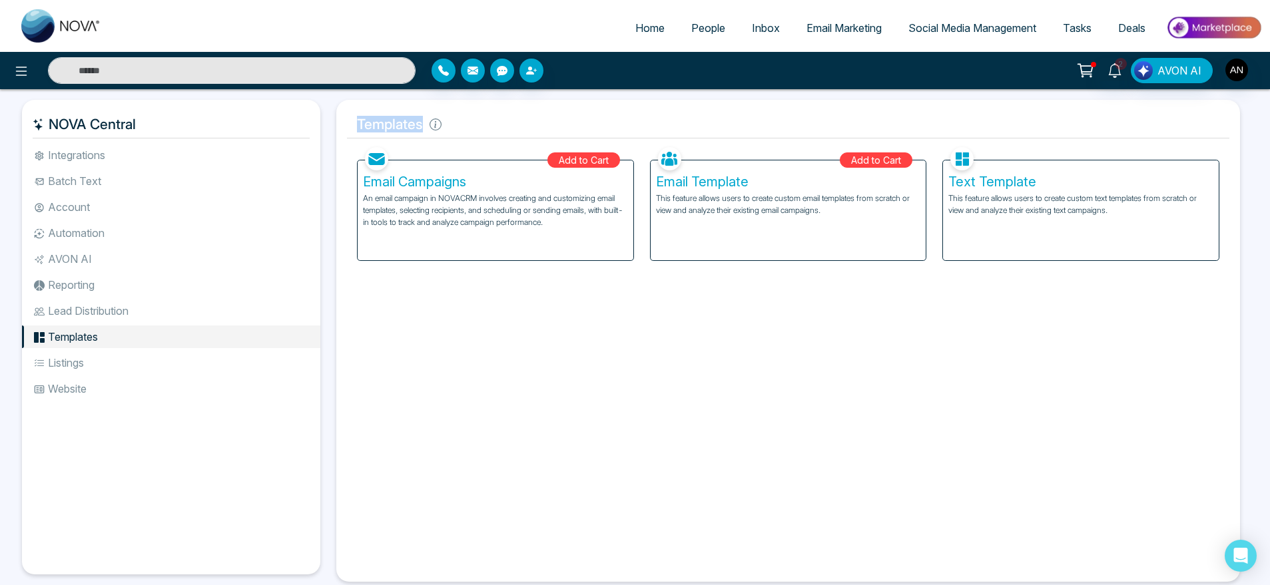
drag, startPoint x: 351, startPoint y: 123, endPoint x: 517, endPoint y: 117, distance: 166.6
click at [517, 117] on h5 "Templates" at bounding box center [788, 125] width 882 height 28
click at [563, 206] on p "An email campaign in NOVACRM involves creating and customizing email templates,…" at bounding box center [495, 210] width 265 height 36
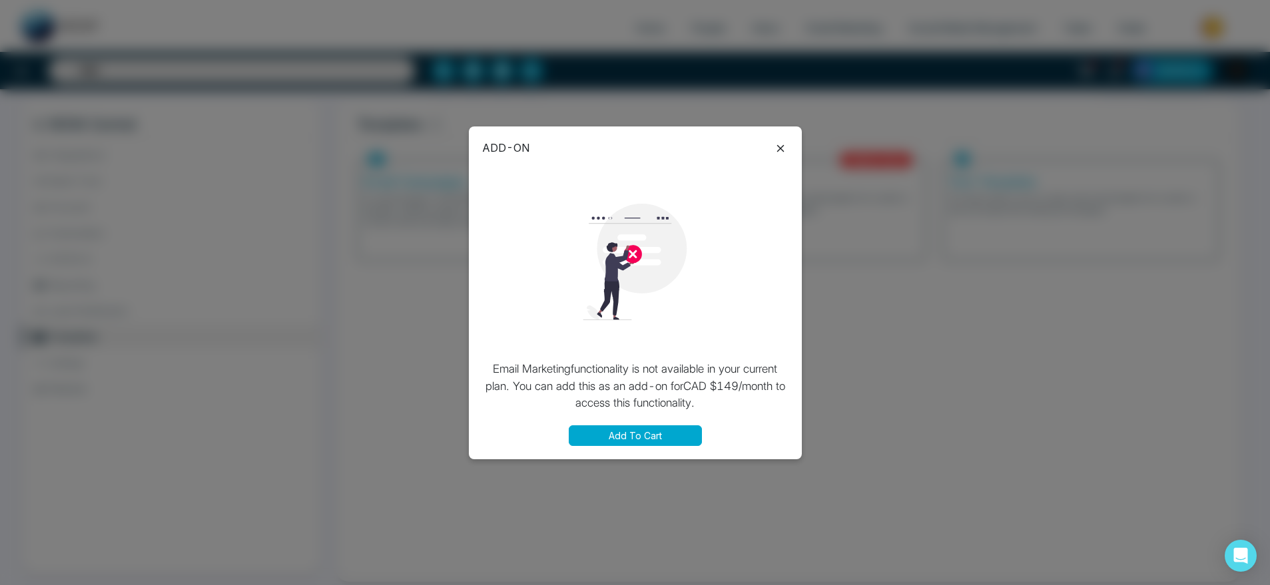
click at [656, 425] on button "Add To Cart" at bounding box center [635, 435] width 133 height 21
click at [656, 425] on button "Please wait..." at bounding box center [635, 435] width 133 height 21
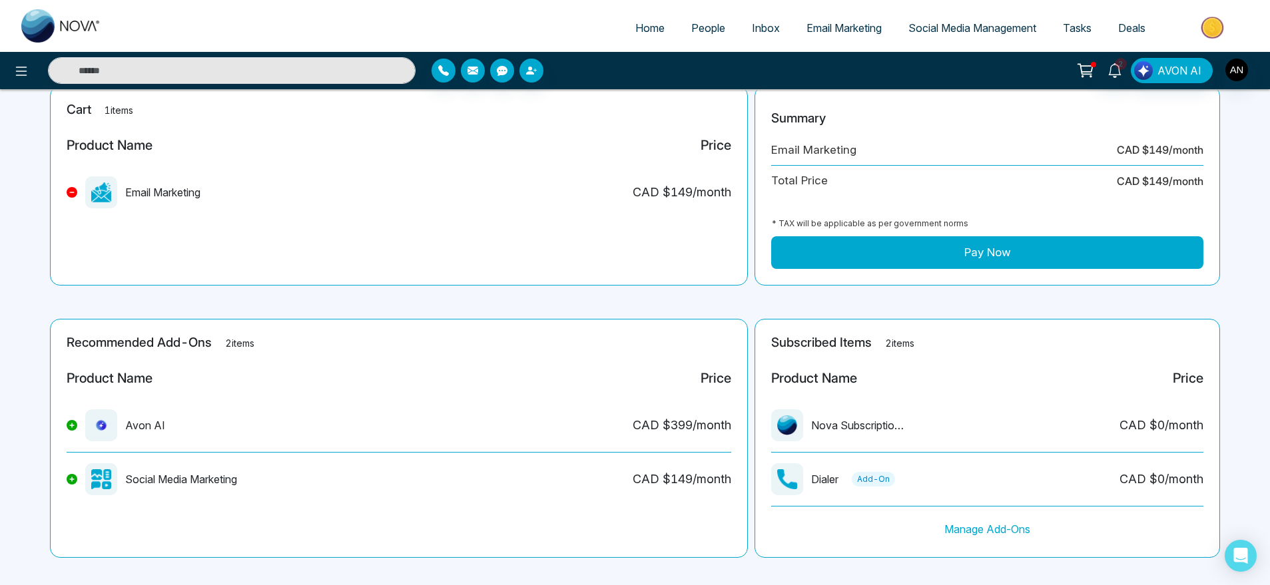
scroll to position [90, 0]
click at [944, 246] on button "Pay Now" at bounding box center [987, 252] width 432 height 33
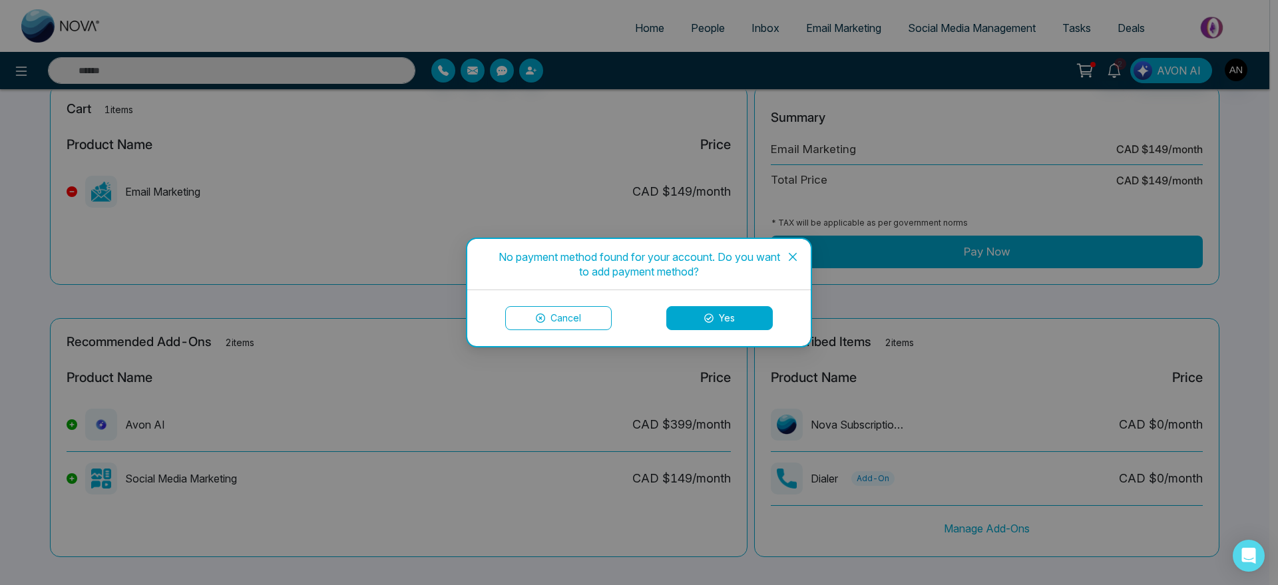
click at [735, 316] on button "Yes" at bounding box center [720, 318] width 107 height 24
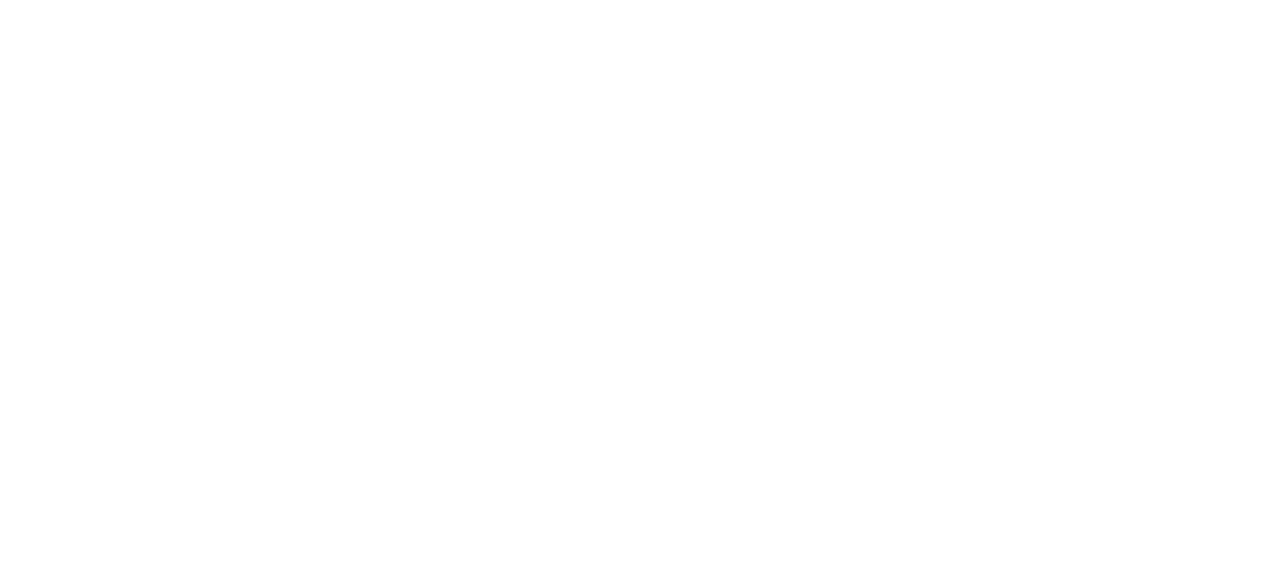
select select "*"
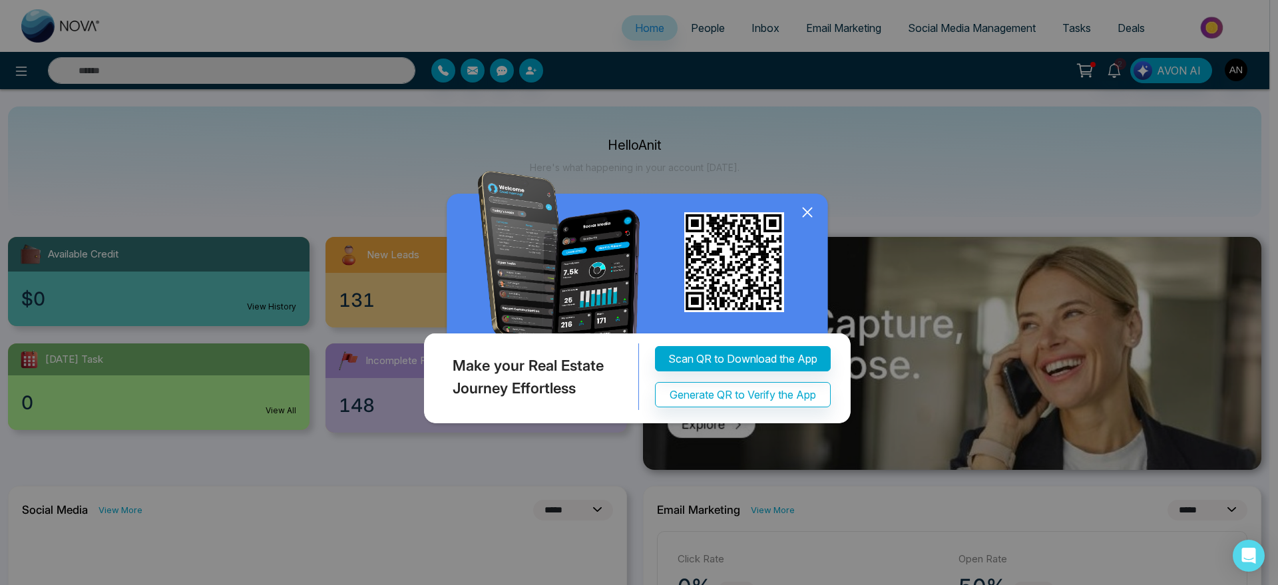
click at [809, 218] on icon at bounding box center [808, 212] width 20 height 20
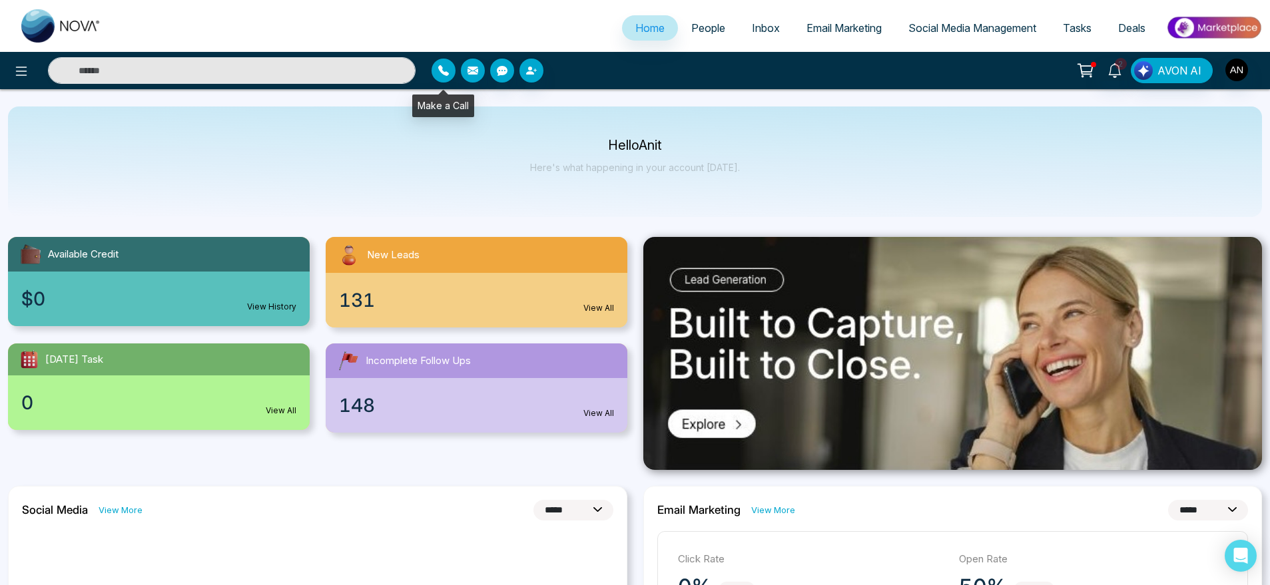
click at [448, 72] on icon "button" at bounding box center [443, 70] width 11 height 11
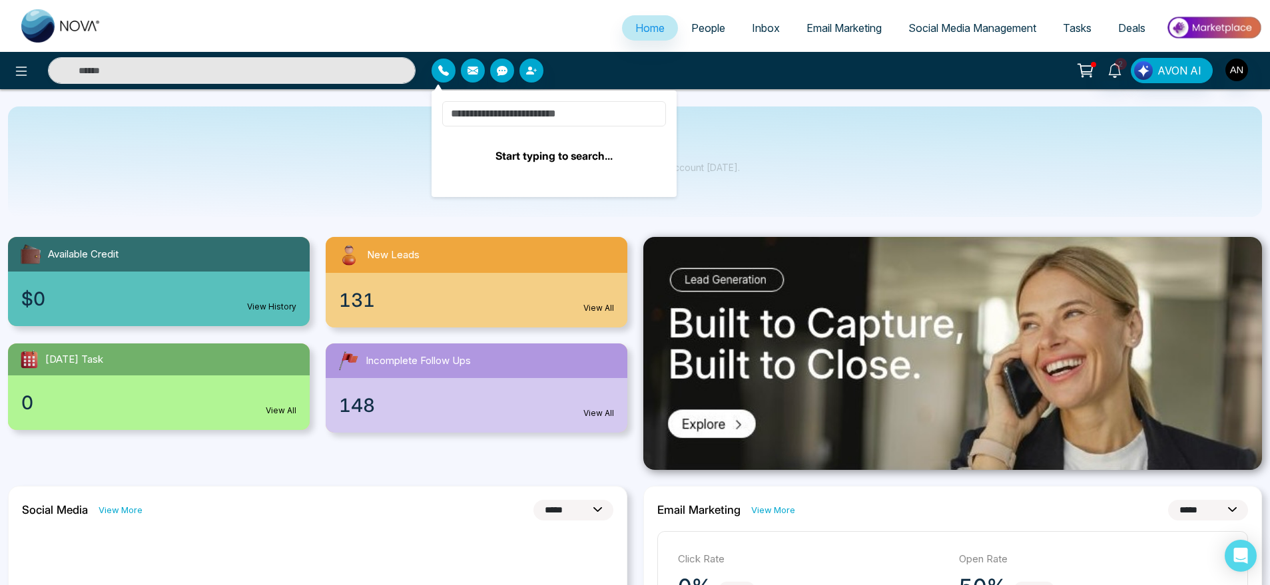
click at [545, 112] on input at bounding box center [554, 113] width 224 height 25
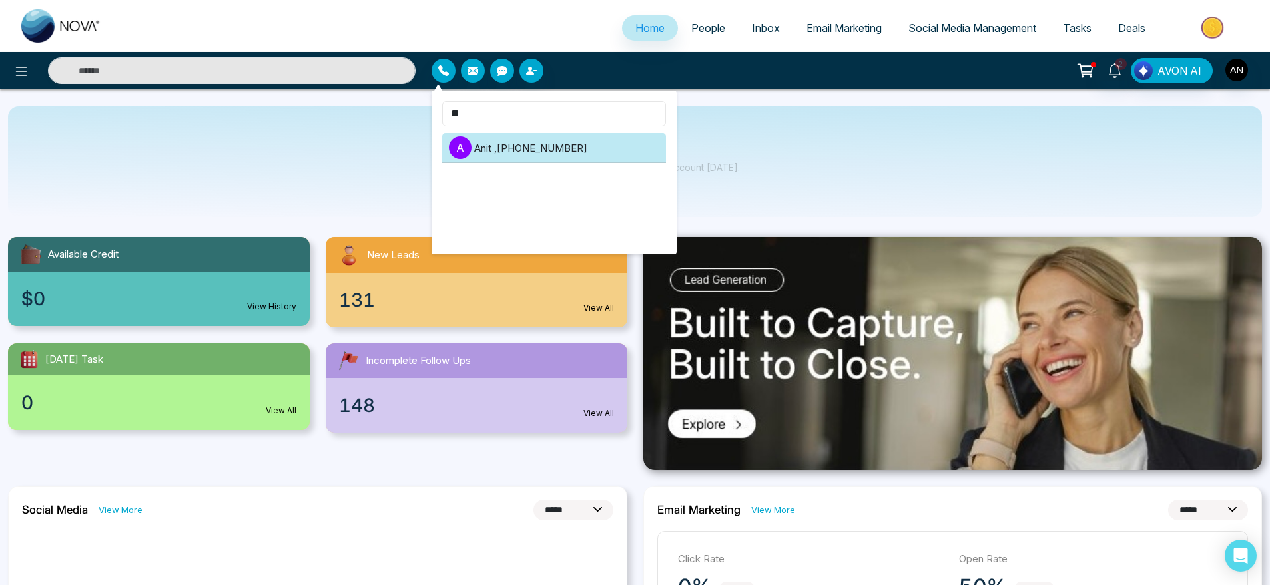
type input "**"
click at [511, 146] on li "A Anit , +919930053035" at bounding box center [554, 148] width 224 height 30
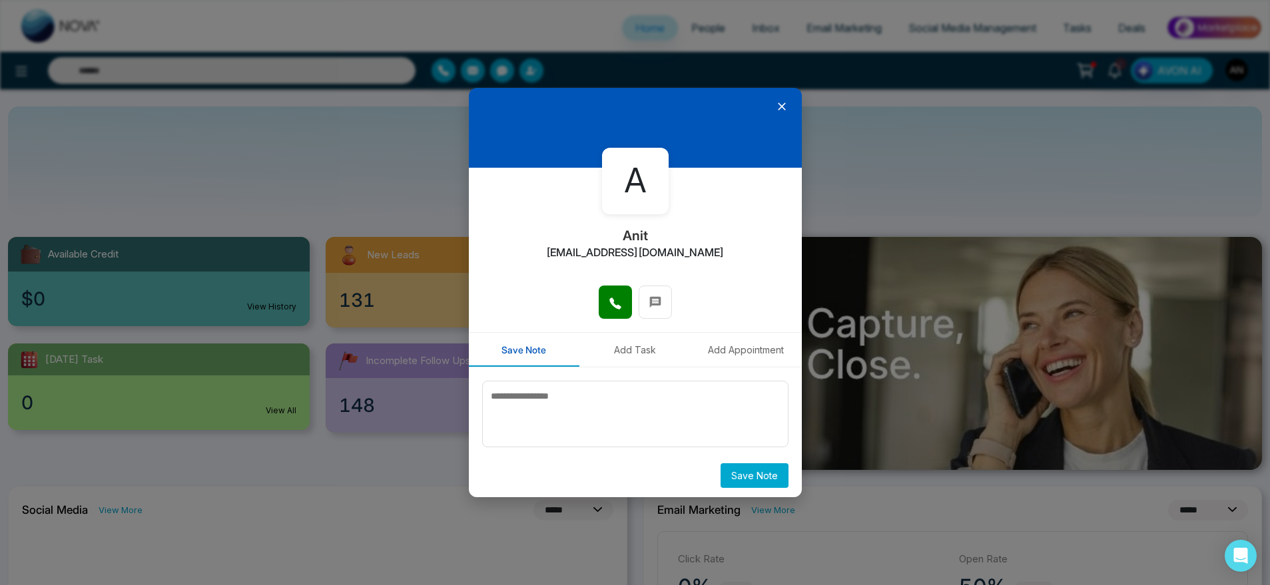
click at [629, 305] on div at bounding box center [635, 309] width 333 height 47
click at [603, 304] on button at bounding box center [615, 302] width 33 height 33
click at [762, 104] on div at bounding box center [635, 128] width 333 height 80
click at [775, 104] on icon at bounding box center [781, 106] width 13 height 13
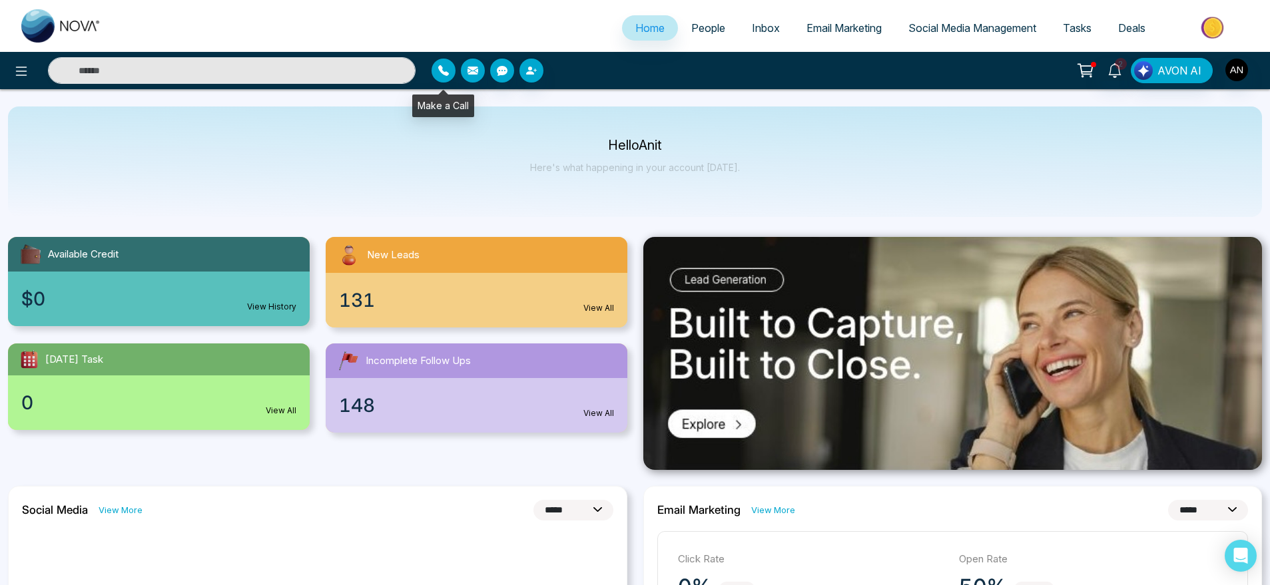
click at [445, 63] on button "button" at bounding box center [443, 71] width 24 height 24
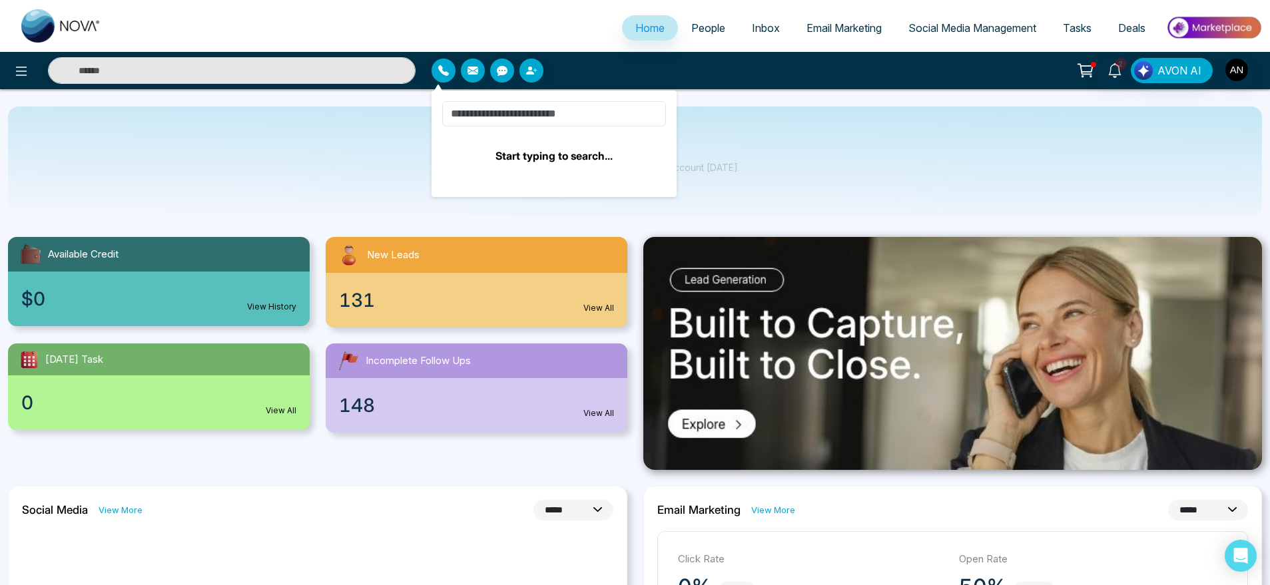
click at [579, 109] on input at bounding box center [554, 113] width 224 height 25
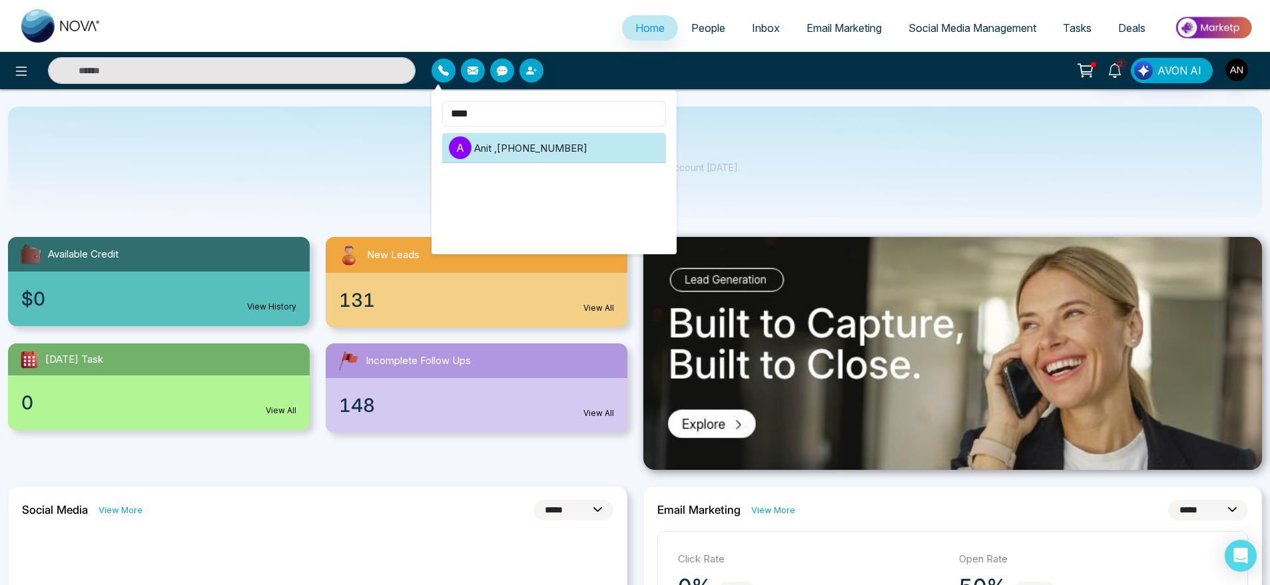
type input "****"
click at [489, 156] on li "A Anit , +919930053035" at bounding box center [554, 148] width 224 height 30
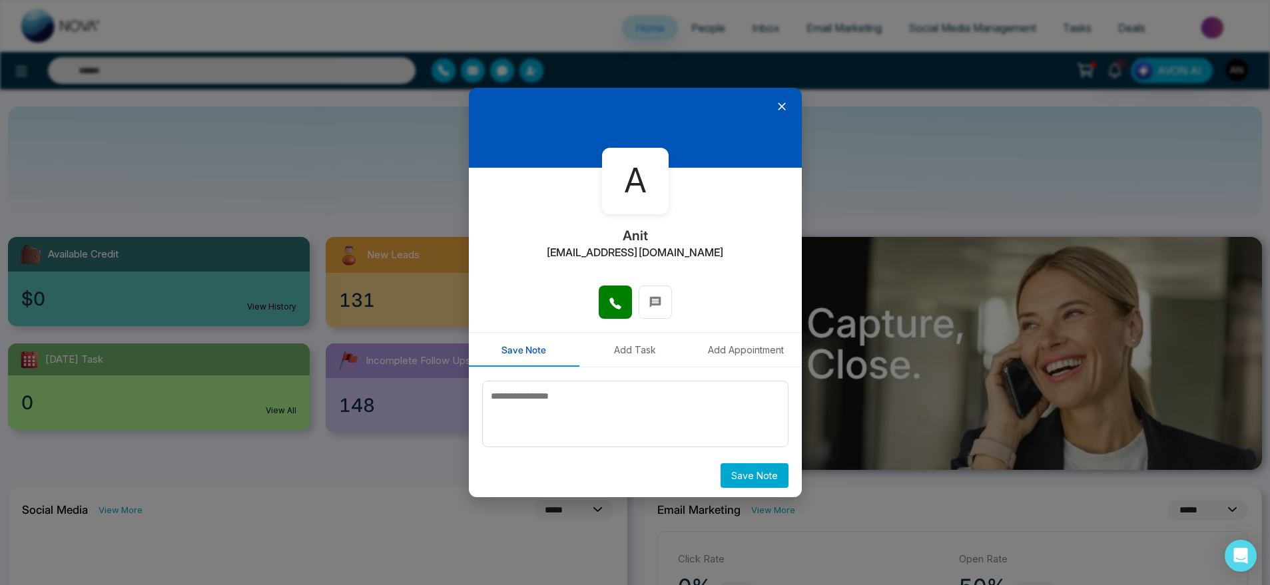
scroll to position [4, 0]
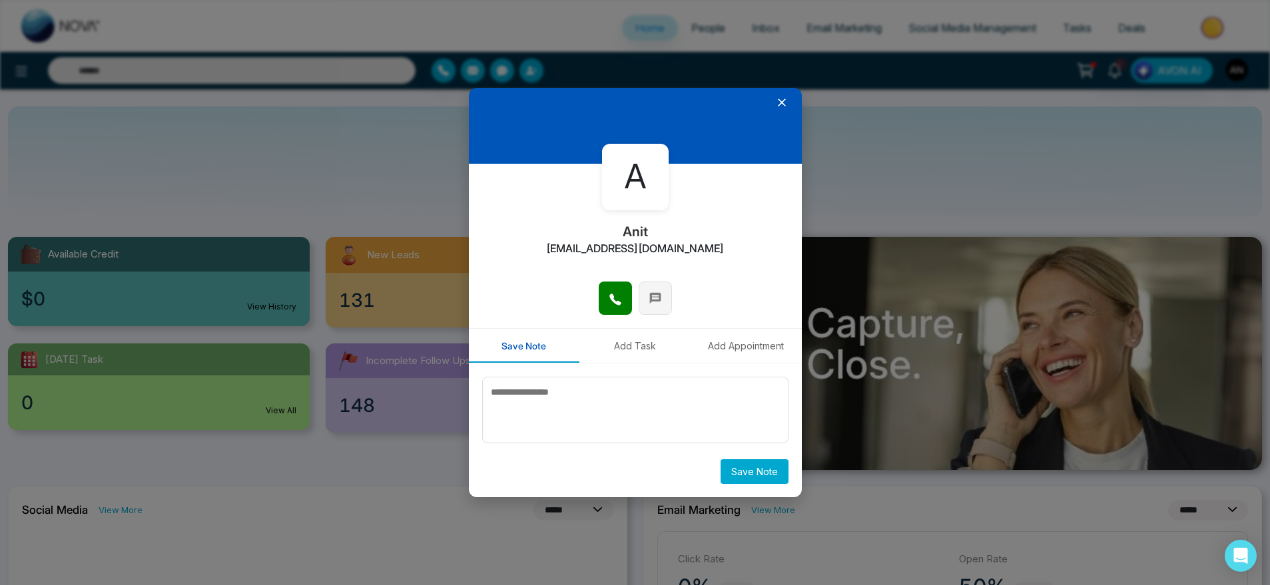
click at [657, 298] on icon at bounding box center [655, 298] width 13 height 13
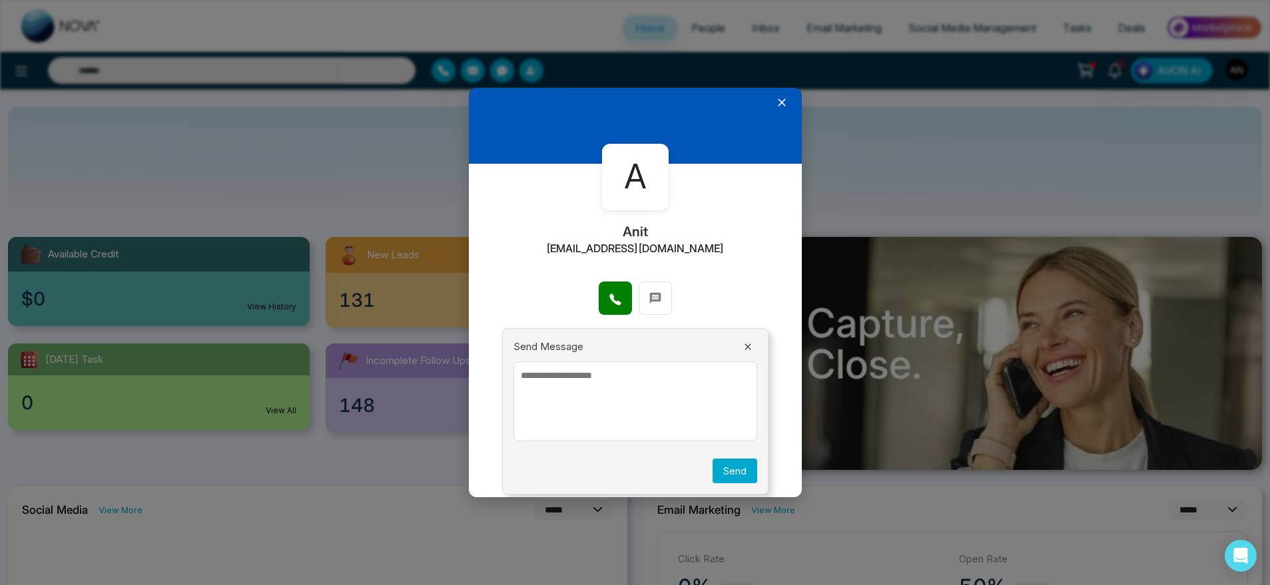
click at [641, 367] on textarea at bounding box center [635, 402] width 244 height 80
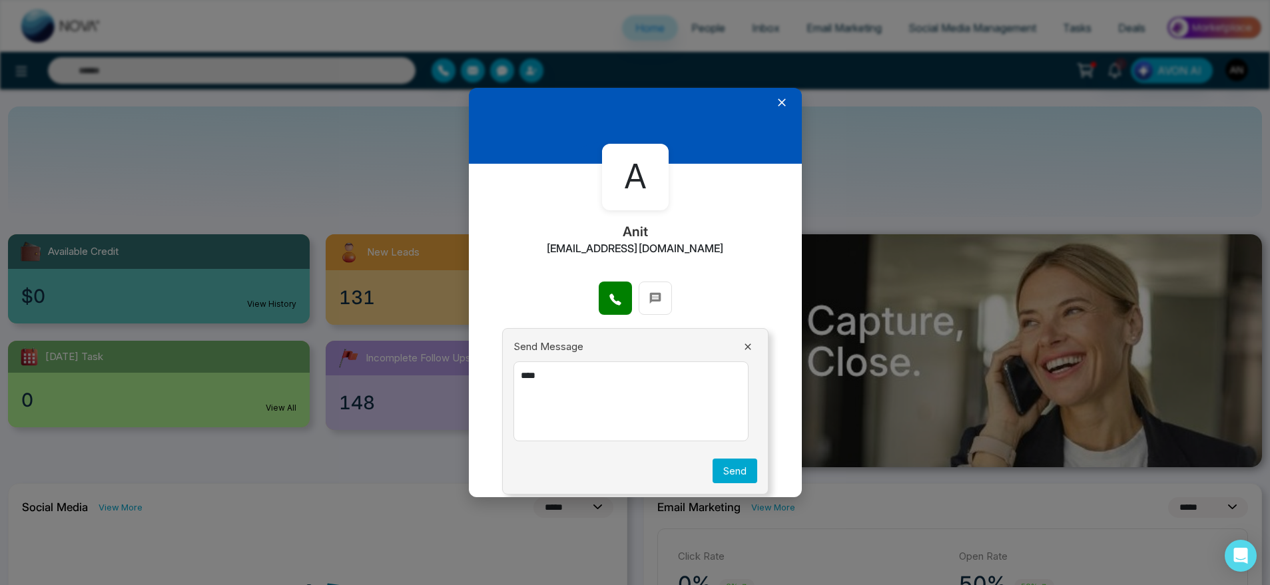
type textarea "****"
click at [714, 480] on button "Send" at bounding box center [734, 471] width 45 height 25
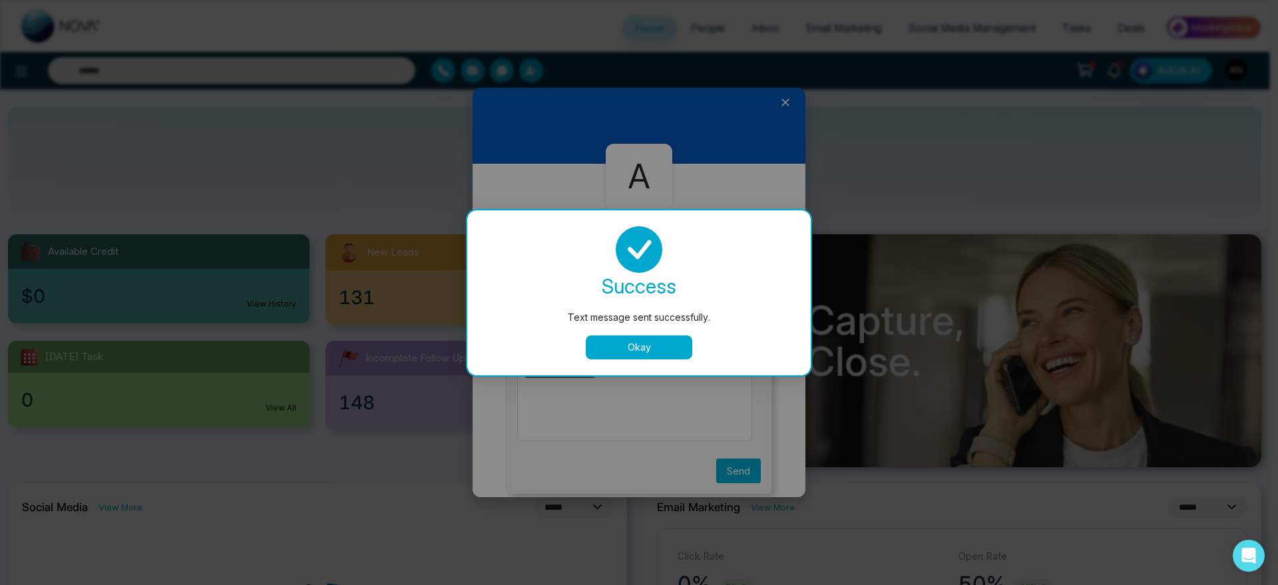
click at [653, 346] on button "Okay" at bounding box center [639, 348] width 107 height 24
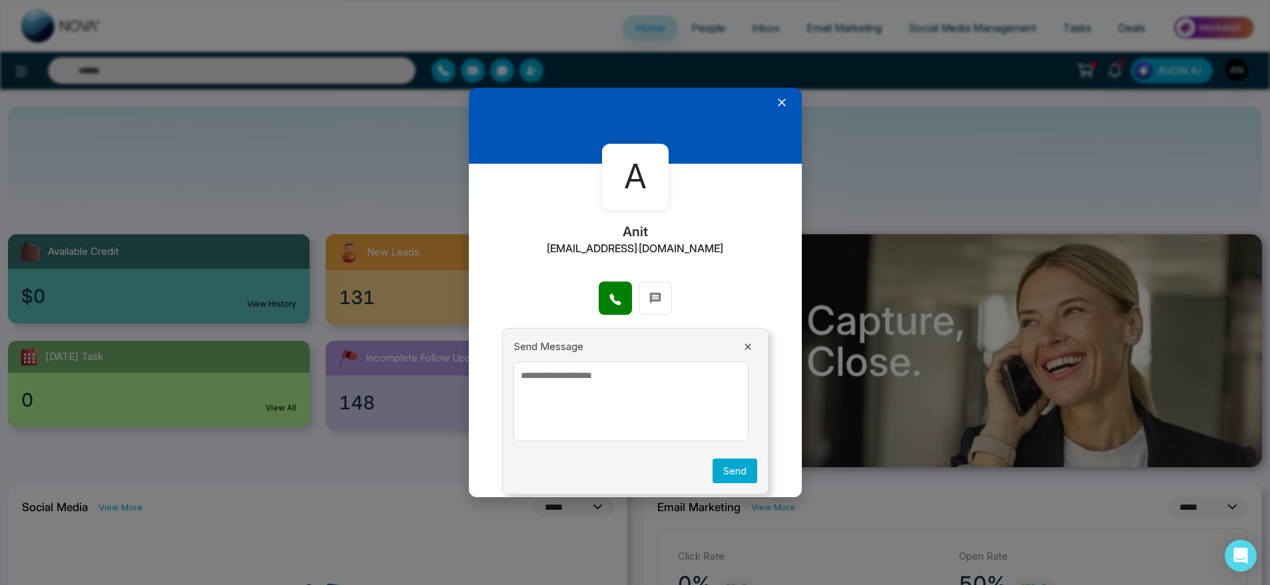
click at [742, 344] on icon at bounding box center [747, 347] width 11 height 11
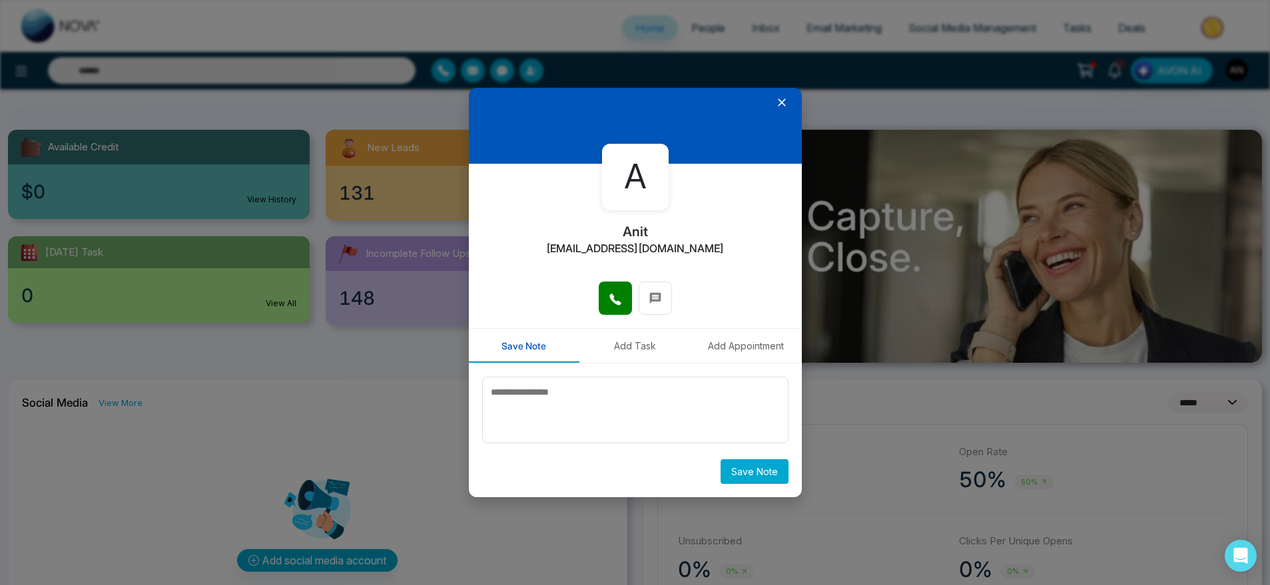
scroll to position [121, 0]
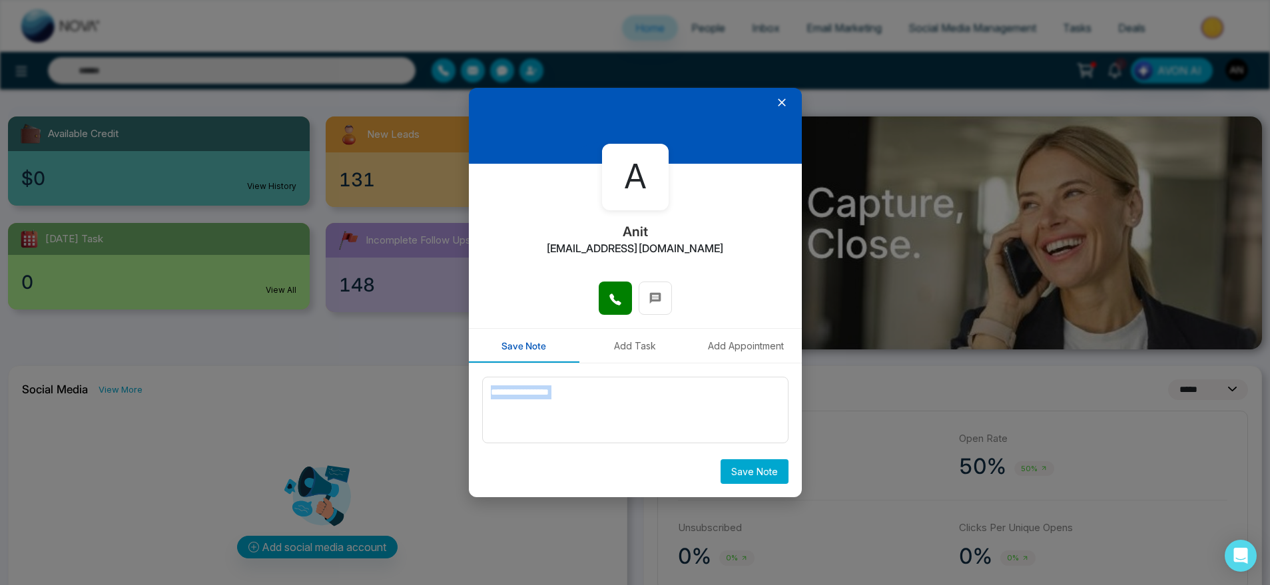
drag, startPoint x: 548, startPoint y: 462, endPoint x: 561, endPoint y: 422, distance: 41.9
click at [561, 422] on div "Save Note" at bounding box center [635, 430] width 306 height 107
click at [561, 422] on textarea at bounding box center [635, 410] width 306 height 67
click at [546, 415] on textarea at bounding box center [635, 410] width 306 height 67
type textarea "*****"
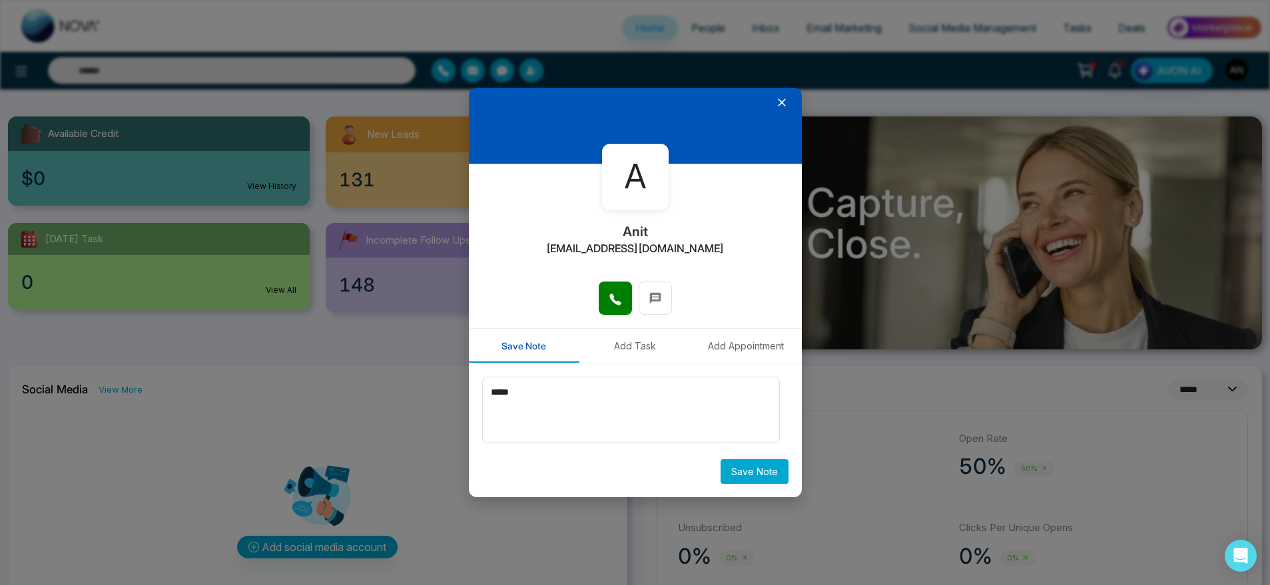
click at [758, 469] on button "Save Note" at bounding box center [754, 471] width 68 height 25
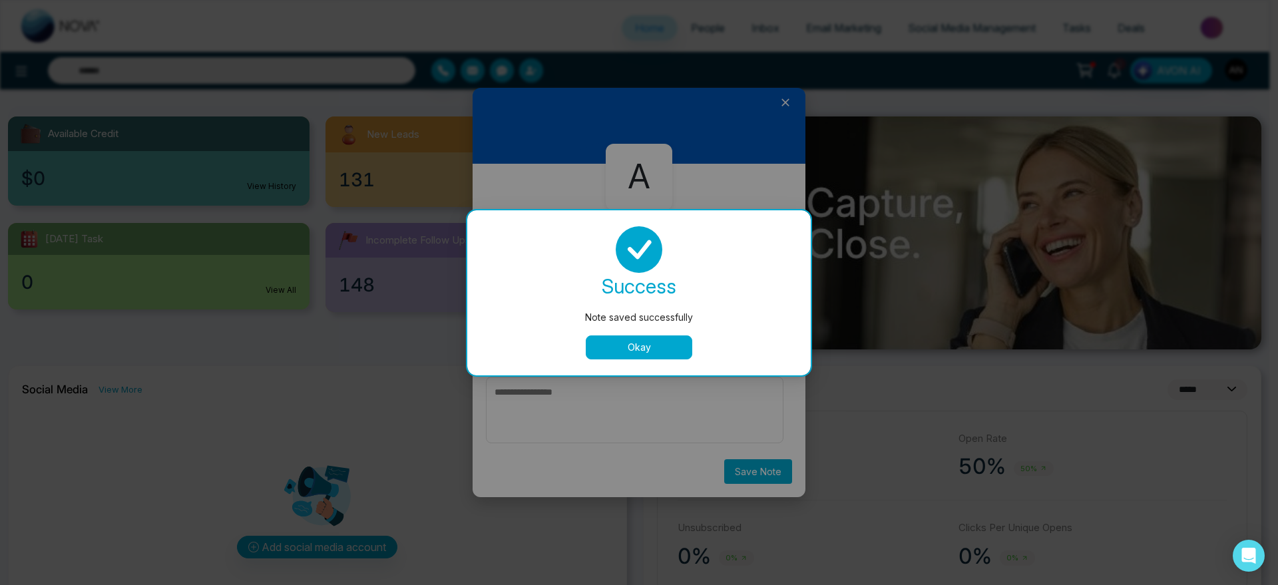
click at [619, 356] on button "Okay" at bounding box center [639, 348] width 107 height 24
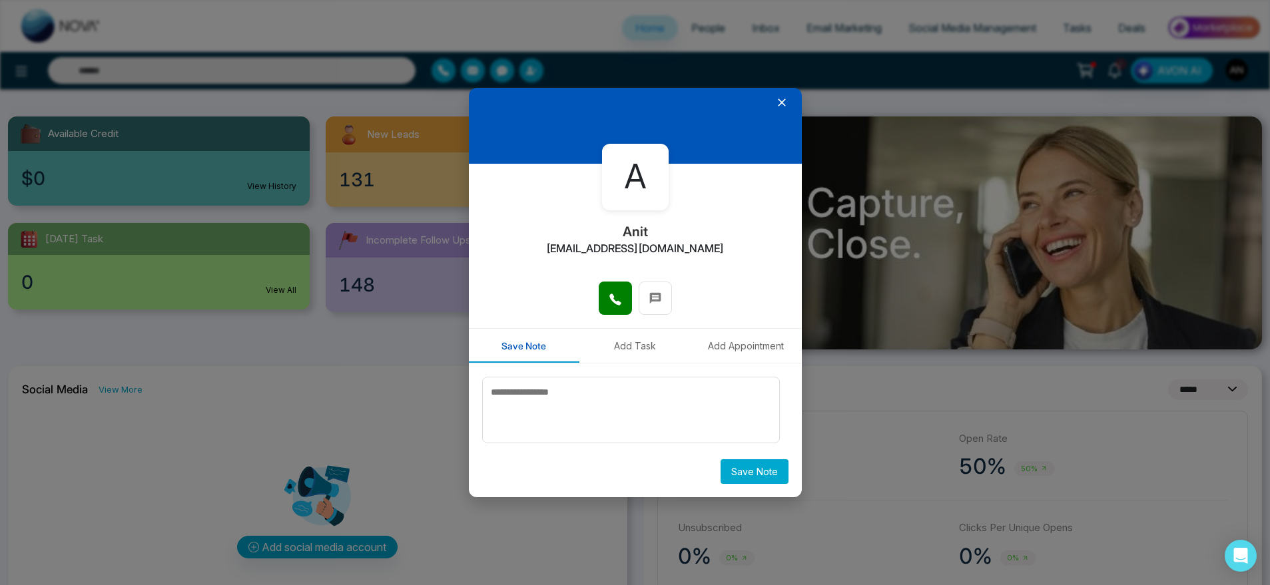
click at [592, 336] on button "Add Task" at bounding box center [634, 346] width 111 height 34
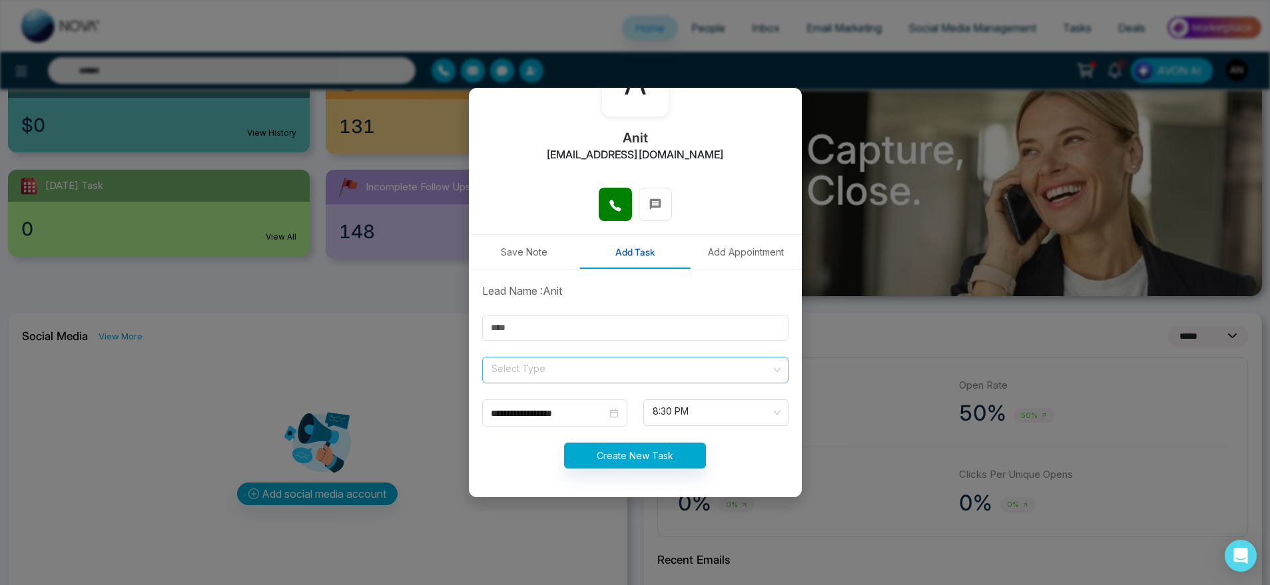
scroll to position [179, 0]
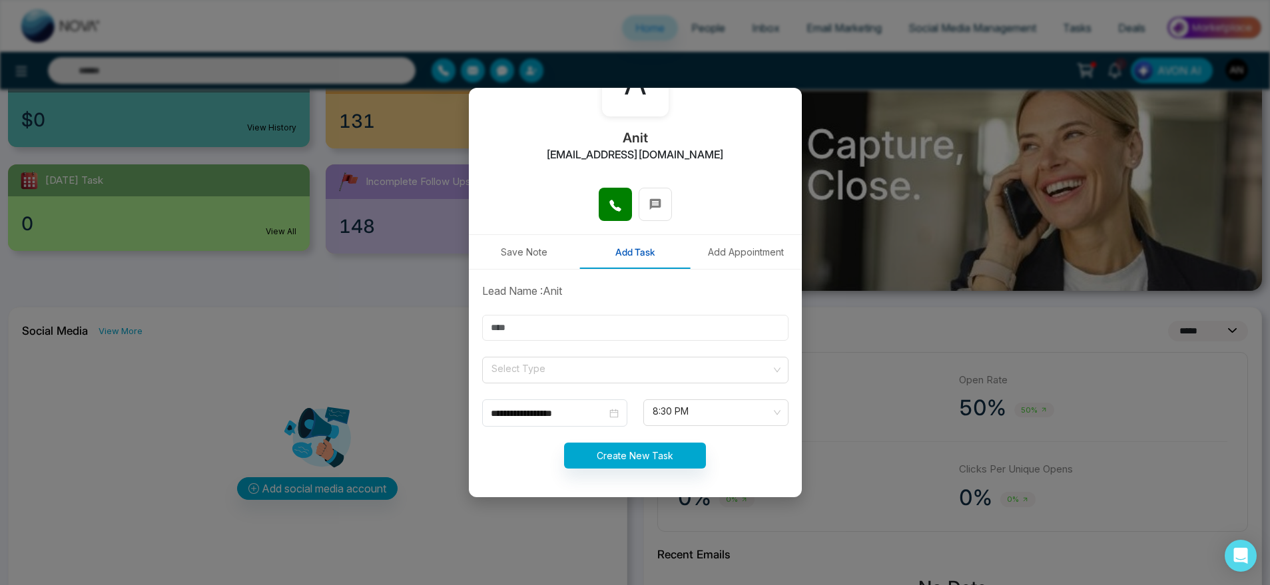
click at [583, 328] on input "text" at bounding box center [635, 328] width 306 height 26
click at [521, 335] on input "text" at bounding box center [635, 328] width 306 height 26
type input "*******"
click at [528, 380] on span at bounding box center [630, 370] width 281 height 25
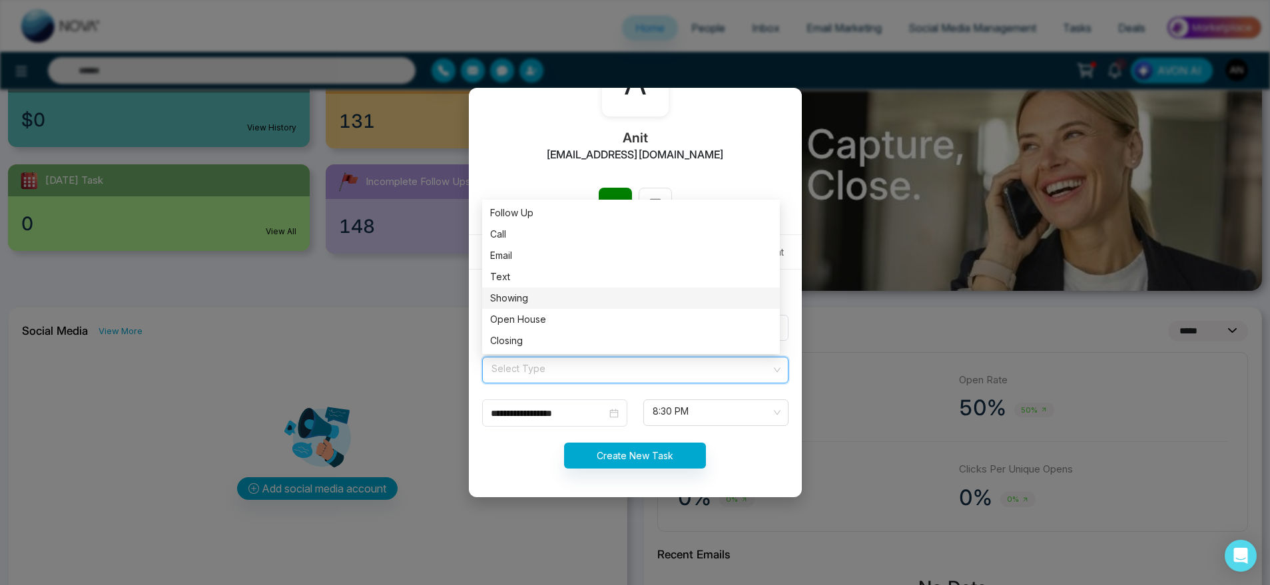
click at [533, 292] on div "Showing" at bounding box center [631, 298] width 282 height 15
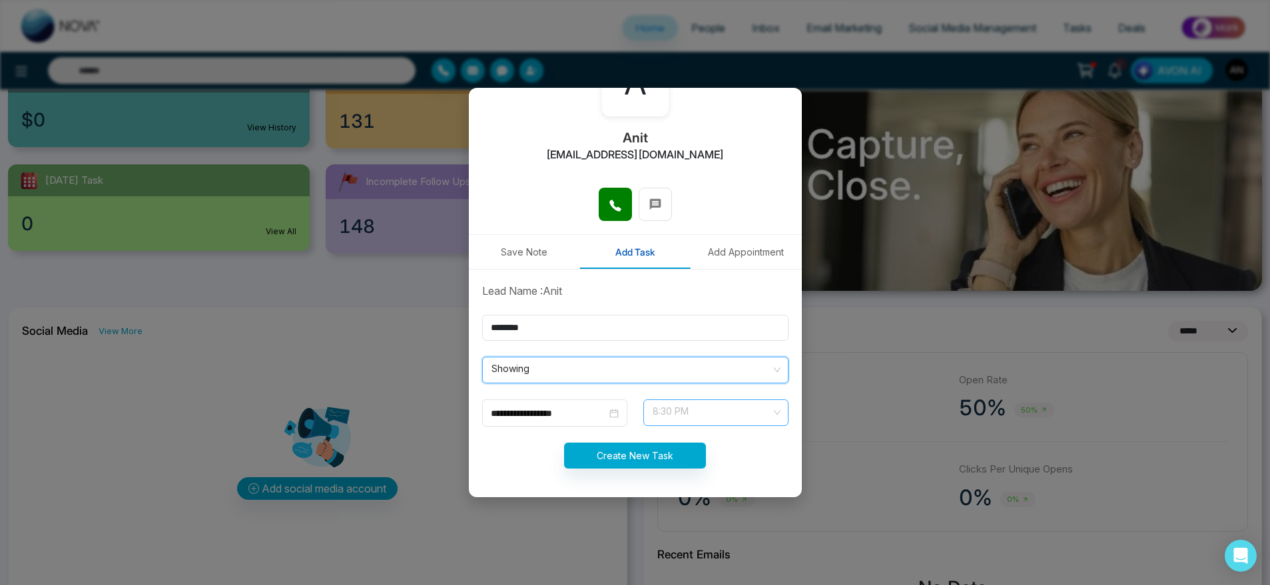
click at [659, 407] on span "8:30 PM" at bounding box center [716, 413] width 127 height 23
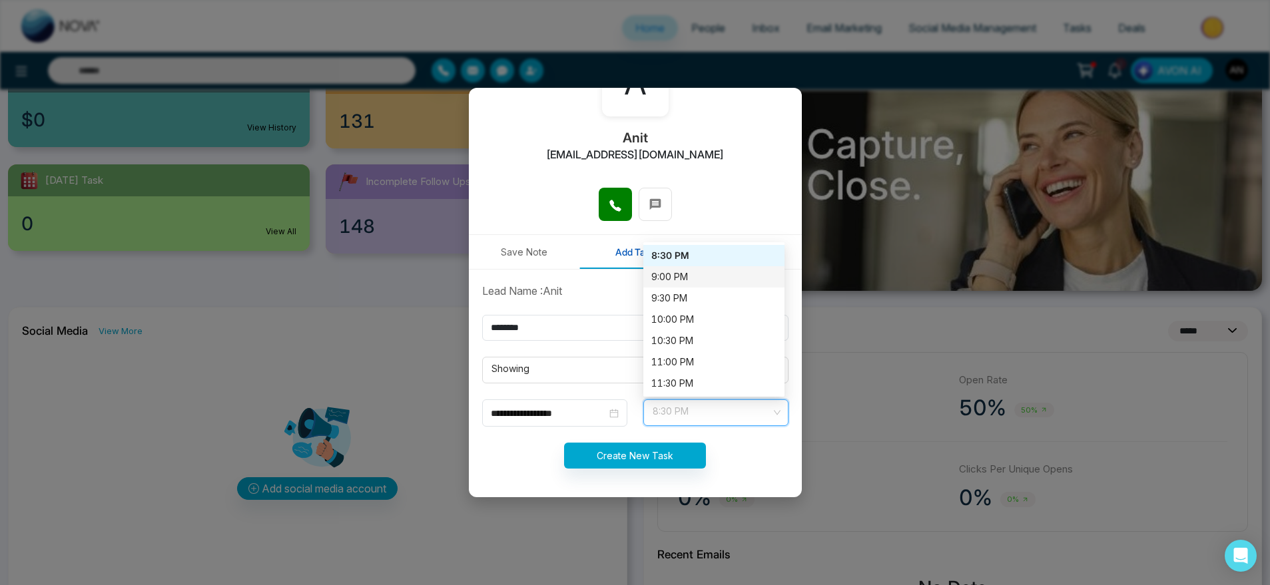
click at [664, 284] on div "9:00 PM" at bounding box center [713, 277] width 125 height 15
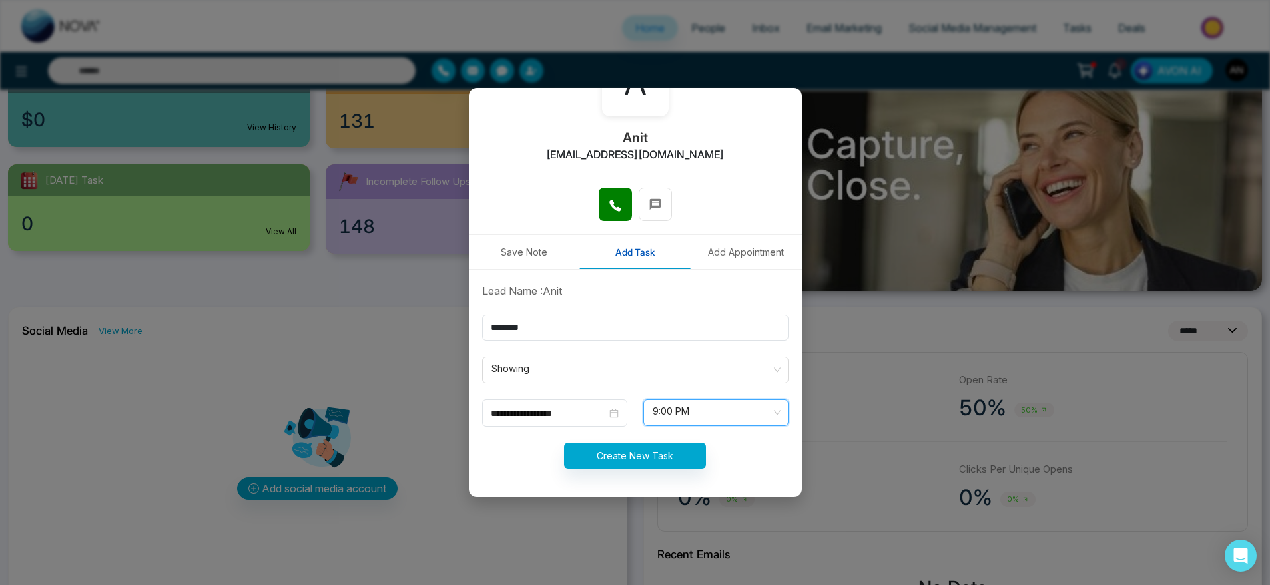
scroll to position [196, 0]
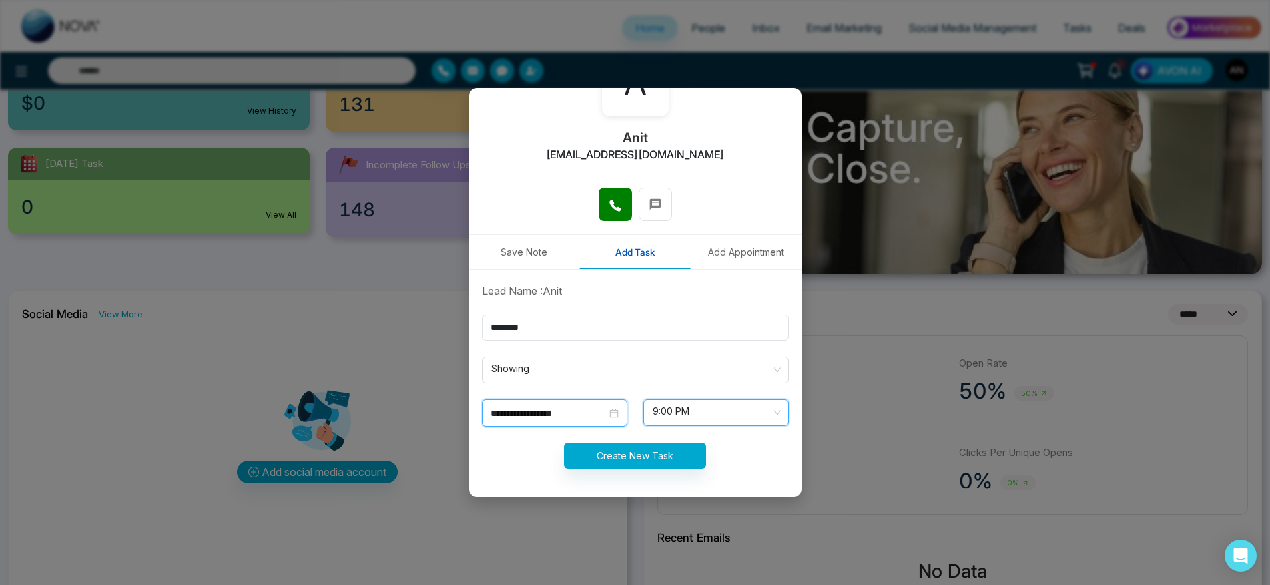
click at [569, 412] on input "**********" at bounding box center [549, 413] width 116 height 15
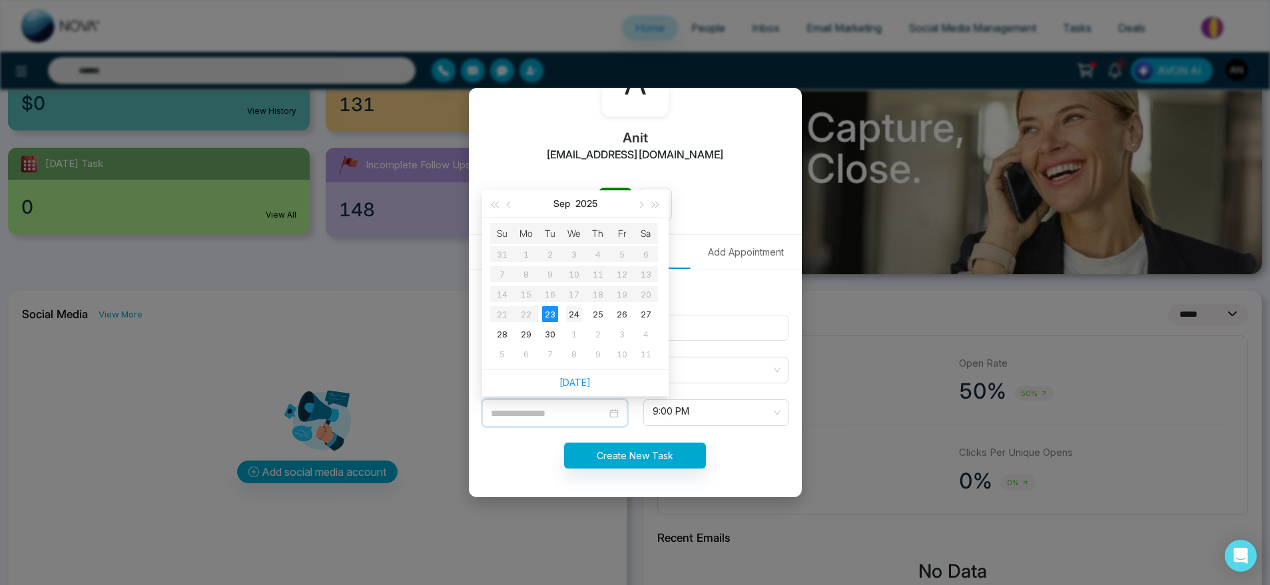
type input "**********"
click at [578, 317] on div "24" at bounding box center [574, 314] width 16 height 16
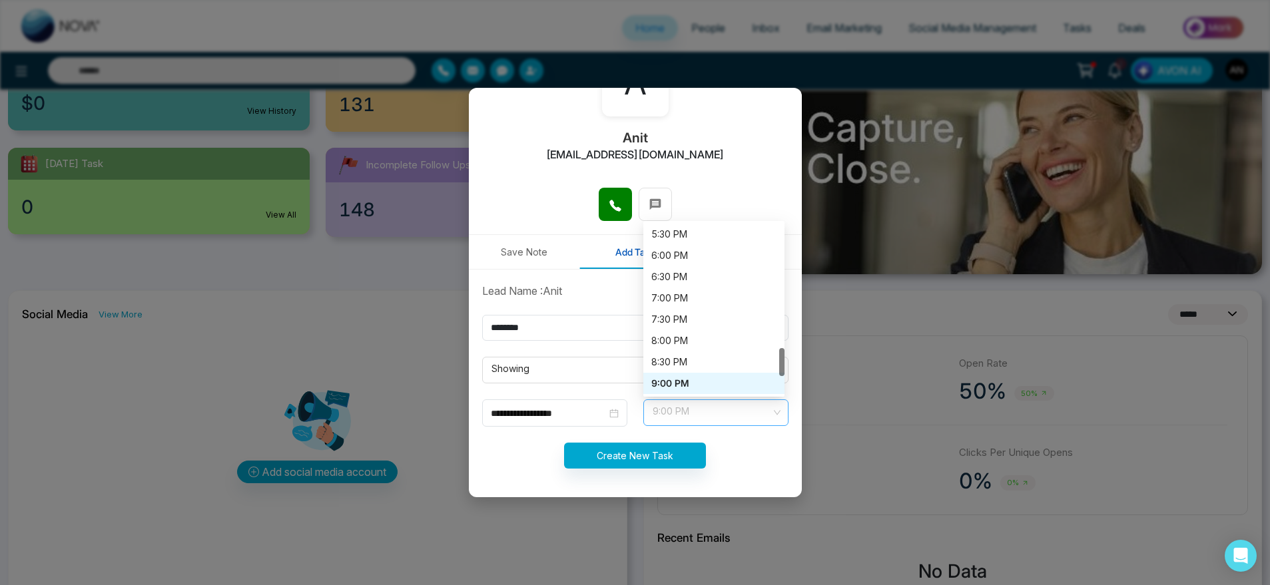
click at [722, 410] on span "9:00 PM" at bounding box center [716, 413] width 127 height 23
click at [677, 366] on div "7:00 PM" at bounding box center [713, 369] width 125 height 15
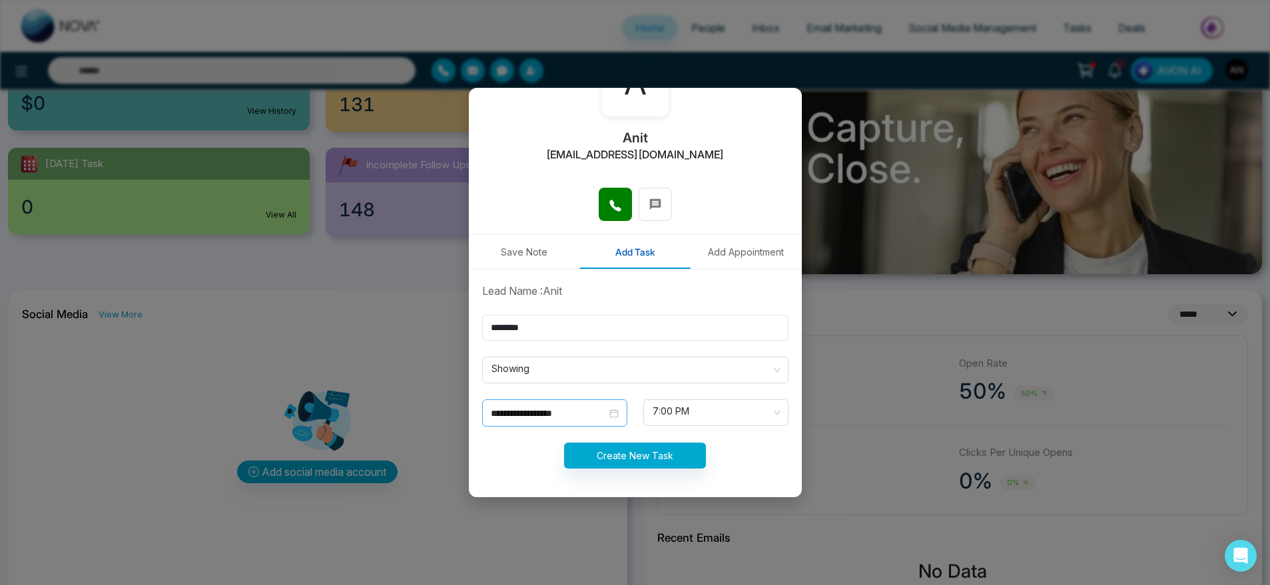
click at [595, 425] on div "**********" at bounding box center [554, 413] width 145 height 27
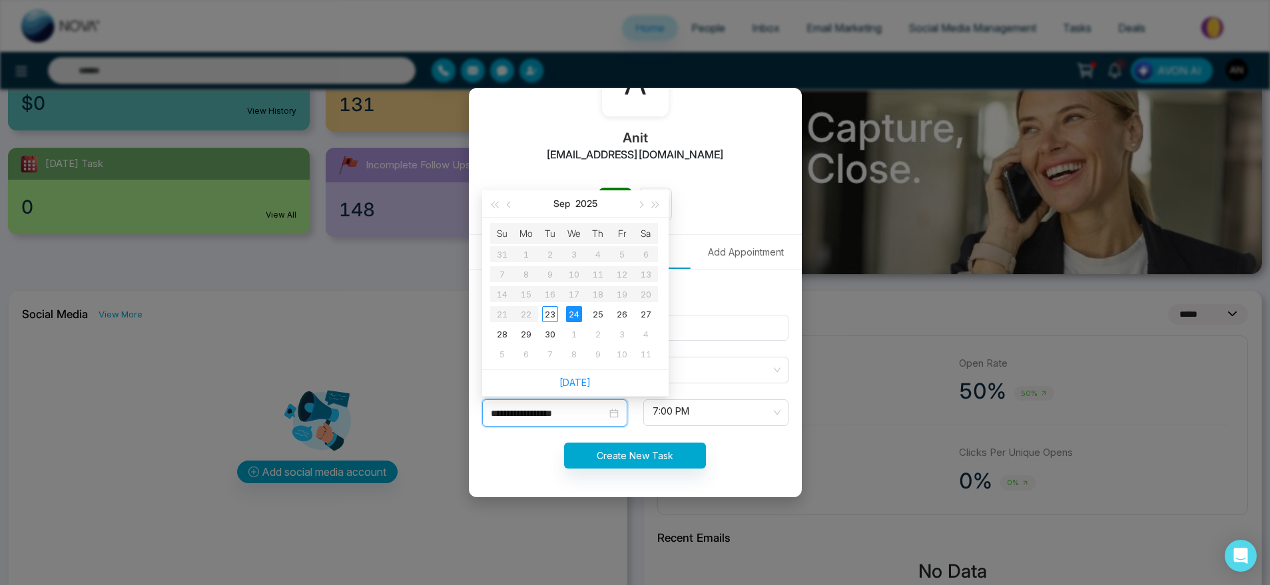
click at [581, 407] on input "**********" at bounding box center [549, 413] width 116 height 15
type input "**********"
click at [550, 310] on div "23" at bounding box center [550, 314] width 16 height 16
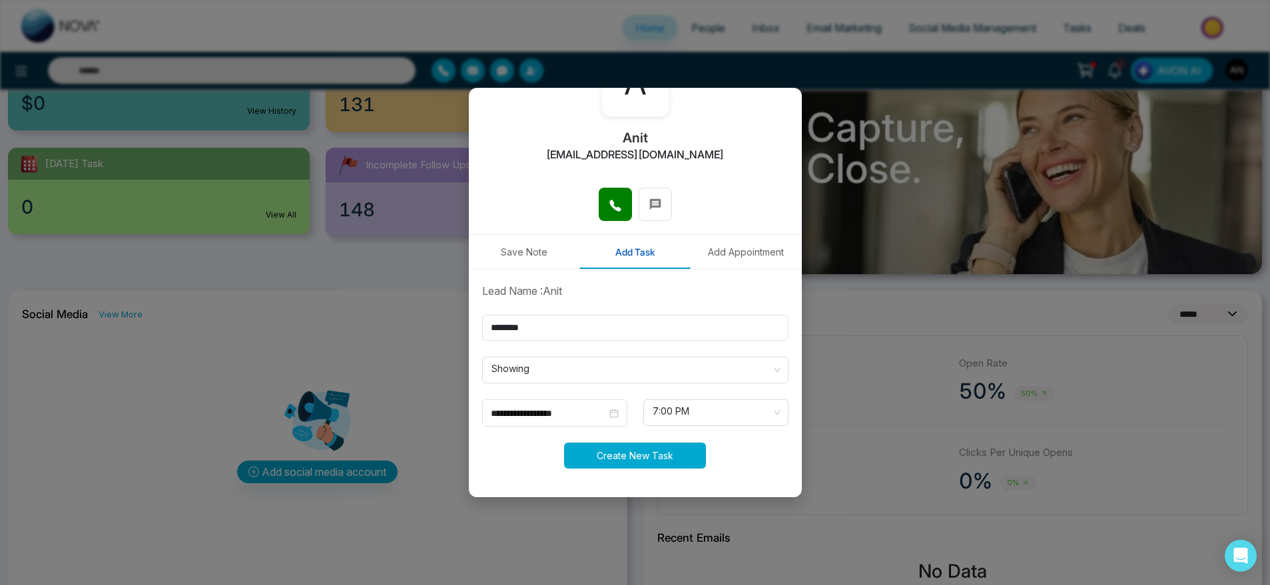
click at [607, 467] on button "Create New Task" at bounding box center [635, 456] width 142 height 26
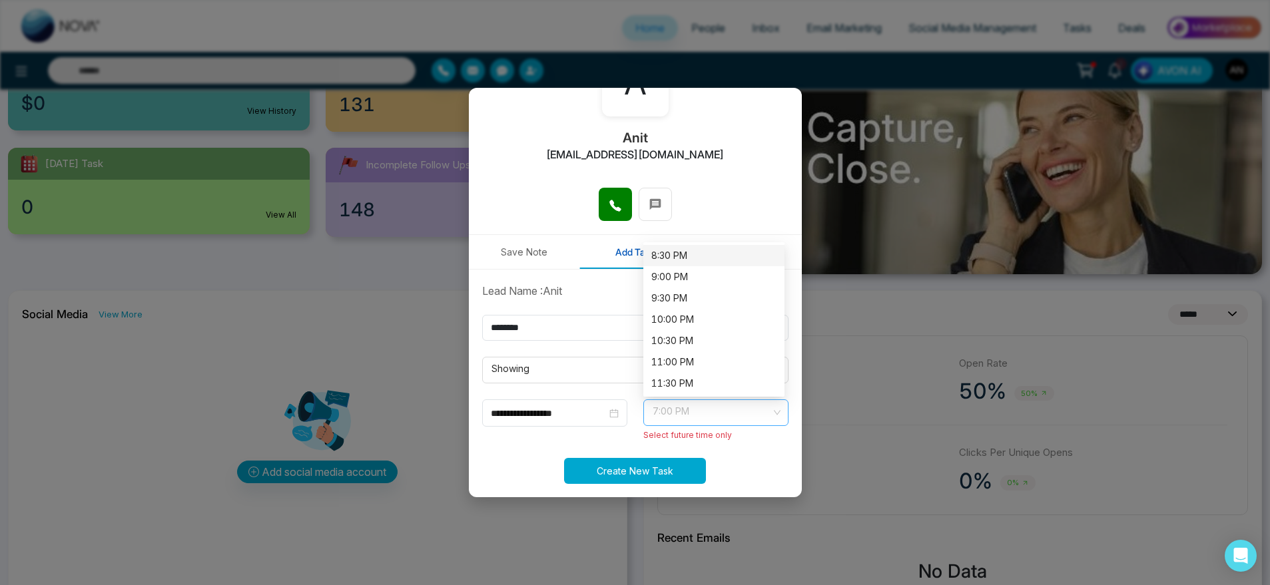
click at [685, 411] on span "7:00 PM" at bounding box center [716, 413] width 127 height 23
click at [655, 267] on div "9:00 PM" at bounding box center [713, 276] width 141 height 21
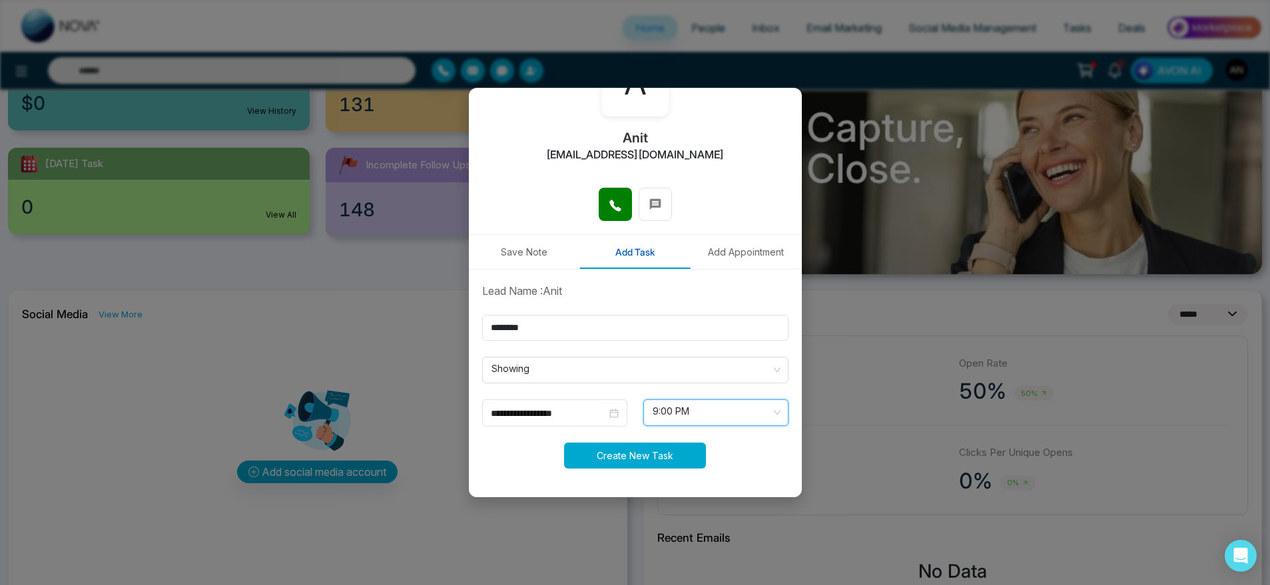
click at [661, 449] on button "Create New Task" at bounding box center [635, 456] width 142 height 26
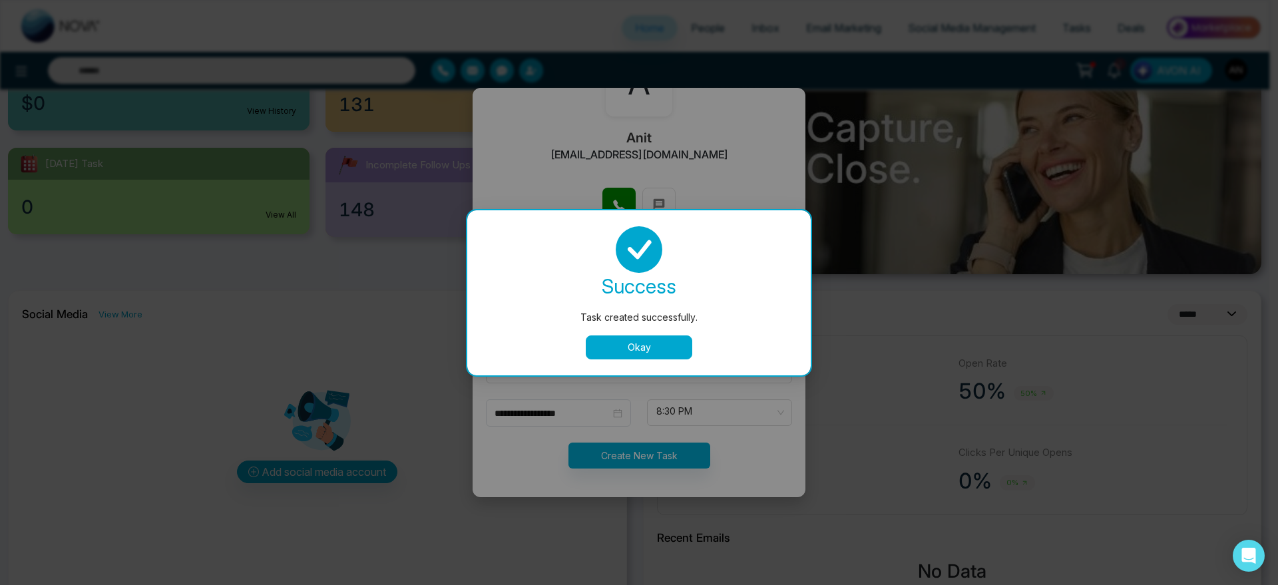
click at [617, 341] on button "Okay" at bounding box center [639, 348] width 107 height 24
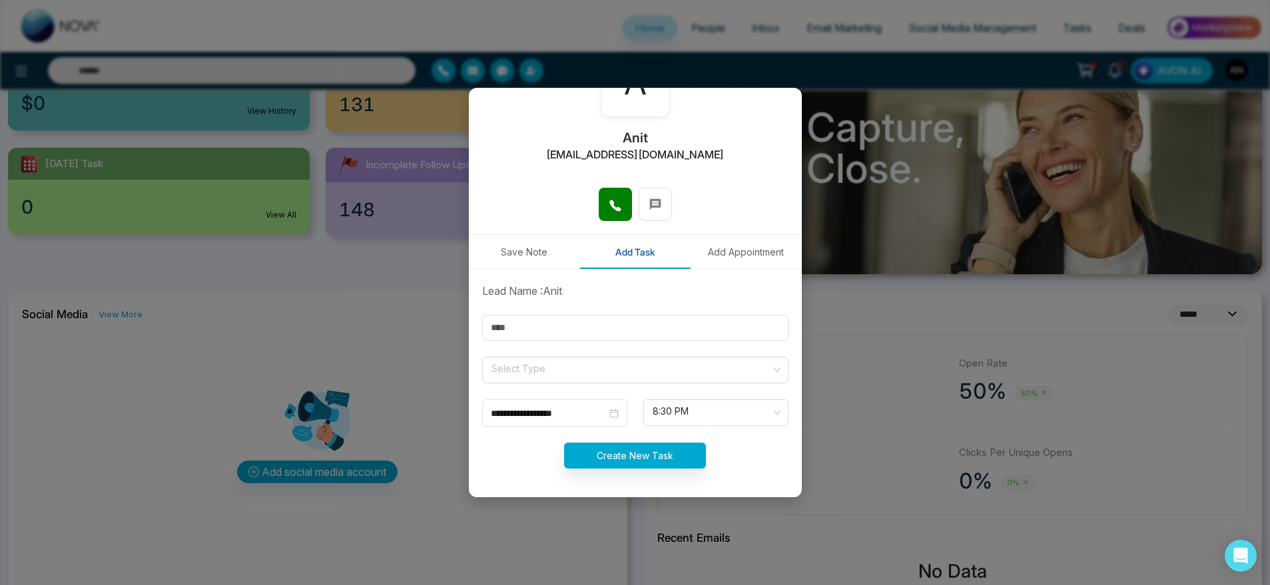
click at [717, 248] on button "Add Appointment" at bounding box center [745, 252] width 111 height 34
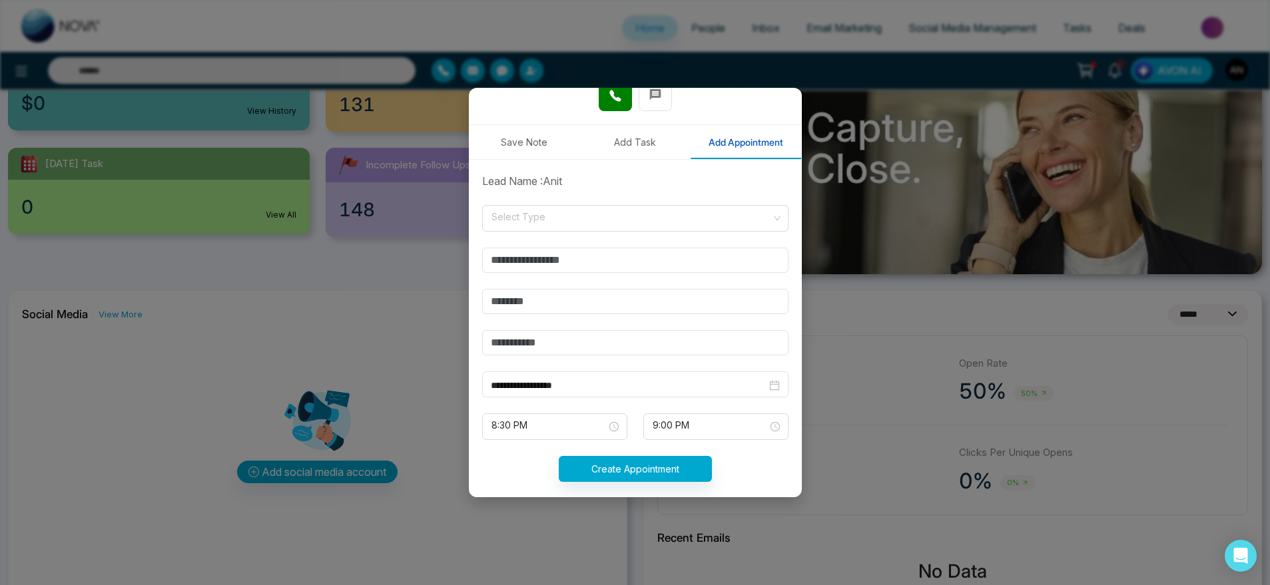
scroll to position [211, 0]
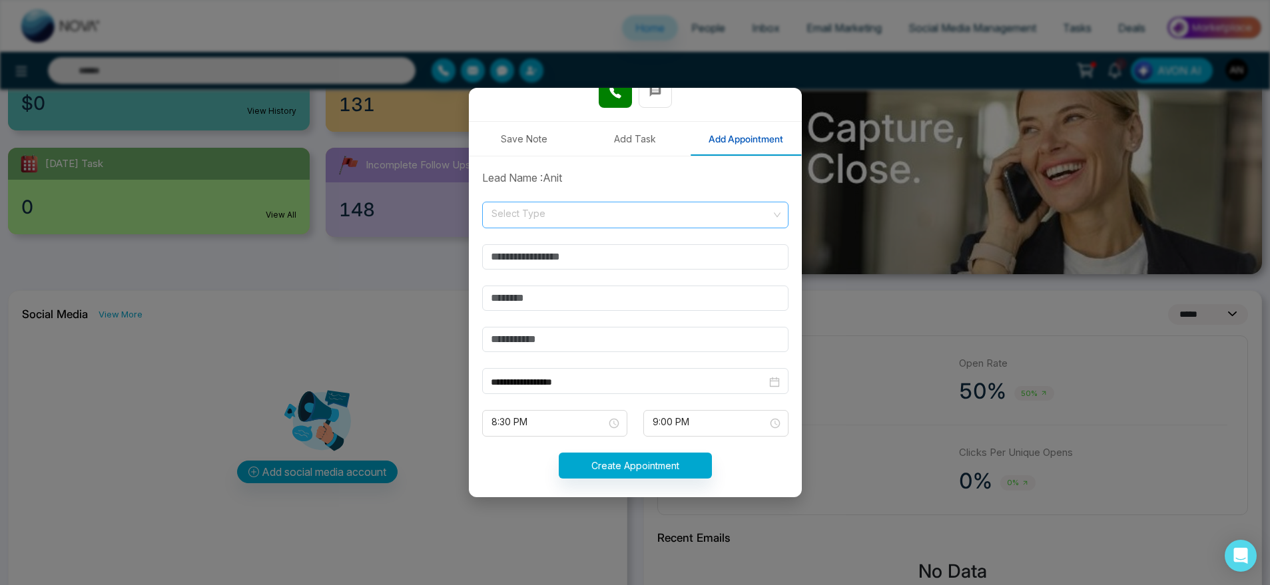
click at [596, 209] on input "search" at bounding box center [630, 212] width 281 height 20
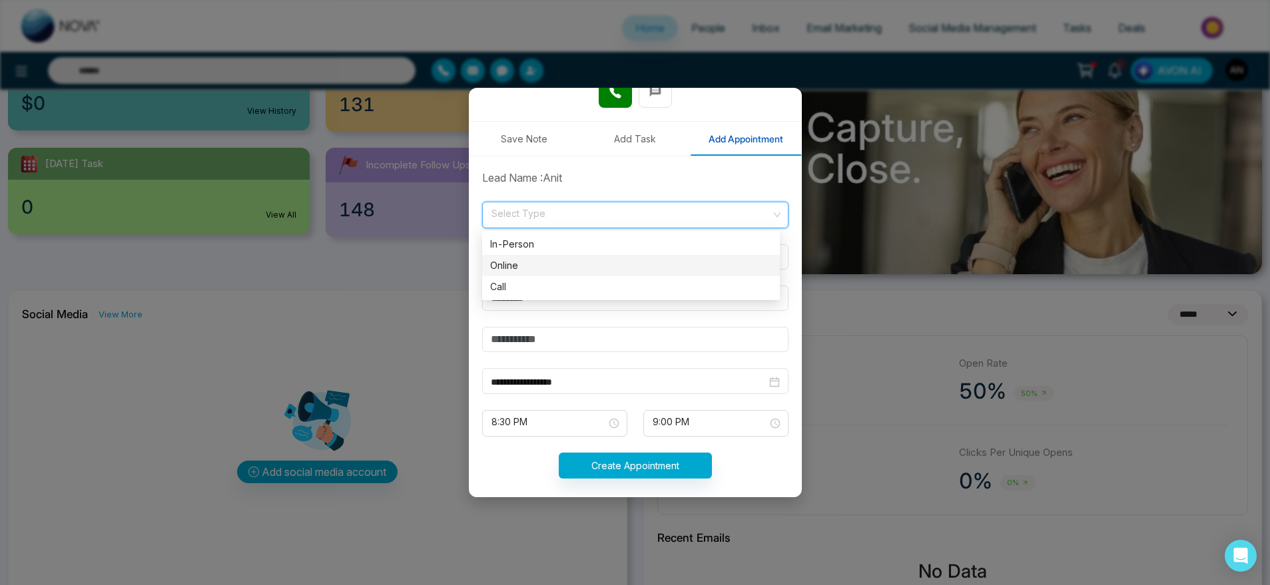
click at [571, 264] on div "Online" at bounding box center [631, 265] width 282 height 15
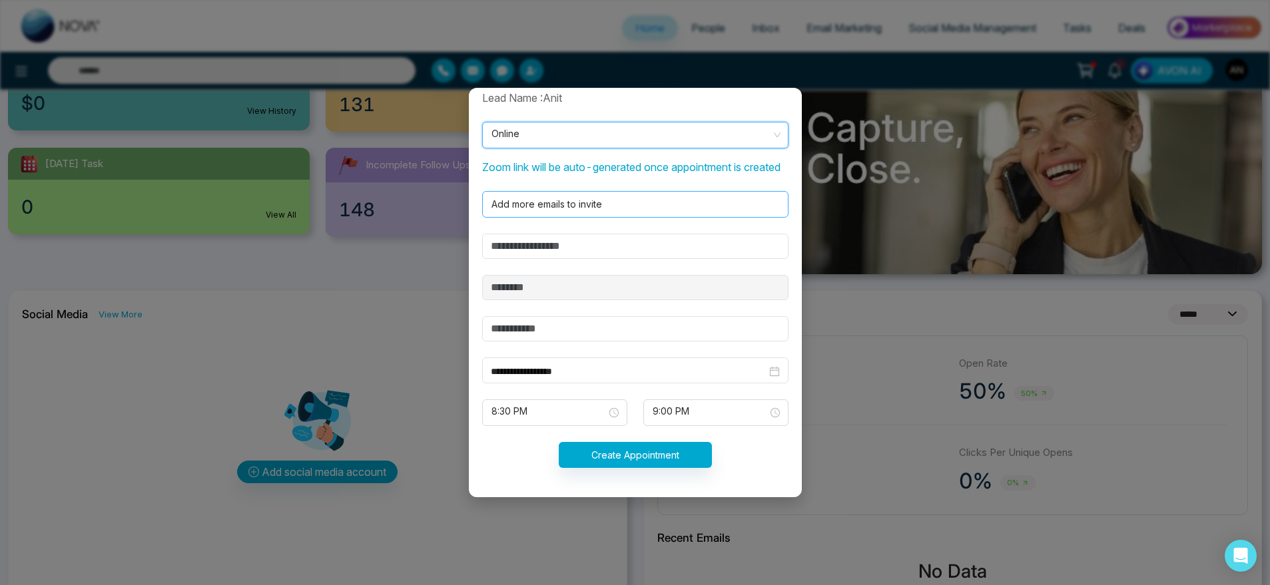
scroll to position [300, 0]
click at [599, 236] on form "**********" at bounding box center [635, 287] width 322 height 394
click at [537, 259] on input "text" at bounding box center [635, 246] width 306 height 25
type input "*********"
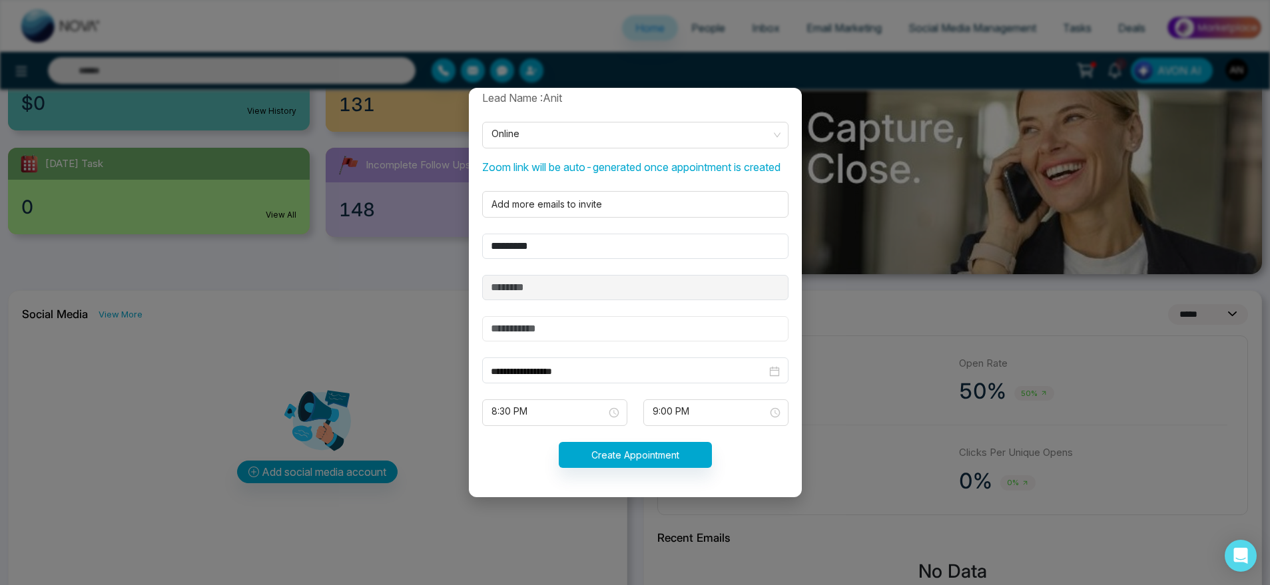
click at [547, 329] on input "text" at bounding box center [635, 328] width 306 height 25
click at [498, 332] on input "text" at bounding box center [635, 328] width 306 height 25
type input "**********"
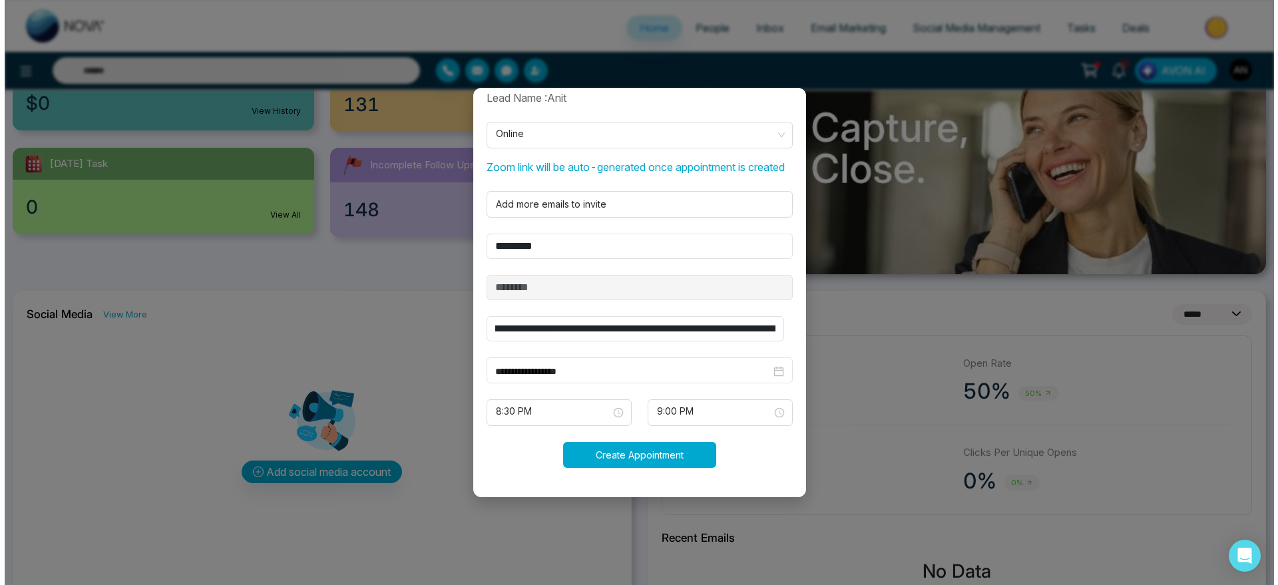
scroll to position [0, 0]
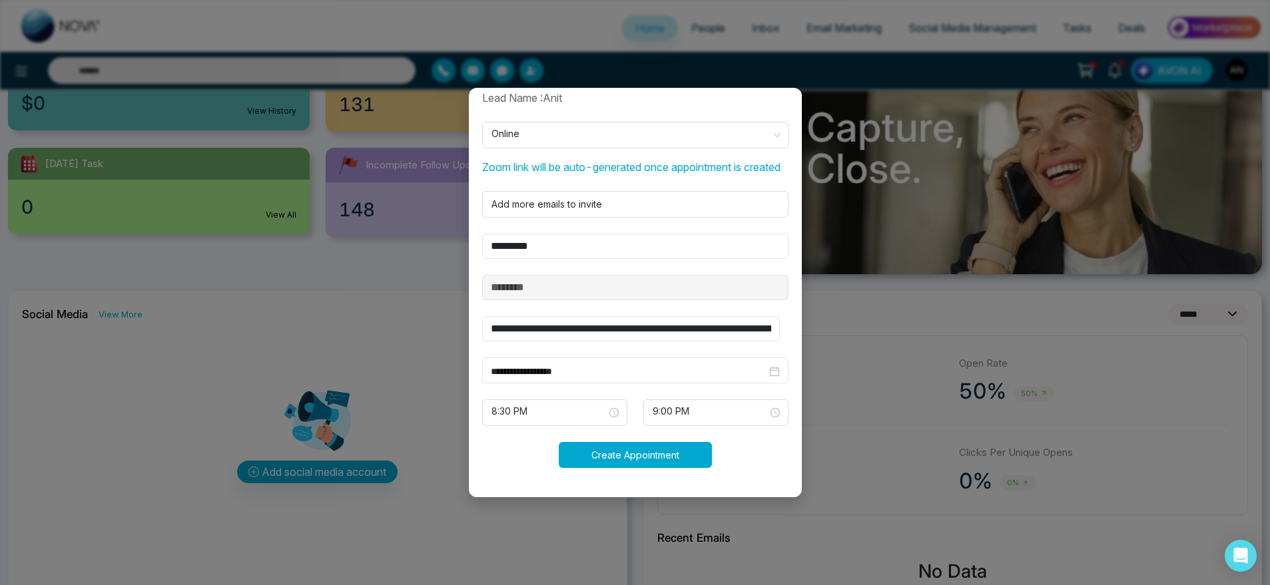
click at [637, 449] on button "Create Appointment" at bounding box center [635, 455] width 153 height 26
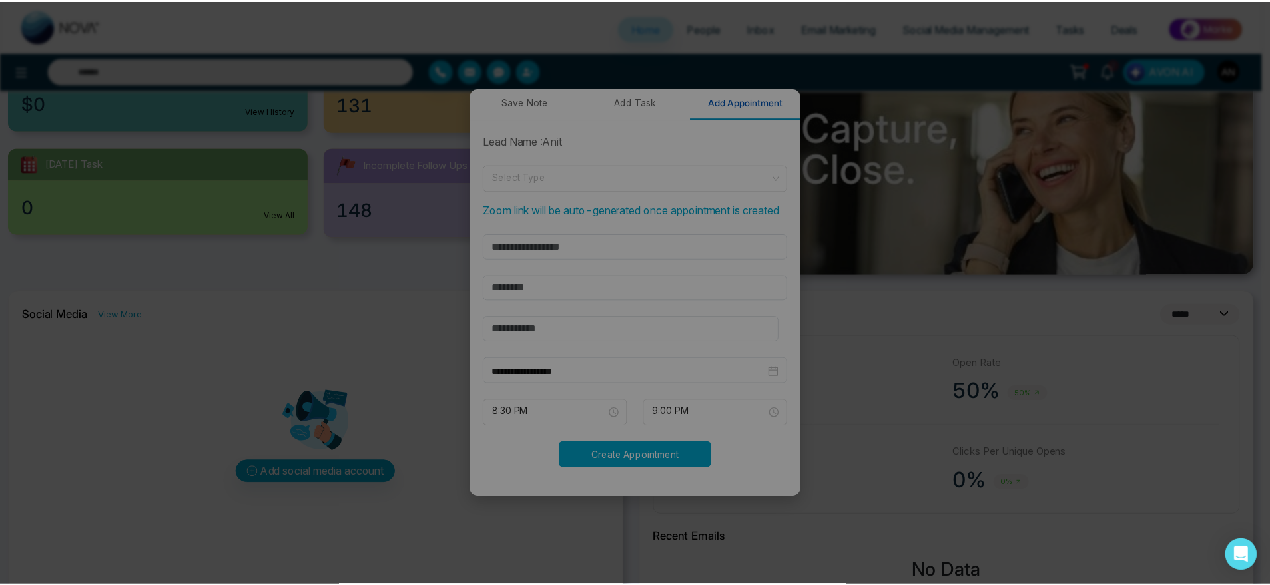
scroll to position [264, 0]
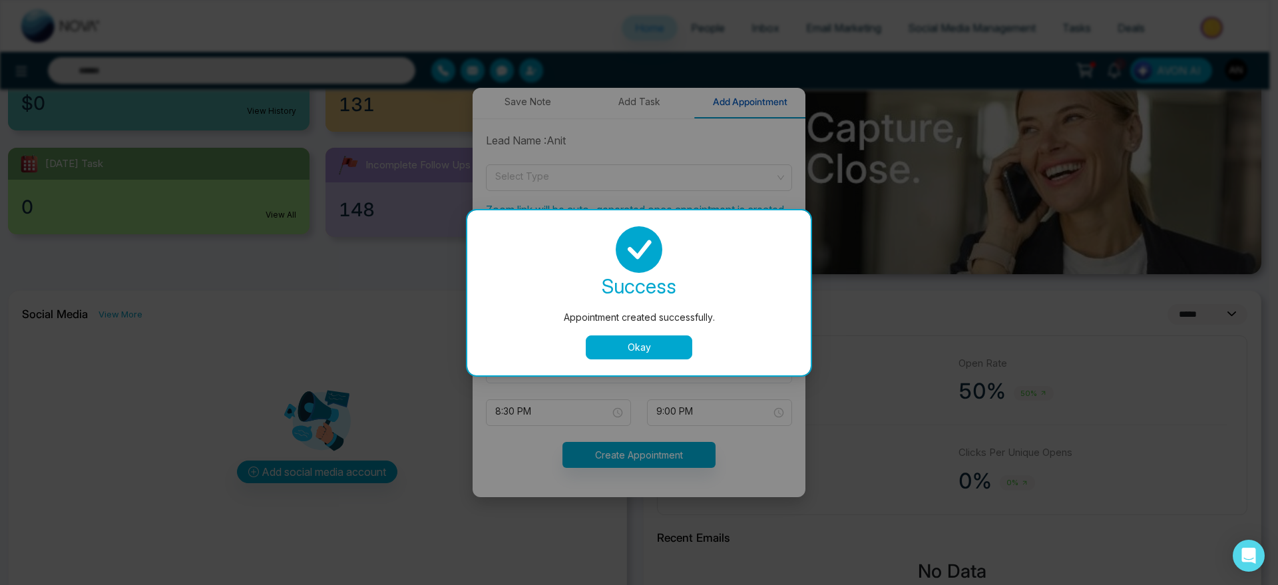
click at [648, 363] on div "success Appointment created successfully. Okay" at bounding box center [639, 292] width 344 height 165
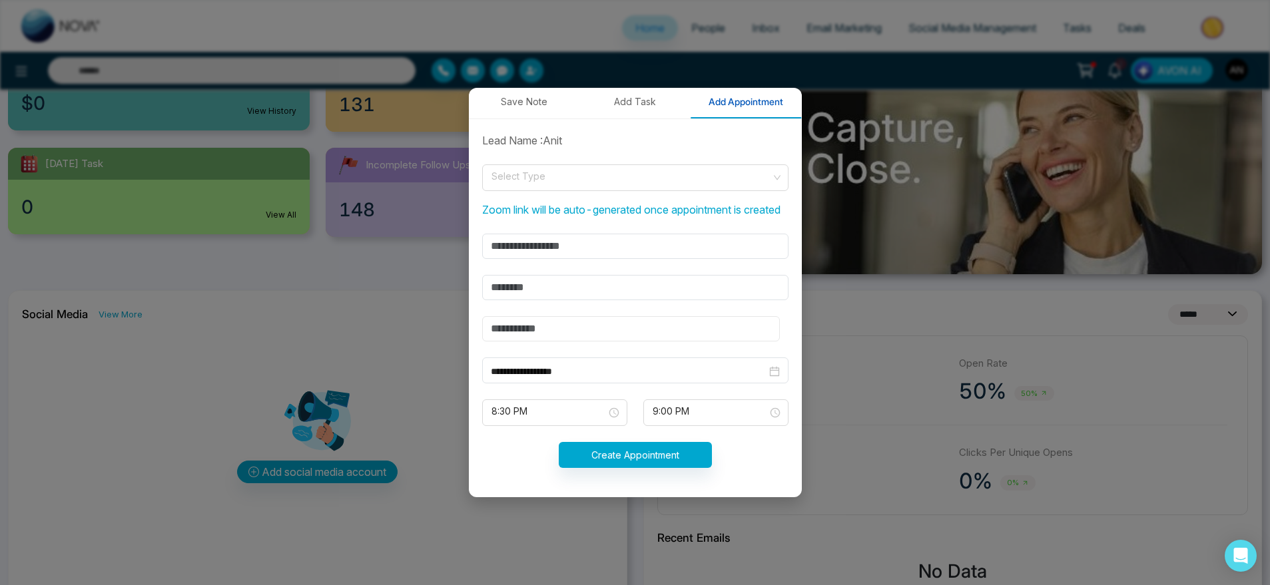
click at [652, 340] on input "text" at bounding box center [631, 328] width 298 height 25
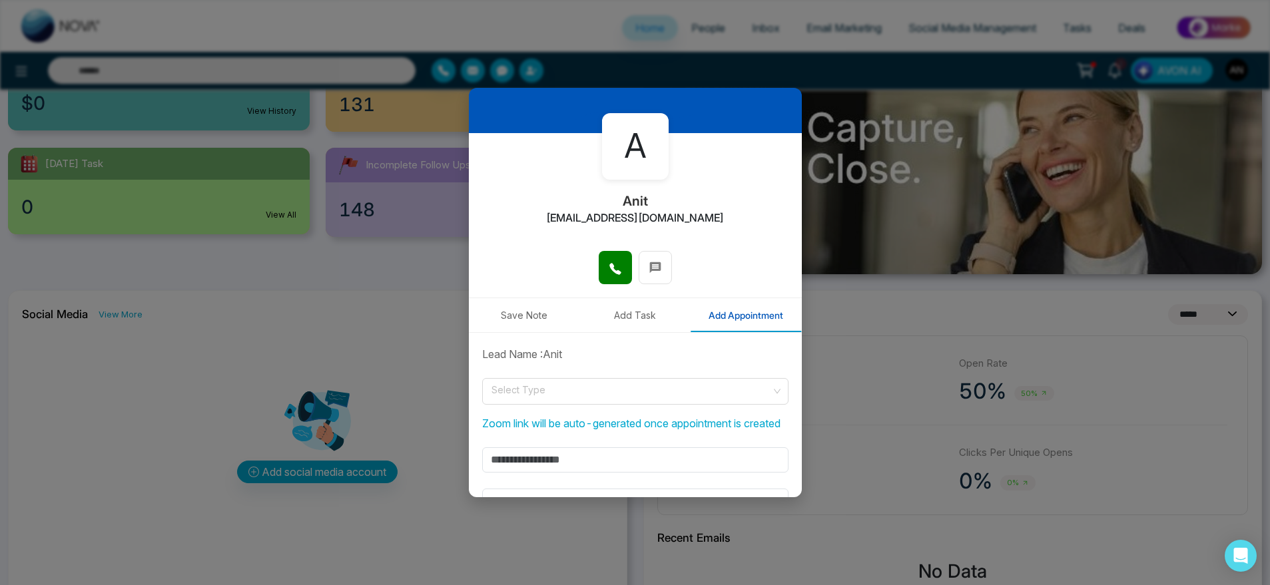
scroll to position [0, 0]
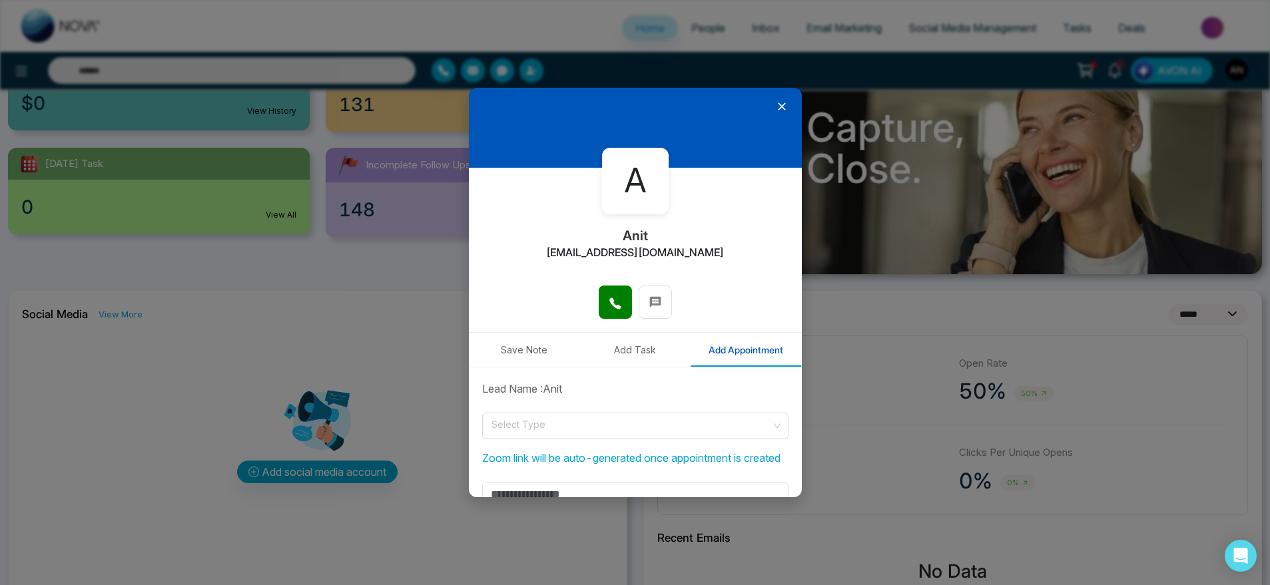
click at [778, 104] on icon at bounding box center [782, 107] width 8 height 8
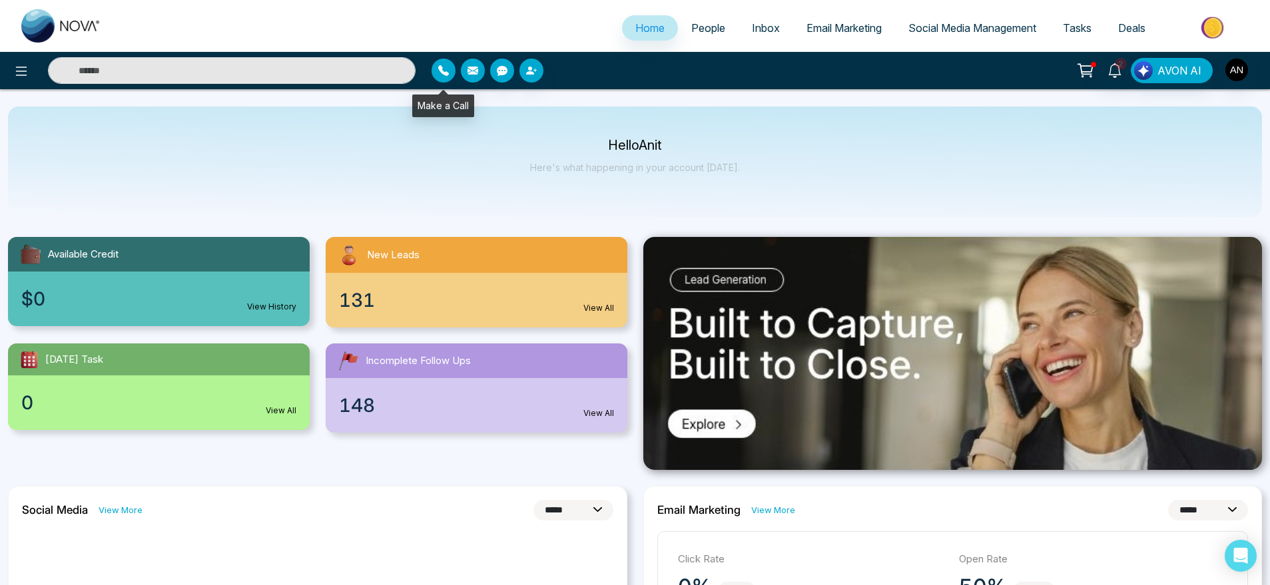
click at [451, 79] on button "button" at bounding box center [443, 71] width 24 height 24
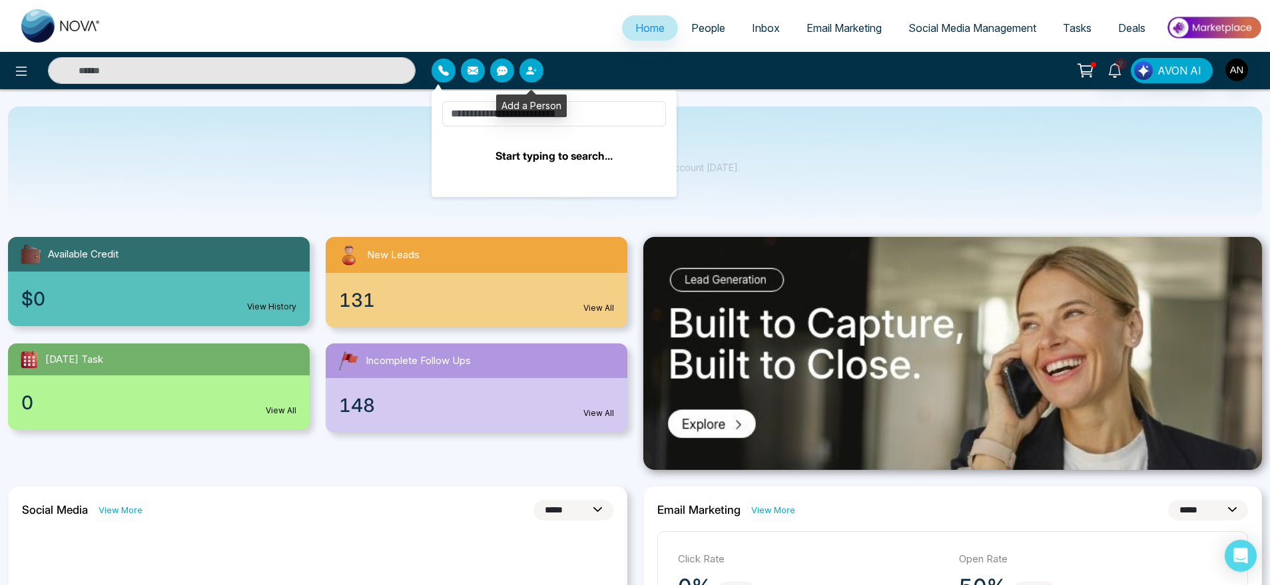
click at [527, 65] on icon "button" at bounding box center [531, 70] width 11 height 11
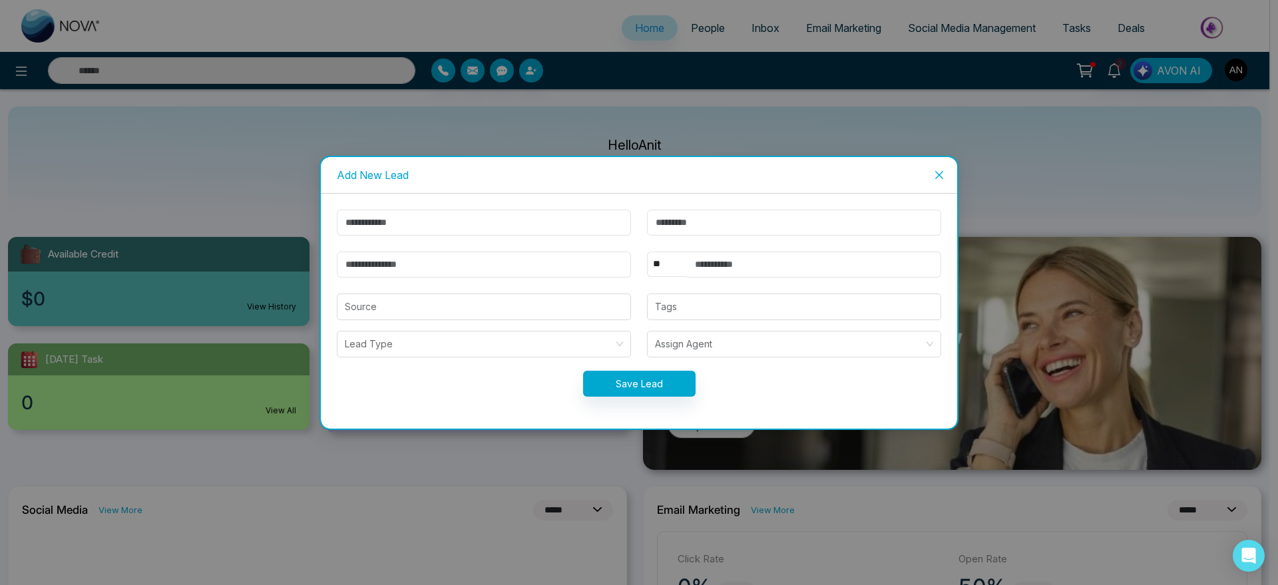
drag, startPoint x: 491, startPoint y: 241, endPoint x: 478, endPoint y: 224, distance: 21.3
click at [478, 224] on form "** **** *** *** *** **** *** Source Tags Lead Type Assign Agent Save Lead" at bounding box center [639, 311] width 621 height 203
click at [478, 224] on input "text" at bounding box center [484, 223] width 294 height 26
type input "******"
click at [443, 262] on input "email" at bounding box center [484, 265] width 294 height 26
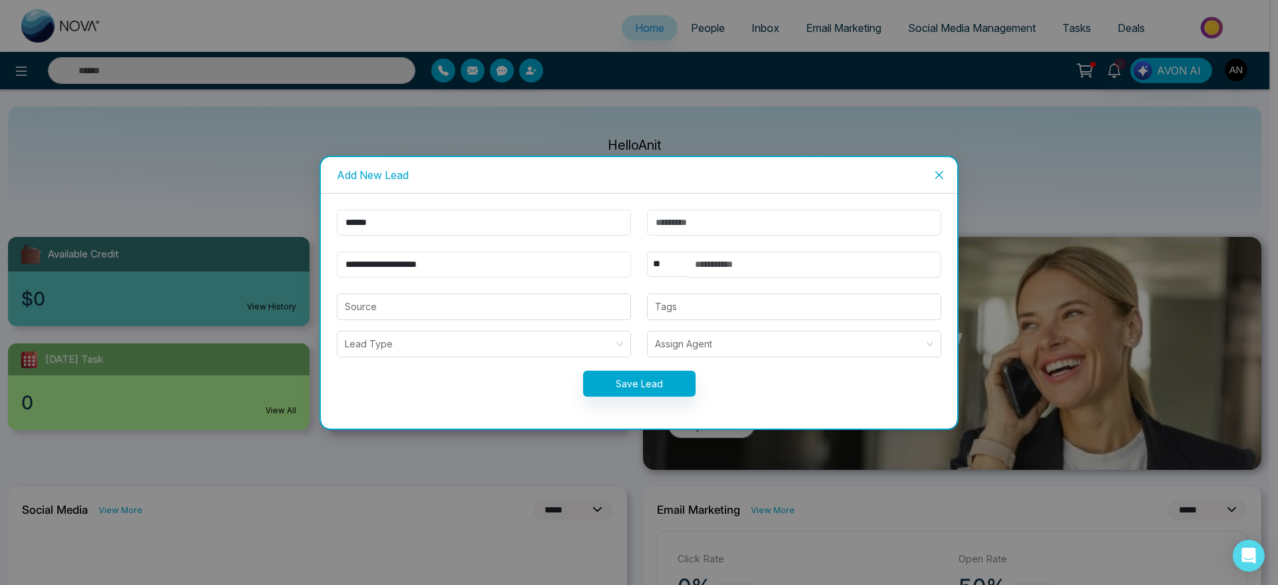
type input "**********"
click at [671, 262] on select "** **** *** *** *** **** ***" at bounding box center [667, 264] width 40 height 25
select select "***"
click at [647, 252] on select "** **** *** *** *** **** ***" at bounding box center [667, 264] width 40 height 25
click at [750, 268] on input "text" at bounding box center [814, 265] width 254 height 26
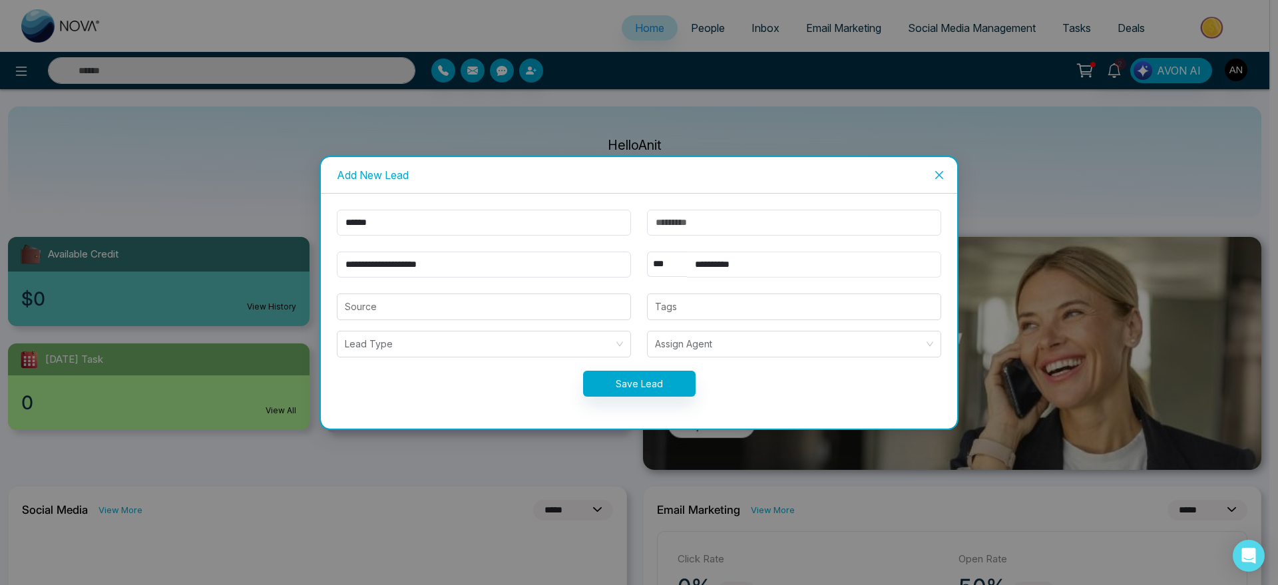
type input "**********"
click at [664, 376] on button "Save Lead" at bounding box center [639, 384] width 113 height 26
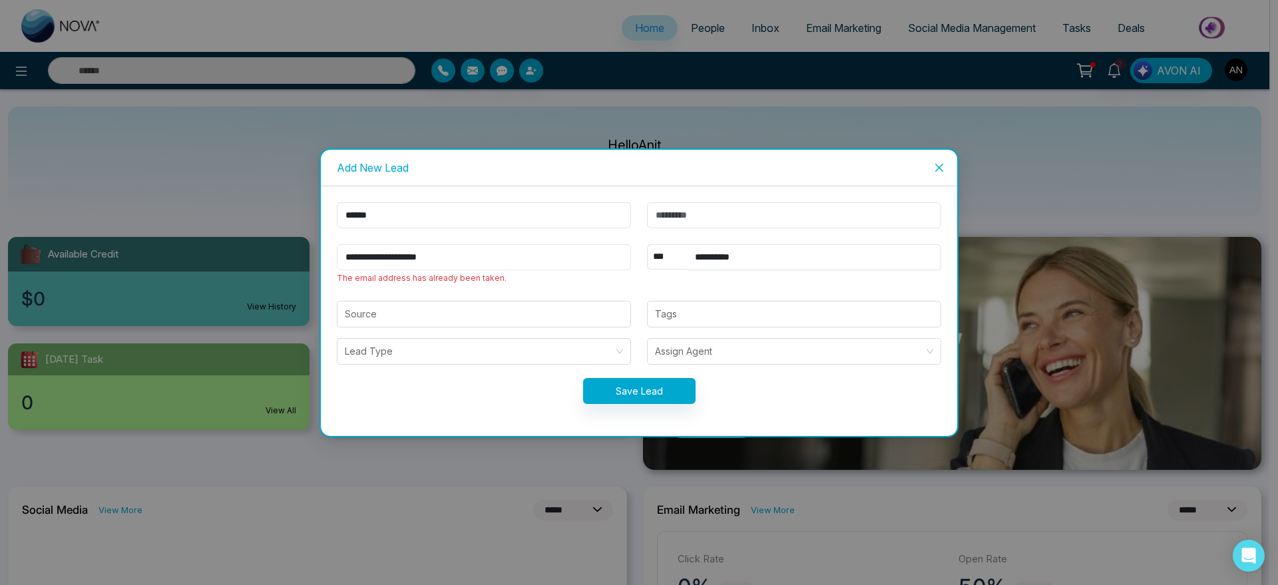
click at [368, 261] on input "**********" at bounding box center [484, 257] width 294 height 26
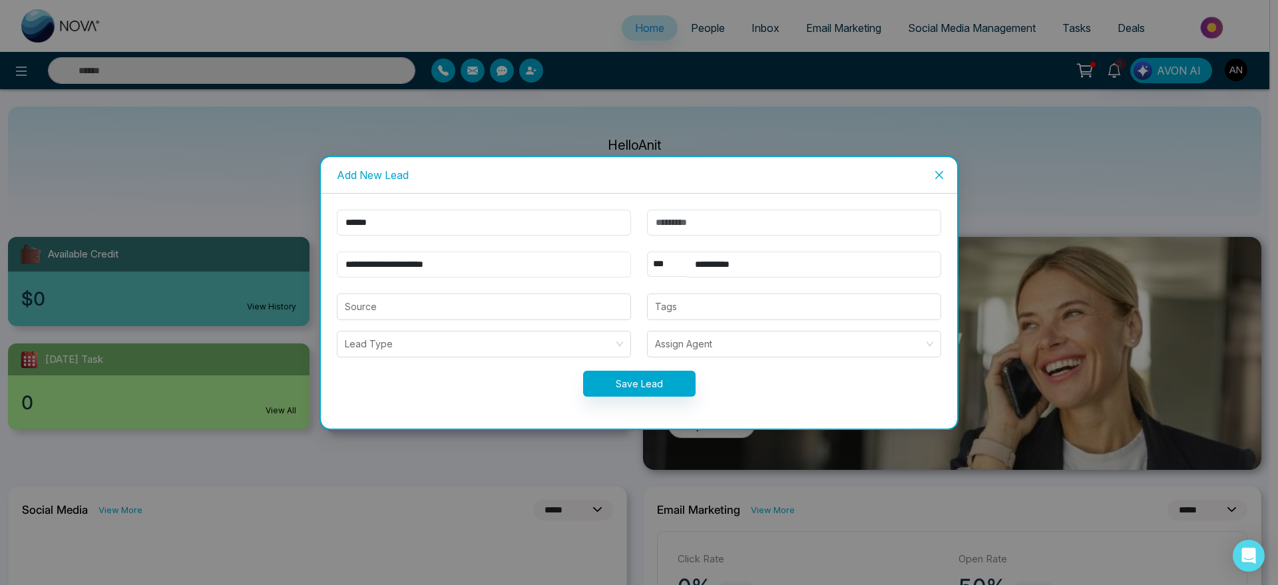
type input "**********"
click at [635, 375] on button "Save Lead" at bounding box center [639, 384] width 113 height 26
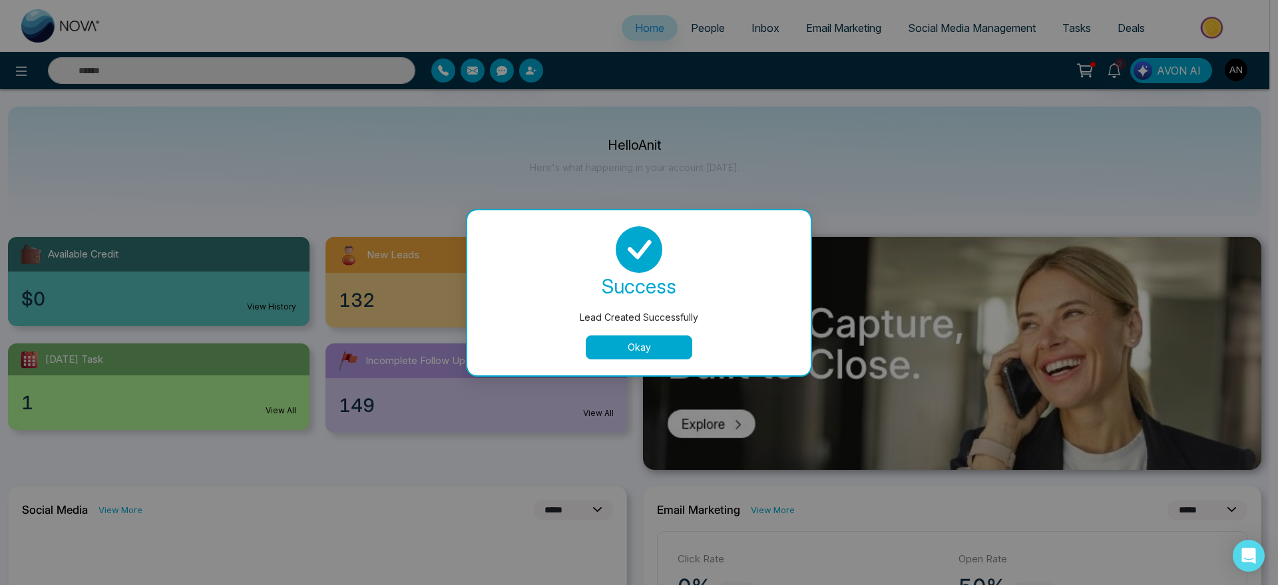
click at [629, 354] on button "Okay" at bounding box center [639, 348] width 107 height 24
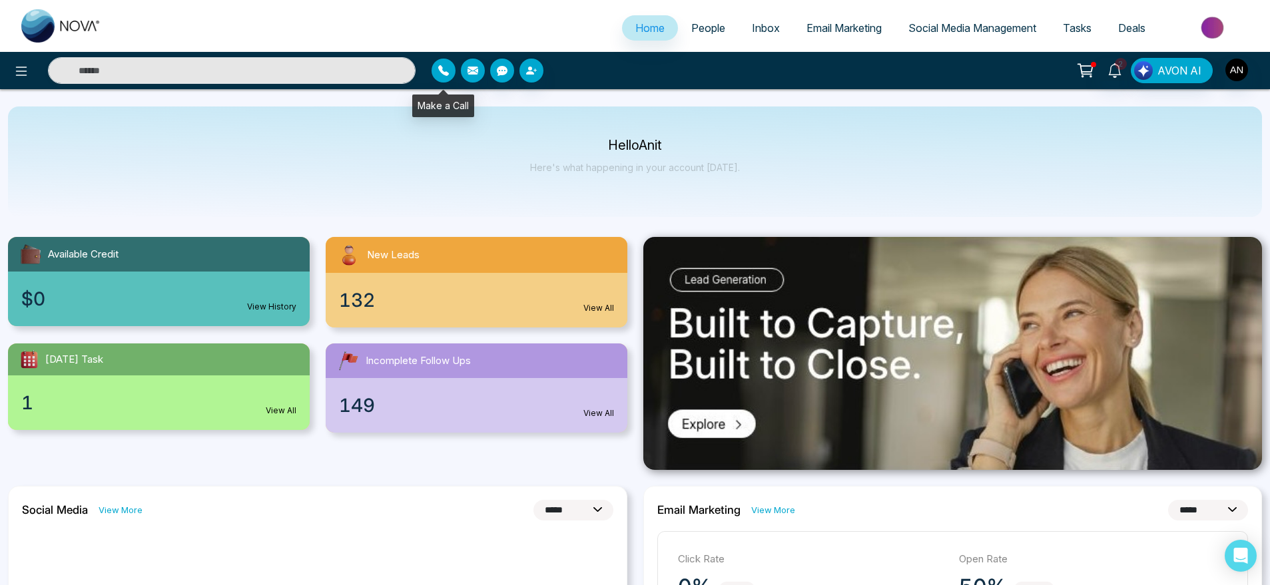
click at [445, 71] on icon "button" at bounding box center [443, 70] width 11 height 11
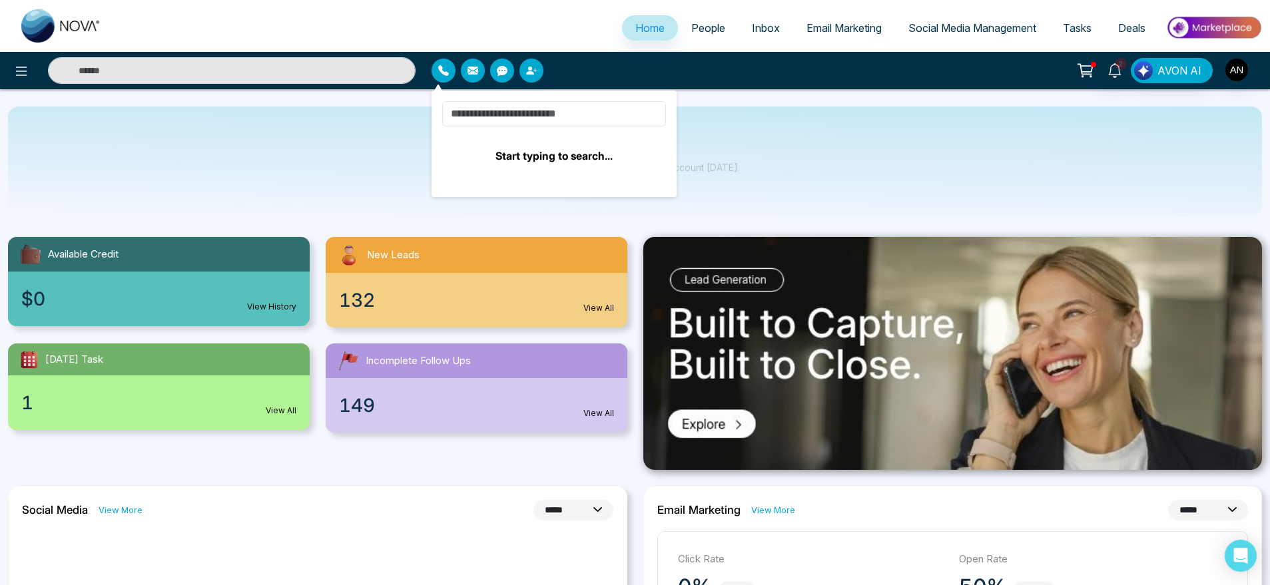
click at [527, 116] on input at bounding box center [554, 113] width 224 height 25
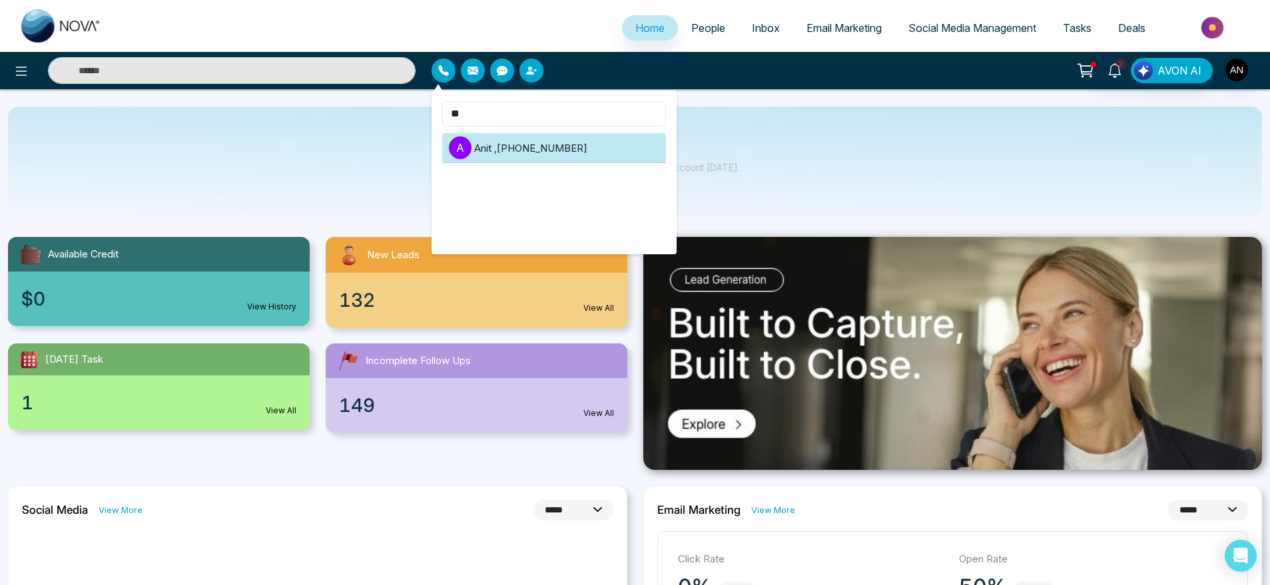
type input "*"
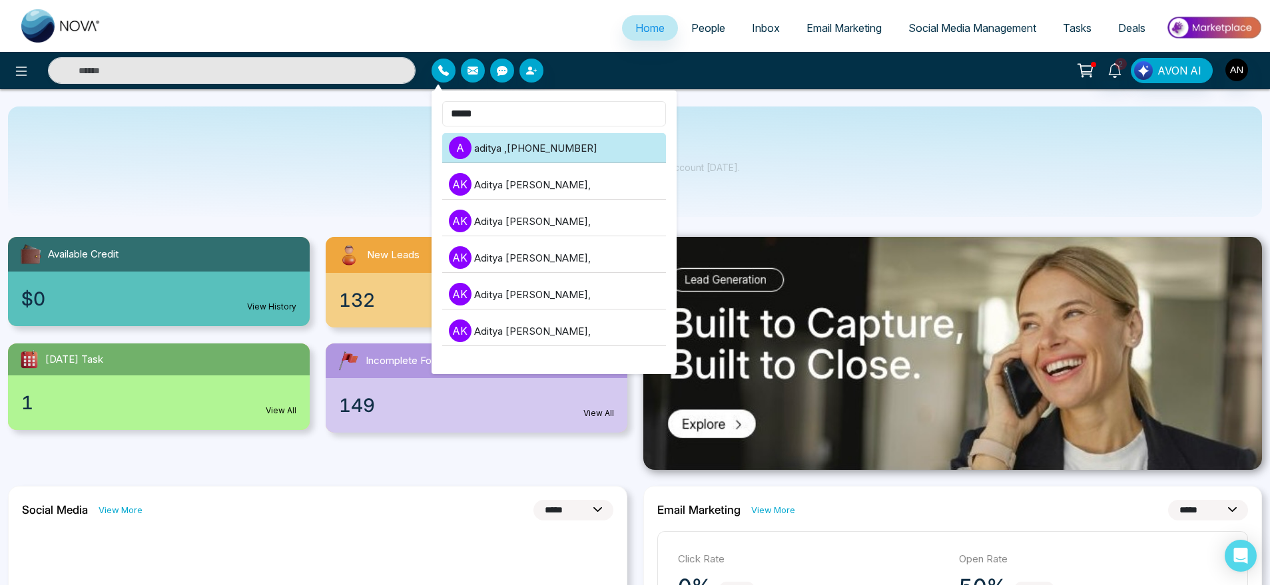
type input "*****"
click at [534, 137] on li "a aditya , +917376624320" at bounding box center [554, 148] width 224 height 30
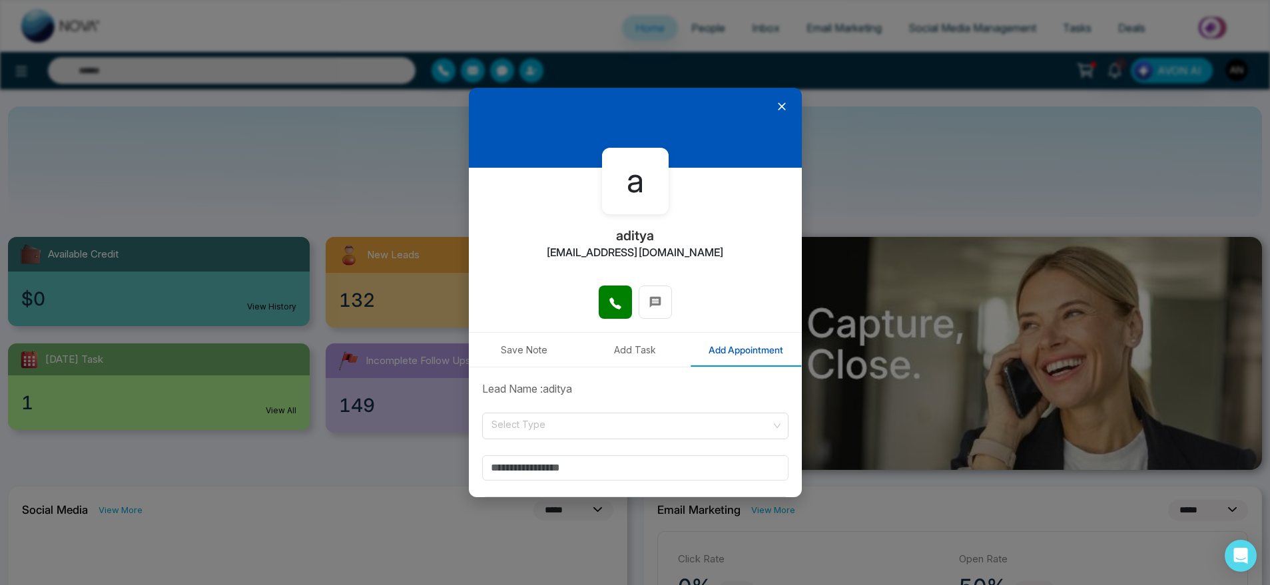
click at [605, 319] on div at bounding box center [635, 309] width 333 height 47
click at [615, 293] on span at bounding box center [615, 302] width 13 height 20
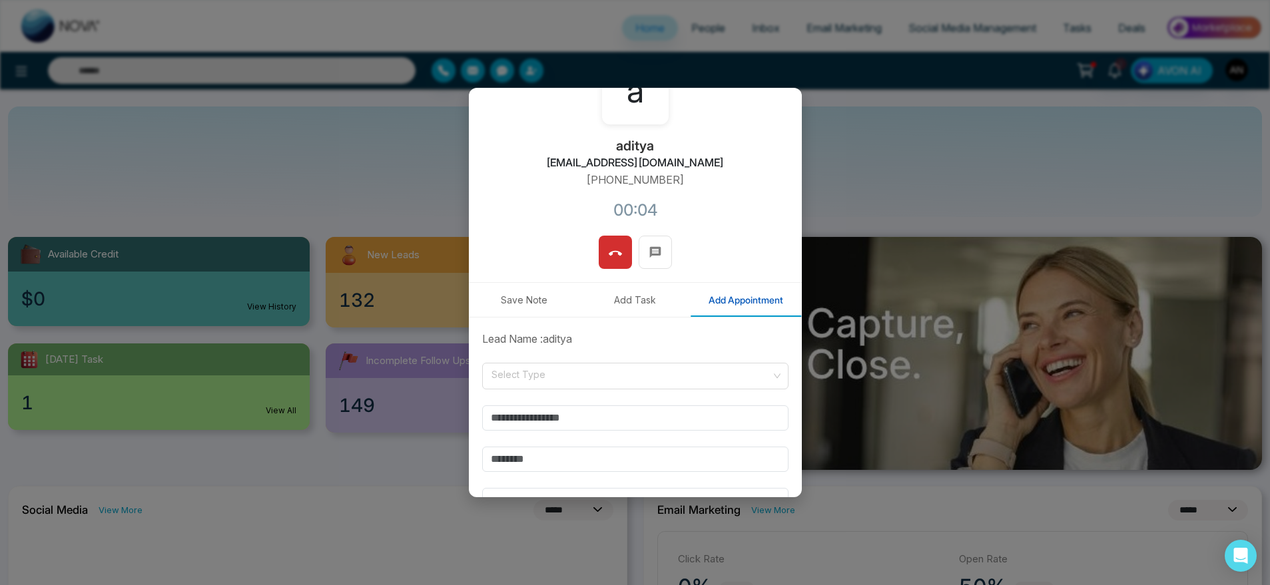
scroll to position [93, 0]
click at [609, 245] on icon at bounding box center [615, 250] width 13 height 13
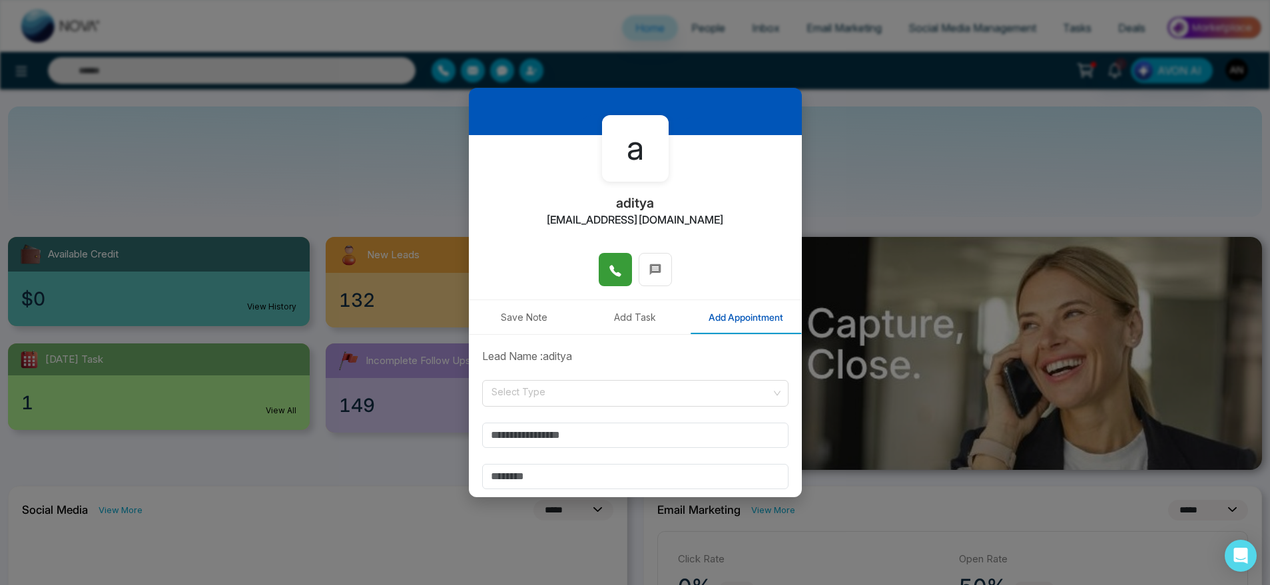
scroll to position [0, 0]
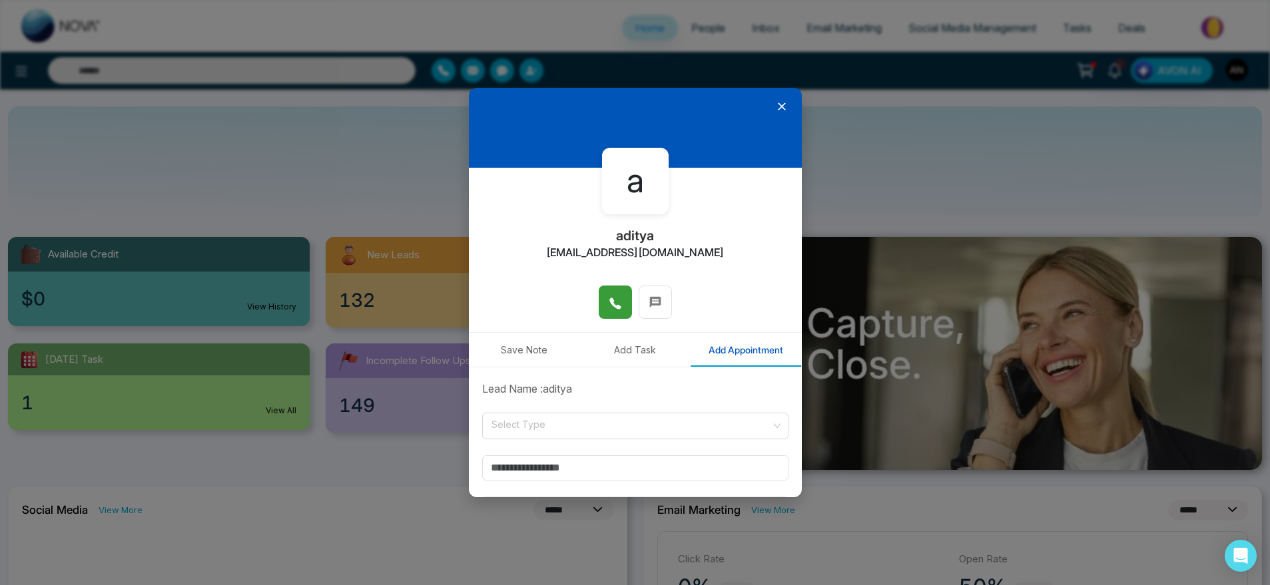
click at [775, 105] on icon at bounding box center [781, 106] width 13 height 13
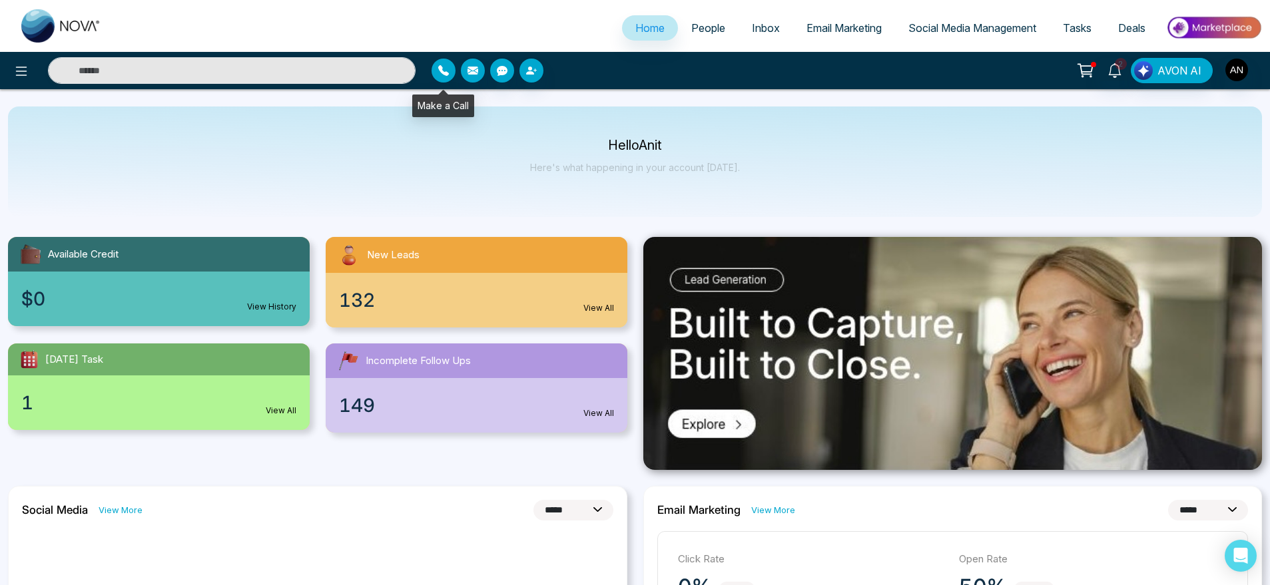
click at [439, 75] on icon "button" at bounding box center [443, 70] width 11 height 11
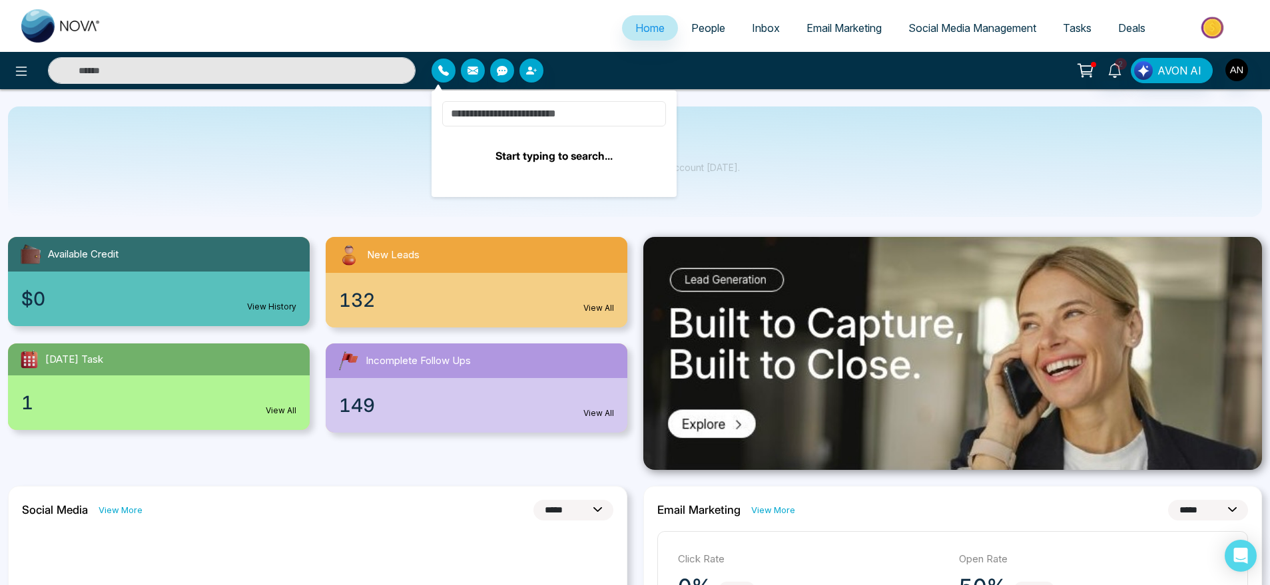
click at [546, 121] on input at bounding box center [554, 113] width 224 height 25
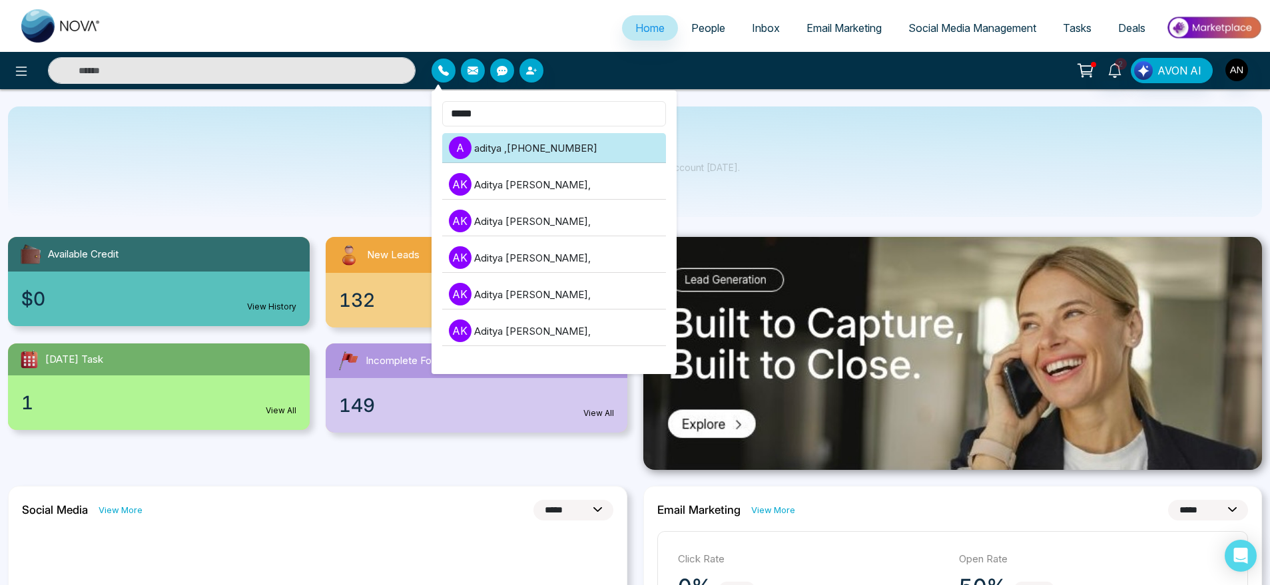
type input "*****"
click at [528, 144] on li "a aditya , +917376624320" at bounding box center [554, 148] width 224 height 30
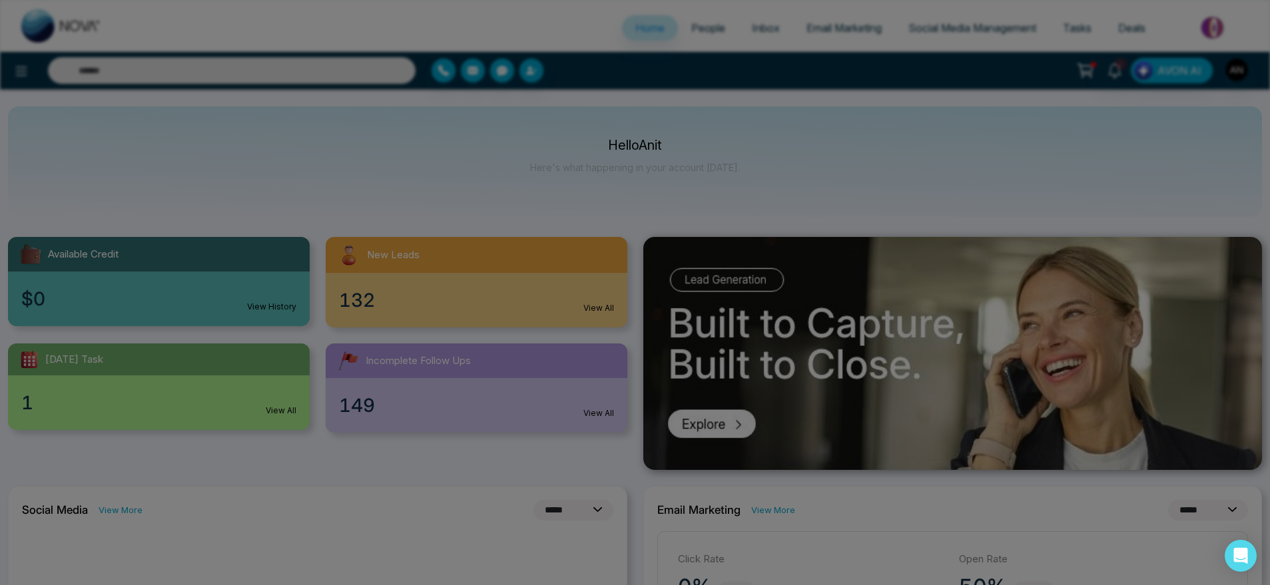
type input "**********"
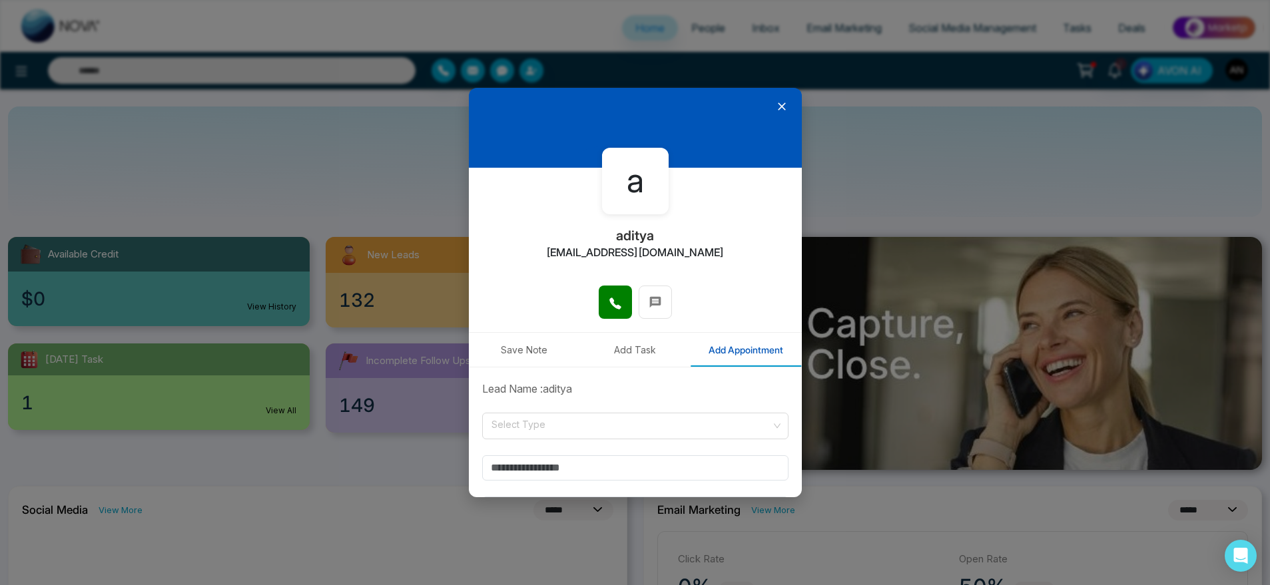
click at [607, 322] on div at bounding box center [635, 309] width 333 height 47
click at [617, 304] on button at bounding box center [615, 302] width 33 height 33
drag, startPoint x: 564, startPoint y: 252, endPoint x: 779, endPoint y: 258, distance: 215.2
click at [779, 258] on div "a aditya aditya+1@mmnovatech.com" at bounding box center [635, 227] width 333 height 118
click at [723, 250] on div "a aditya aditya+1@mmnovatech.com" at bounding box center [635, 227] width 333 height 118
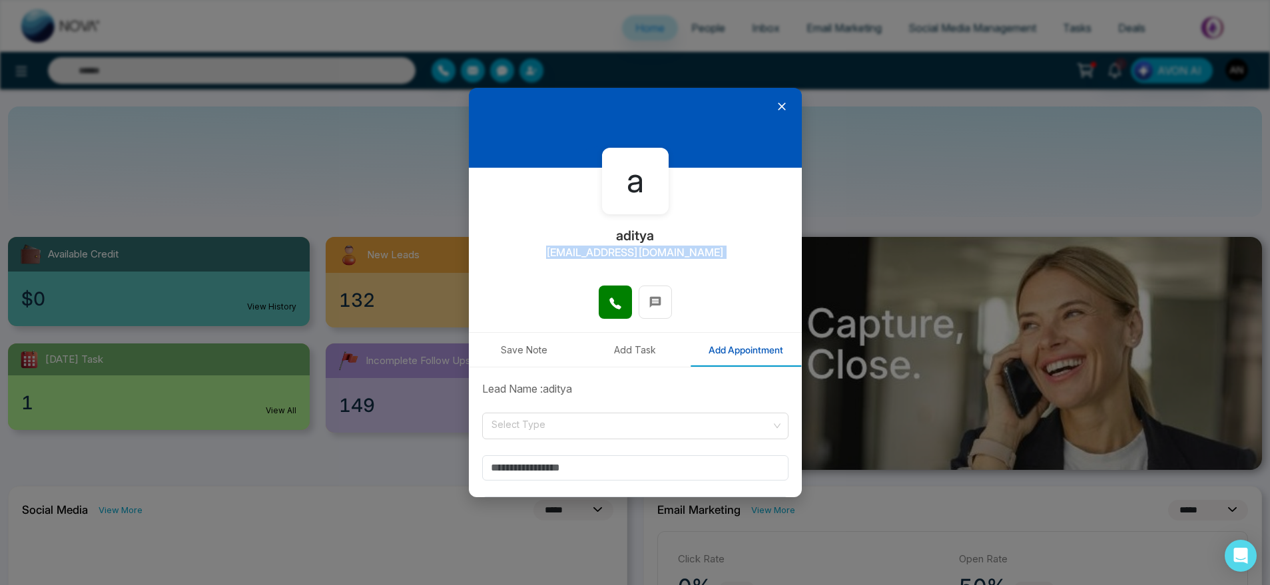
drag, startPoint x: 723, startPoint y: 250, endPoint x: 507, endPoint y: 241, distance: 216.6
click at [507, 241] on div "a aditya aditya+1@mmnovatech.com" at bounding box center [635, 227] width 333 height 118
drag, startPoint x: 560, startPoint y: 244, endPoint x: 731, endPoint y: 260, distance: 171.9
click at [731, 260] on div "a aditya aditya+1@mmnovatech.com" at bounding box center [635, 227] width 333 height 118
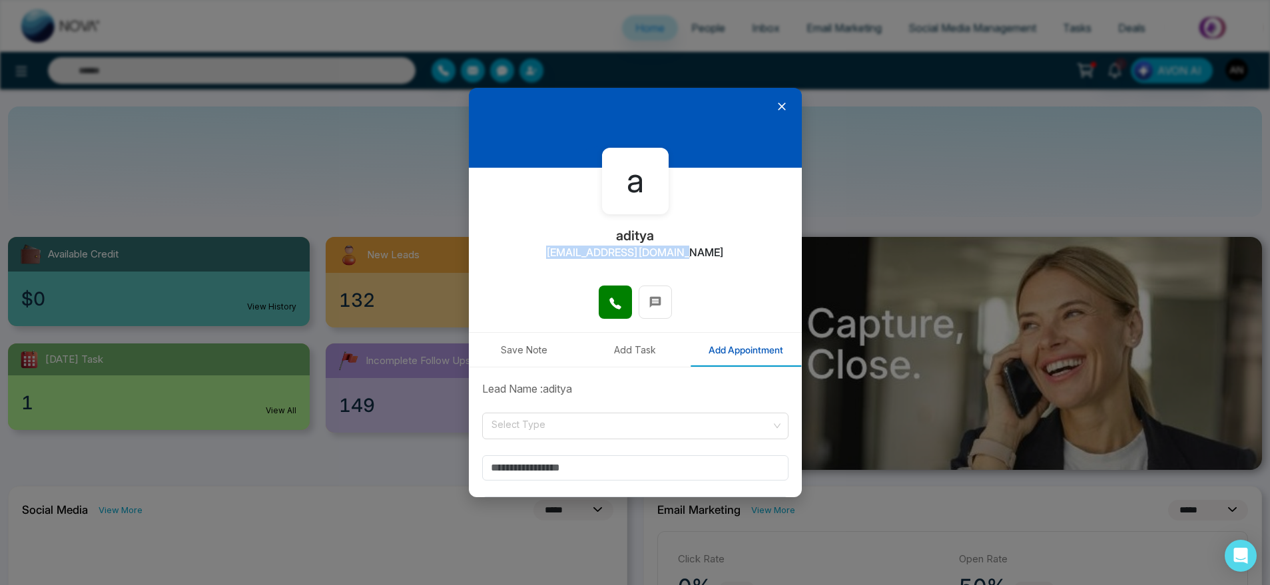
click at [731, 260] on div "a aditya aditya+1@mmnovatech.com" at bounding box center [635, 227] width 333 height 118
click at [615, 304] on icon at bounding box center [615, 303] width 13 height 13
drag, startPoint x: 549, startPoint y: 242, endPoint x: 703, endPoint y: 236, distance: 154.6
click at [703, 236] on div "a aditya aditya+1@mmnovatech.com" at bounding box center [635, 227] width 333 height 118
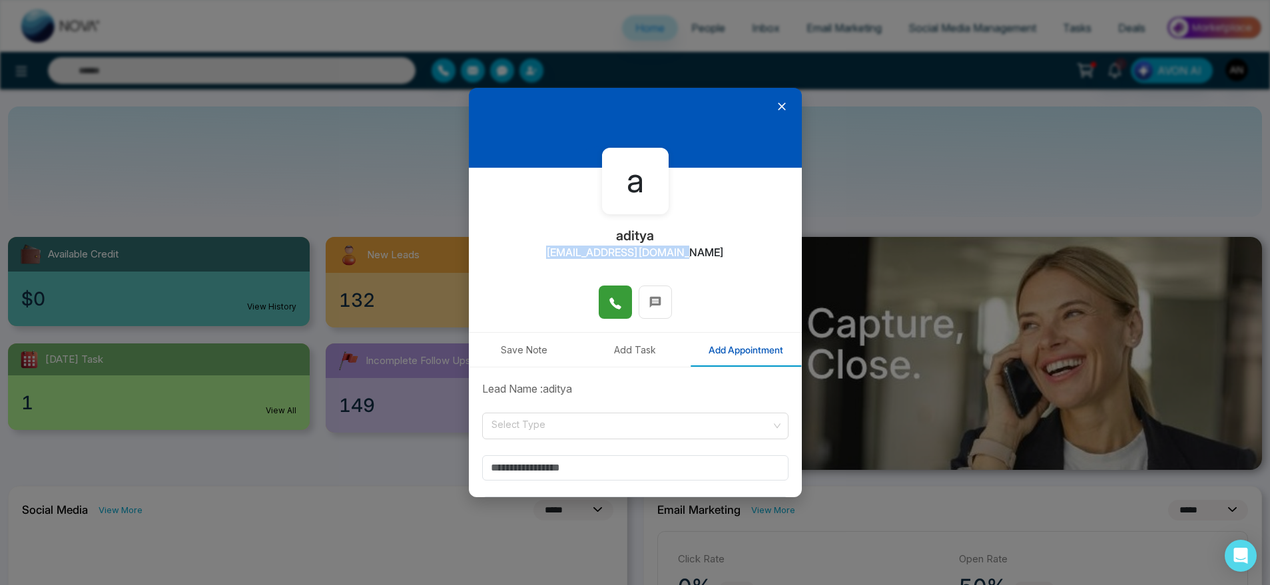
drag, startPoint x: 703, startPoint y: 247, endPoint x: 542, endPoint y: 250, distance: 161.2
click at [542, 250] on div "a aditya aditya+1@mmnovatech.com" at bounding box center [635, 227] width 333 height 118
drag, startPoint x: 542, startPoint y: 250, endPoint x: 724, endPoint y: 258, distance: 182.0
click at [724, 258] on div "a aditya aditya+1@mmnovatech.com" at bounding box center [635, 227] width 333 height 118
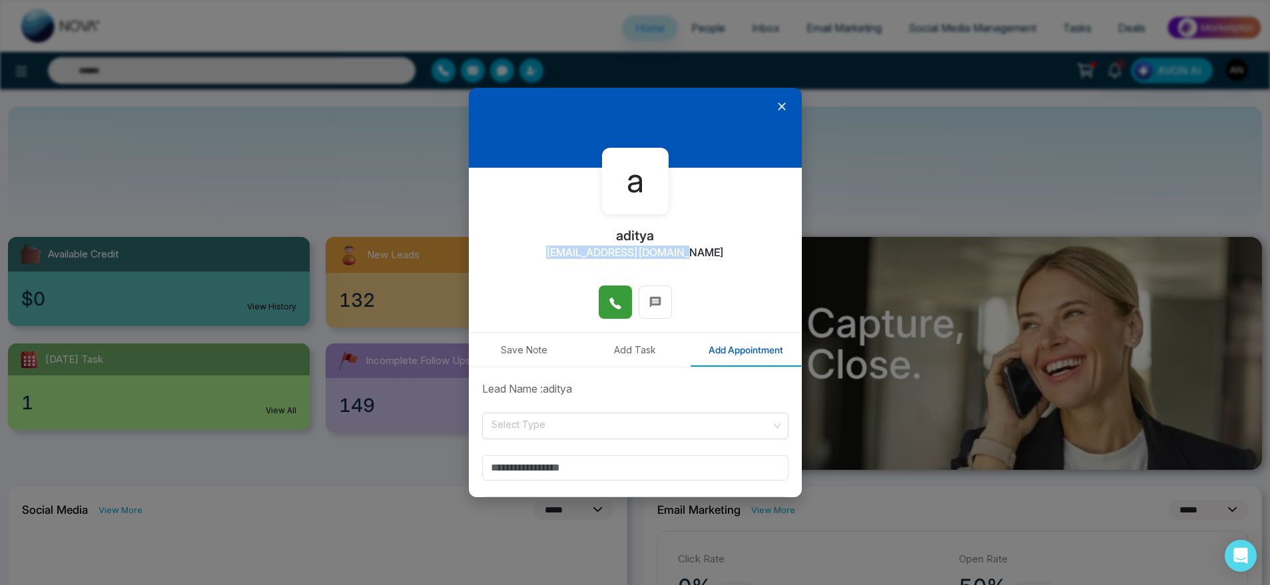
click at [724, 258] on div "a aditya aditya+1@mmnovatech.com" at bounding box center [635, 227] width 333 height 118
drag, startPoint x: 724, startPoint y: 258, endPoint x: 517, endPoint y: 251, distance: 207.2
click at [517, 251] on div "a aditya aditya+1@mmnovatech.com" at bounding box center [635, 227] width 333 height 118
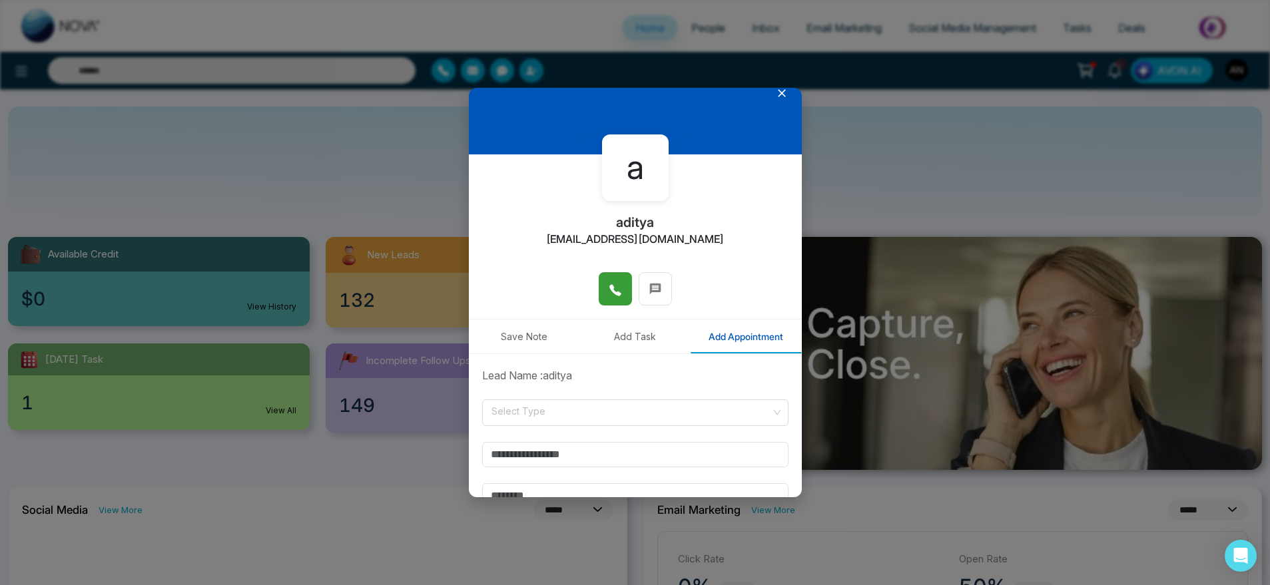
click at [489, 326] on button "Save Note" at bounding box center [524, 337] width 111 height 34
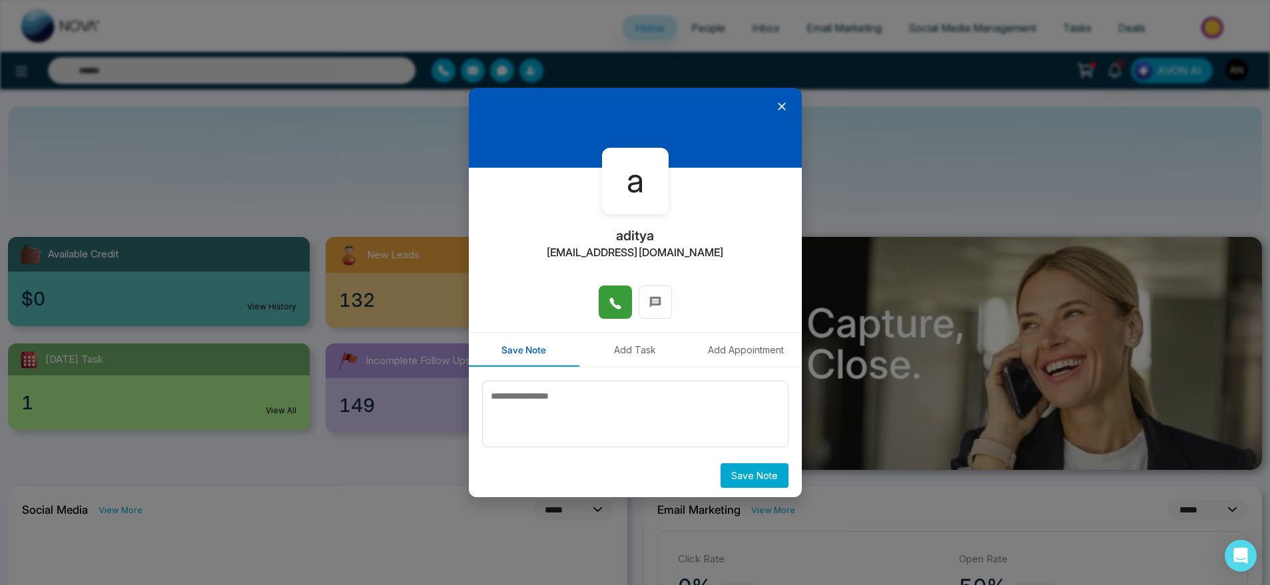
click at [599, 304] on button at bounding box center [615, 302] width 33 height 33
drag, startPoint x: 554, startPoint y: 242, endPoint x: 723, endPoint y: 242, distance: 169.1
click at [723, 242] on div "a aditya aditya+1@mmnovatech.com" at bounding box center [635, 227] width 333 height 118
drag, startPoint x: 720, startPoint y: 249, endPoint x: 512, endPoint y: 250, distance: 207.8
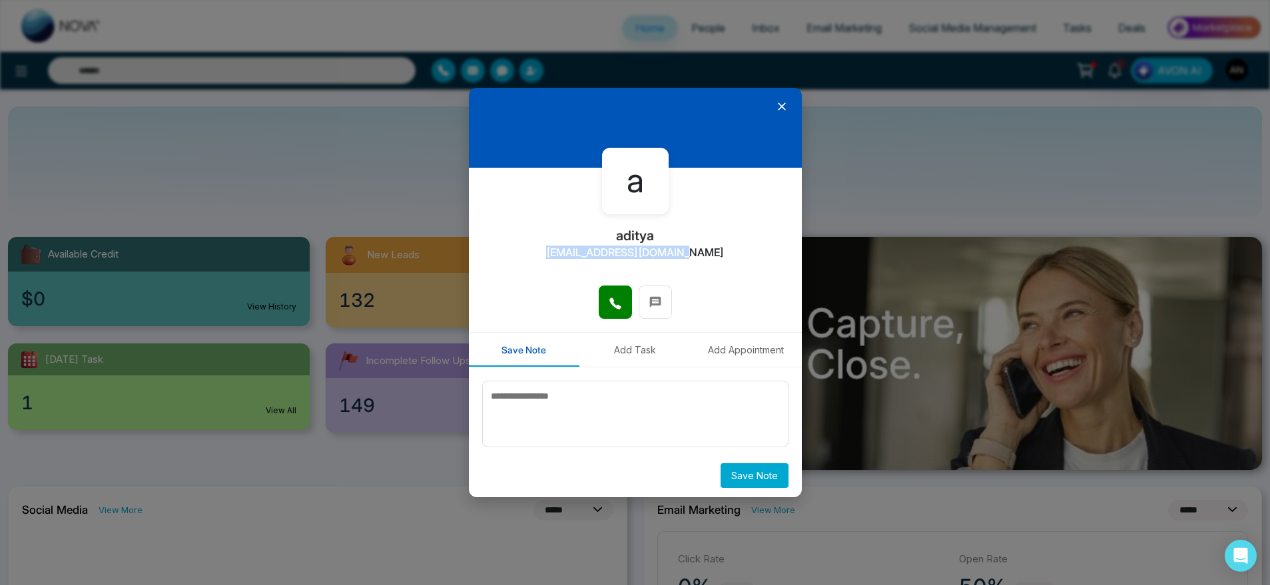
click at [512, 250] on div "a aditya aditya+1@mmnovatech.com" at bounding box center [635, 227] width 333 height 118
click at [608, 314] on button at bounding box center [615, 302] width 33 height 33
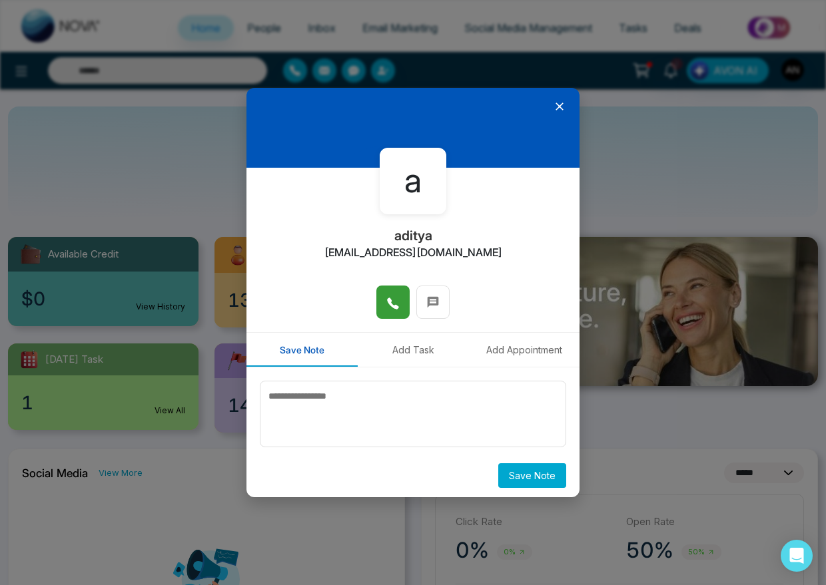
click at [396, 301] on button at bounding box center [392, 302] width 33 height 33
click at [553, 109] on icon at bounding box center [559, 106] width 13 height 13
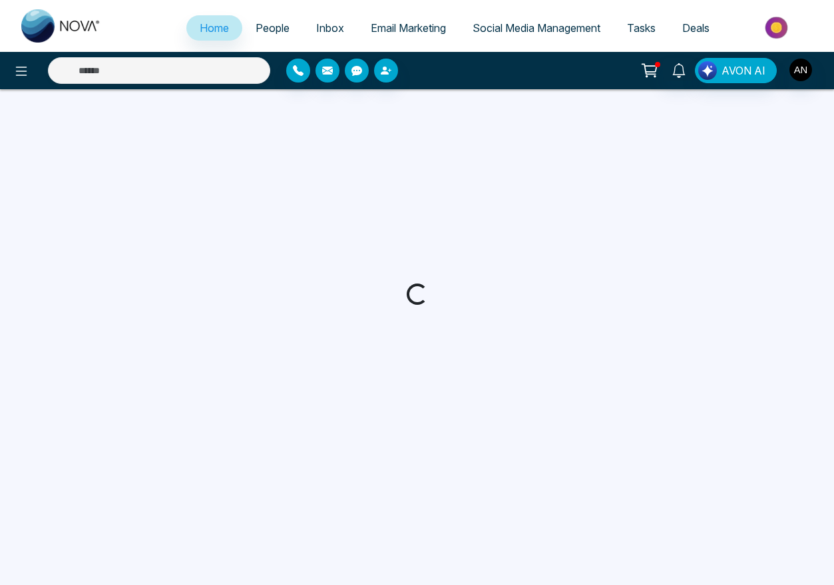
select select "*"
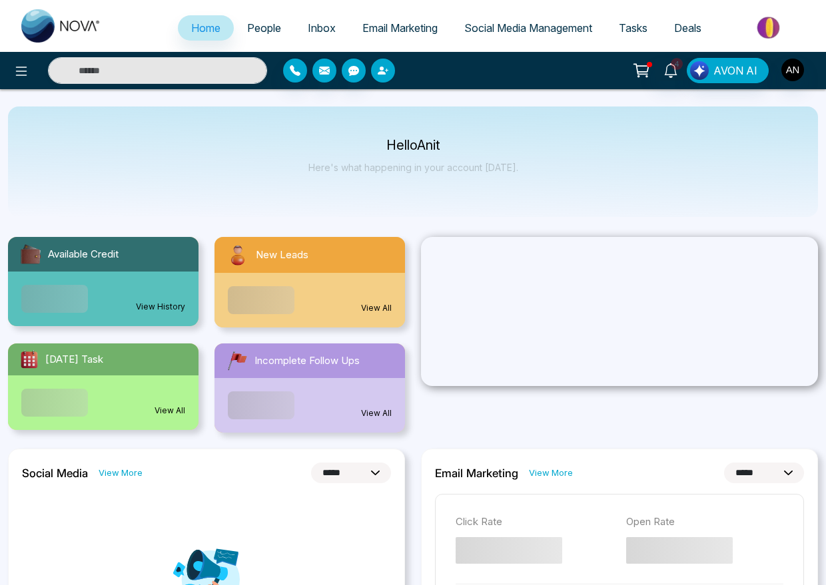
click at [388, 65] on icon "button" at bounding box center [383, 70] width 11 height 11
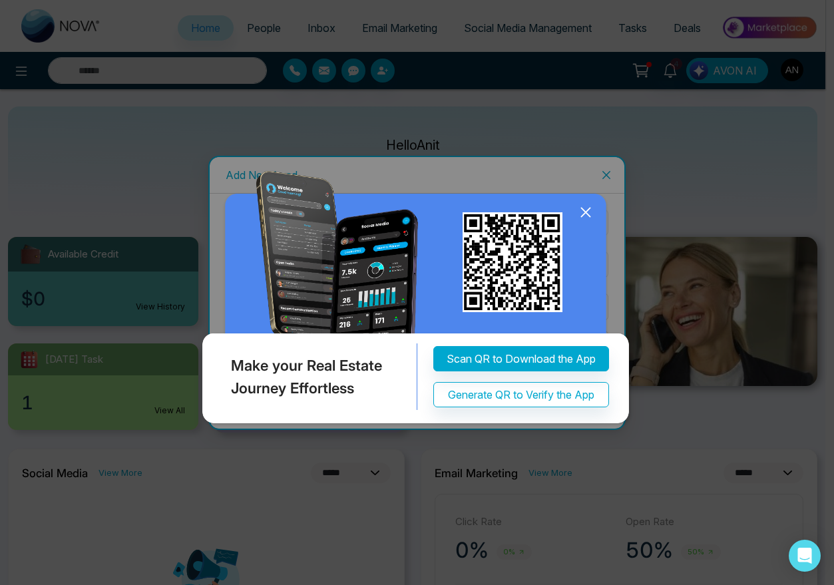
click at [591, 212] on icon at bounding box center [586, 212] width 20 height 20
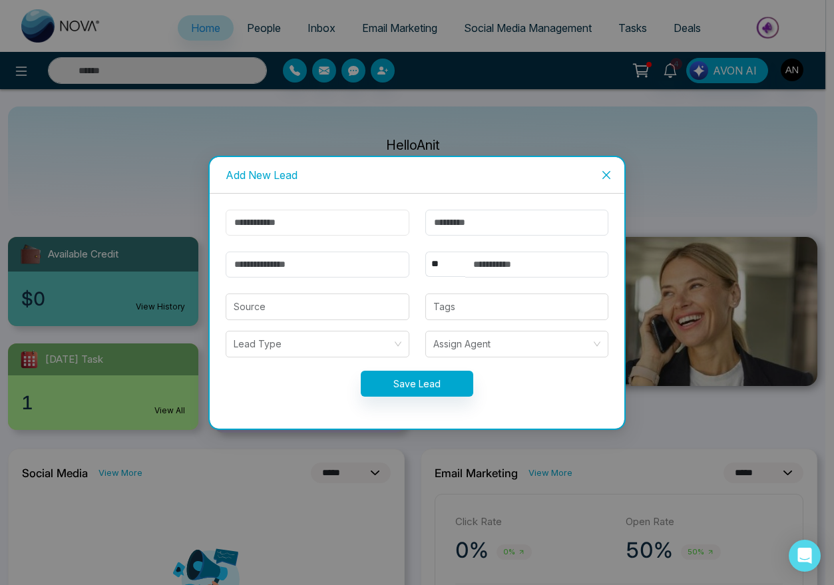
click at [336, 220] on input "text" at bounding box center [317, 223] width 183 height 26
type input "******"
click at [304, 261] on input "email" at bounding box center [317, 265] width 183 height 26
type input "**********"
click at [437, 260] on select "** **** *** *** *** **** ***" at bounding box center [445, 264] width 40 height 25
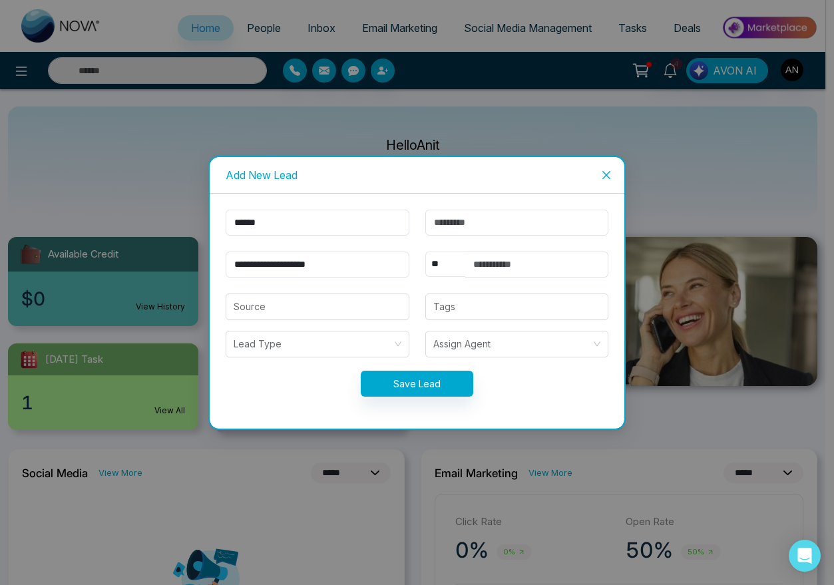
select select "***"
click at [425, 252] on select "** **** *** *** *** **** ***" at bounding box center [445, 264] width 40 height 25
click at [512, 262] on input "text" at bounding box center [536, 265] width 143 height 26
click at [525, 270] on input "**********" at bounding box center [536, 265] width 143 height 26
type input "**********"
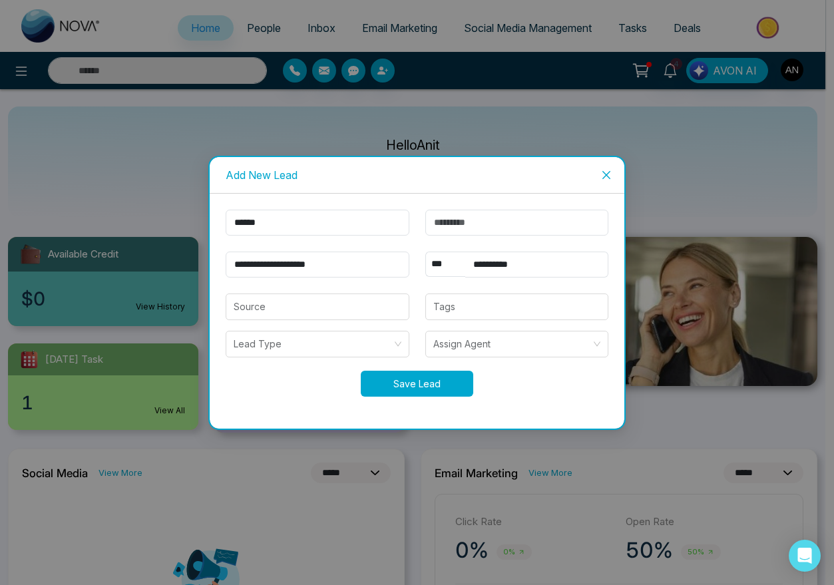
click at [428, 387] on button "Save Lead" at bounding box center [417, 384] width 113 height 26
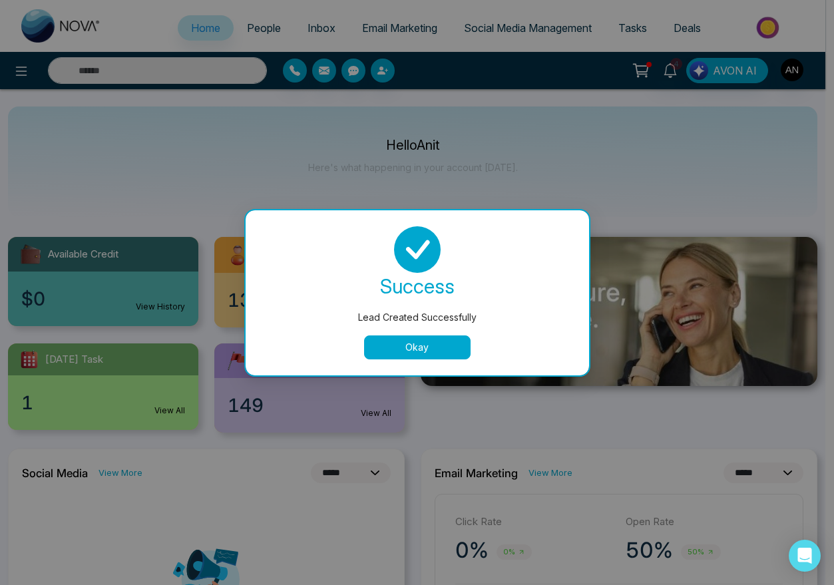
click at [424, 355] on button "Okay" at bounding box center [417, 348] width 107 height 24
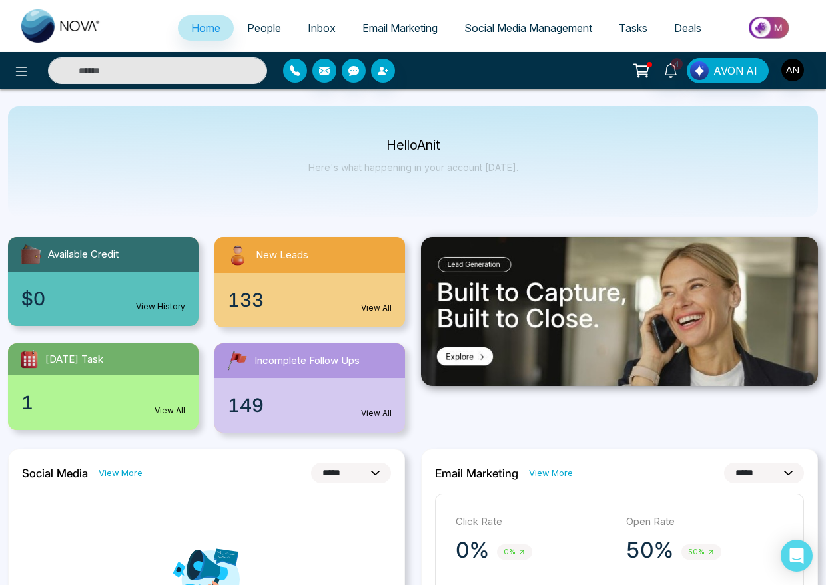
click at [292, 63] on button "button" at bounding box center [295, 71] width 24 height 24
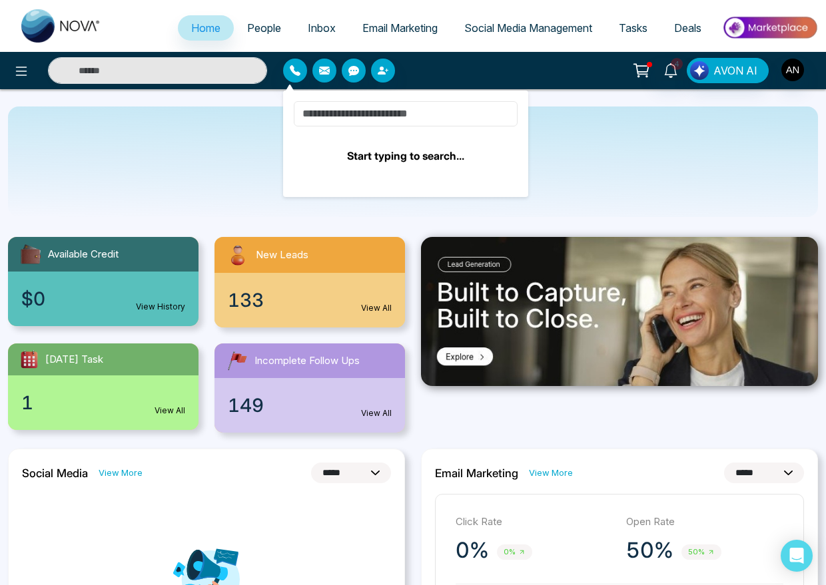
click at [337, 105] on input at bounding box center [406, 113] width 224 height 25
type input "*"
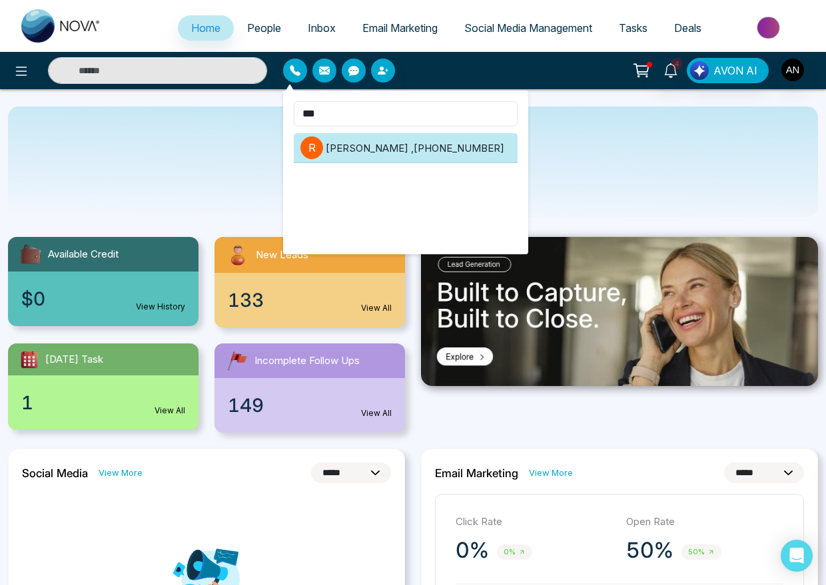
type input "***"
click at [354, 135] on li "r ritvik , +919904755356" at bounding box center [406, 148] width 224 height 30
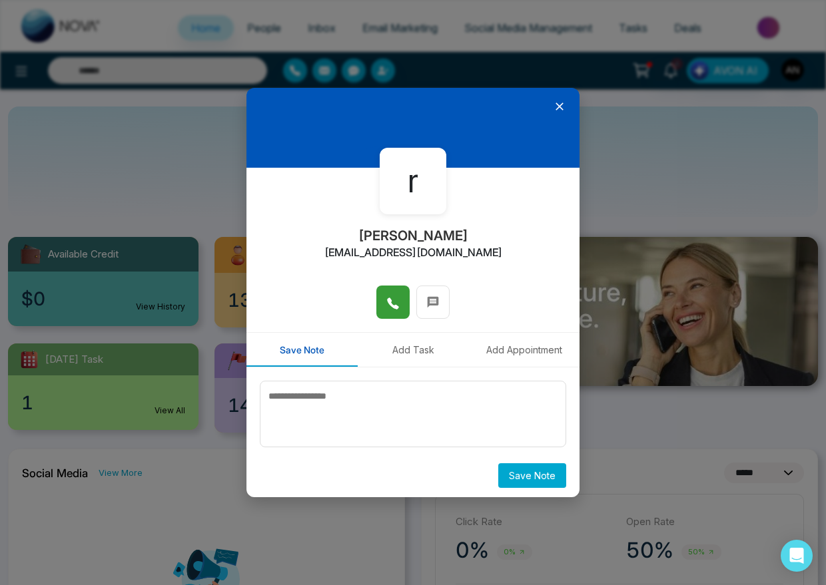
click at [391, 297] on icon at bounding box center [392, 303] width 13 height 13
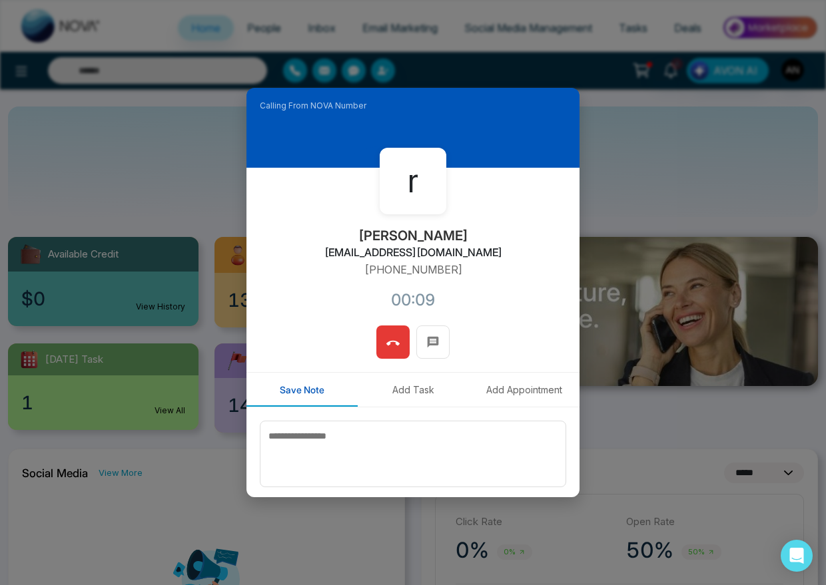
click at [392, 346] on icon at bounding box center [392, 343] width 13 height 13
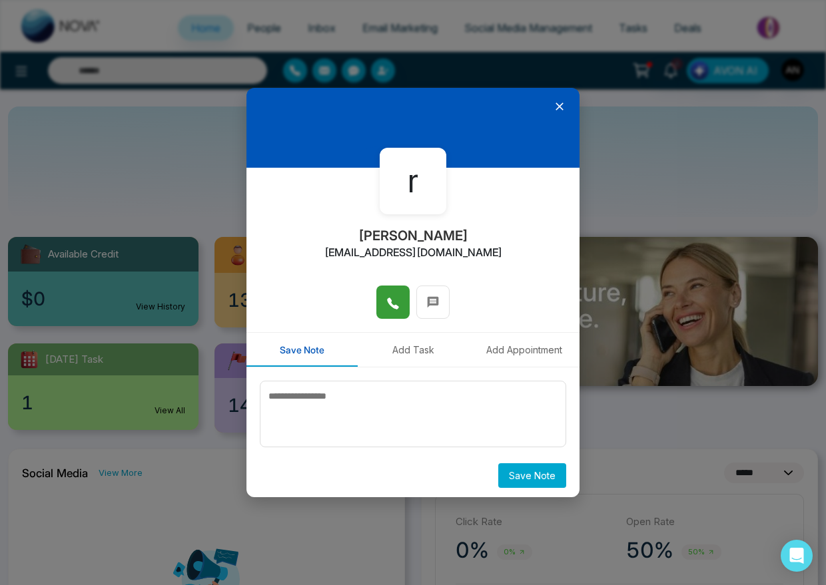
scroll to position [4, 0]
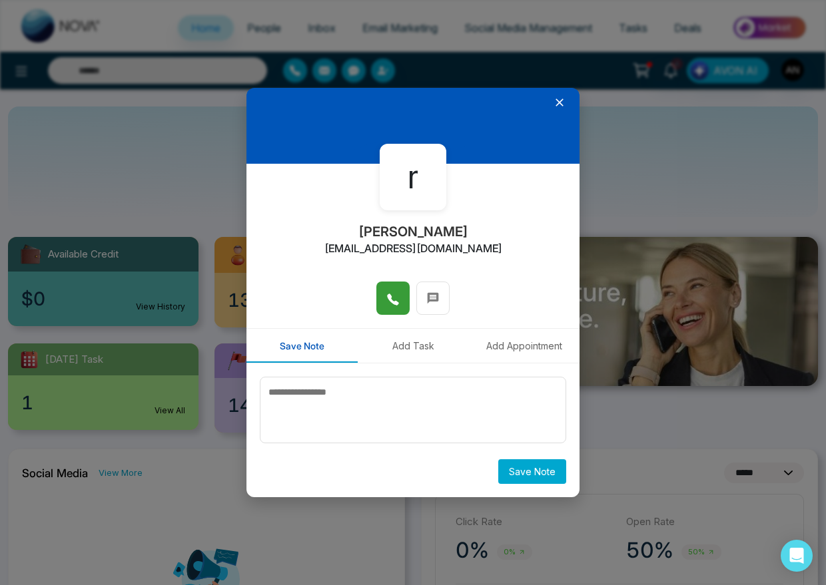
click at [380, 310] on button at bounding box center [392, 298] width 33 height 33
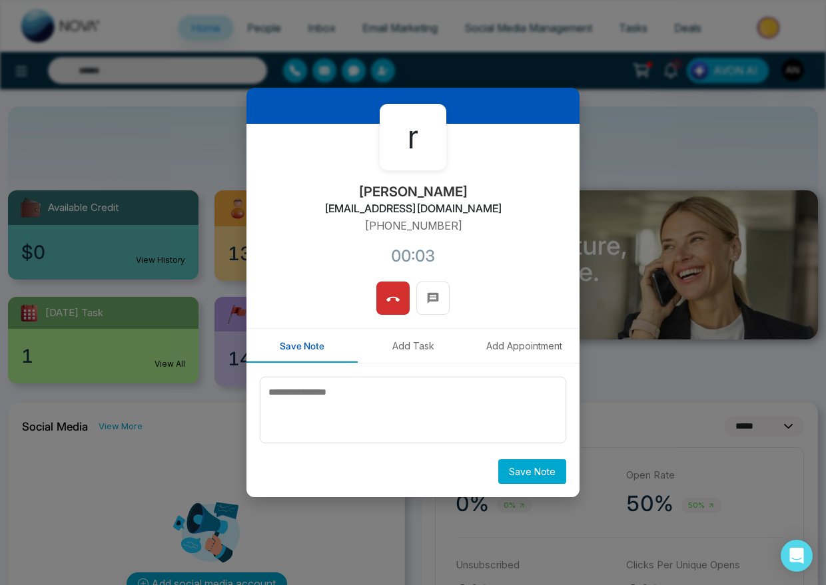
scroll to position [37, 0]
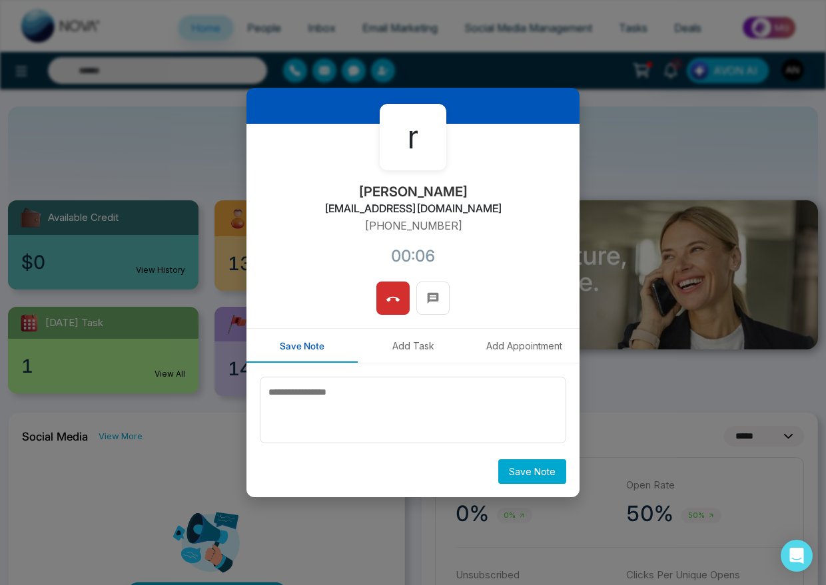
click at [390, 306] on span at bounding box center [392, 298] width 13 height 20
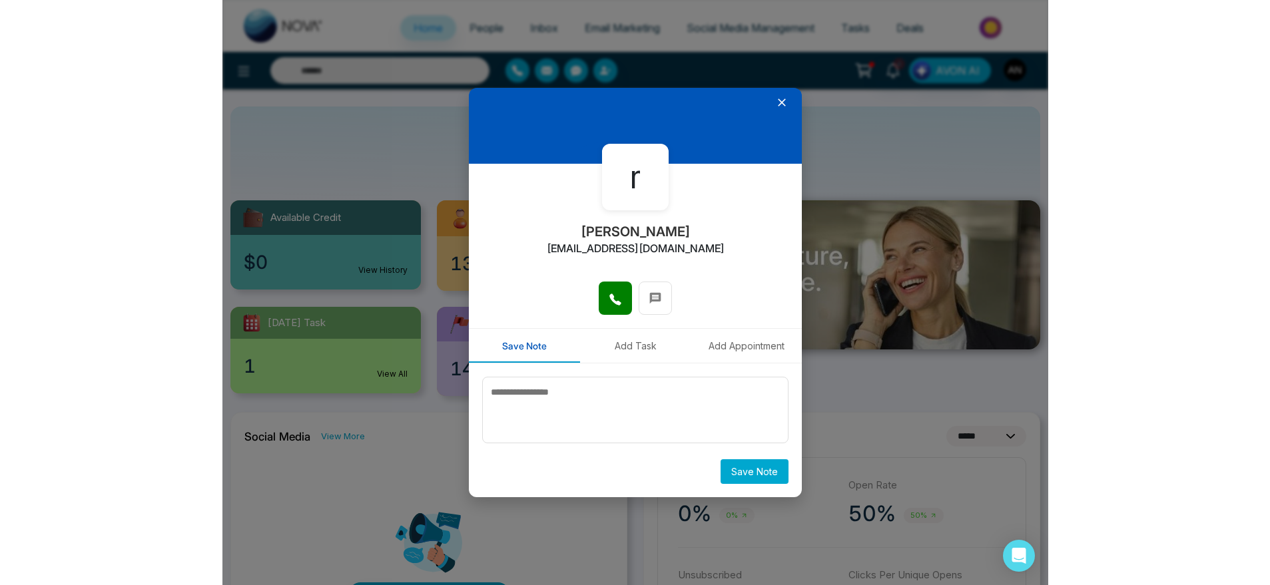
scroll to position [4, 0]
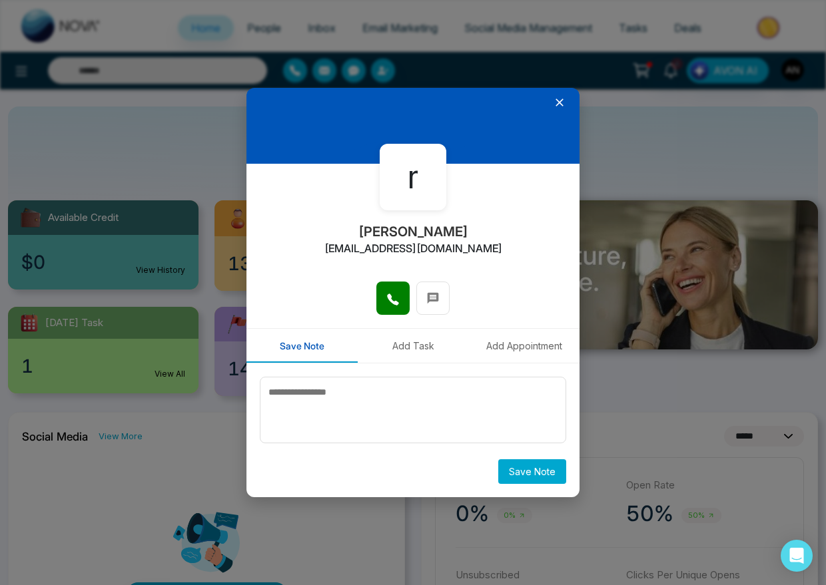
click at [555, 99] on icon at bounding box center [559, 103] width 8 height 8
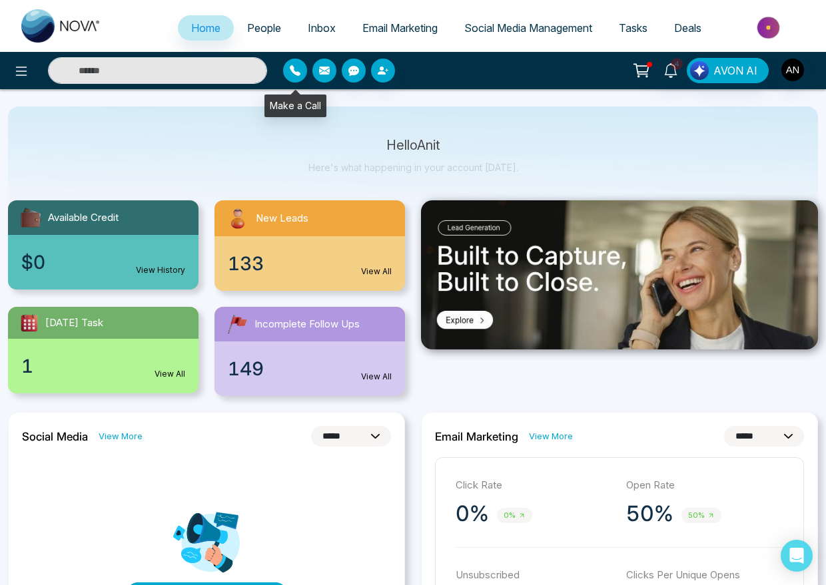
click at [296, 67] on icon "button" at bounding box center [295, 70] width 11 height 11
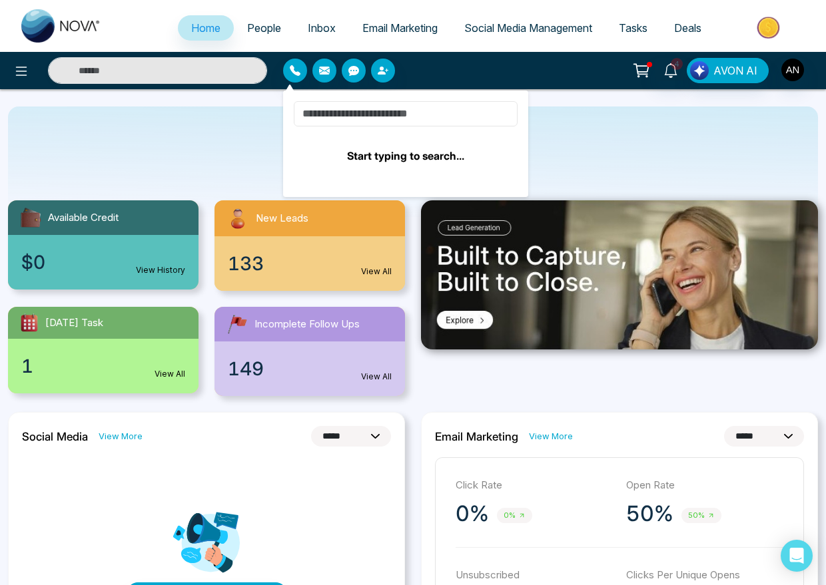
click at [343, 108] on input at bounding box center [406, 113] width 224 height 25
type input "***"
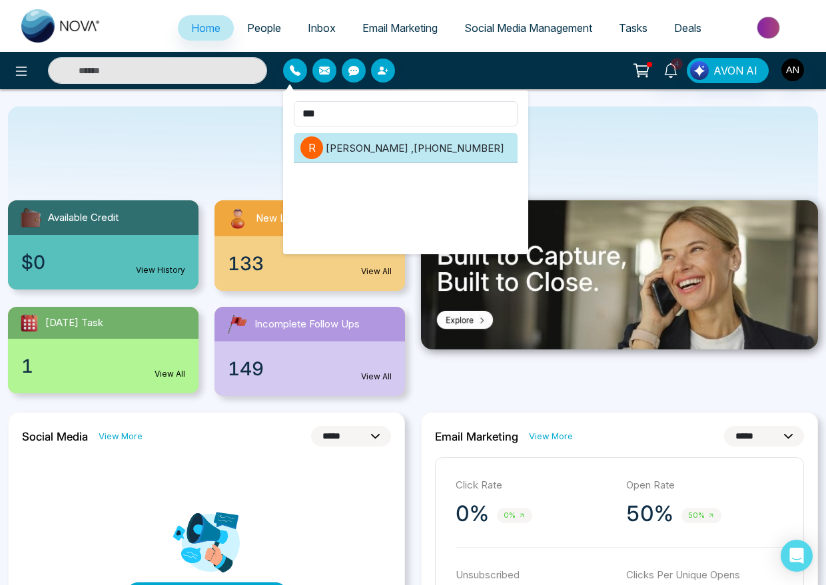
click at [389, 142] on li "r ritvik , +919904755356" at bounding box center [406, 148] width 224 height 30
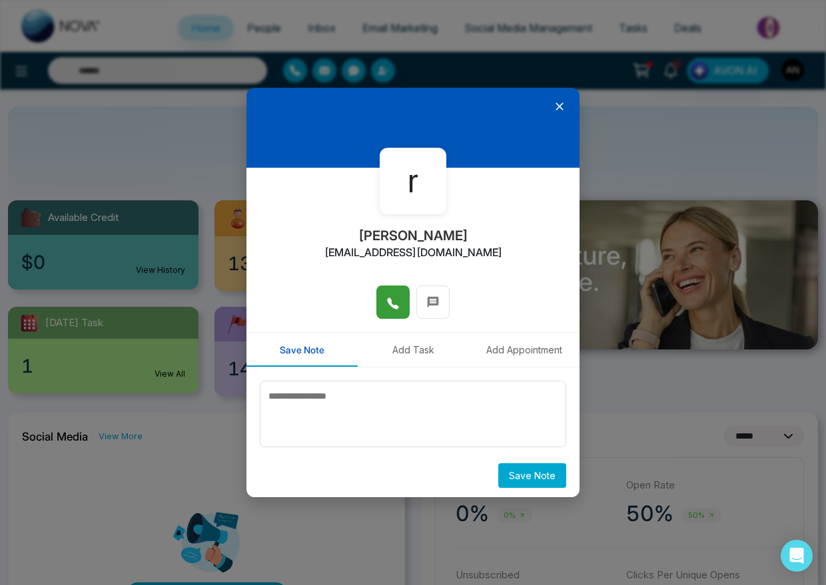
click at [386, 312] on span at bounding box center [392, 302] width 13 height 20
click at [555, 105] on icon at bounding box center [559, 107] width 8 height 8
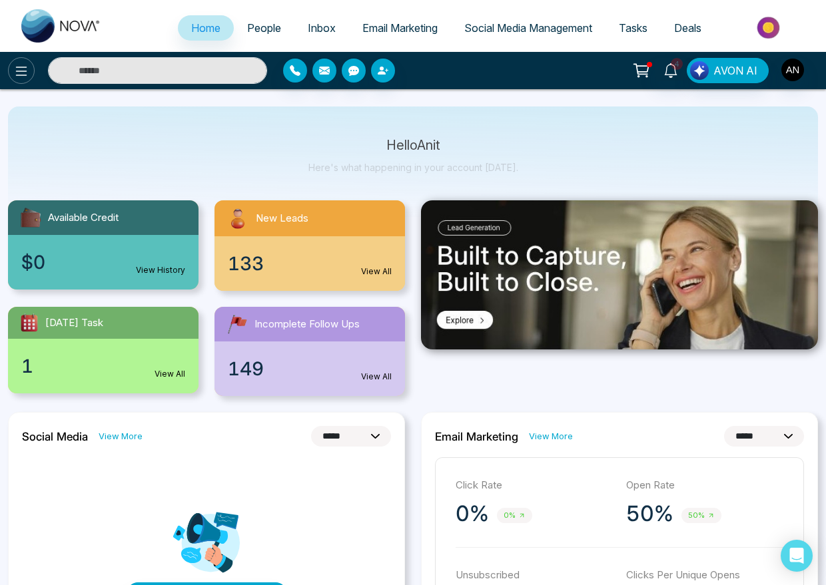
click at [18, 63] on icon at bounding box center [21, 71] width 16 height 16
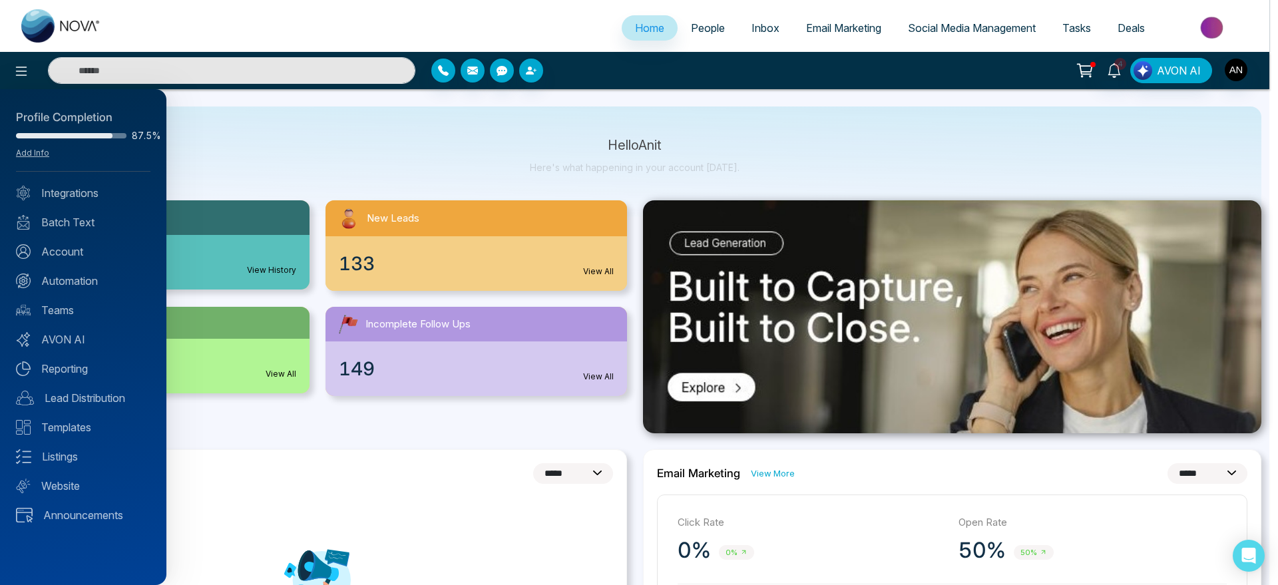
click at [571, 157] on div at bounding box center [639, 292] width 1278 height 585
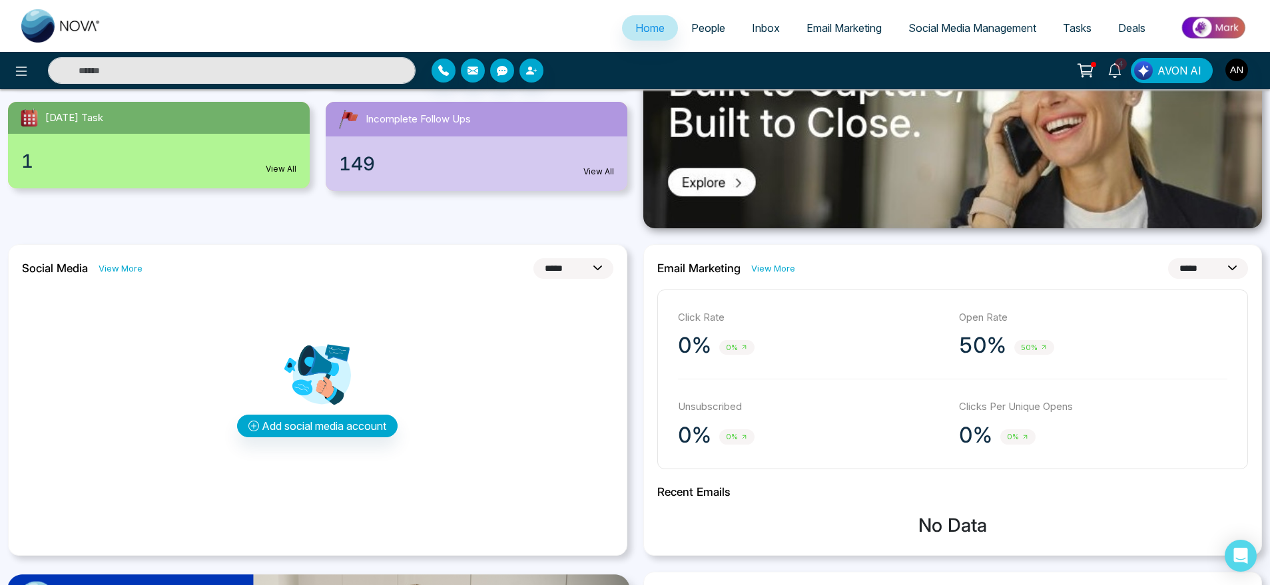
scroll to position [243, 0]
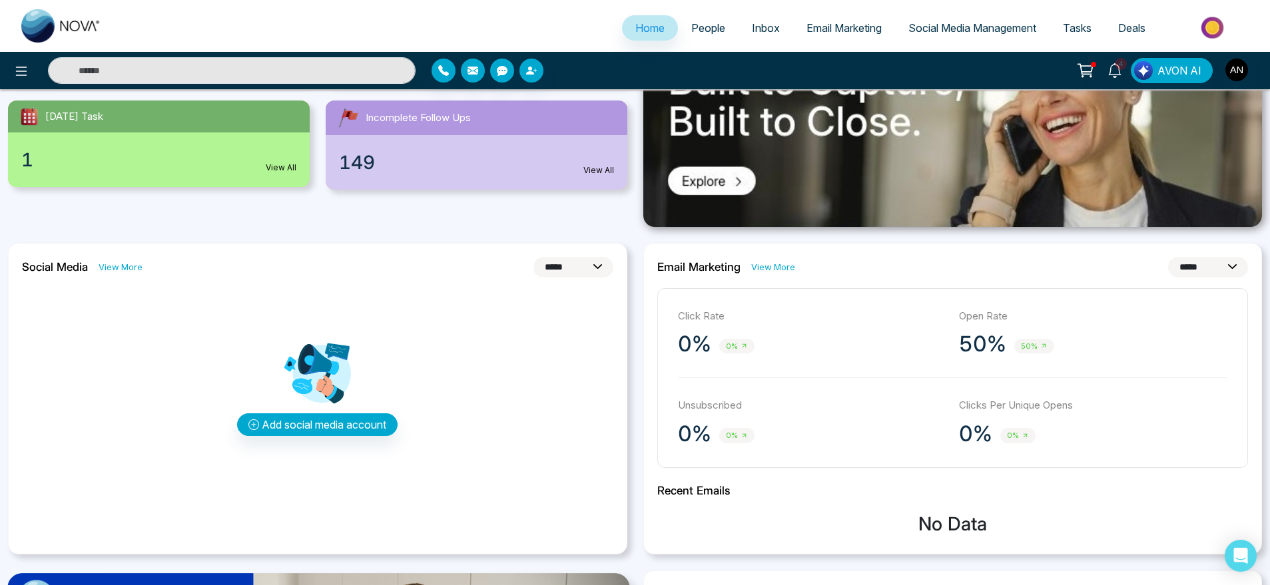
click at [579, 272] on select "**********" at bounding box center [573, 267] width 80 height 21
click at [533, 257] on select "**********" at bounding box center [573, 267] width 80 height 21
click at [569, 262] on select "**********" at bounding box center [573, 267] width 80 height 21
select select "*"
click at [533, 257] on select "**********" at bounding box center [573, 267] width 80 height 21
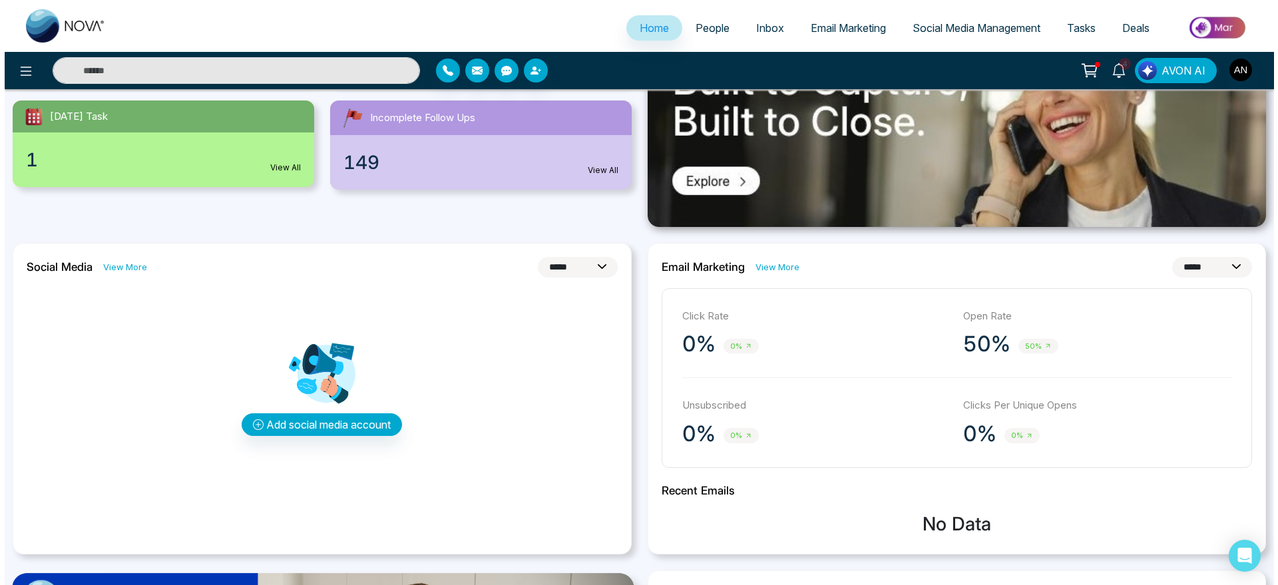
scroll to position [0, 0]
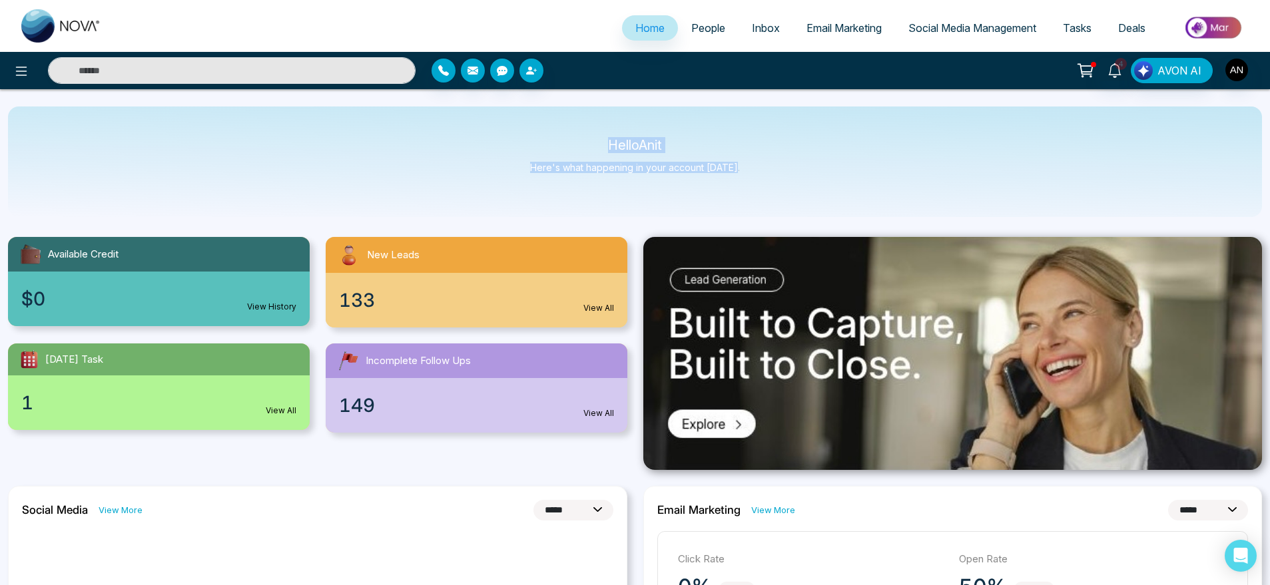
drag, startPoint x: 589, startPoint y: 138, endPoint x: 781, endPoint y: 175, distance: 195.4
click at [781, 175] on div "Hello Anit Here's what happening in your account today." at bounding box center [635, 162] width 1254 height 111
click at [473, 77] on button "button" at bounding box center [473, 71] width 24 height 24
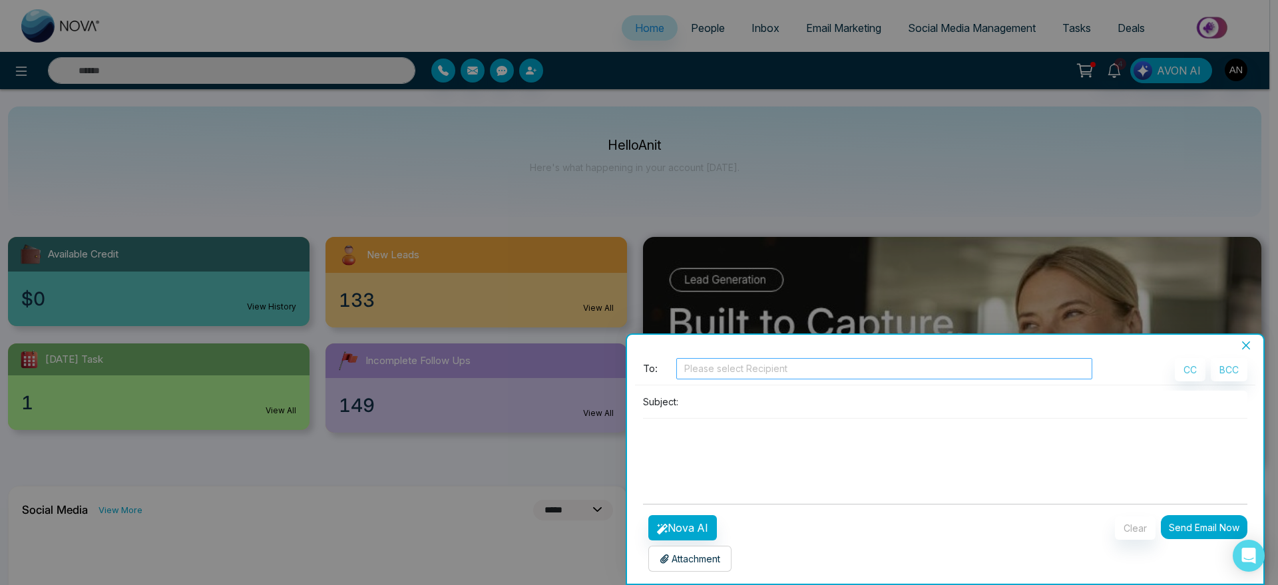
click at [752, 374] on div at bounding box center [885, 369] width 410 height 16
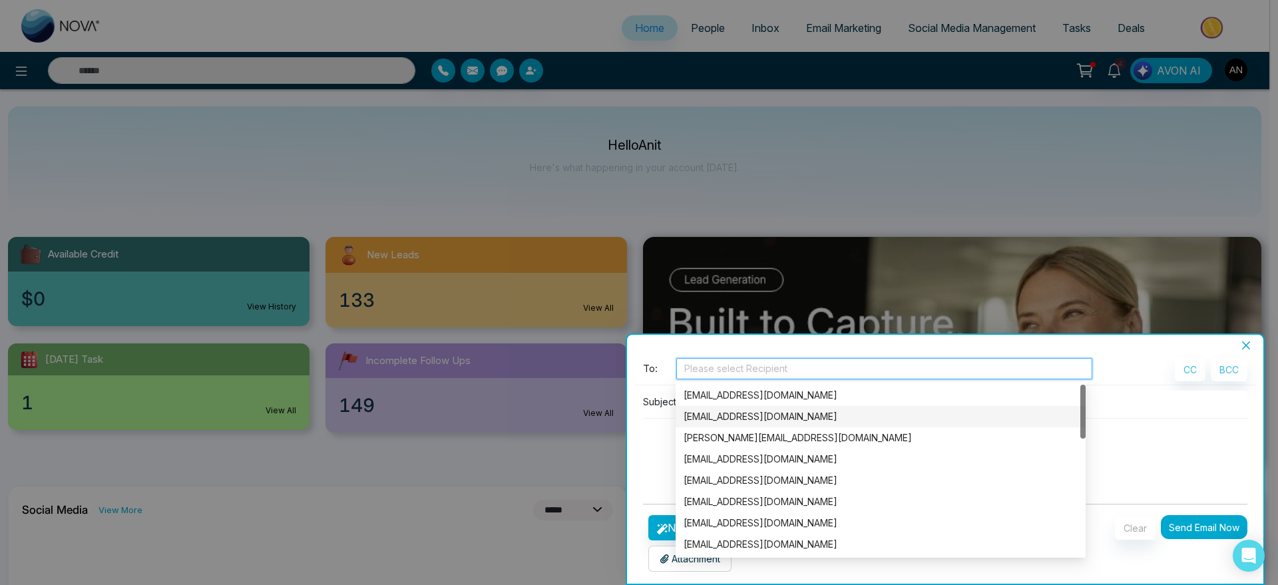
click at [764, 421] on div "anit@mmnovatech.com" at bounding box center [881, 417] width 394 height 15
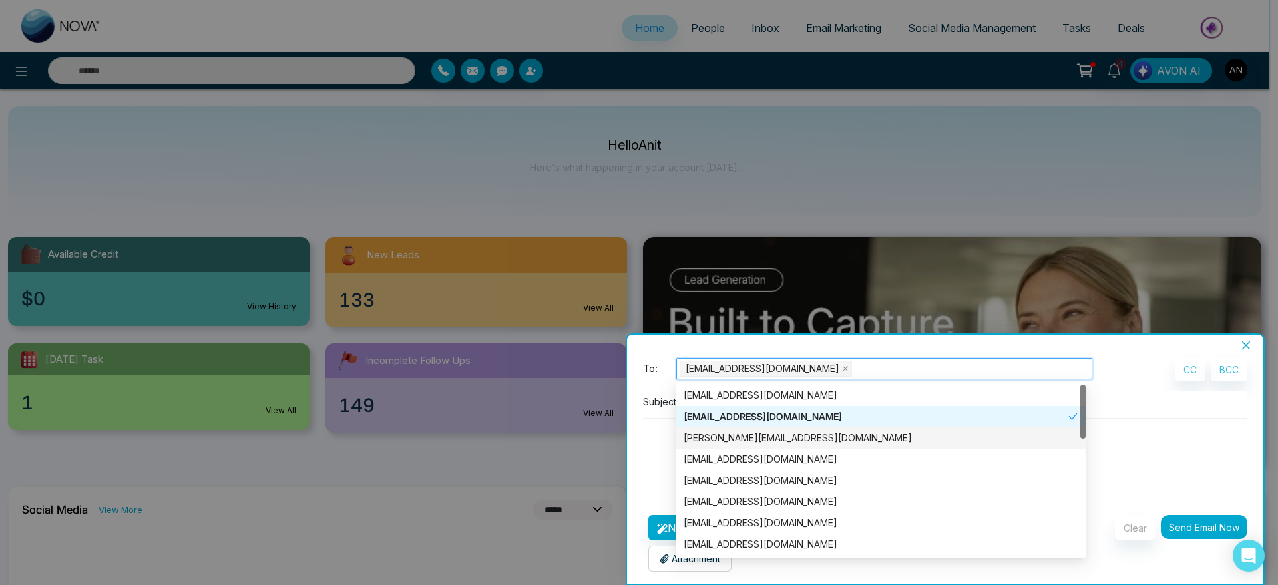
click at [666, 432] on textarea at bounding box center [945, 451] width 605 height 64
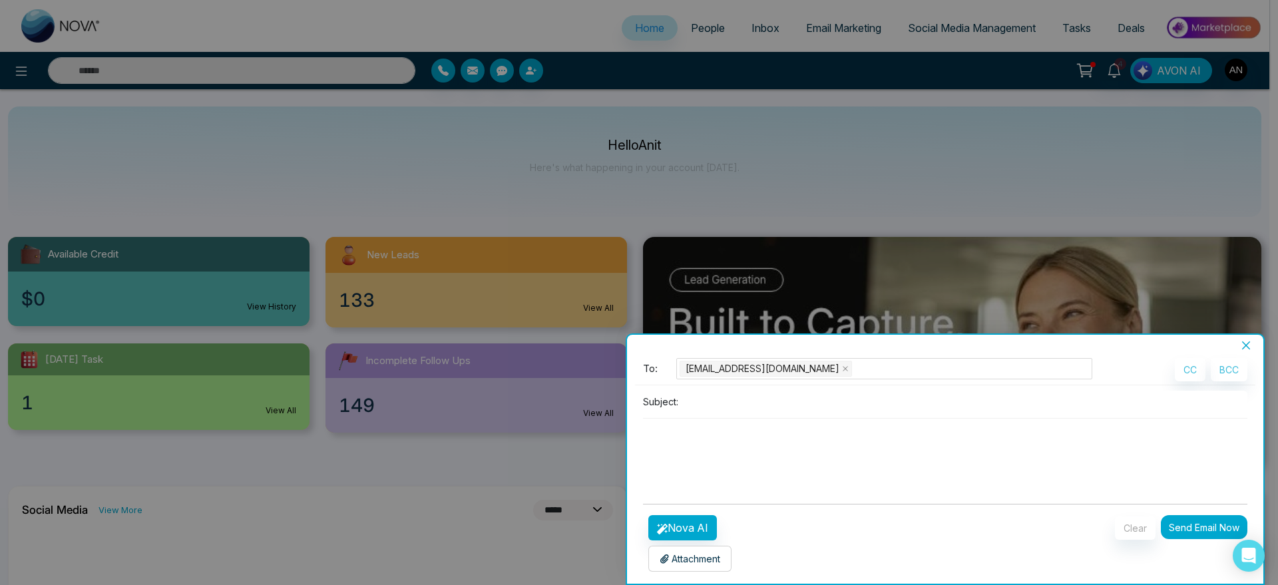
drag, startPoint x: 742, startPoint y: 389, endPoint x: 724, endPoint y: 395, distance: 19.0
click at [724, 395] on div "To: anit@mmnovatech.com CC BCC Subject:" at bounding box center [945, 425] width 621 height 135
click at [724, 400] on input at bounding box center [966, 402] width 564 height 22
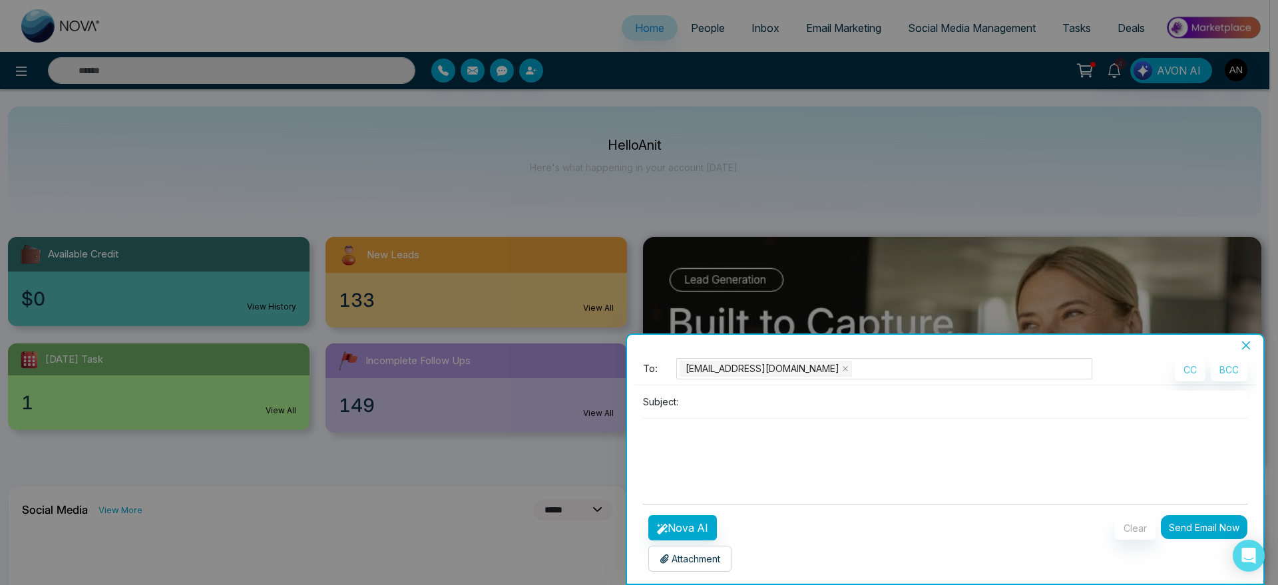
click at [724, 400] on input at bounding box center [966, 402] width 564 height 22
drag, startPoint x: 633, startPoint y: 407, endPoint x: 694, endPoint y: 406, distance: 61.3
click at [694, 406] on div "**********" at bounding box center [945, 468] width 637 height 232
click at [694, 406] on input at bounding box center [966, 402] width 564 height 22
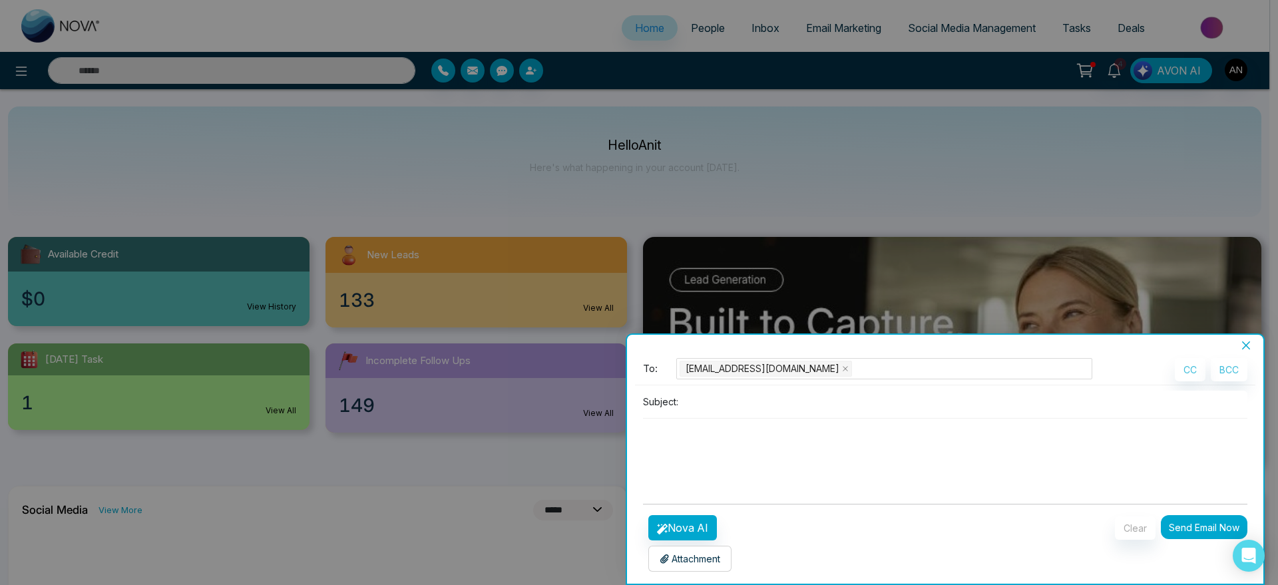
click at [725, 410] on input at bounding box center [966, 402] width 564 height 22
click at [712, 410] on input at bounding box center [966, 402] width 564 height 22
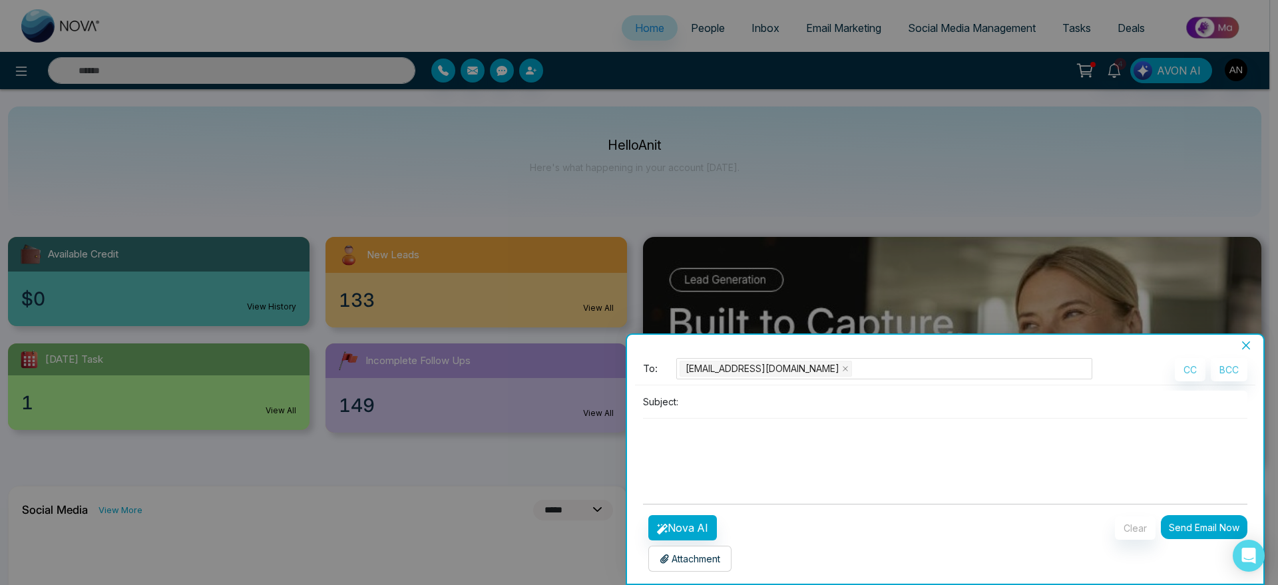
click at [712, 406] on input at bounding box center [966, 402] width 564 height 22
click at [758, 408] on input "**********" at bounding box center [966, 402] width 564 height 22
type input "**********"
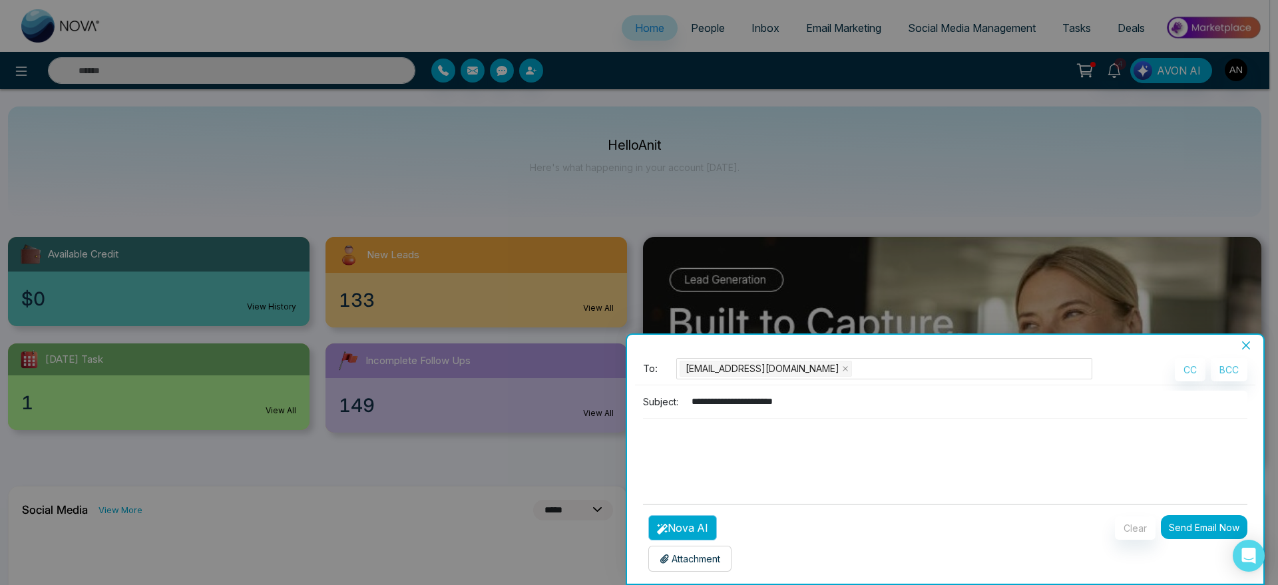
click at [694, 537] on button "Nova AI" at bounding box center [683, 527] width 69 height 25
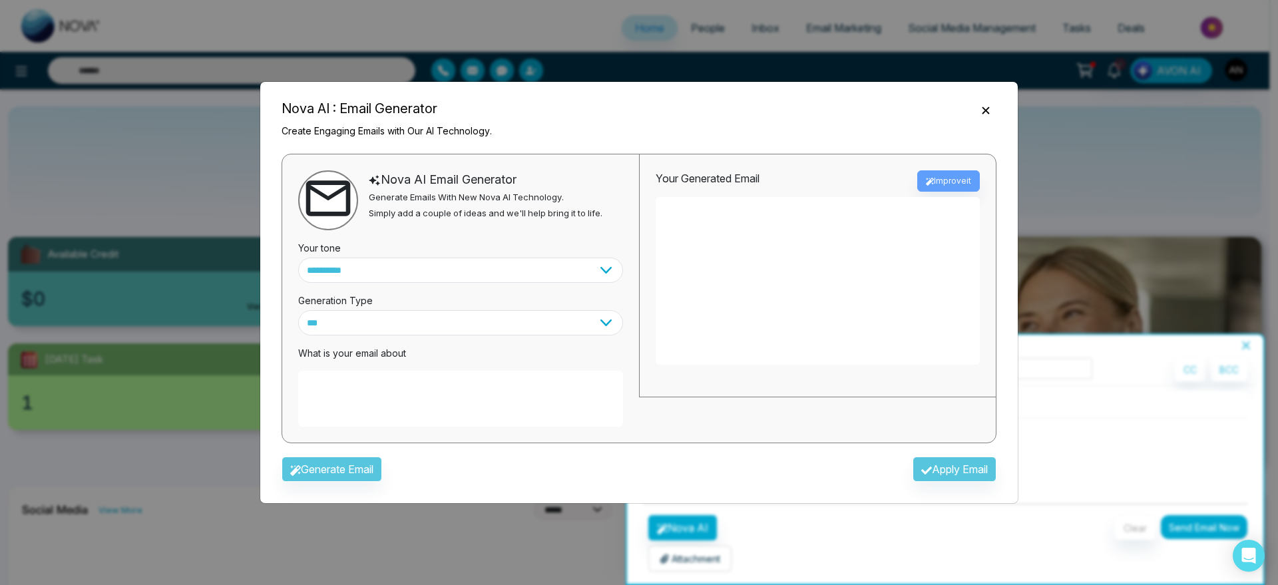
click at [462, 376] on textarea at bounding box center [460, 399] width 325 height 56
paste textarea "**********"
type textarea "**********"
click at [362, 465] on button "Generate Email" at bounding box center [332, 469] width 101 height 25
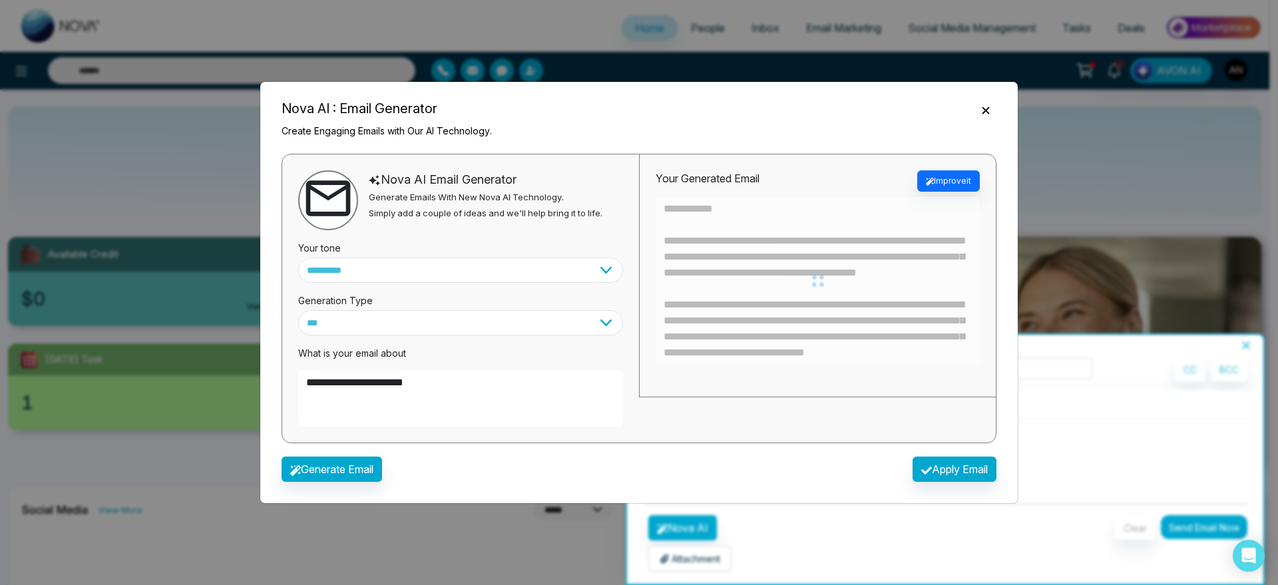
type textarea "**********"
click at [545, 276] on select "**********" at bounding box center [460, 270] width 325 height 25
click at [507, 268] on select "**********" at bounding box center [460, 270] width 325 height 25
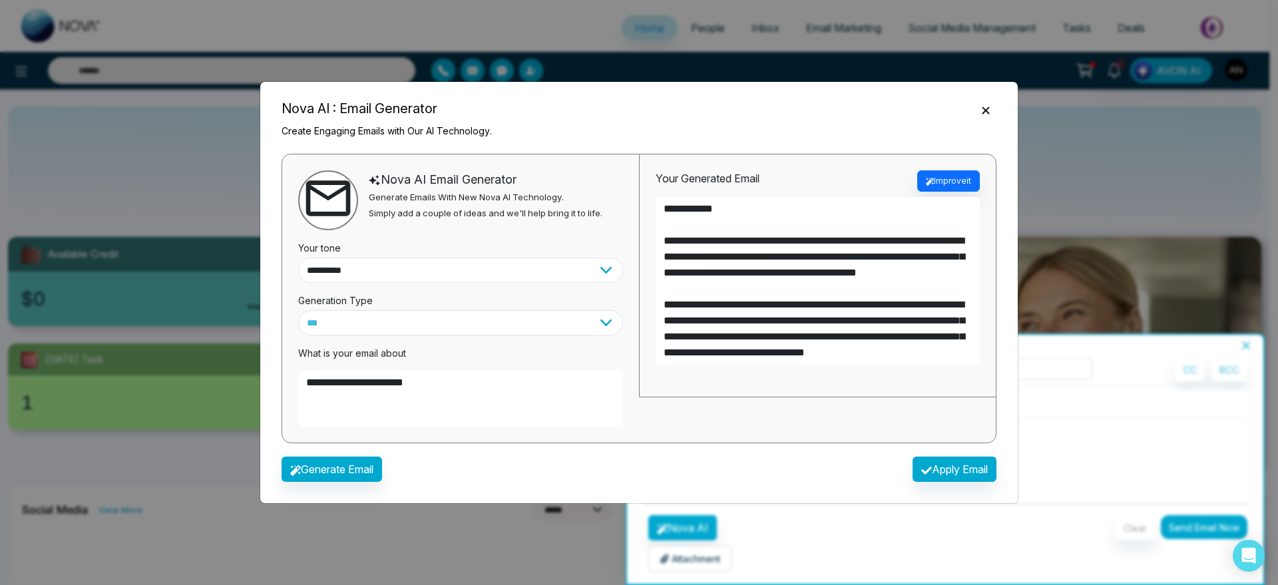
click at [605, 272] on select "**********" at bounding box center [460, 270] width 325 height 25
click at [595, 272] on select "**********" at bounding box center [460, 270] width 325 height 25
click at [605, 266] on select "**********" at bounding box center [460, 270] width 325 height 25
click at [425, 274] on select "**********" at bounding box center [460, 270] width 325 height 25
click at [601, 272] on select "**********" at bounding box center [460, 270] width 325 height 25
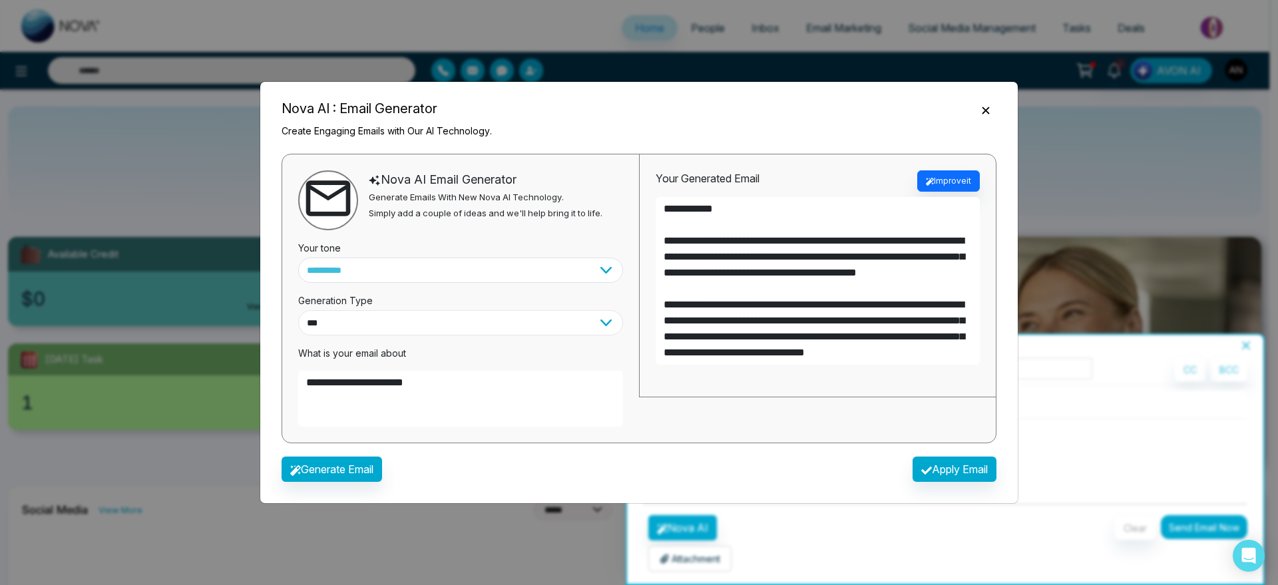
click at [585, 319] on select "*** ***** ******* ******* ********" at bounding box center [460, 322] width 325 height 25
select select "*******"
click at [298, 310] on select "*** ***** ******* ******* ********" at bounding box center [460, 322] width 325 height 25
click at [507, 267] on select "**********" at bounding box center [460, 270] width 325 height 25
select select "**********"
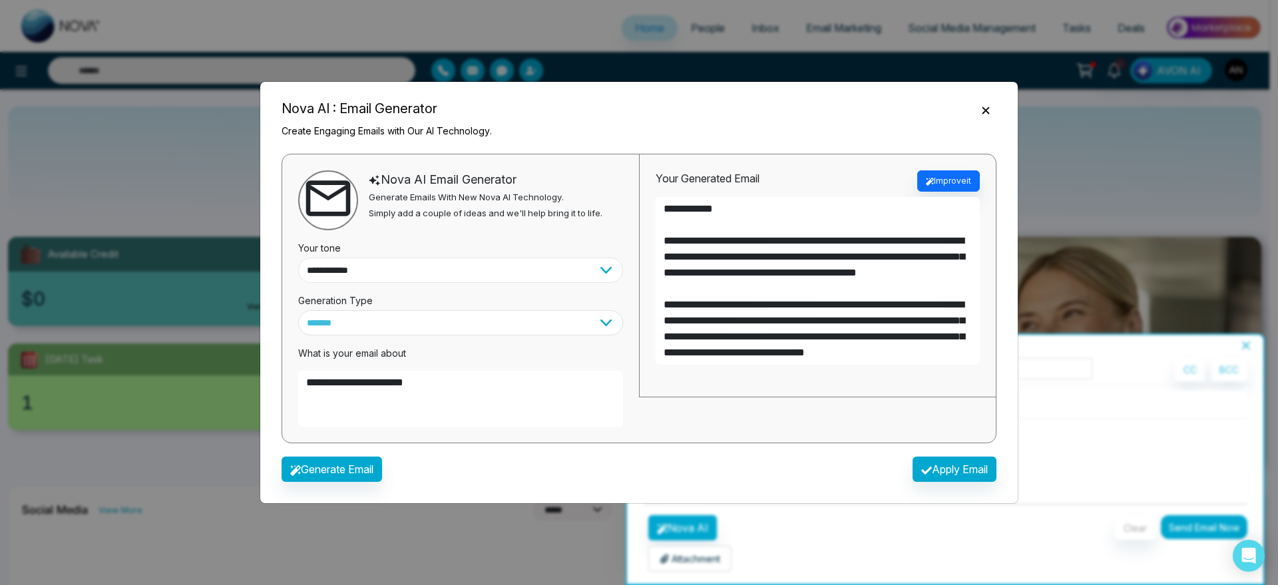
click at [298, 258] on select "**********" at bounding box center [460, 270] width 325 height 25
click at [834, 473] on button "Apply Email" at bounding box center [955, 469] width 84 height 25
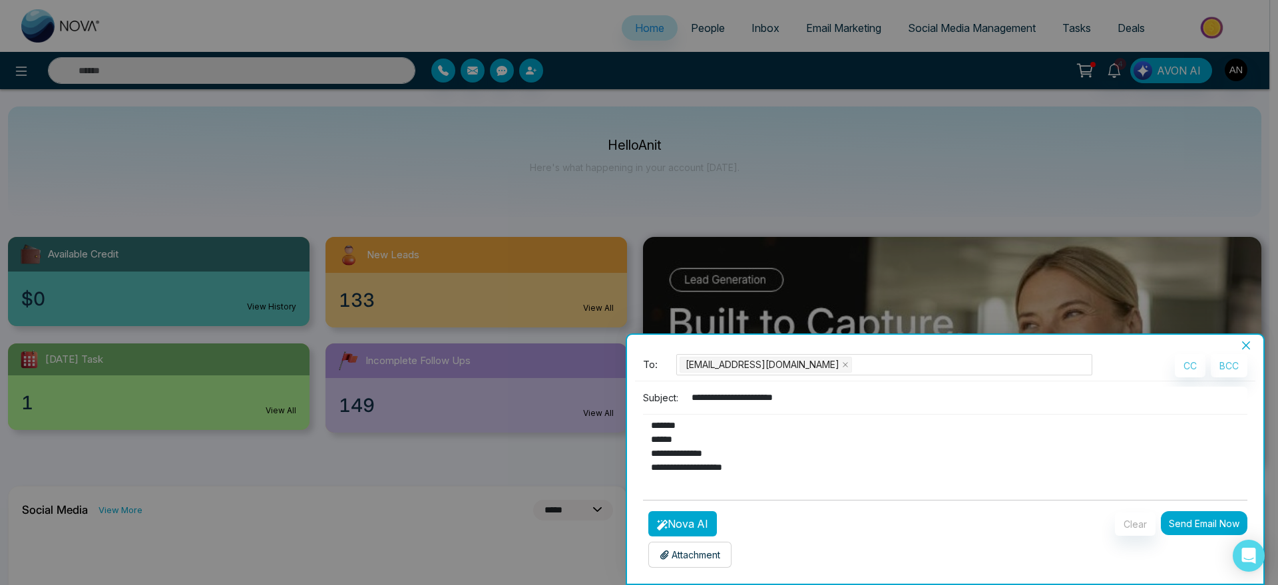
scroll to position [168, 0]
click at [689, 565] on div "Attachment Choose File" at bounding box center [690, 555] width 83 height 26
click at [773, 457] on textarea "**********" at bounding box center [941, 447] width 596 height 64
click at [758, 477] on textarea "**********" at bounding box center [941, 447] width 596 height 64
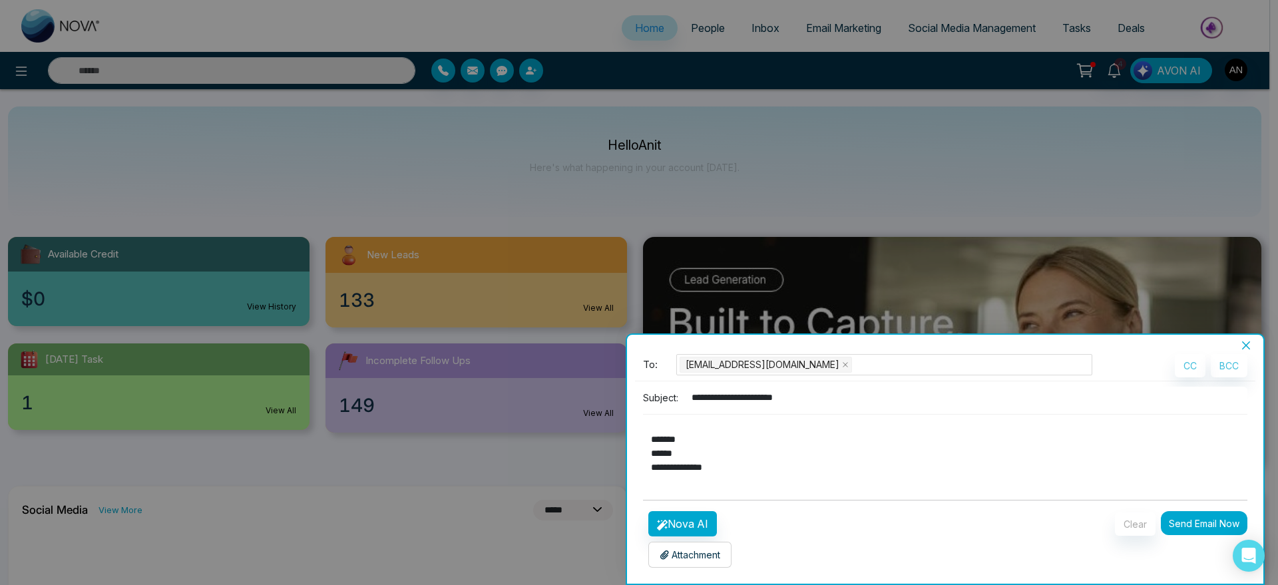
type textarea "**********"
click at [701, 549] on p "Attachment" at bounding box center [690, 555] width 61 height 14
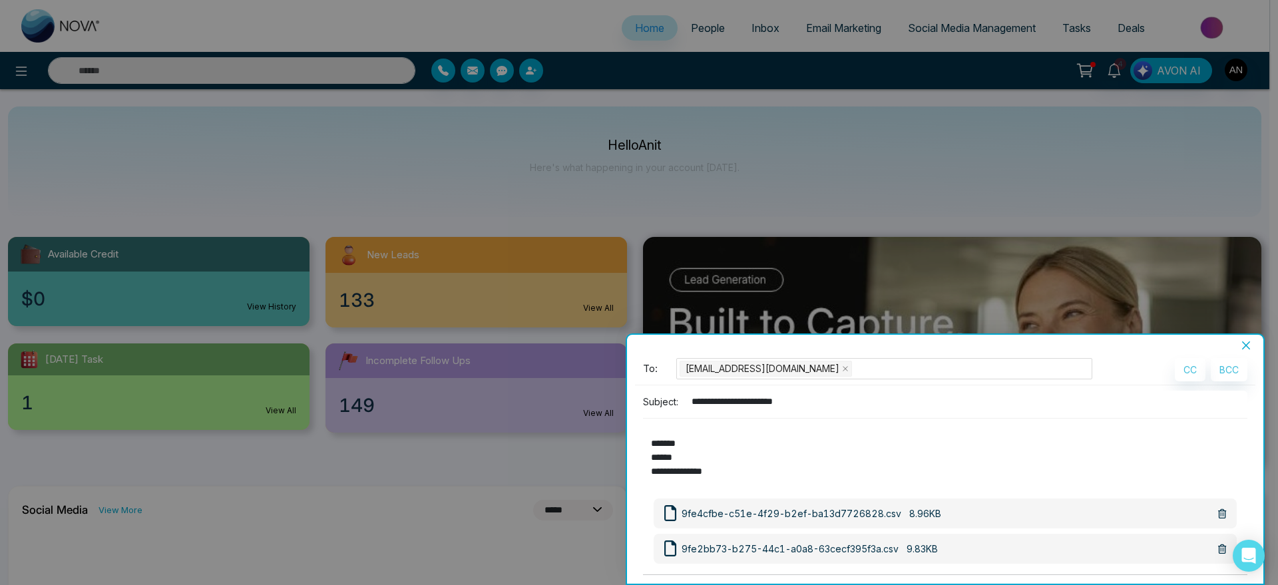
scroll to position [75, 0]
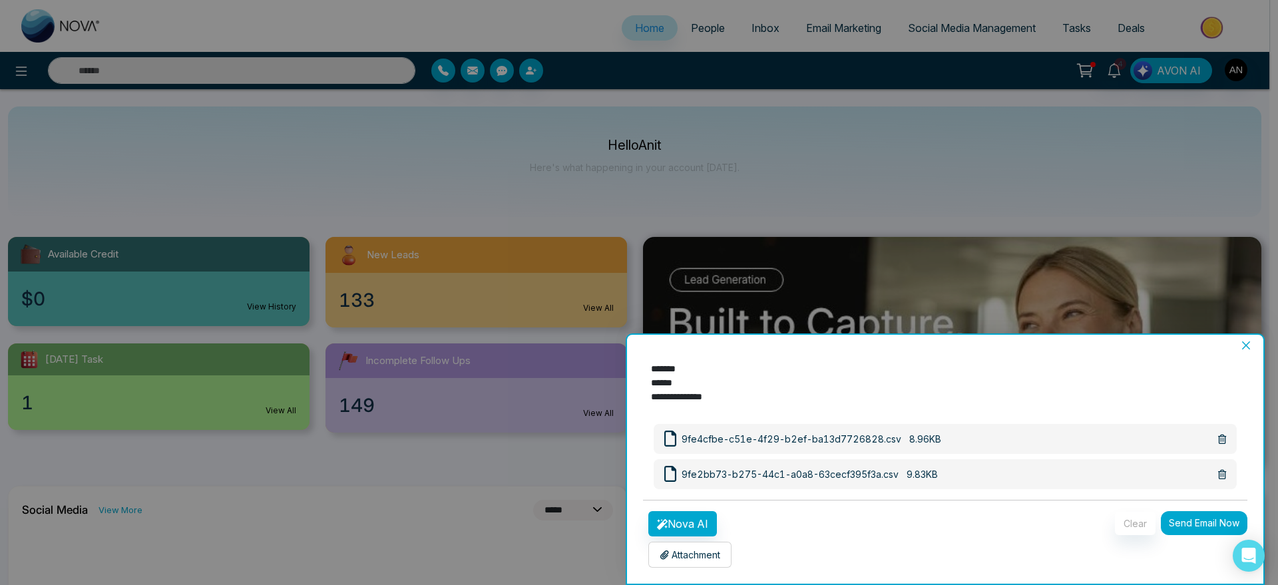
click at [834, 521] on button "Send Email Now" at bounding box center [1204, 523] width 87 height 24
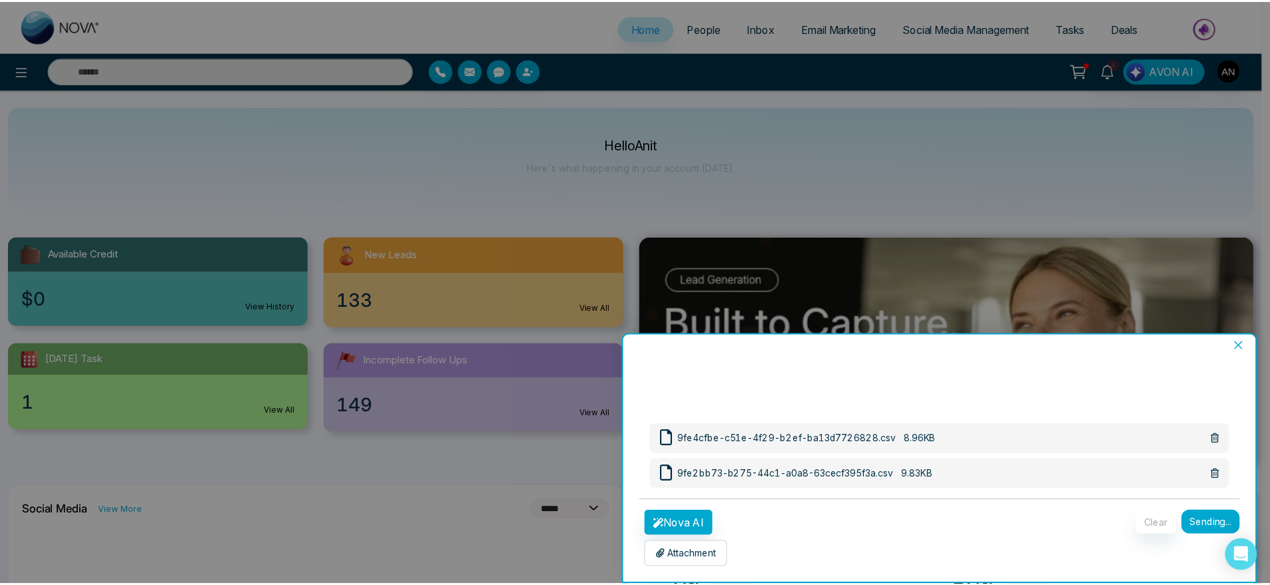
scroll to position [4, 0]
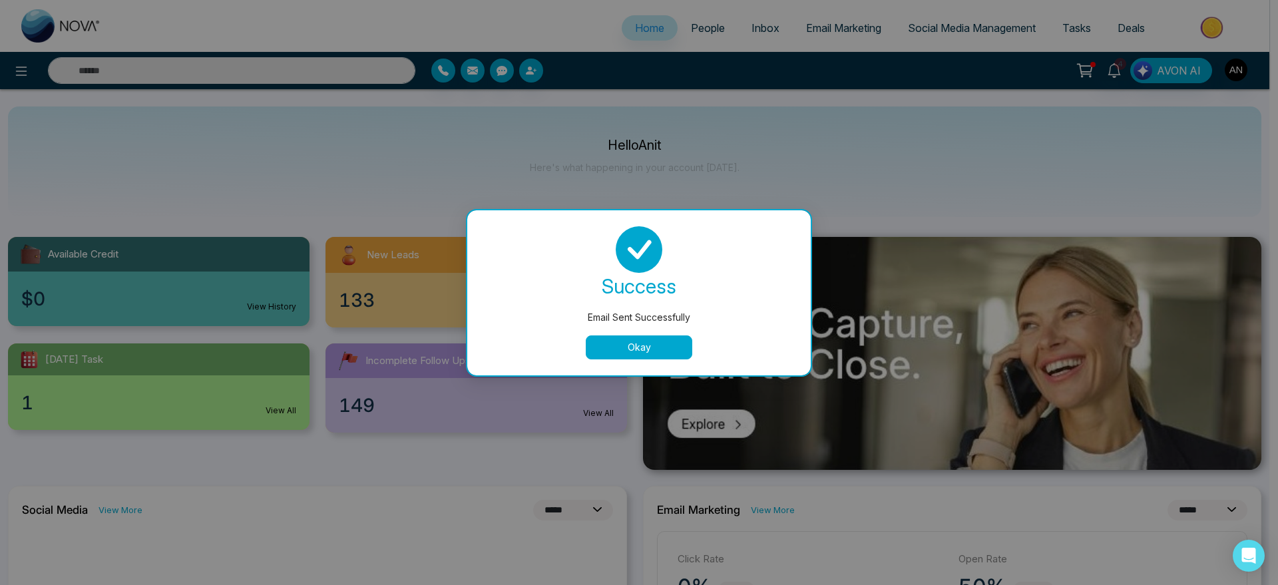
click at [660, 360] on div "success Email Sent Successfully Okay" at bounding box center [639, 292] width 344 height 165
click at [639, 332] on div "success Email Sent Successfully Okay" at bounding box center [639, 292] width 312 height 133
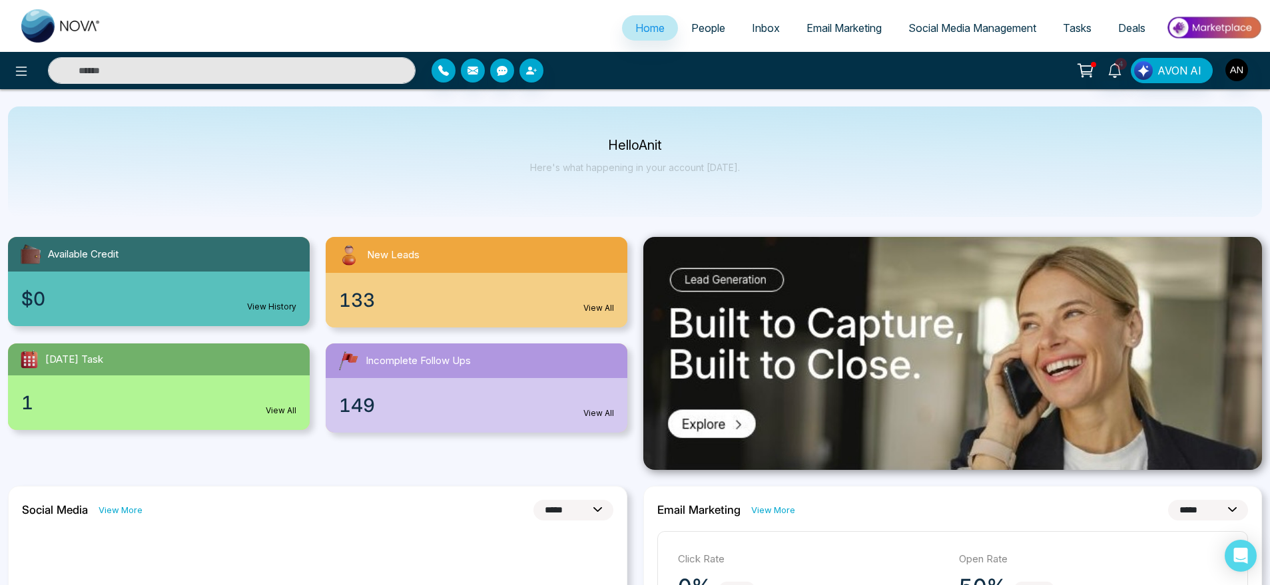
click at [641, 340] on div at bounding box center [952, 353] width 635 height 233
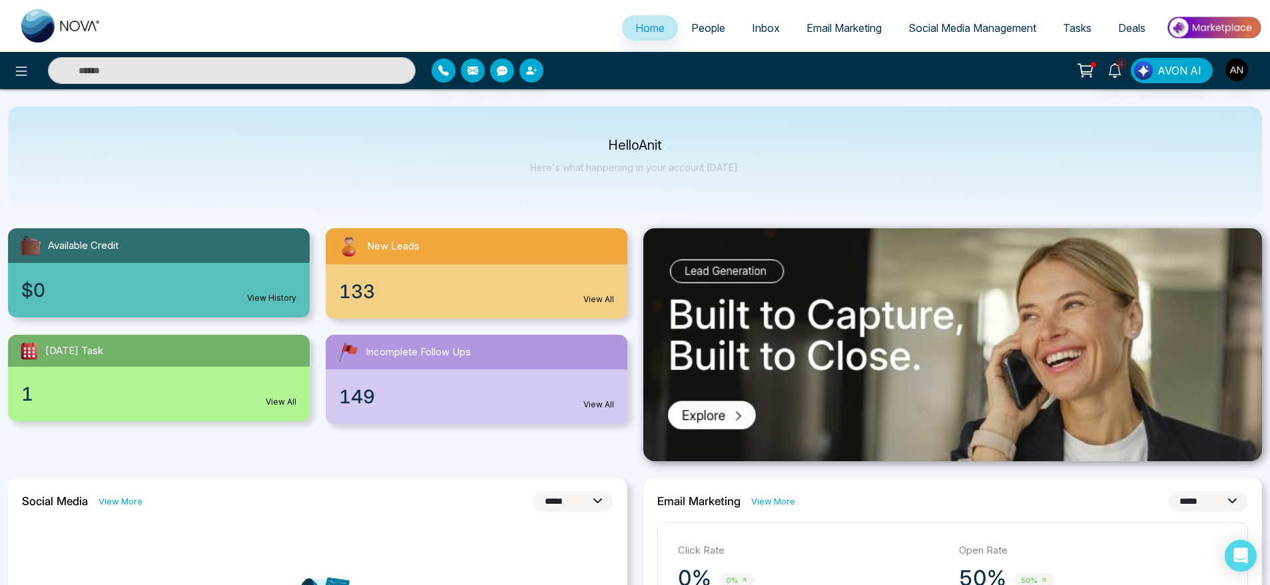
scroll to position [0, 0]
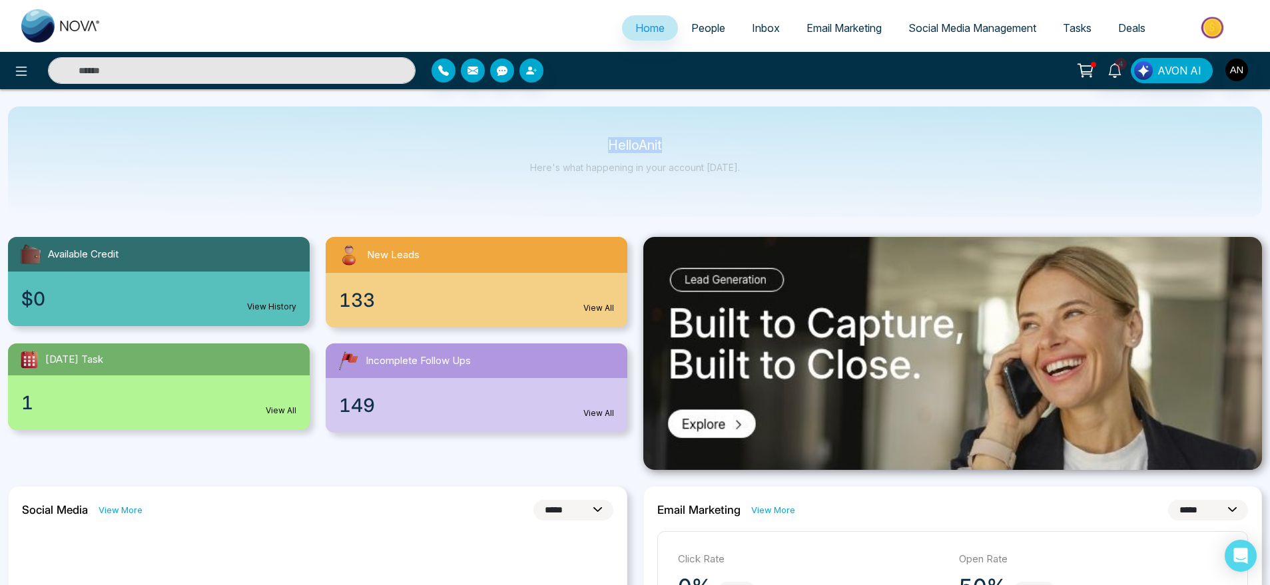
drag, startPoint x: 588, startPoint y: 144, endPoint x: 796, endPoint y: 166, distance: 209.6
click at [796, 166] on div "Hello Anit Here's what happening in your account today." at bounding box center [635, 162] width 1254 height 111
drag, startPoint x: 750, startPoint y: 174, endPoint x: 563, endPoint y: 131, distance: 191.4
click at [563, 131] on div "Hello Anit Here's what happening in your account today." at bounding box center [635, 162] width 1254 height 111
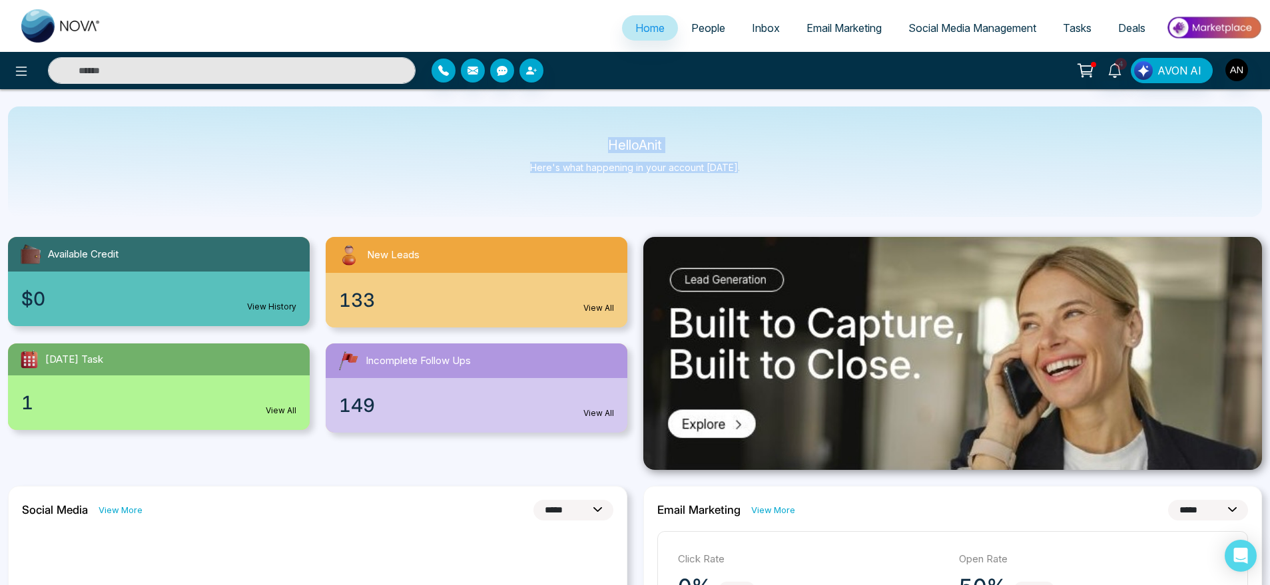
click at [563, 131] on div "Hello Anit Here's what happening in your account today." at bounding box center [635, 162] width 1254 height 111
drag, startPoint x: 563, startPoint y: 131, endPoint x: 751, endPoint y: 195, distance: 198.4
click at [751, 195] on div "Hello Anit Here's what happening in your account today." at bounding box center [635, 162] width 1254 height 111
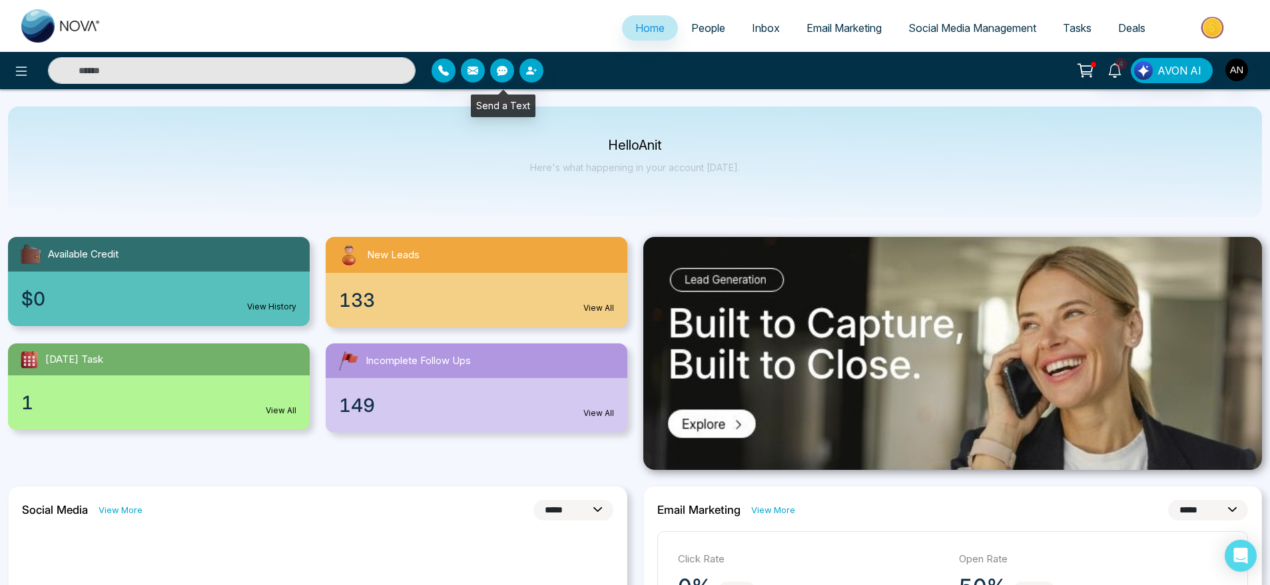
click at [497, 71] on icon "button" at bounding box center [502, 71] width 11 height 10
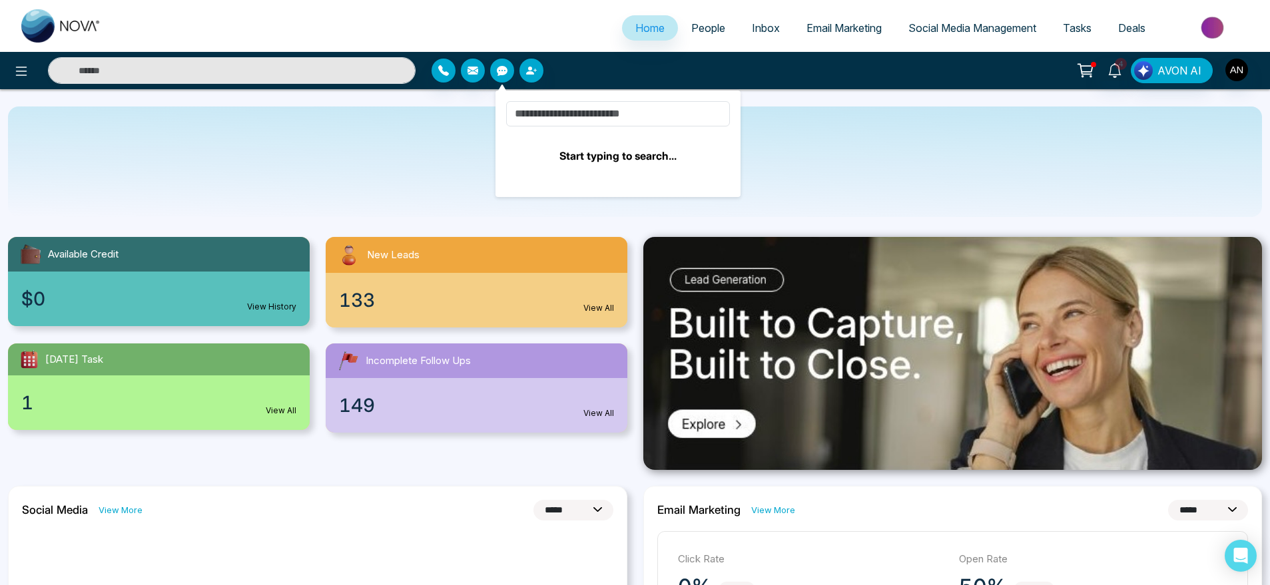
click at [548, 99] on div "Start typing to search..." at bounding box center [617, 144] width 245 height 107
click at [557, 122] on input at bounding box center [618, 113] width 224 height 25
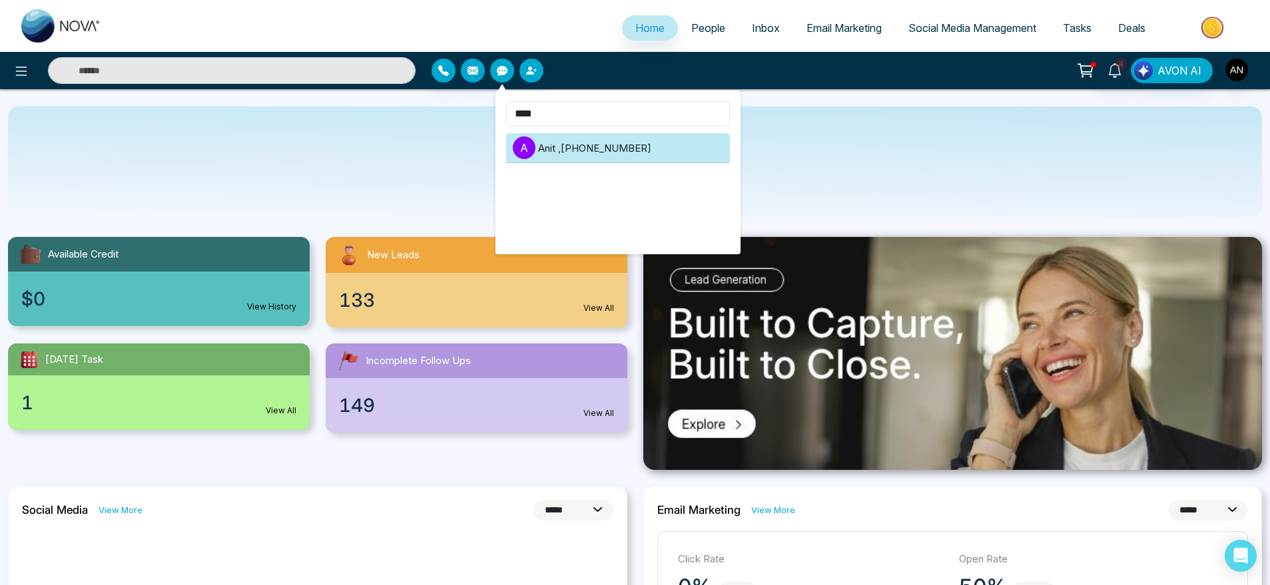
type input "****"
click at [613, 153] on li "A Anit , +919930053035" at bounding box center [618, 148] width 224 height 30
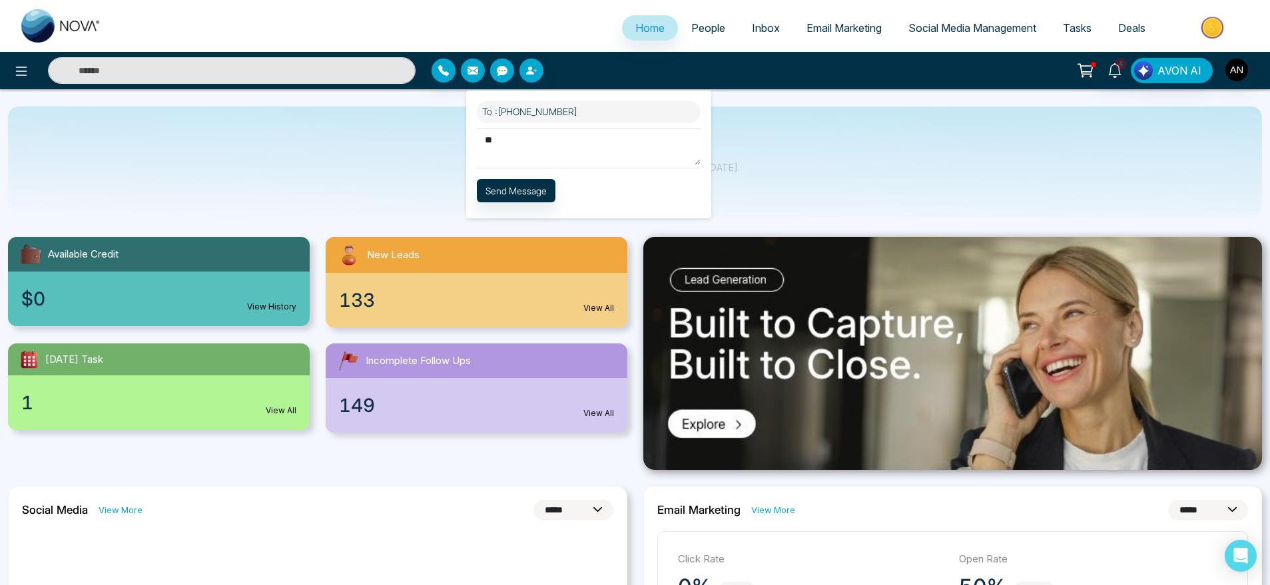
type textarea "*"
type textarea "**********"
click at [526, 189] on button "Send Message" at bounding box center [516, 190] width 79 height 23
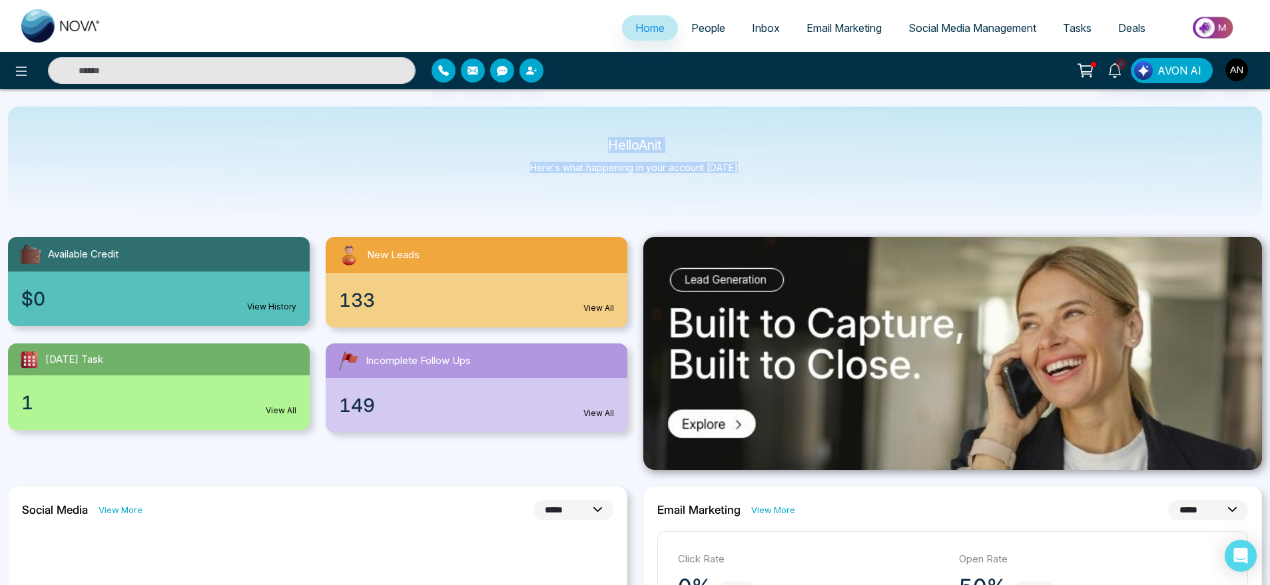
drag, startPoint x: 579, startPoint y: 128, endPoint x: 839, endPoint y: 170, distance: 263.8
click at [834, 170] on div "Hello Anit Here's what happening in your account today." at bounding box center [635, 162] width 1254 height 111
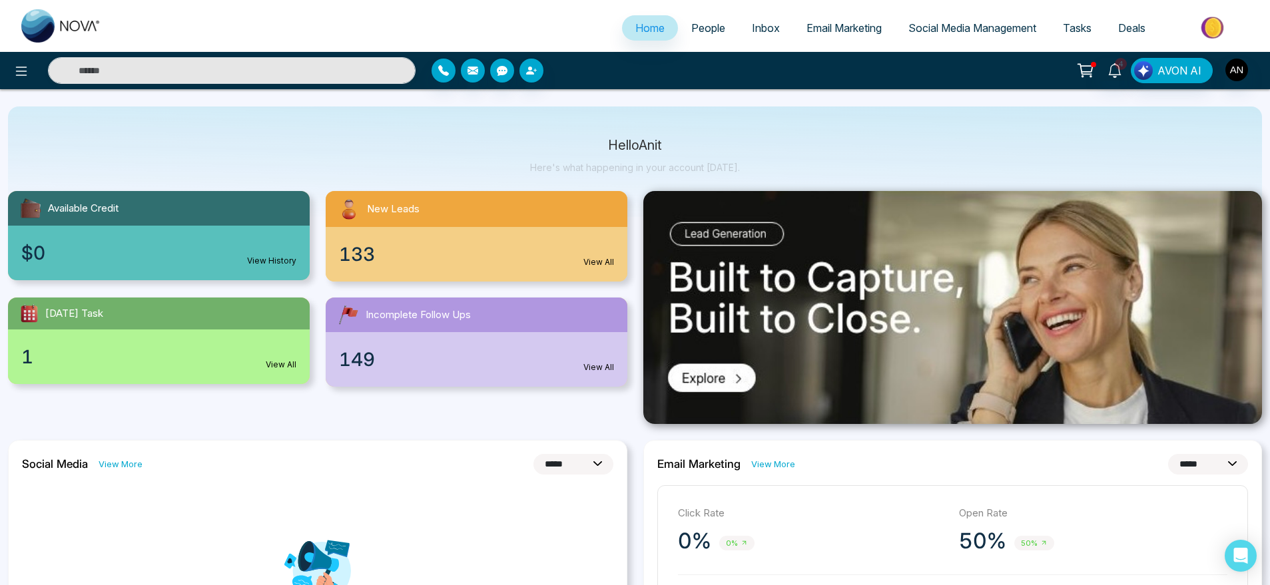
scroll to position [11, 0]
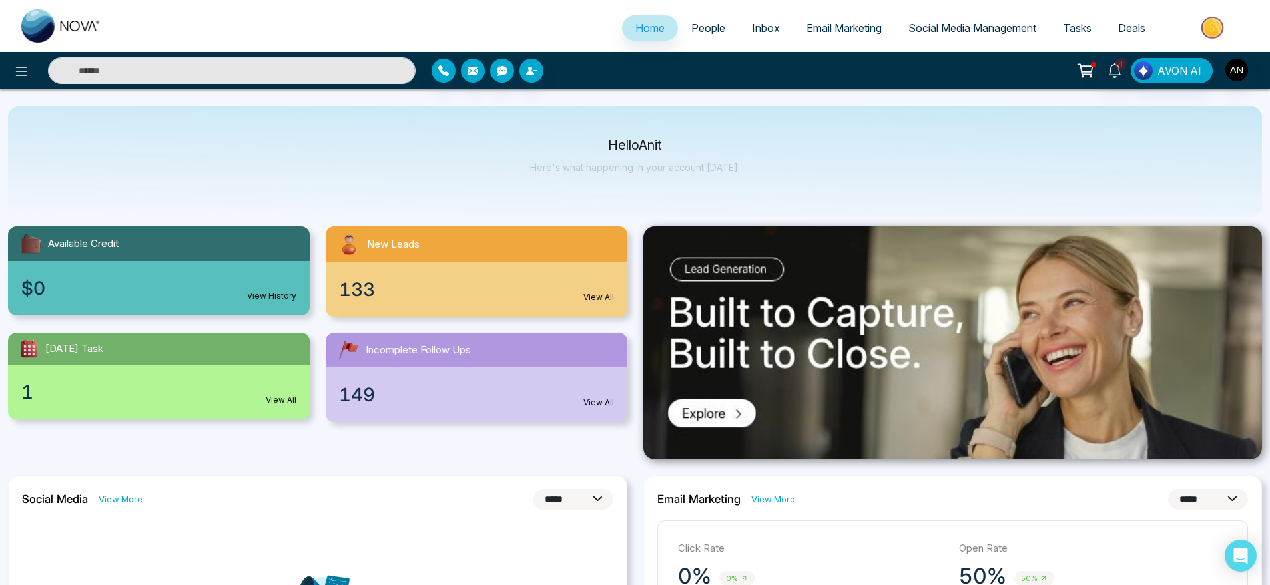
click at [224, 286] on div "$0 View History" at bounding box center [159, 288] width 302 height 55
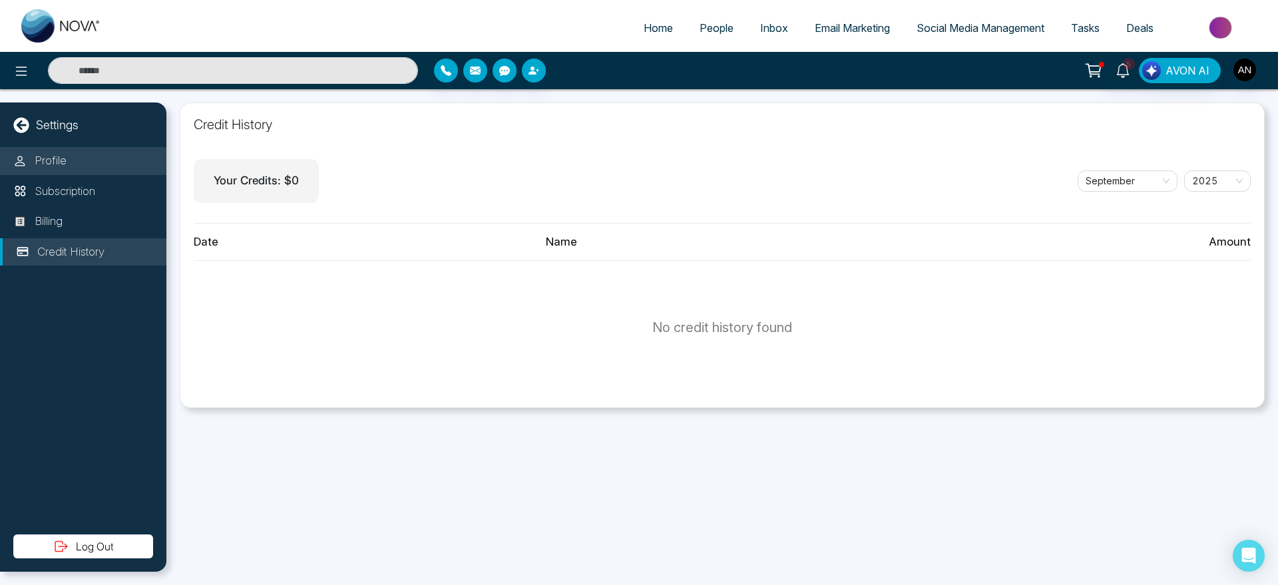
click at [64, 158] on p "Profile" at bounding box center [51, 160] width 32 height 17
select select
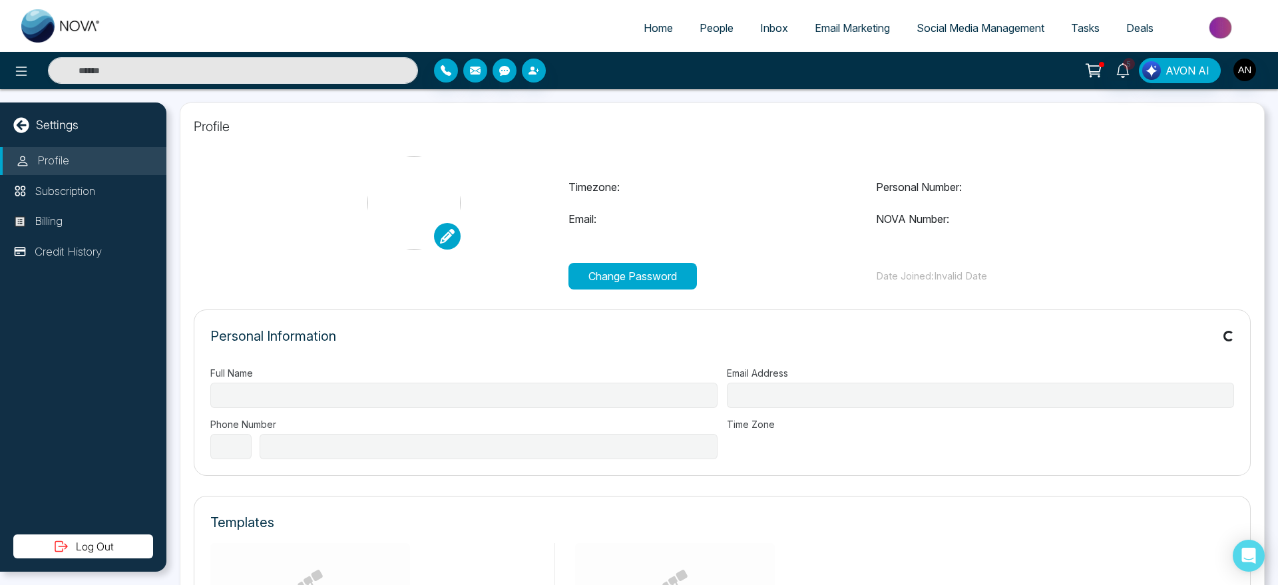
type input "****"
type input "**********"
select select "***"
type input "**********"
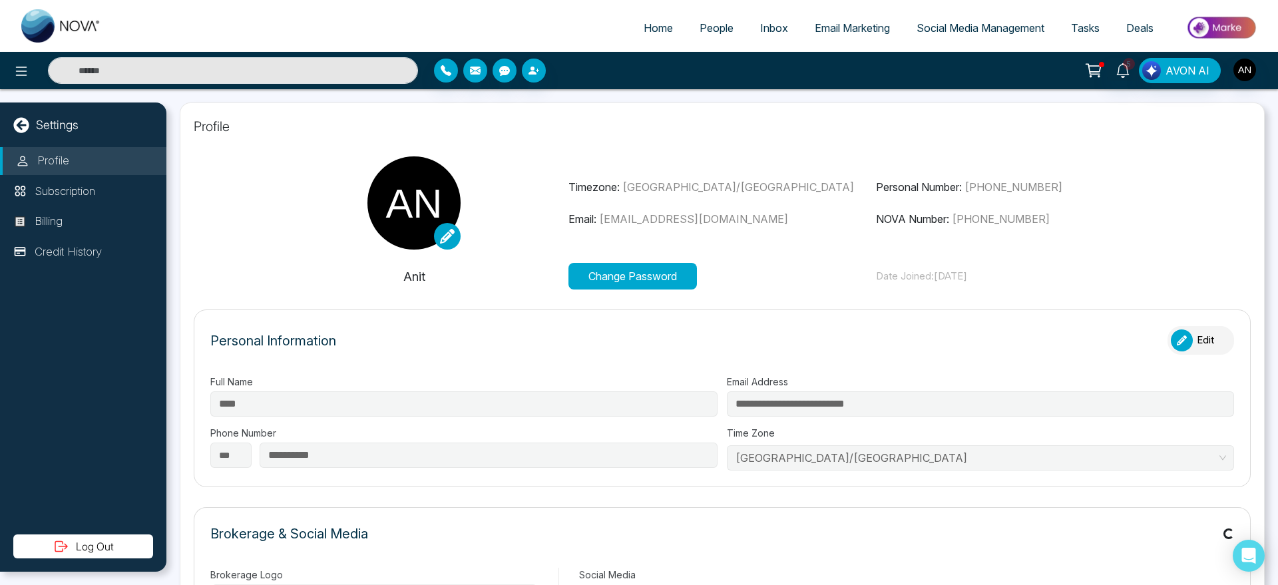
type input "*******"
type input "**********"
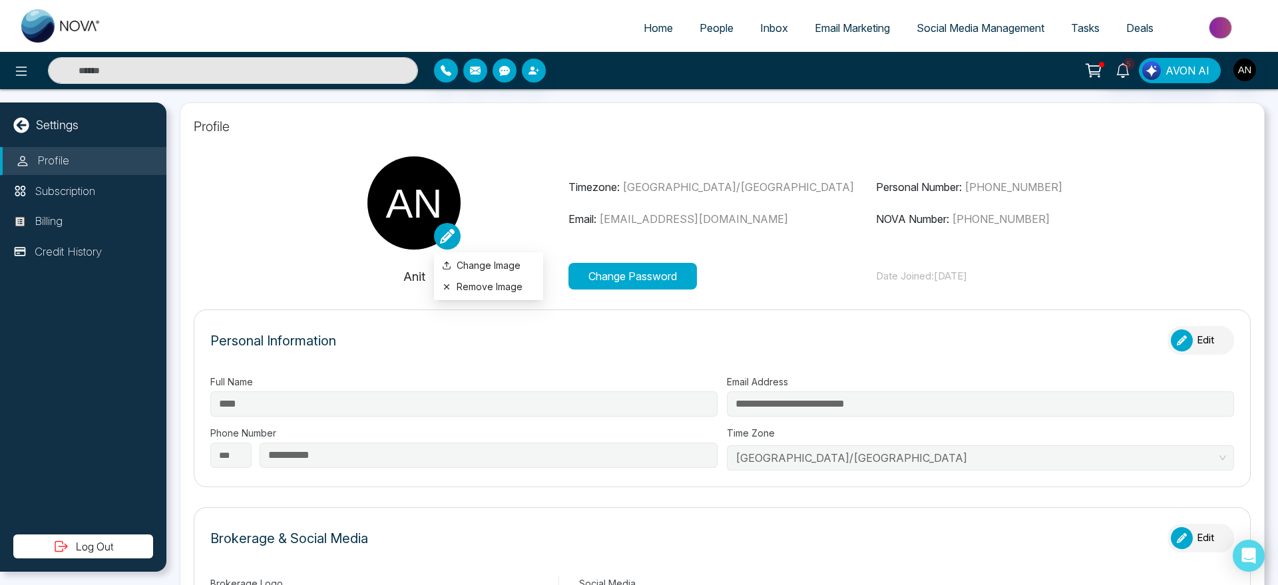
click at [437, 238] on link at bounding box center [447, 236] width 27 height 27
click at [497, 270] on label "Change Image" at bounding box center [488, 265] width 93 height 15
click at [0, 0] on input "Change Image" at bounding box center [0, 0] width 0 height 0
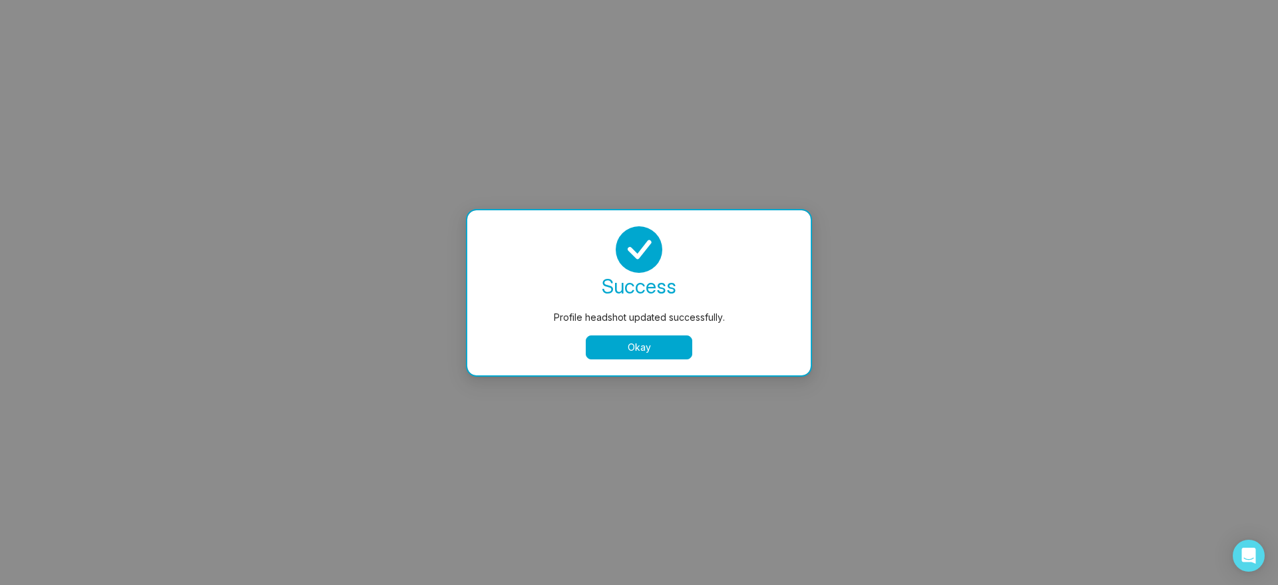
select select
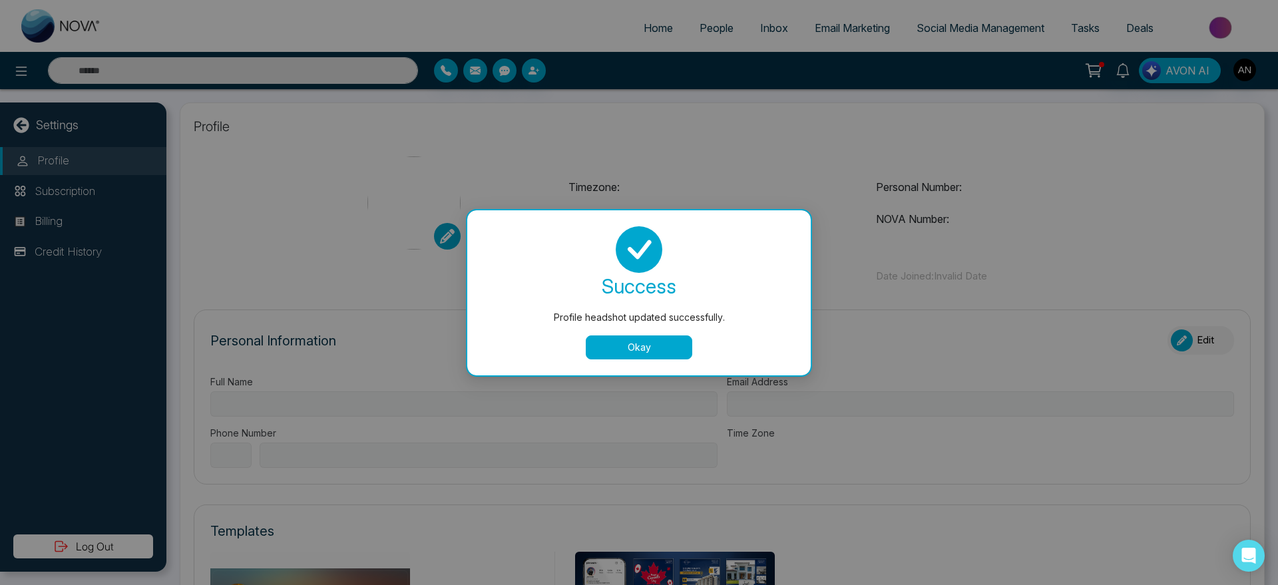
type input "****"
type input "**********"
select select "***"
type input "**********"
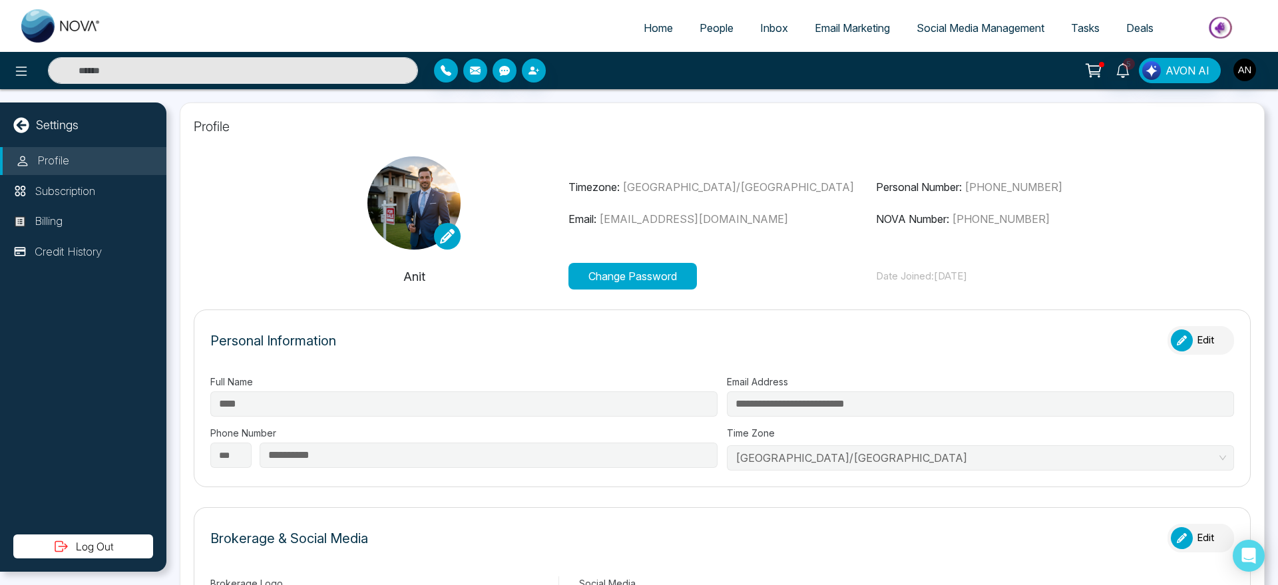
type input "*******"
type input "**********"
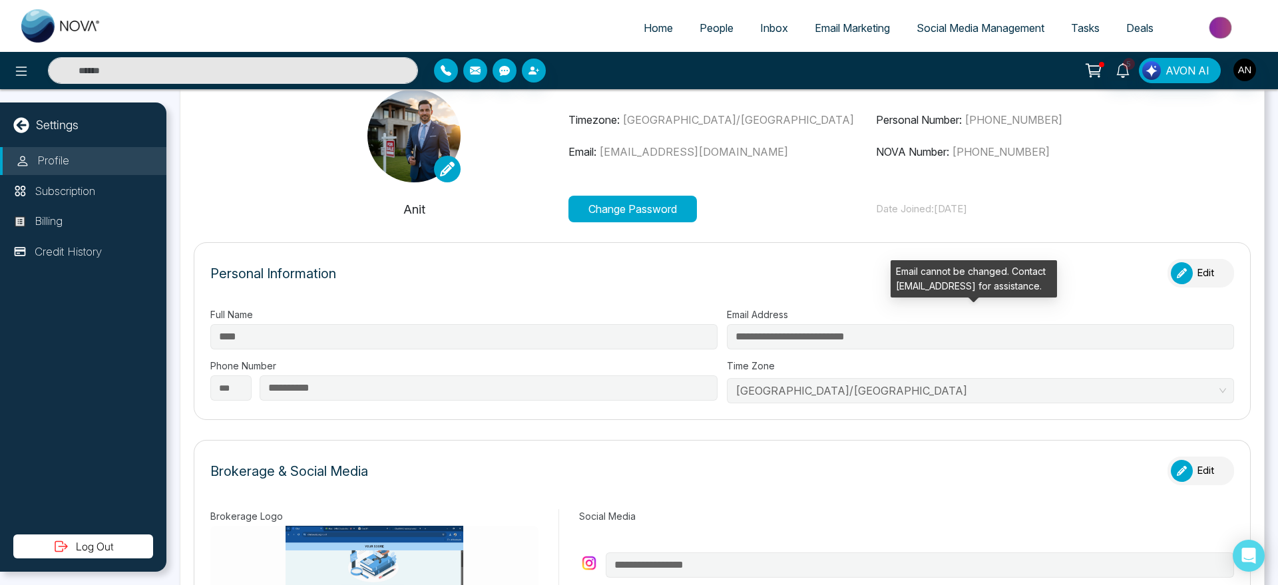
scroll to position [94, 0]
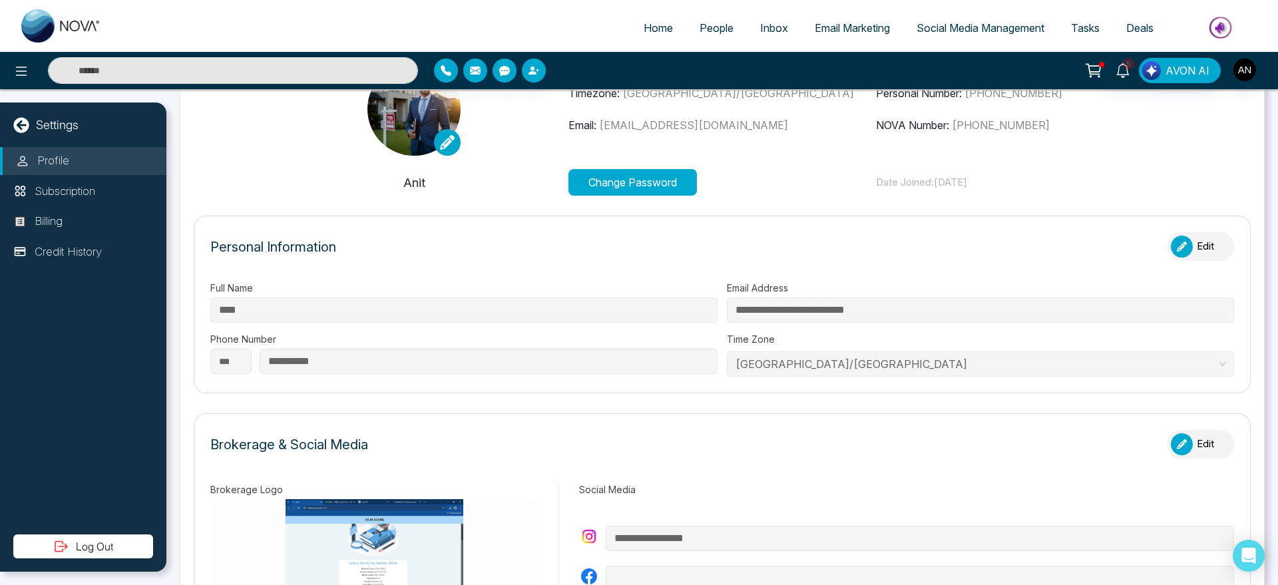
click at [834, 251] on icon "button" at bounding box center [1182, 247] width 10 height 10
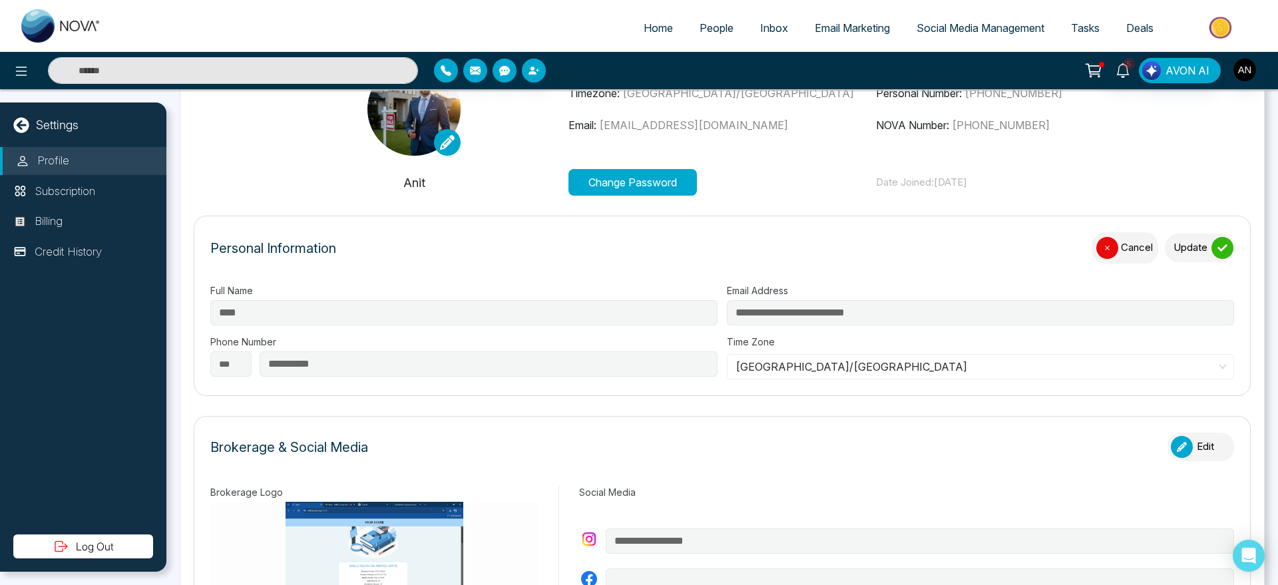
click at [828, 364] on span "Asia/Kolkata" at bounding box center [981, 367] width 490 height 20
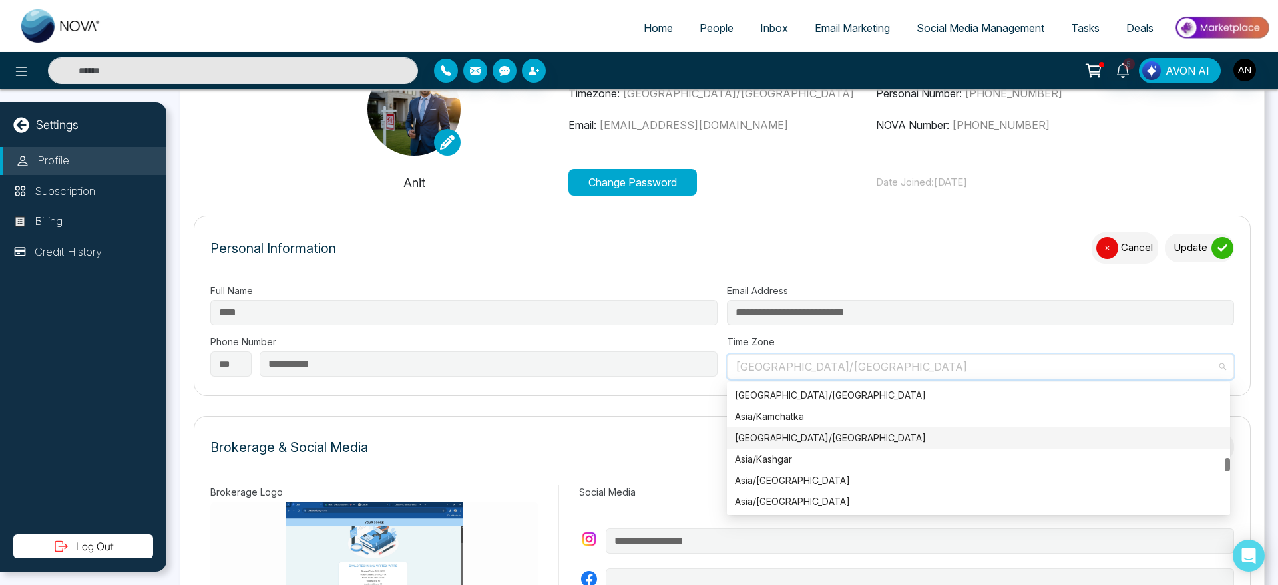
scroll to position [5904, 0]
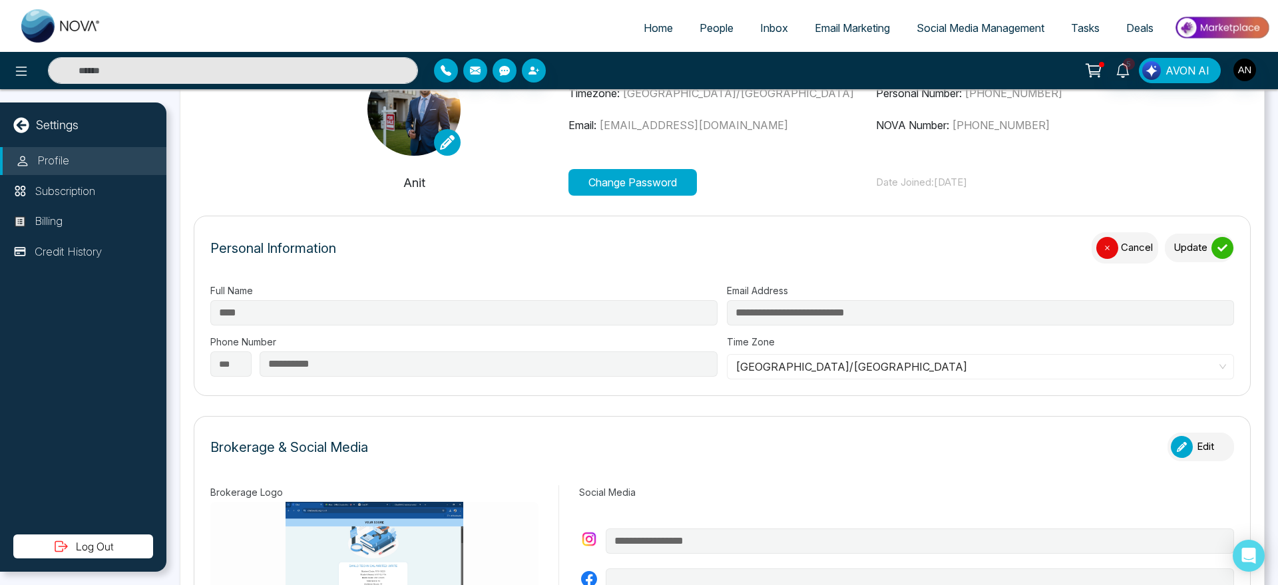
click at [834, 241] on button "Update" at bounding box center [1199, 248] width 69 height 29
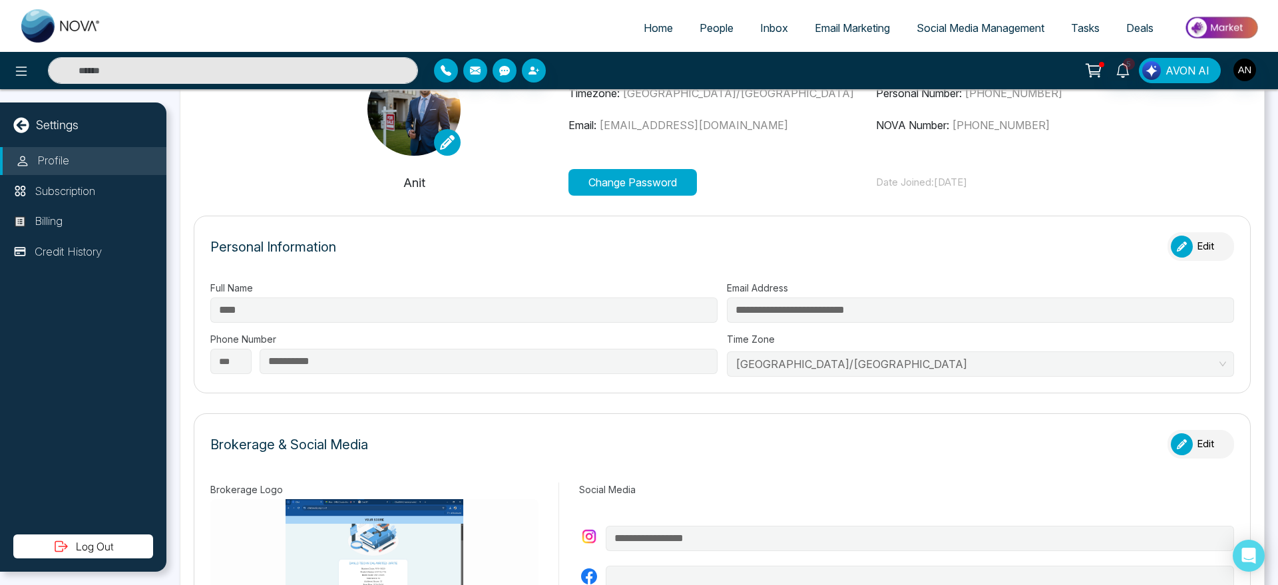
scroll to position [0, 0]
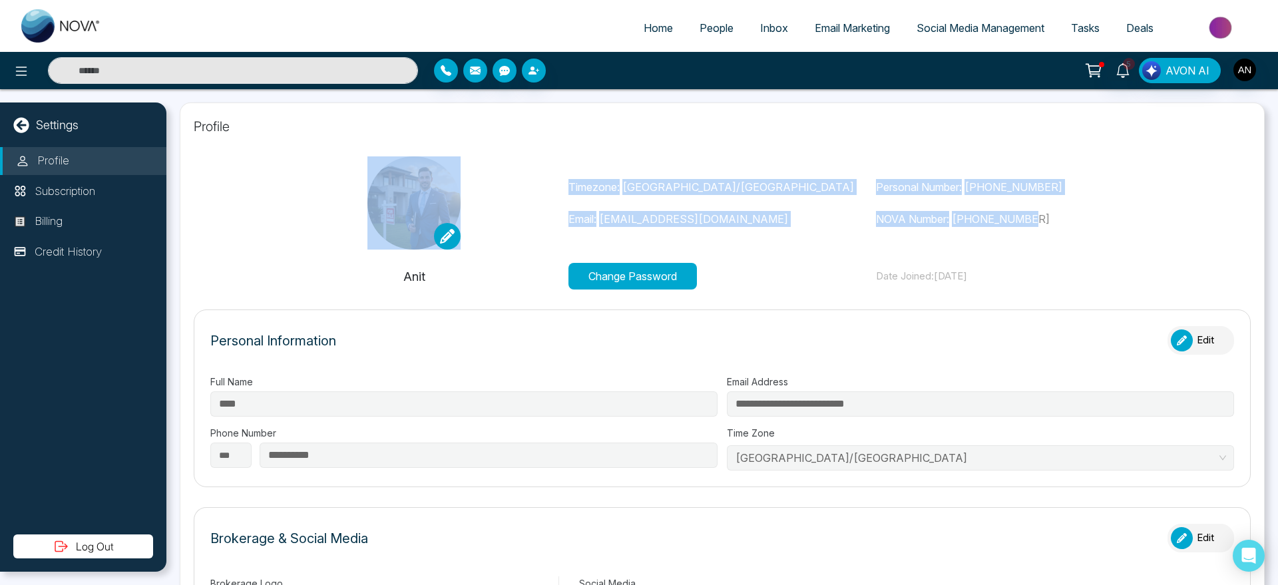
drag, startPoint x: 549, startPoint y: 182, endPoint x: 1083, endPoint y: 231, distance: 536.3
click at [834, 231] on div "Timezone: Asia/Kolkata Email: anit+bagent1@mmnovatech.com Personal Number: +919…" at bounding box center [722, 202] width 924 height 93
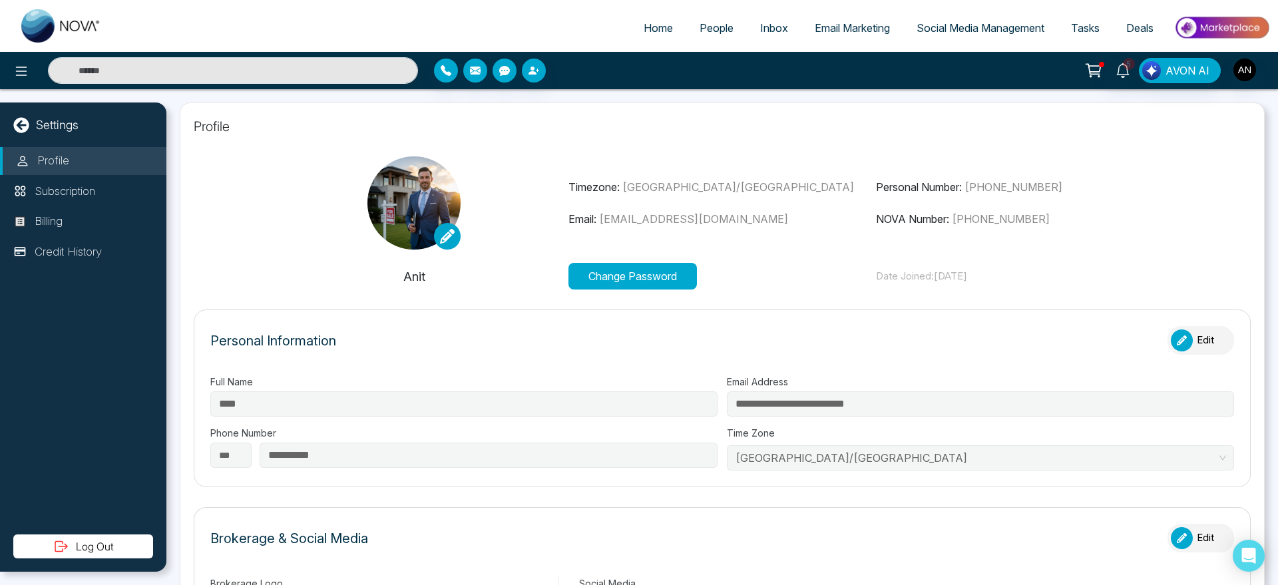
click at [677, 272] on button "Change Password" at bounding box center [633, 276] width 129 height 27
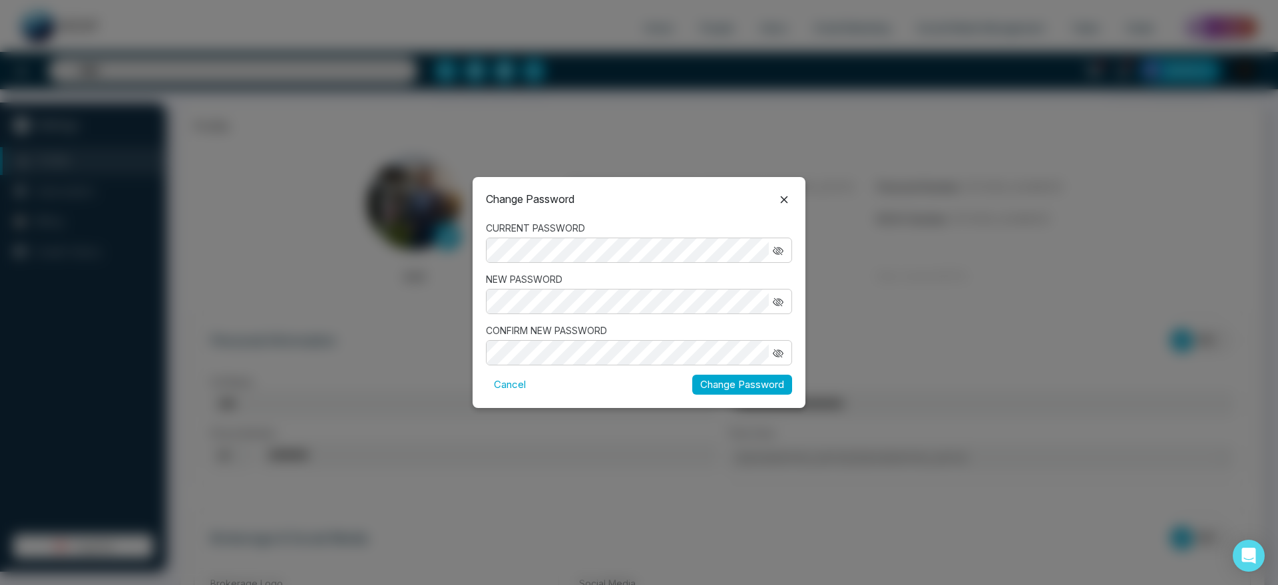
click at [566, 236] on div "CURRENT PASSWORD" at bounding box center [639, 242] width 306 height 42
click at [773, 248] on icon "button" at bounding box center [778, 251] width 11 height 11
click at [424, 257] on div "Change Password CURRENT PASSWORD NEW PASSWORD CONFIRM NEW PASSWORD Cancel Chang…" at bounding box center [639, 292] width 1278 height 585
click at [777, 357] on icon "button" at bounding box center [778, 353] width 11 height 11
click at [616, 307] on div at bounding box center [639, 301] width 306 height 25
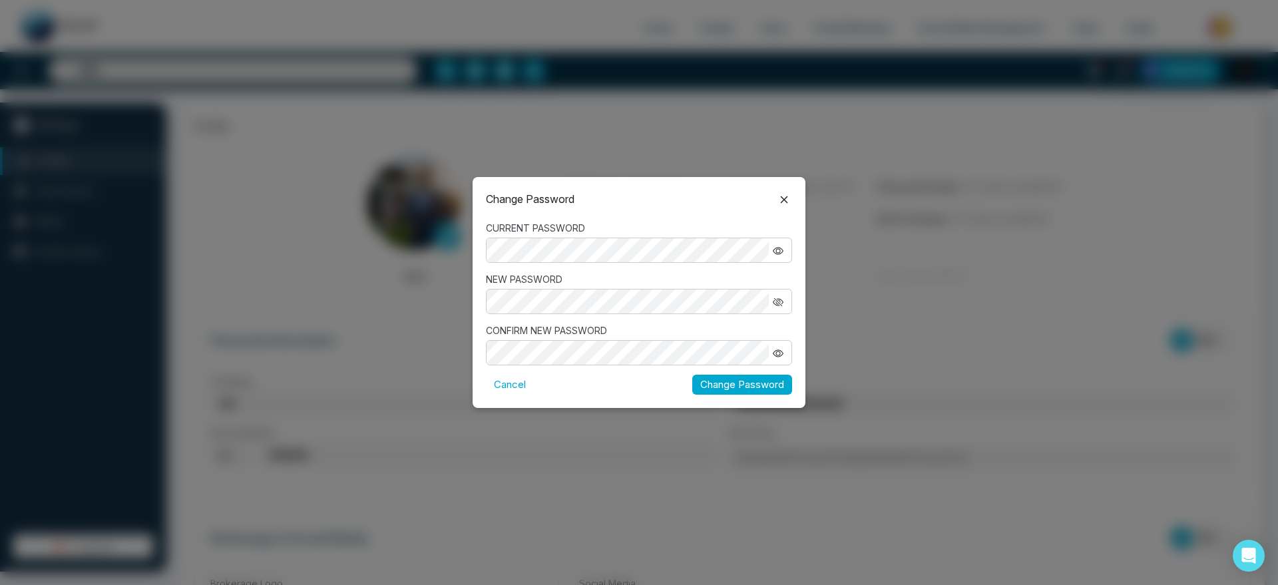
drag, startPoint x: 772, startPoint y: 297, endPoint x: 778, endPoint y: 304, distance: 9.5
click at [778, 304] on button "button" at bounding box center [778, 301] width 19 height 17
click at [778, 304] on icon "button" at bounding box center [778, 302] width 11 height 11
click at [782, 309] on button "button" at bounding box center [778, 301] width 19 height 17
click at [768, 380] on button "Change Password" at bounding box center [742, 385] width 100 height 21
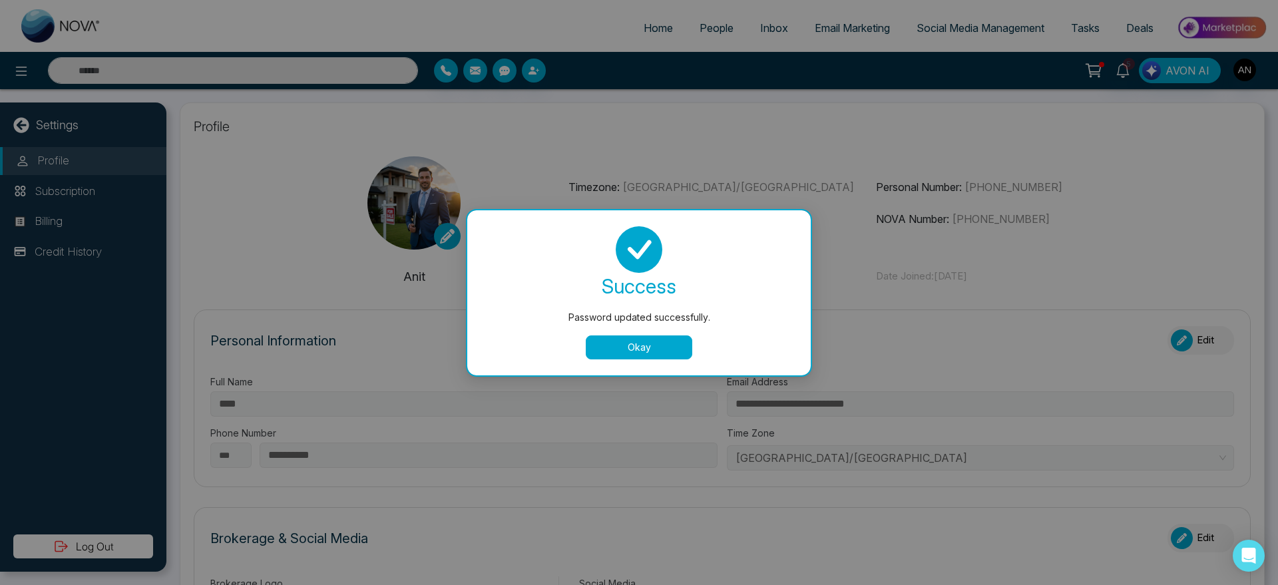
click at [638, 360] on div "success Password updated successfully. Okay" at bounding box center [639, 292] width 344 height 165
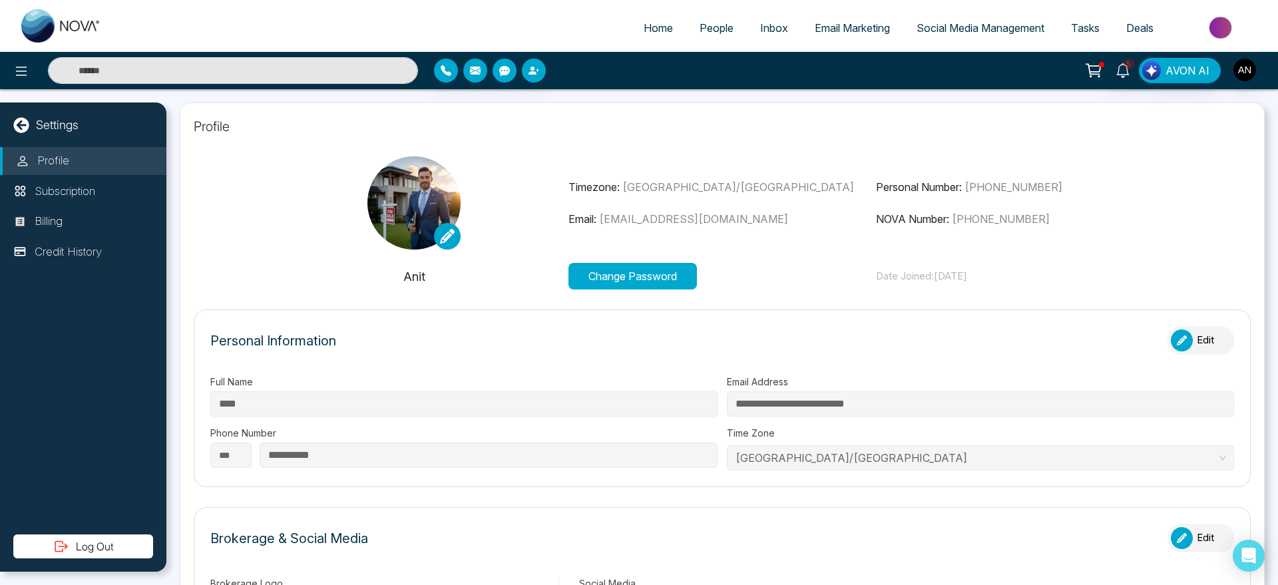
click at [85, 533] on div "Profile Subscription Billing Credit History" at bounding box center [83, 341] width 166 height 388
click at [85, 546] on button "Log Out" at bounding box center [83, 547] width 140 height 24
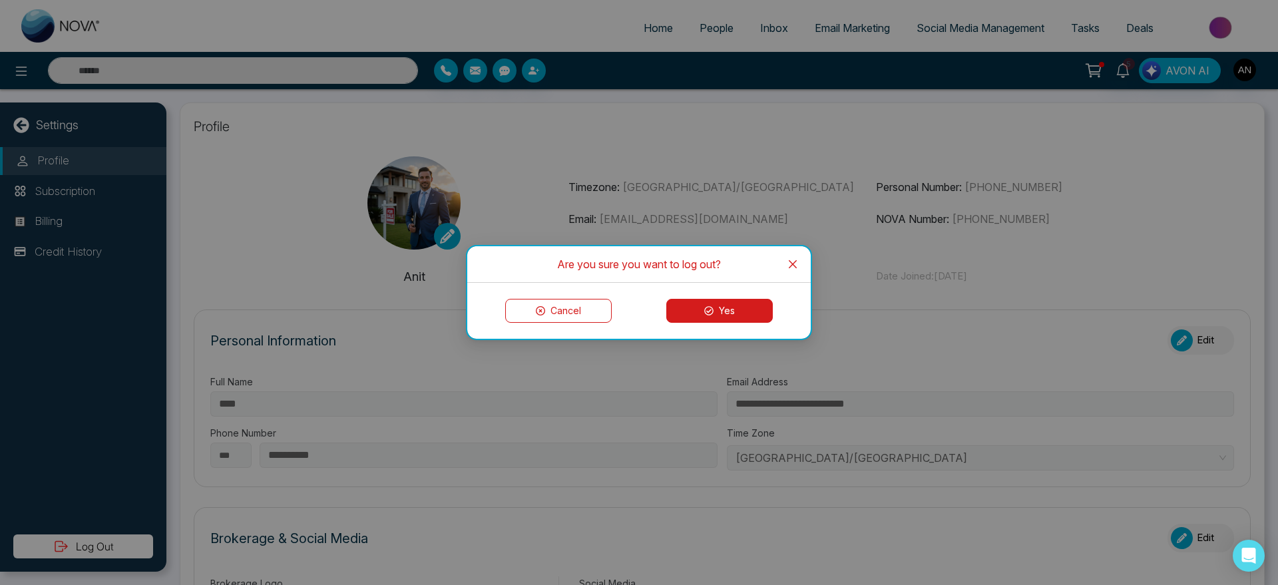
click at [719, 319] on button "Yes" at bounding box center [720, 311] width 107 height 24
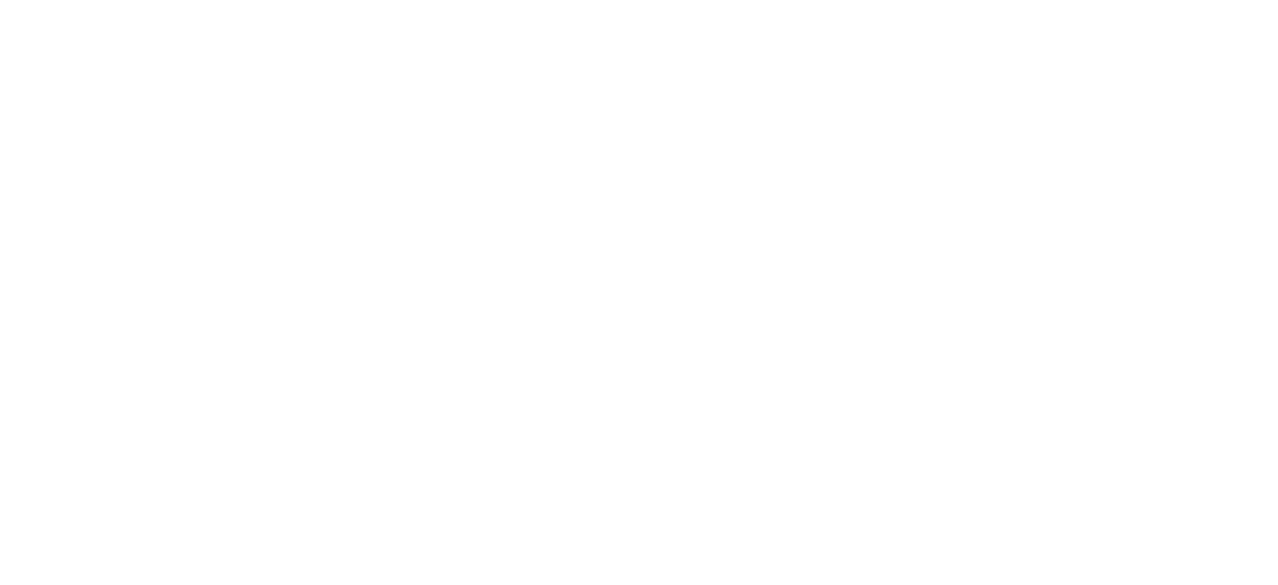
select select "*"
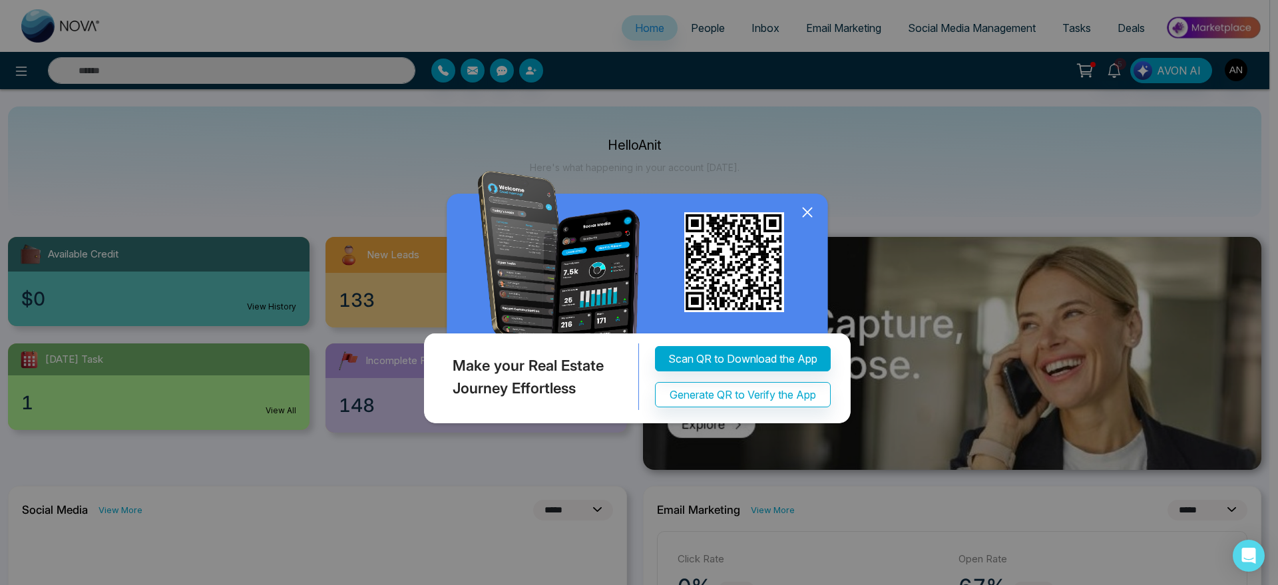
click at [808, 212] on icon at bounding box center [807, 212] width 9 height 9
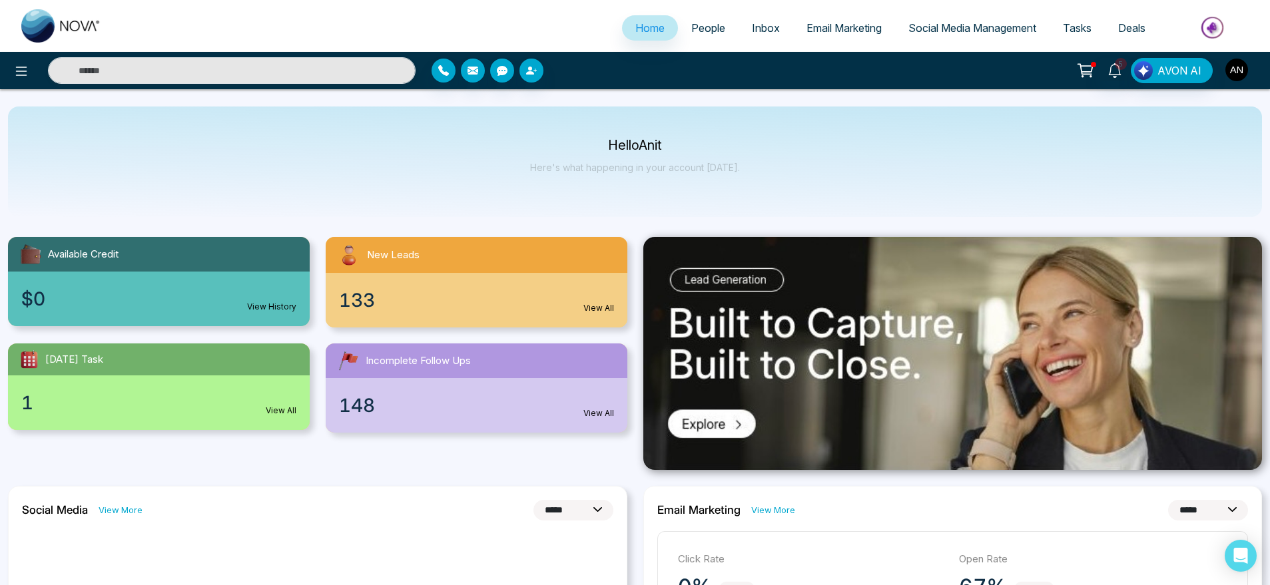
click at [1239, 78] on img "button" at bounding box center [1236, 70] width 23 height 23
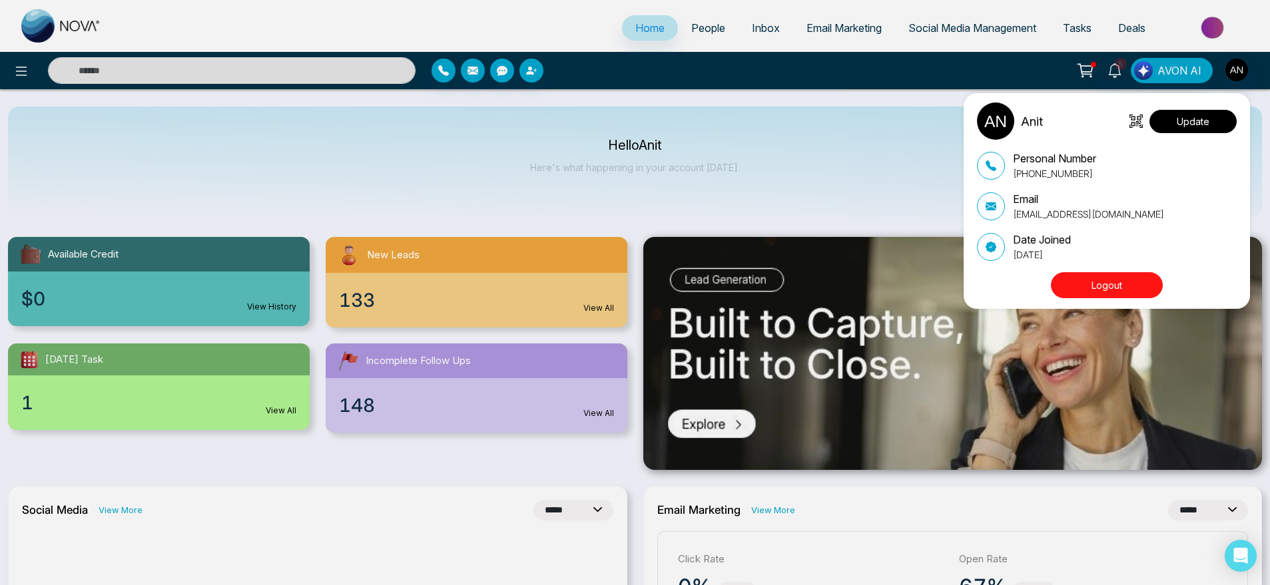
click at [1177, 119] on button "Update" at bounding box center [1192, 121] width 87 height 23
select select
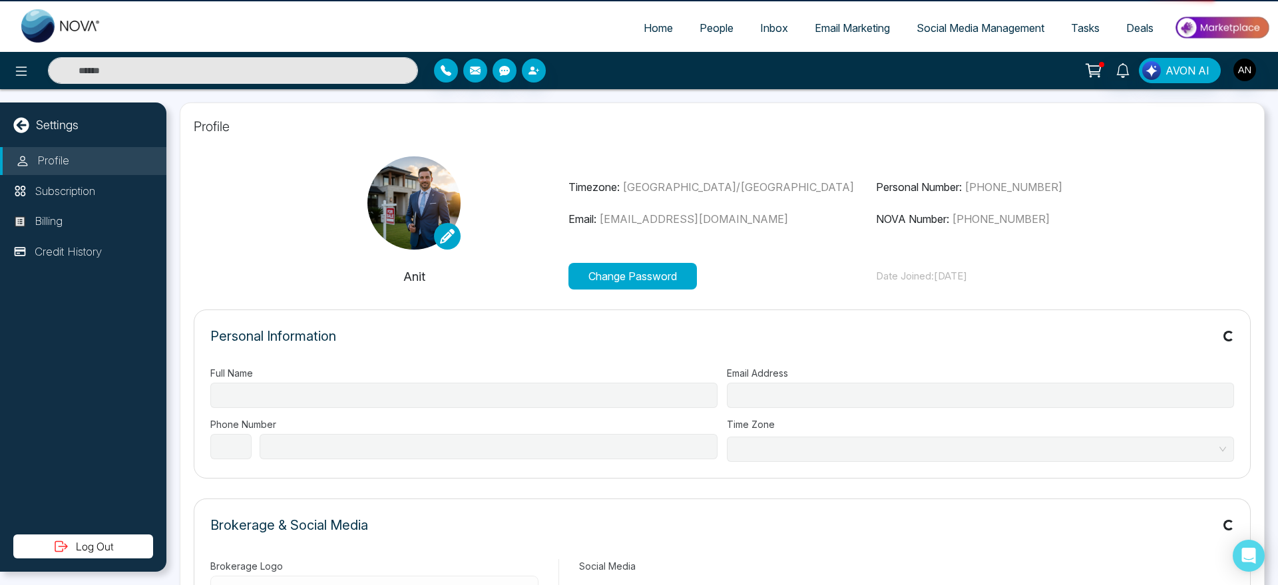
type input "****"
type input "**********"
select select "***"
type input "**********"
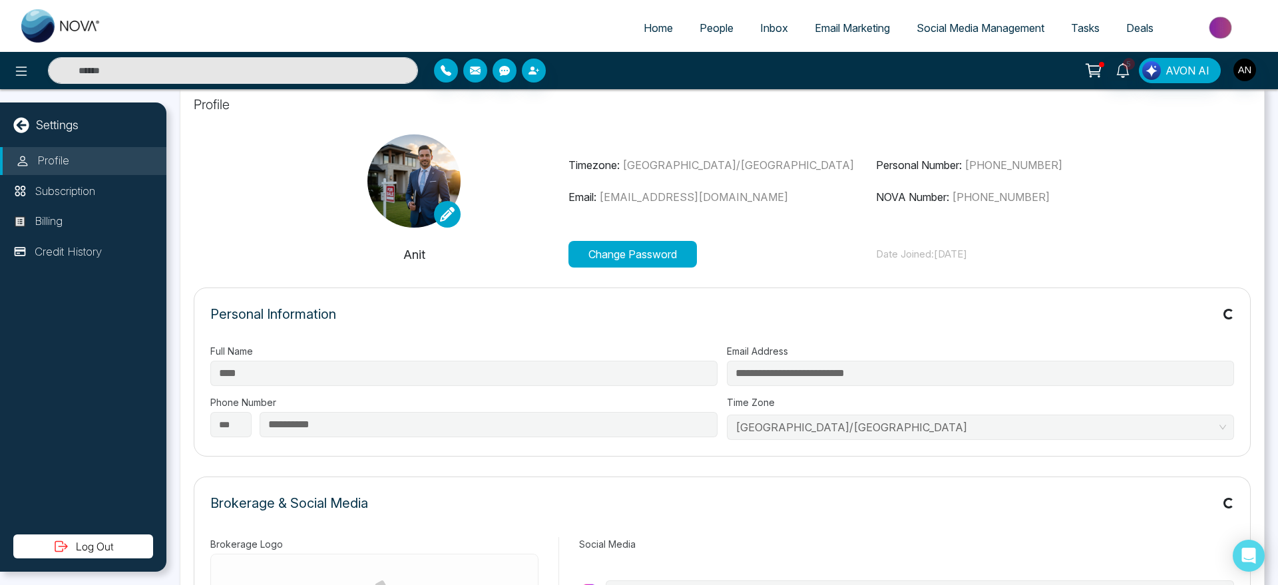
scroll to position [17, 0]
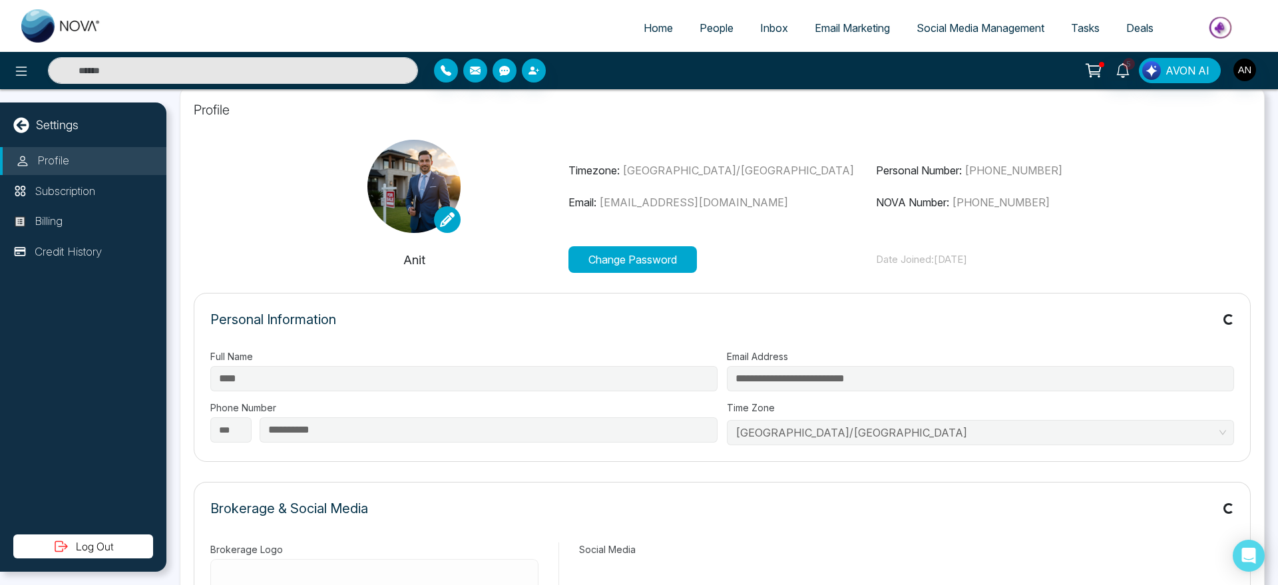
type input "*******"
type input "**********"
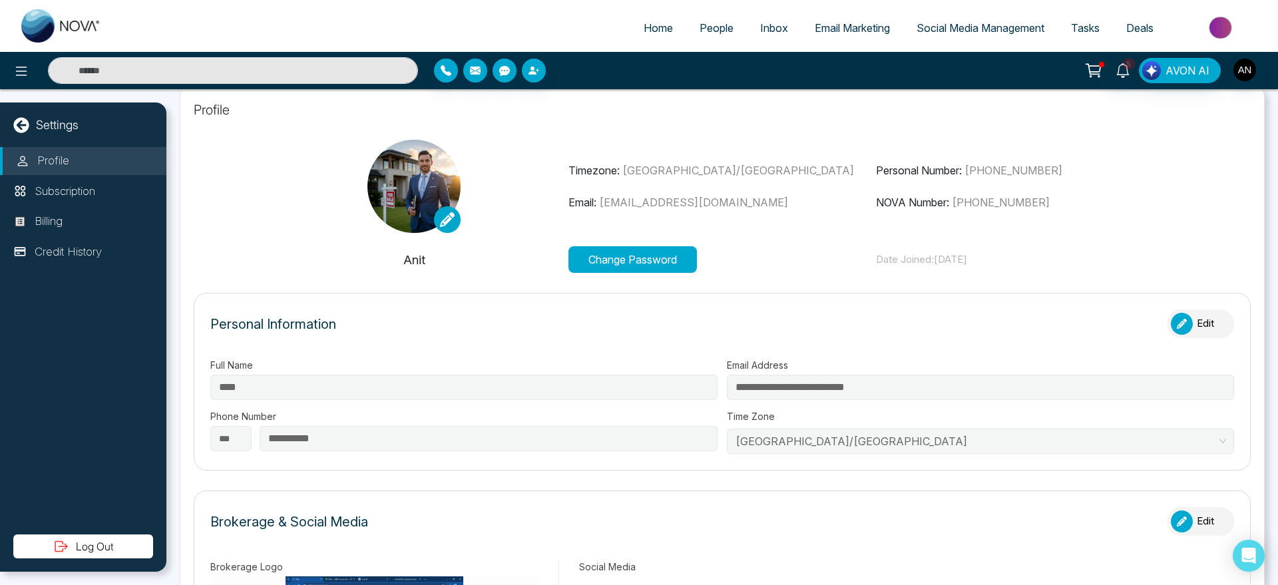
scroll to position [0, 0]
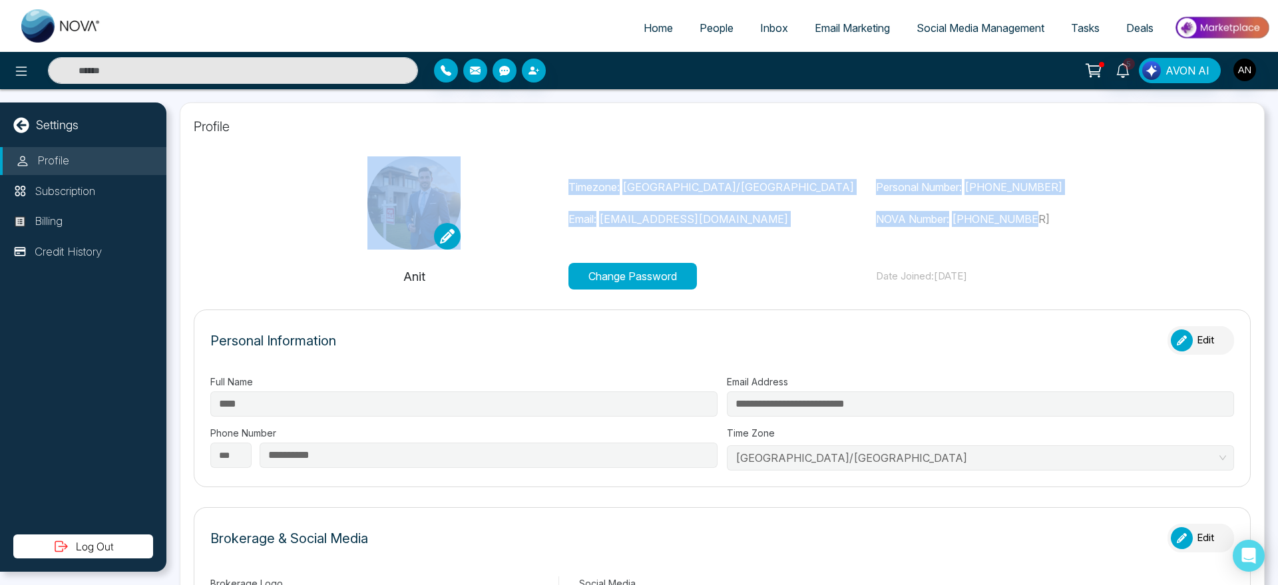
drag, startPoint x: 560, startPoint y: 176, endPoint x: 1213, endPoint y: 242, distance: 656.6
click at [1213, 242] on section "Timezone: [GEOGRAPHIC_DATA]/[GEOGRAPHIC_DATA] Email: [EMAIL_ADDRESS][DOMAIN_NAM…" at bounding box center [722, 222] width 1057 height 133
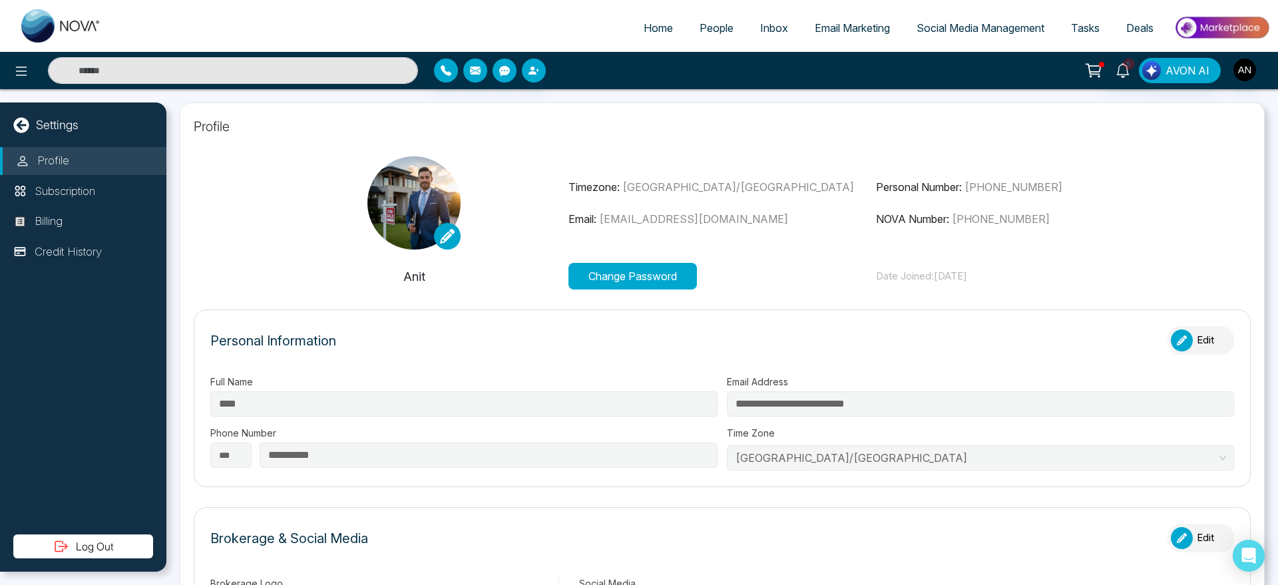
click at [681, 285] on button "Change Password" at bounding box center [633, 276] width 129 height 27
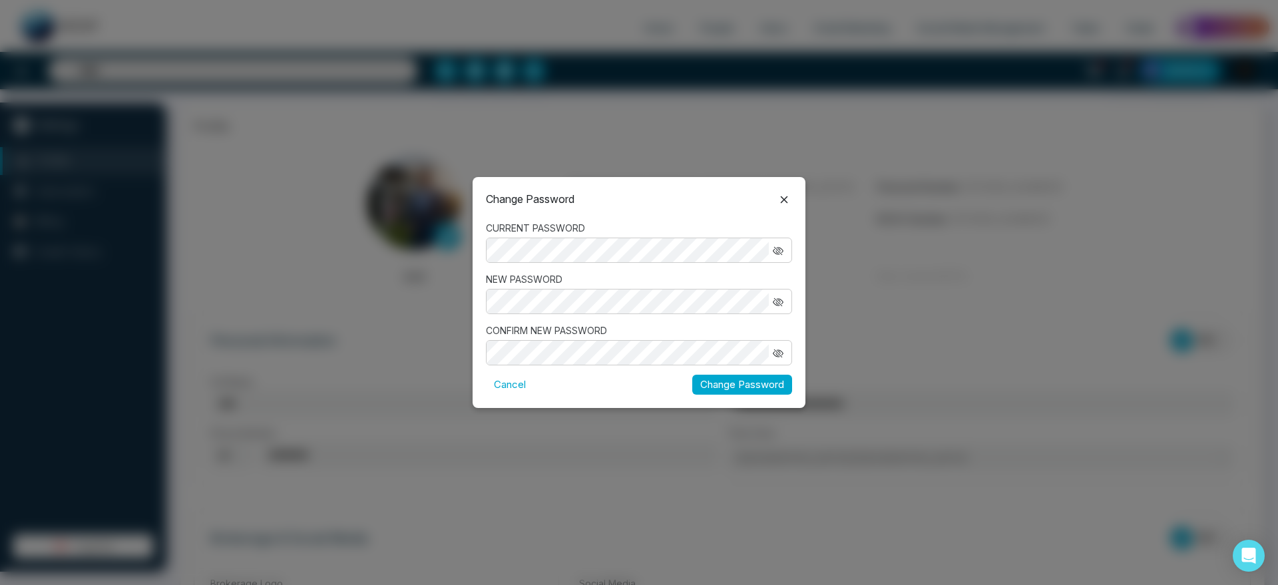
click at [764, 194] on div "Change Password" at bounding box center [639, 198] width 306 height 17
click at [784, 193] on icon at bounding box center [784, 200] width 16 height 16
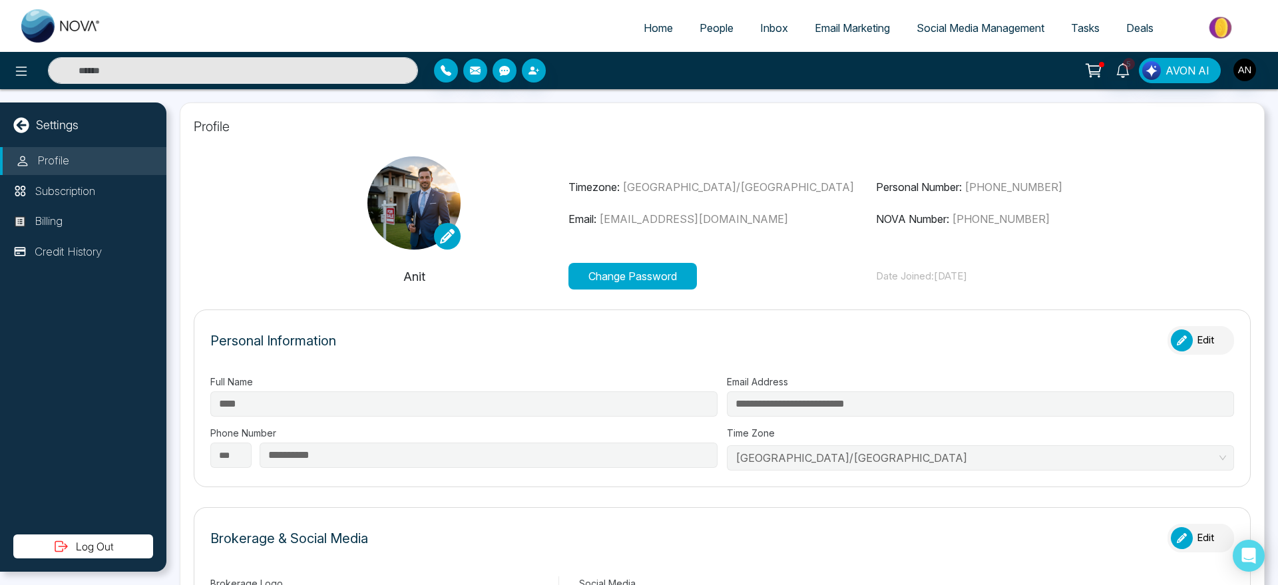
click at [102, 546] on button "Log Out" at bounding box center [83, 547] width 140 height 24
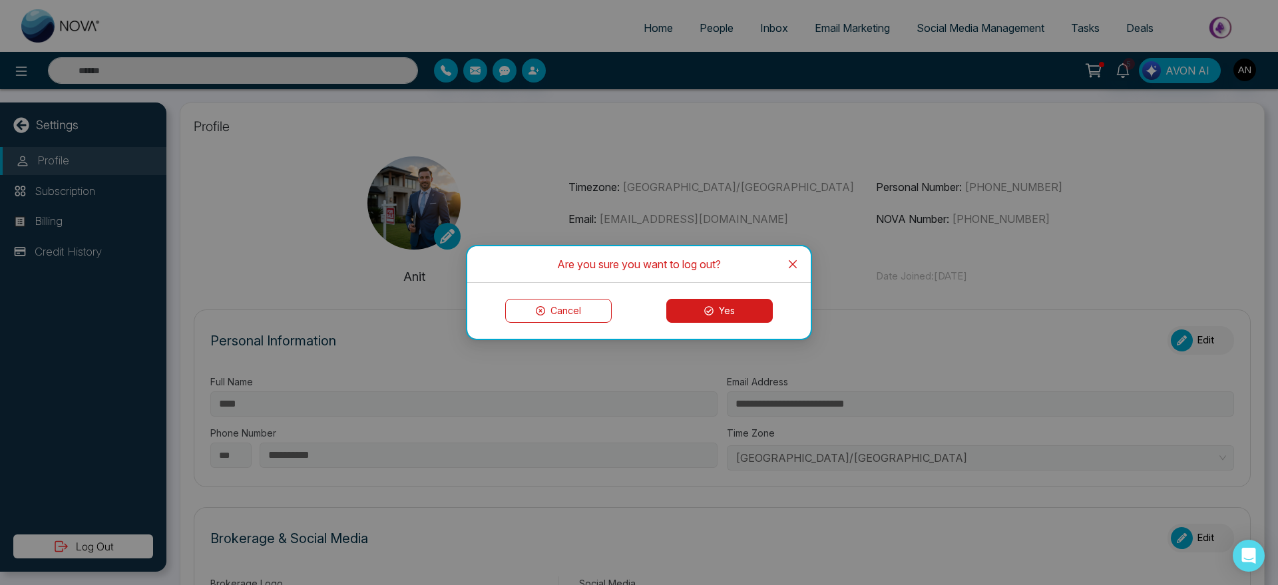
click at [724, 318] on button "Yes" at bounding box center [720, 311] width 107 height 24
